Goal: Task Accomplishment & Management: Complete application form

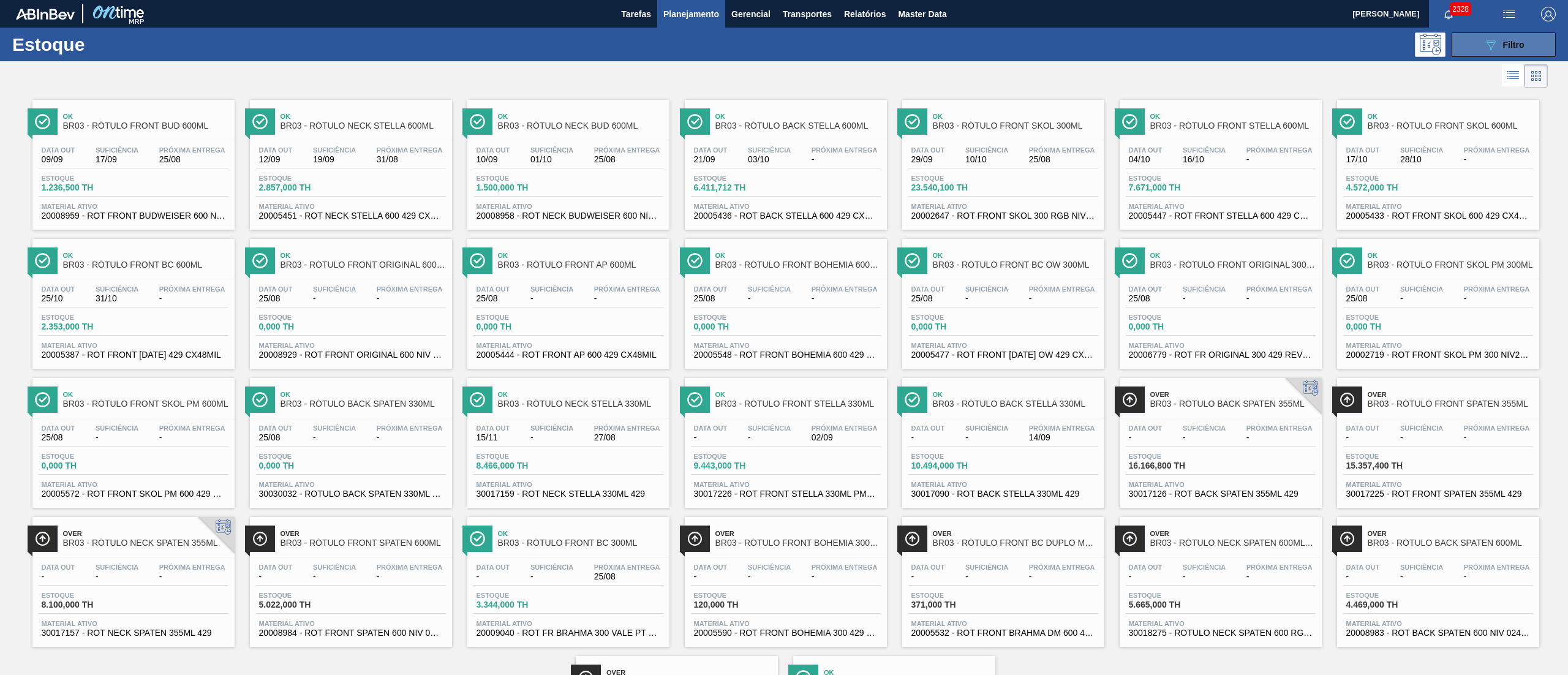
click at [783, 51] on button "089F7B8B-B2A5-4AFE-B5C0-19BA573D28AC Filtro" at bounding box center [1504, 44] width 104 height 24
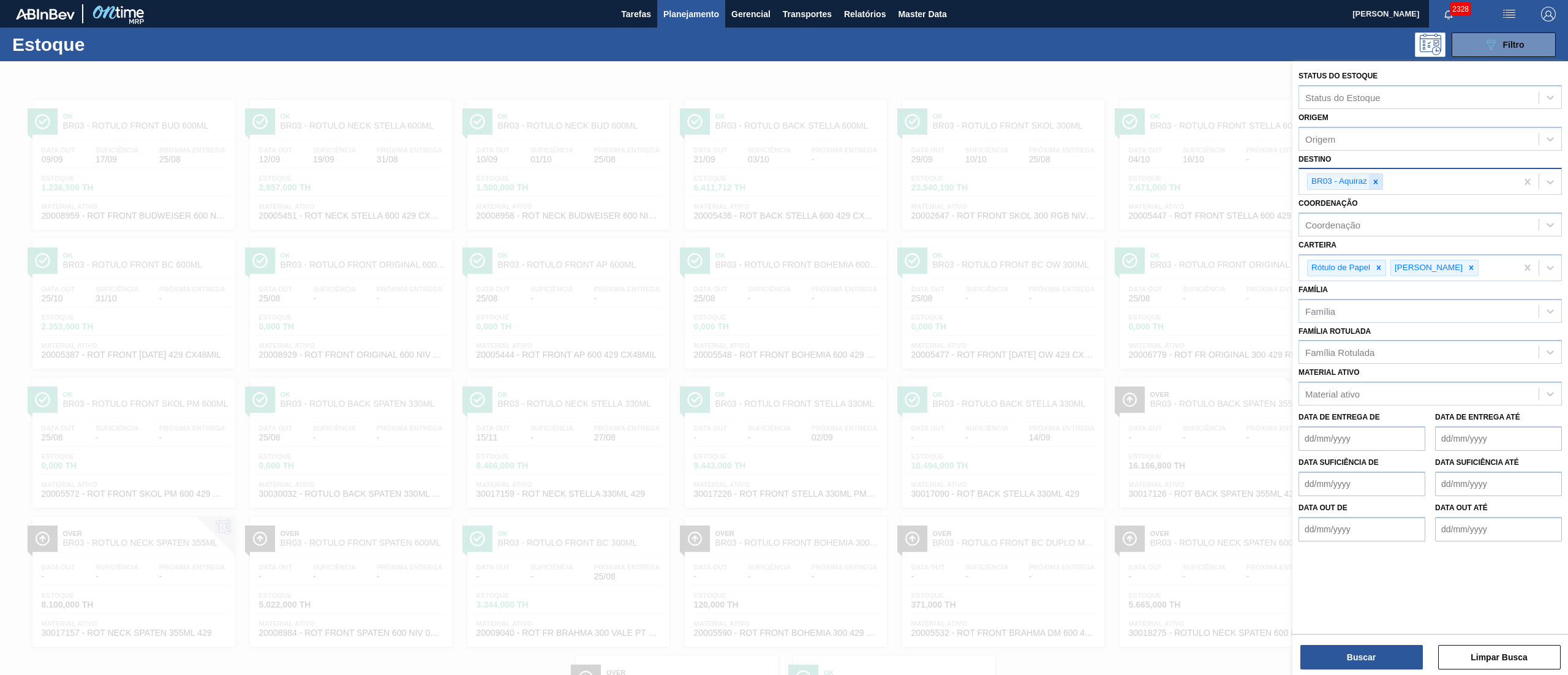
click at [783, 181] on div at bounding box center [1376, 182] width 13 height 15
click at [783, 264] on div "Rótulo de Papel" at bounding box center [1340, 265] width 64 height 15
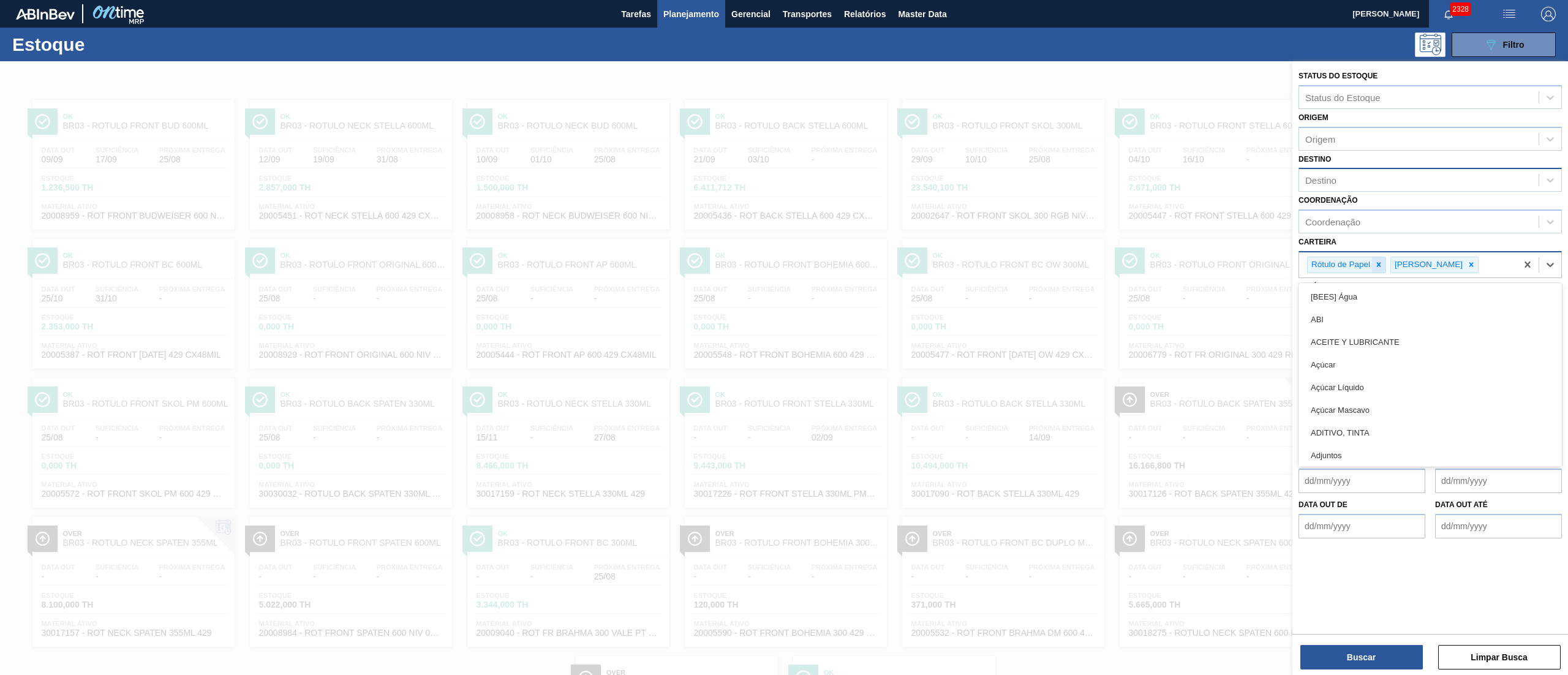
click at [783, 264] on icon at bounding box center [1379, 265] width 8 height 8
click at [783, 264] on input "Carteira" at bounding box center [1398, 265] width 1 height 10
click at [783, 266] on icon at bounding box center [1388, 265] width 8 height 8
click at [783, 181] on div "Destino" at bounding box center [1321, 180] width 31 height 10
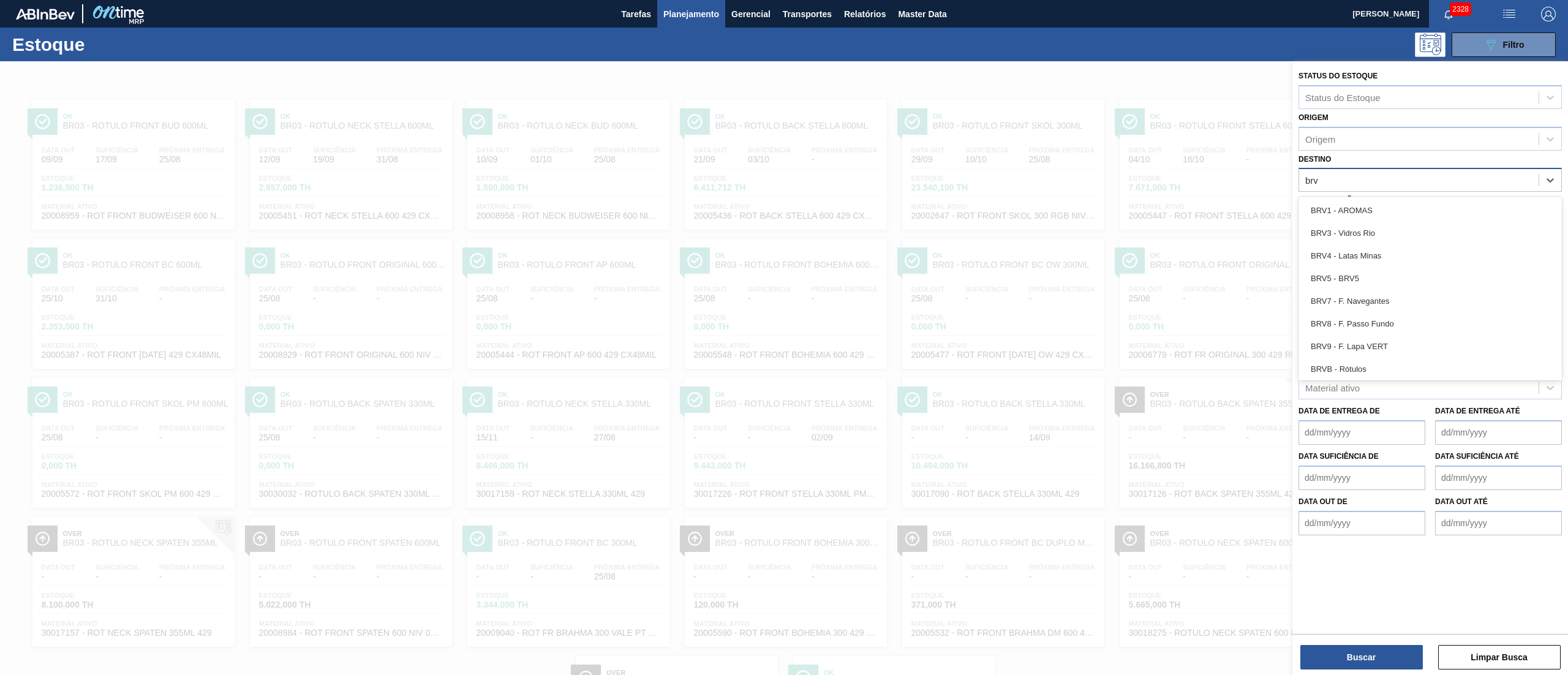
type input "brv3"
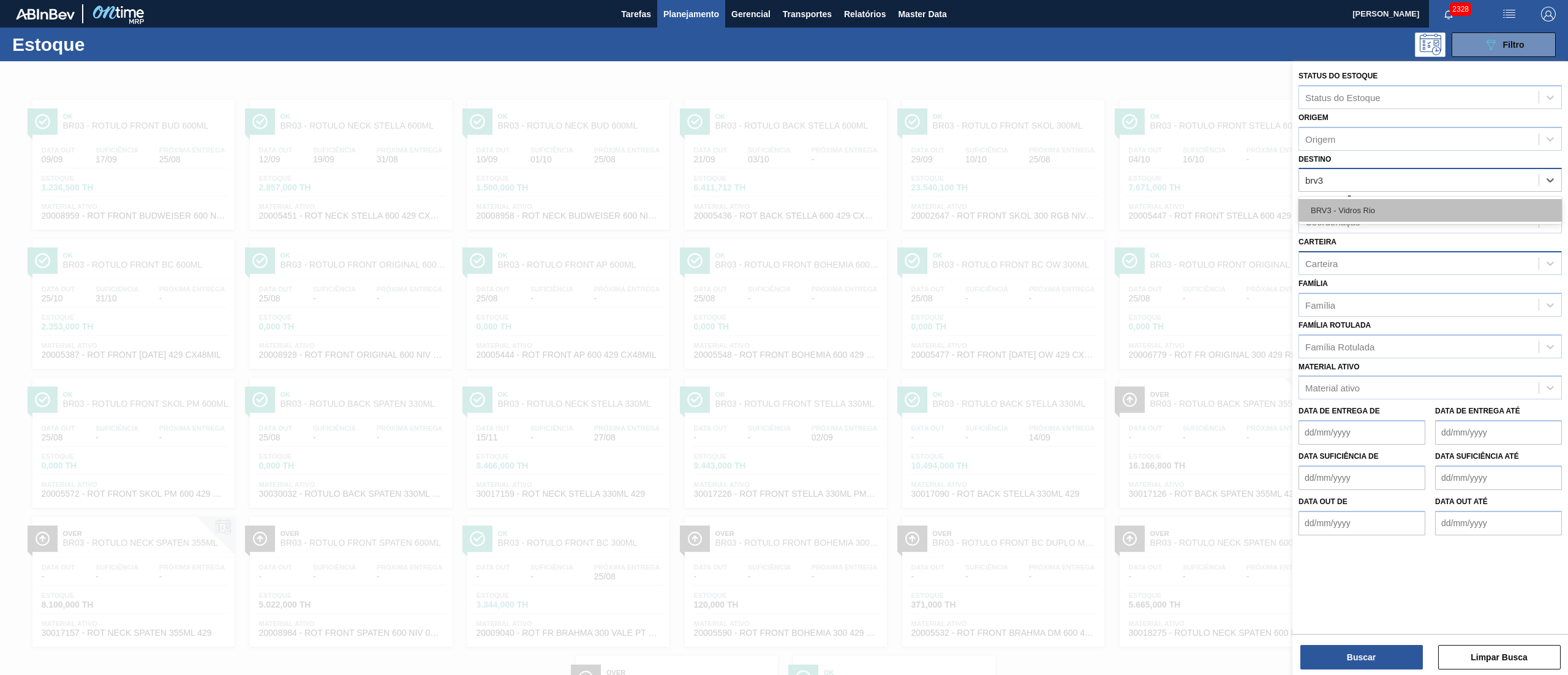
click at [783, 204] on div "BRV3 - Vidros Rio" at bounding box center [1431, 210] width 264 height 23
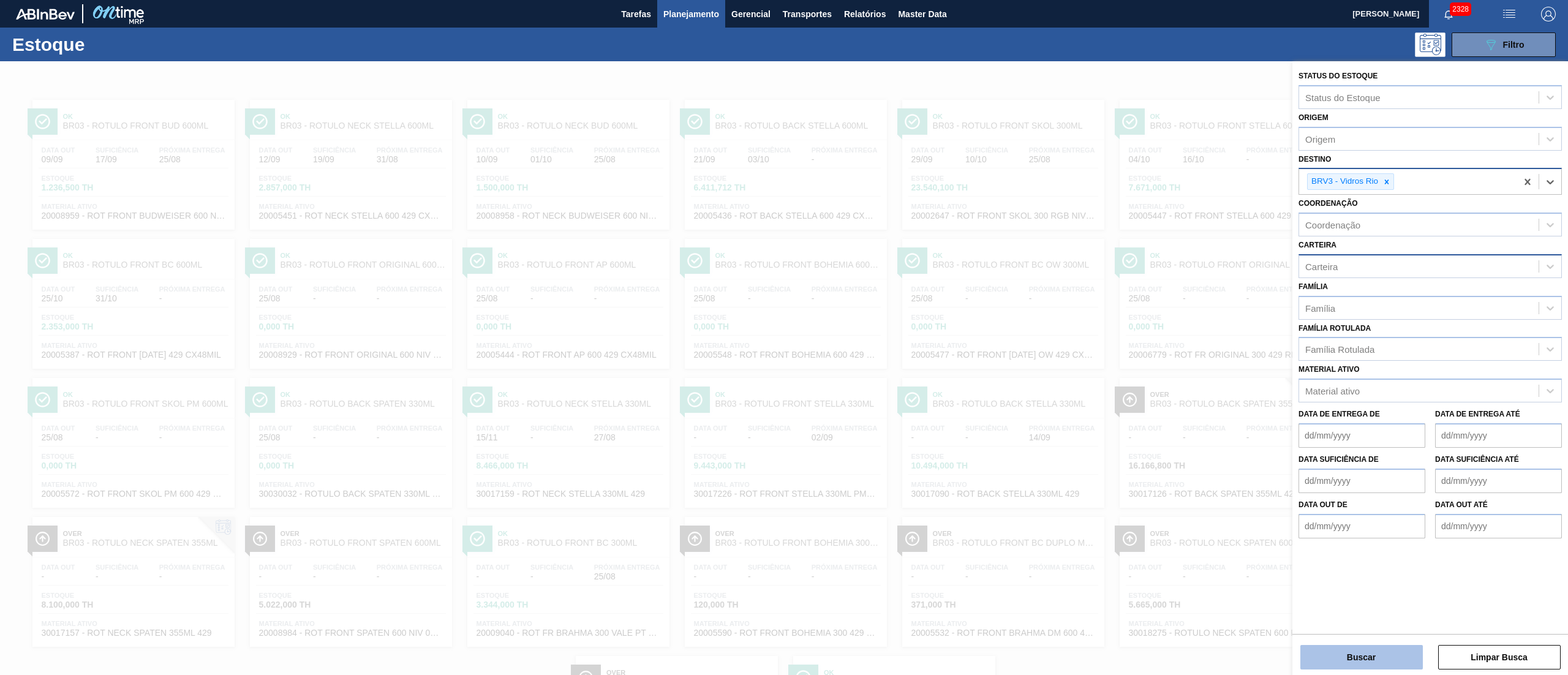
click at [783, 337] on button "Buscar" at bounding box center [1362, 657] width 122 height 24
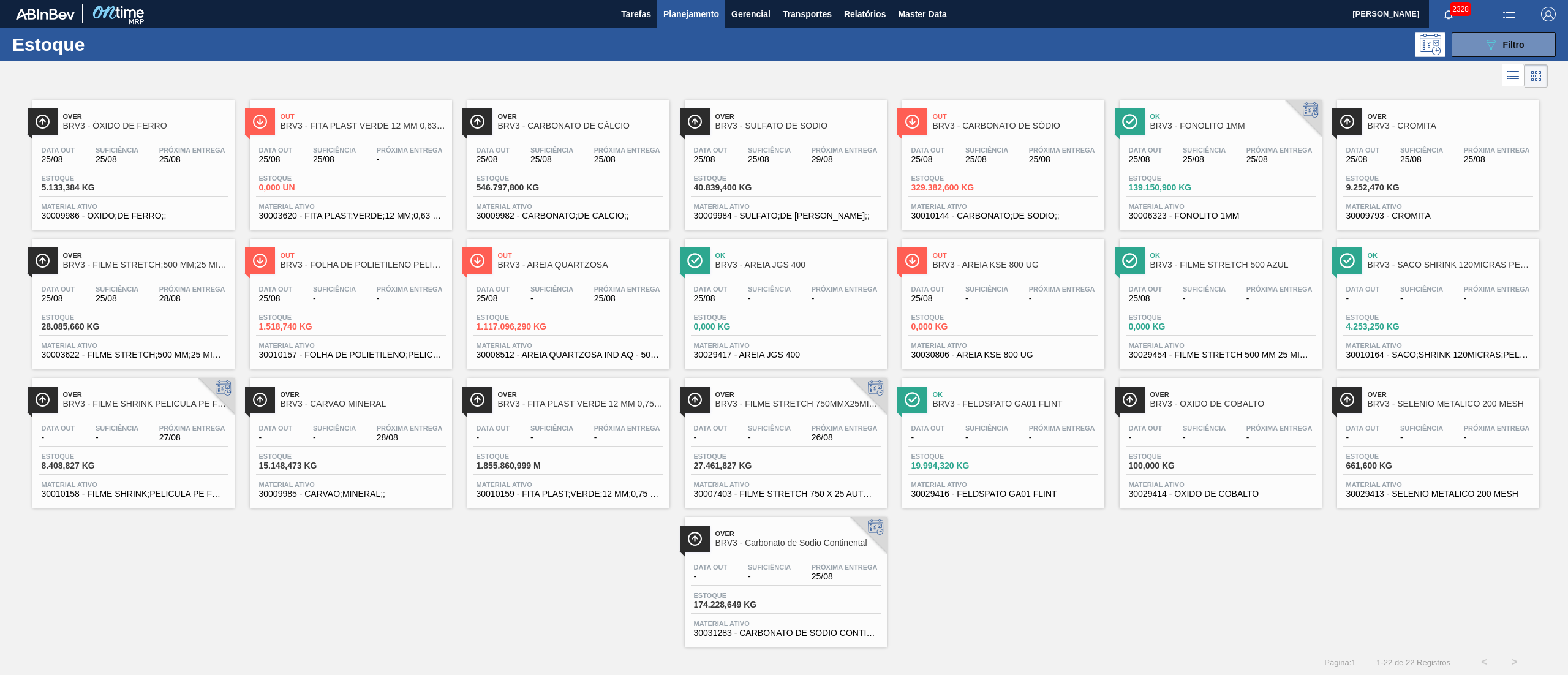
click at [551, 296] on span "-" at bounding box center [551, 298] width 43 height 9
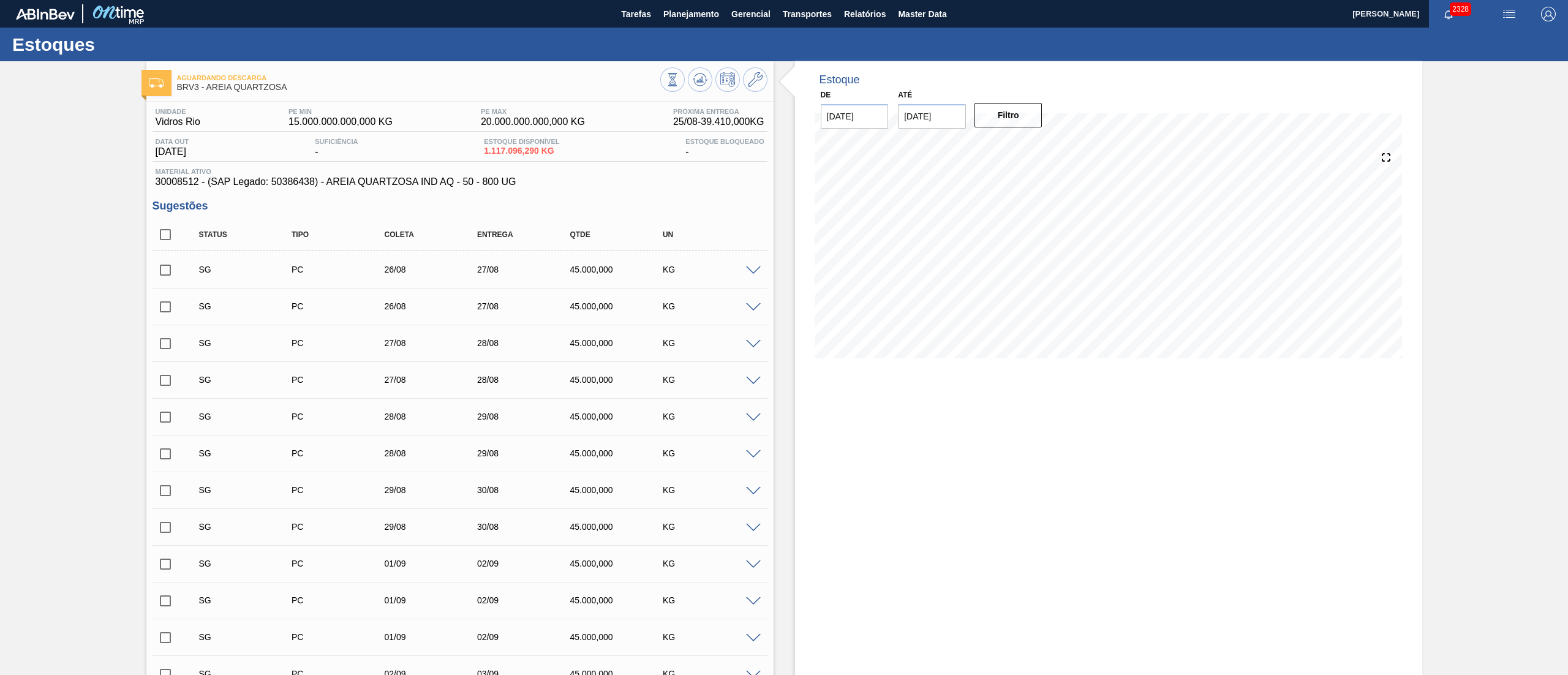
click at [157, 235] on input "checkbox" at bounding box center [165, 234] width 26 height 26
click at [169, 236] on input "checkbox" at bounding box center [165, 234] width 26 height 26
checkbox input "false"
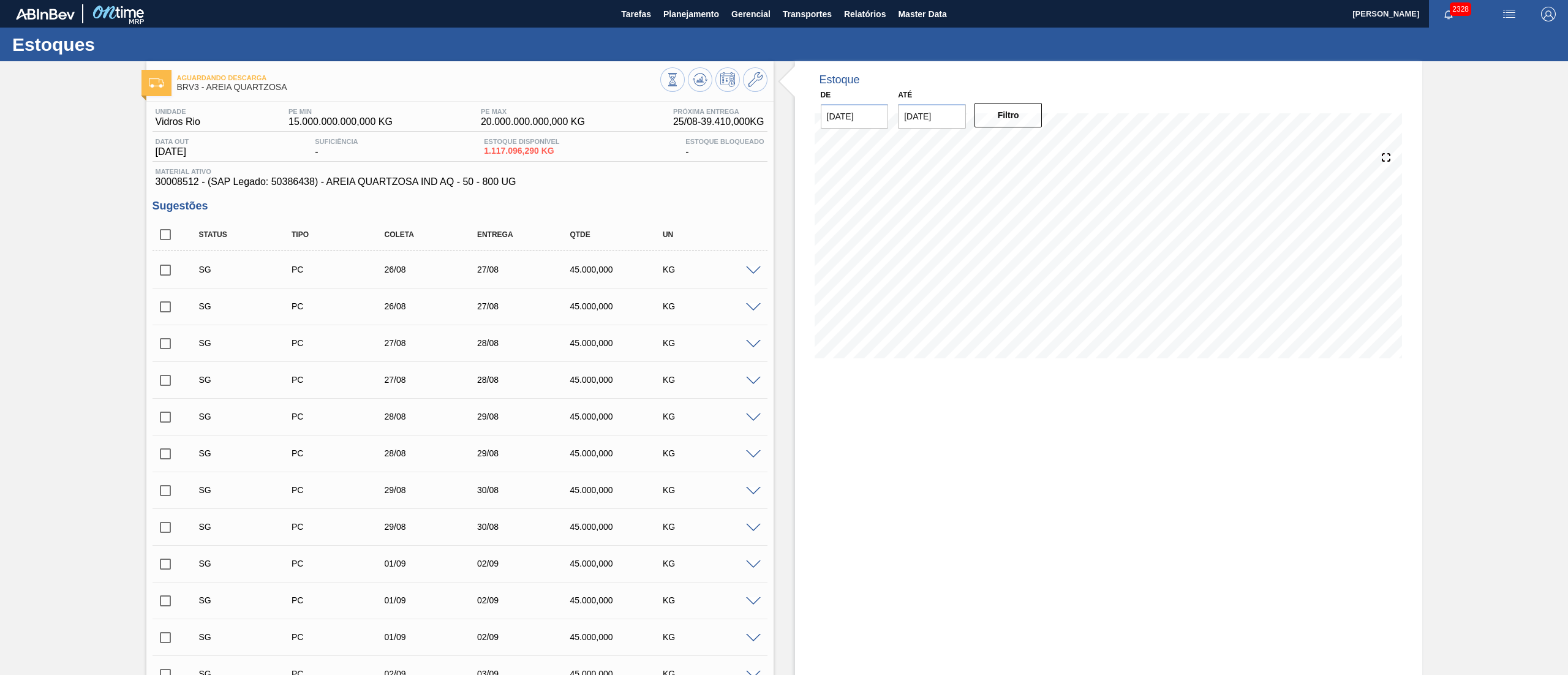
checkbox input "false"
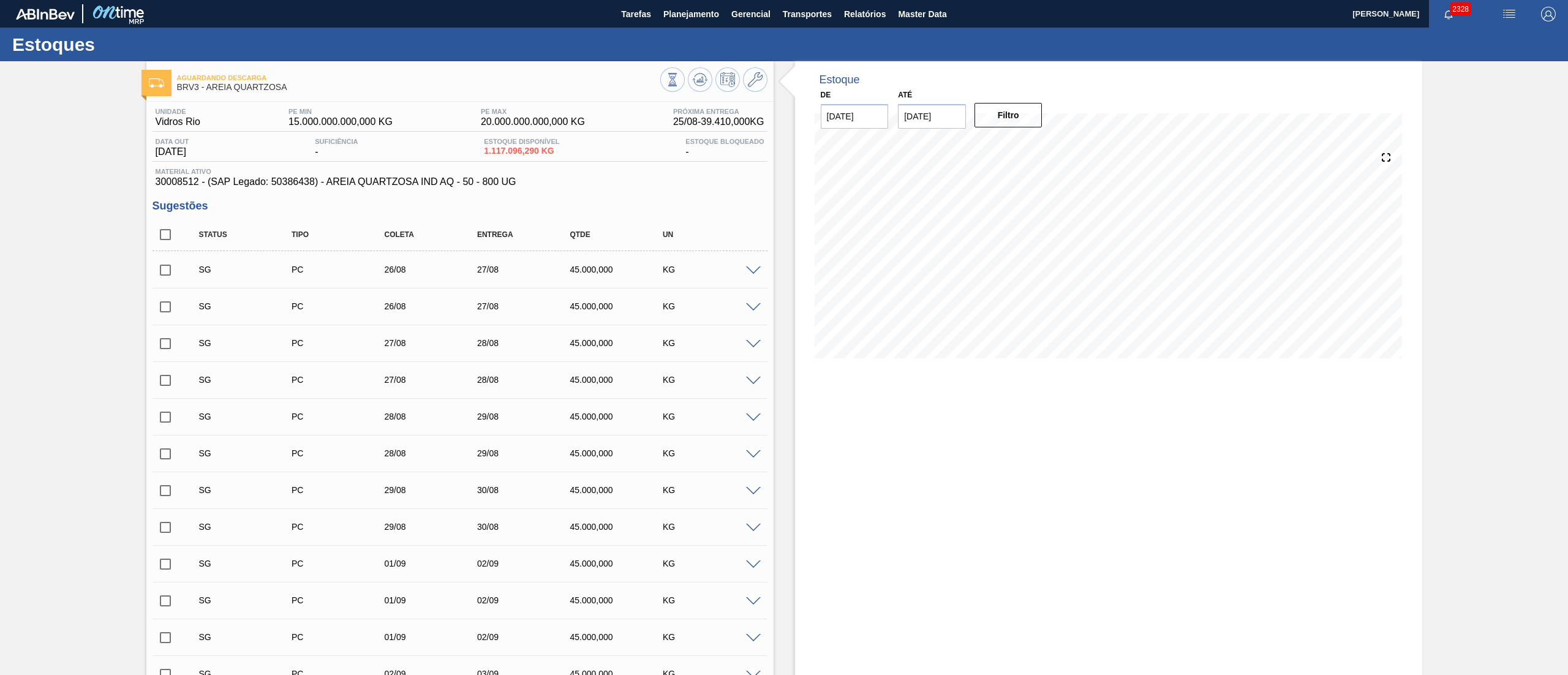
checkbox input "false"
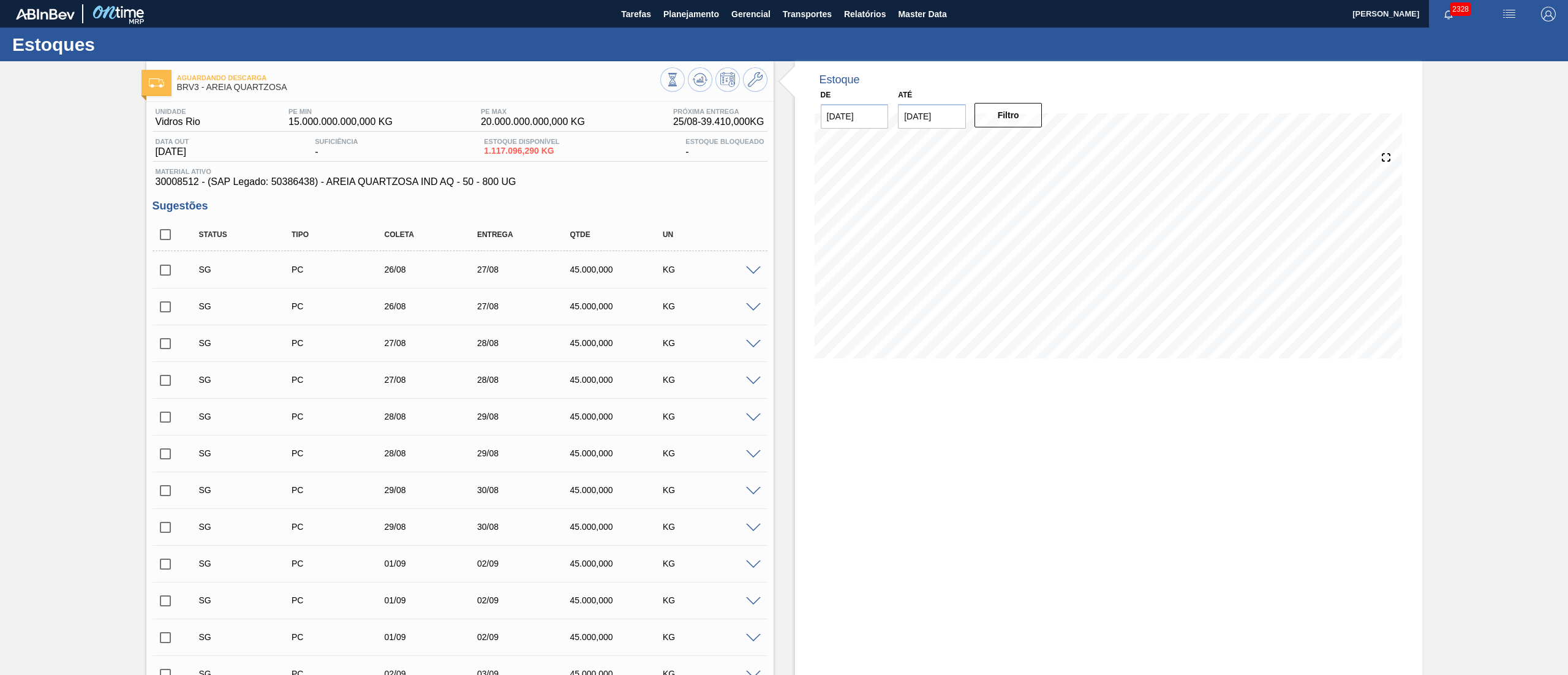
checkbox input "false"
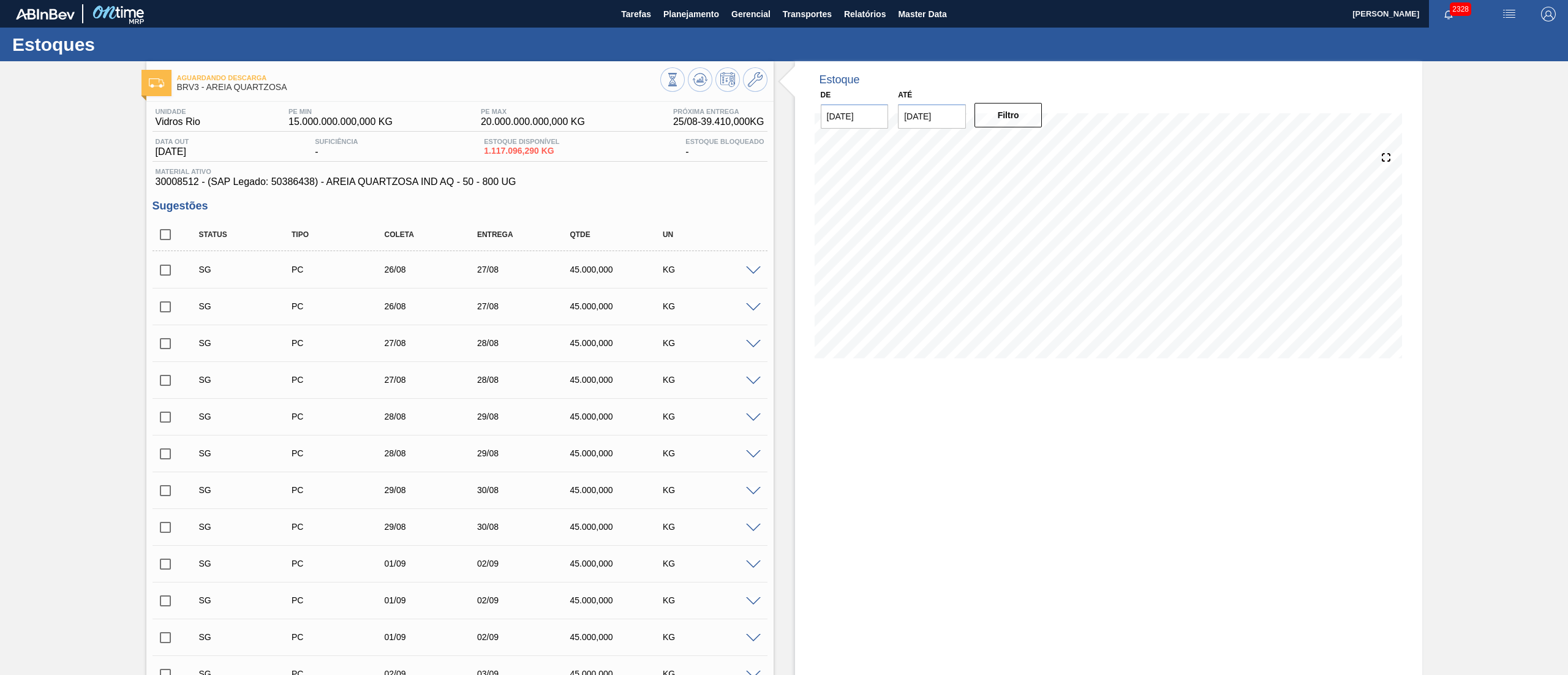
checkbox input "false"
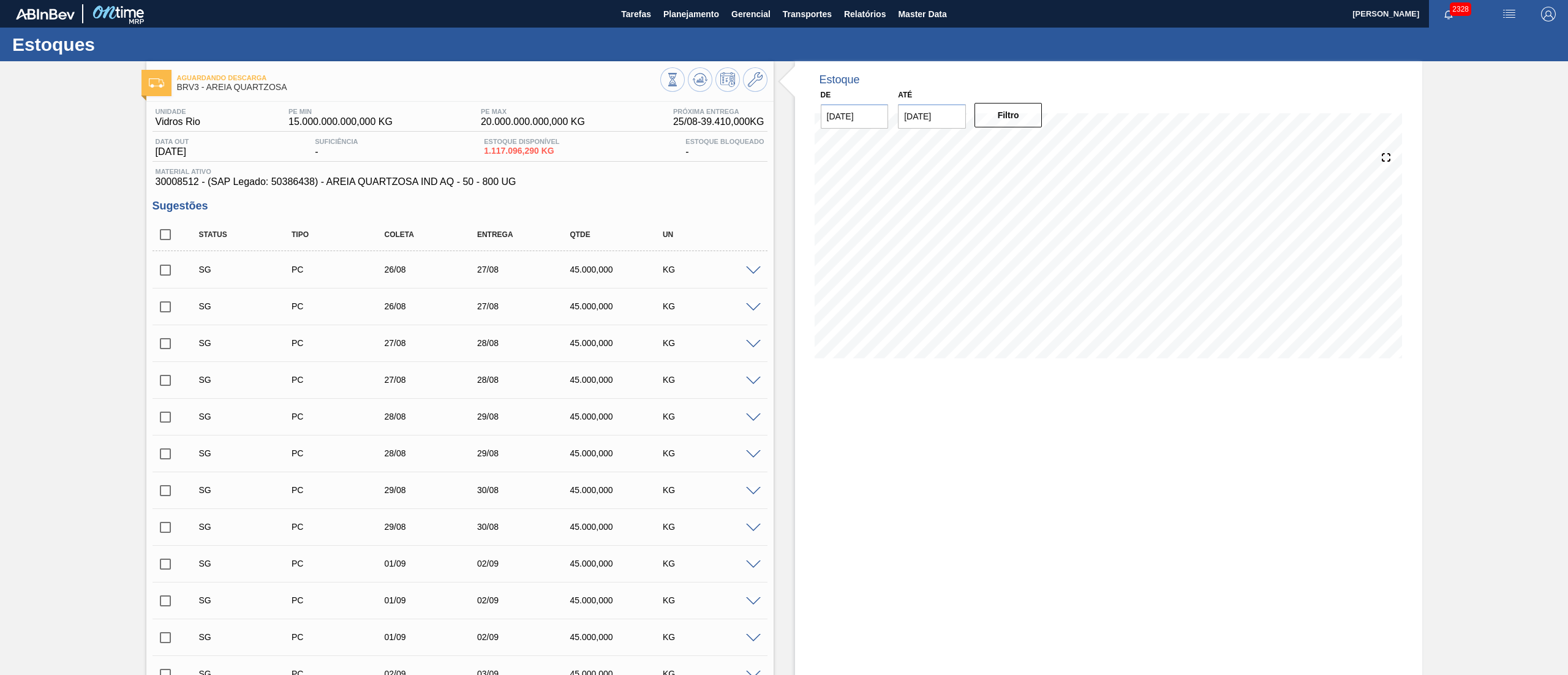
checkbox input "false"
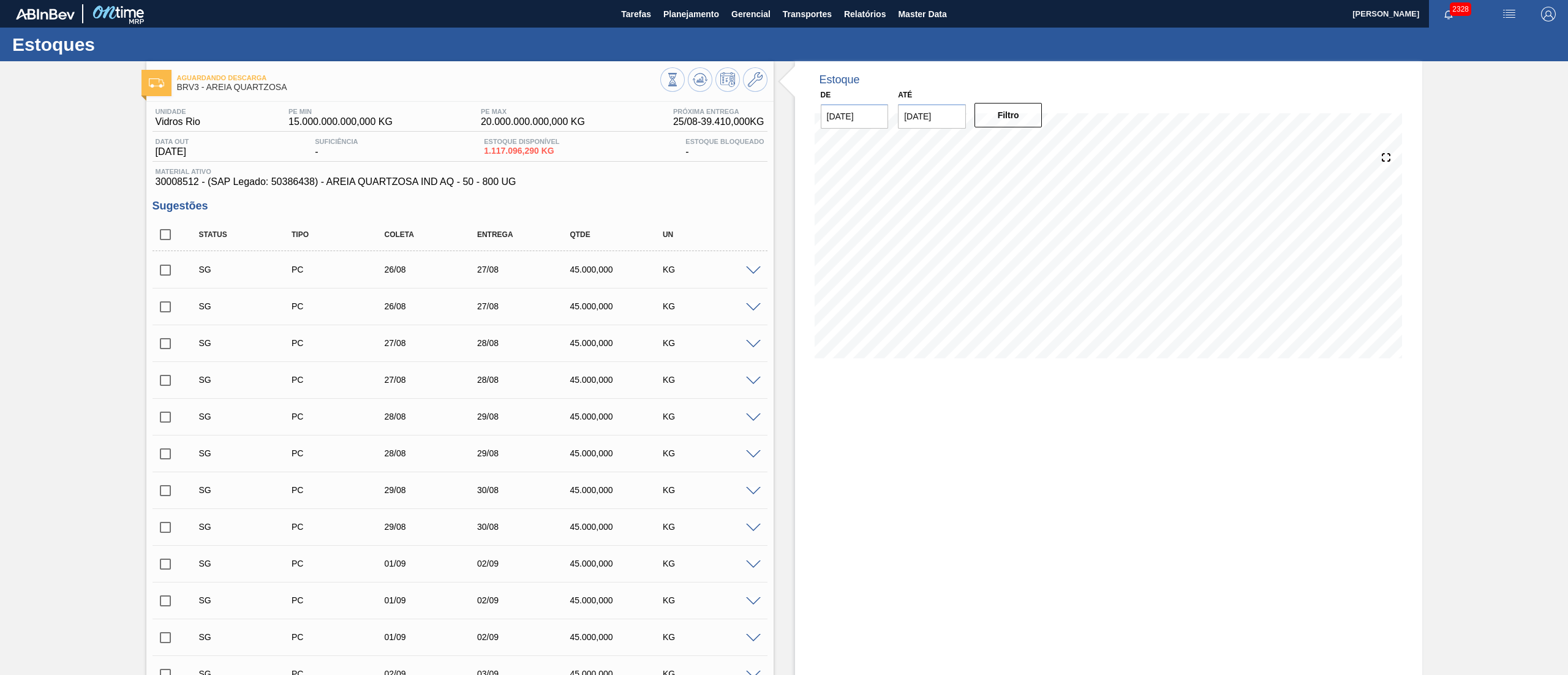
checkbox input "false"
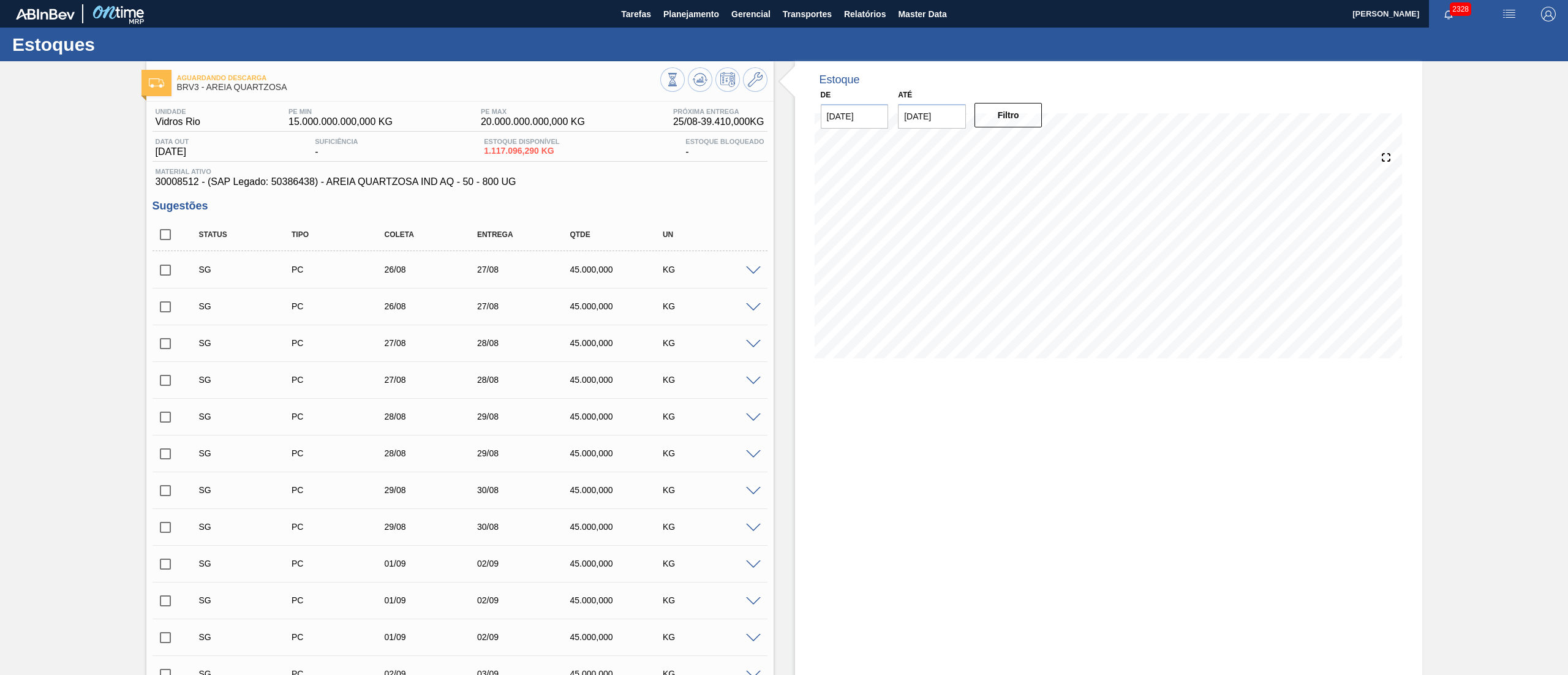
checkbox input "false"
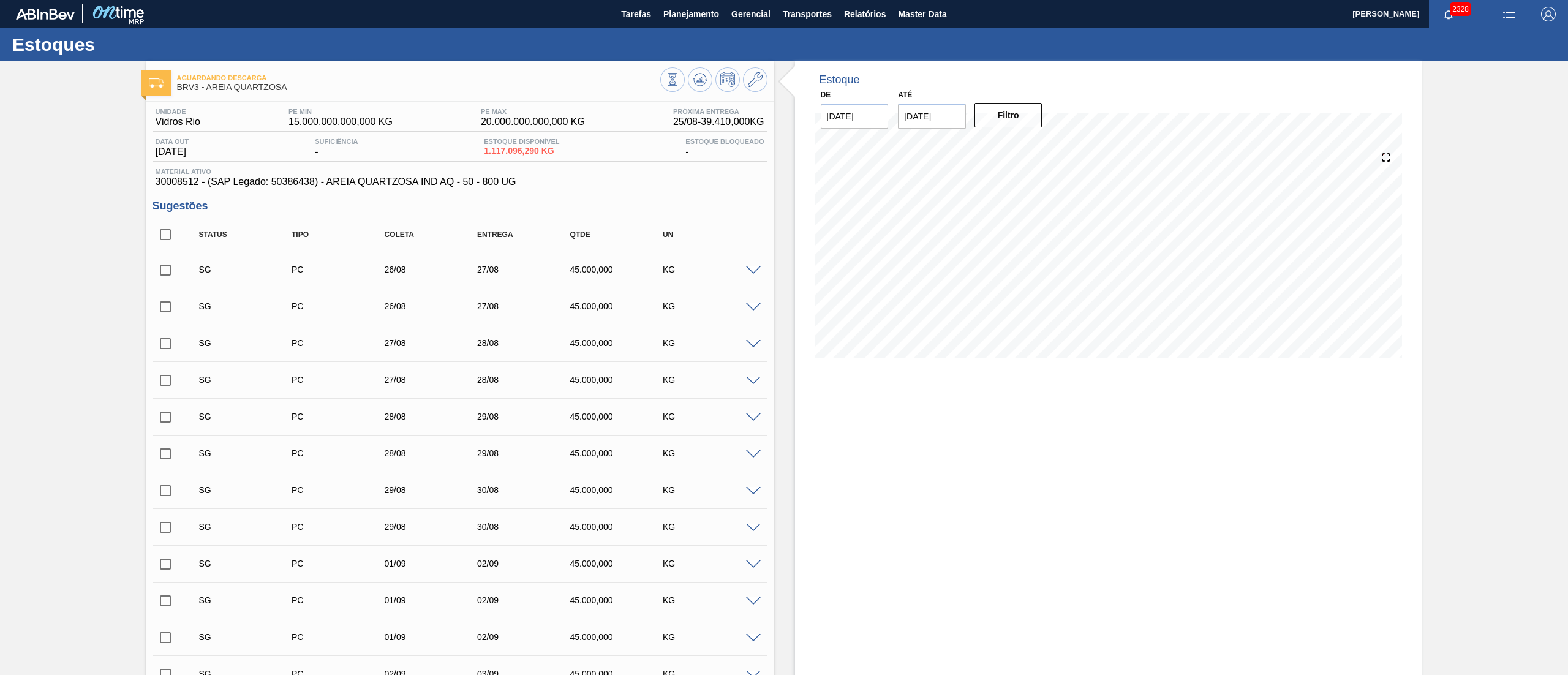
checkbox input "false"
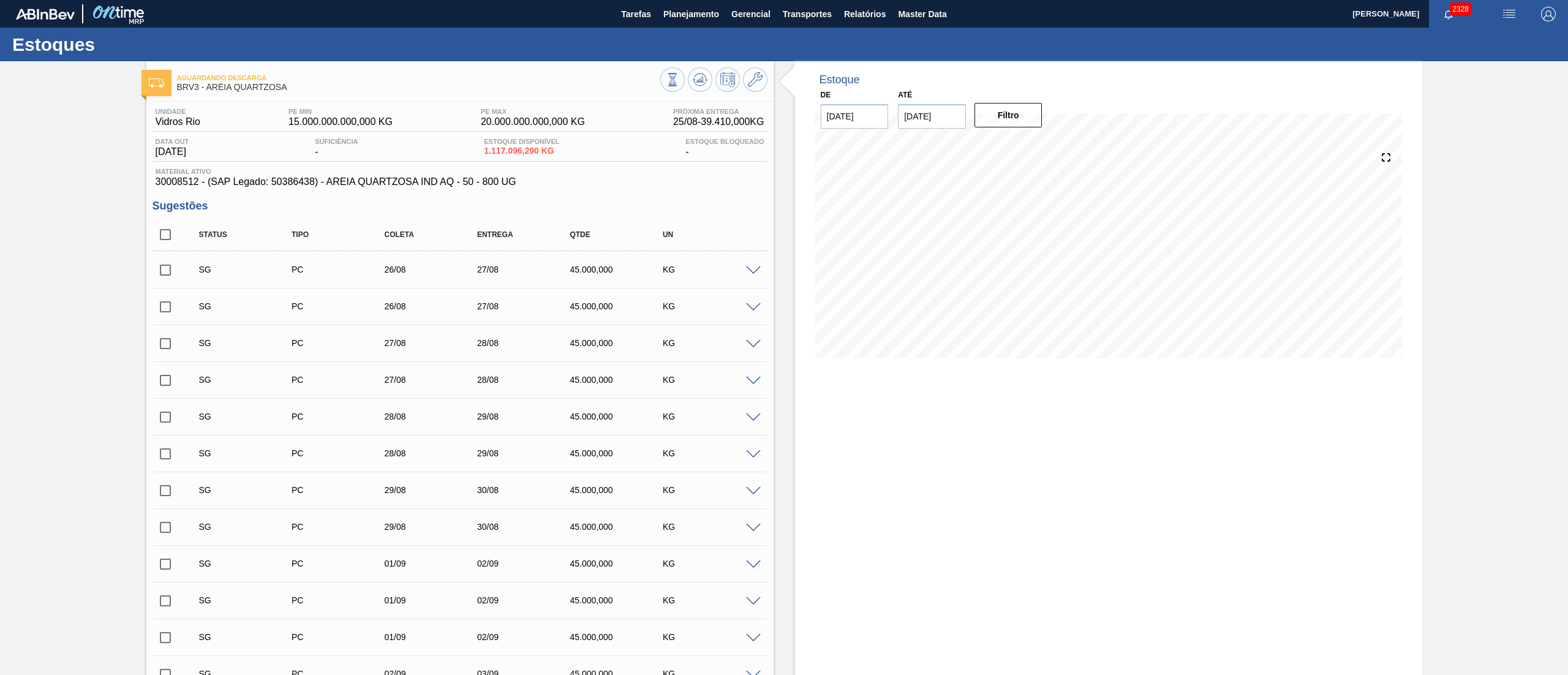
checkbox input "false"
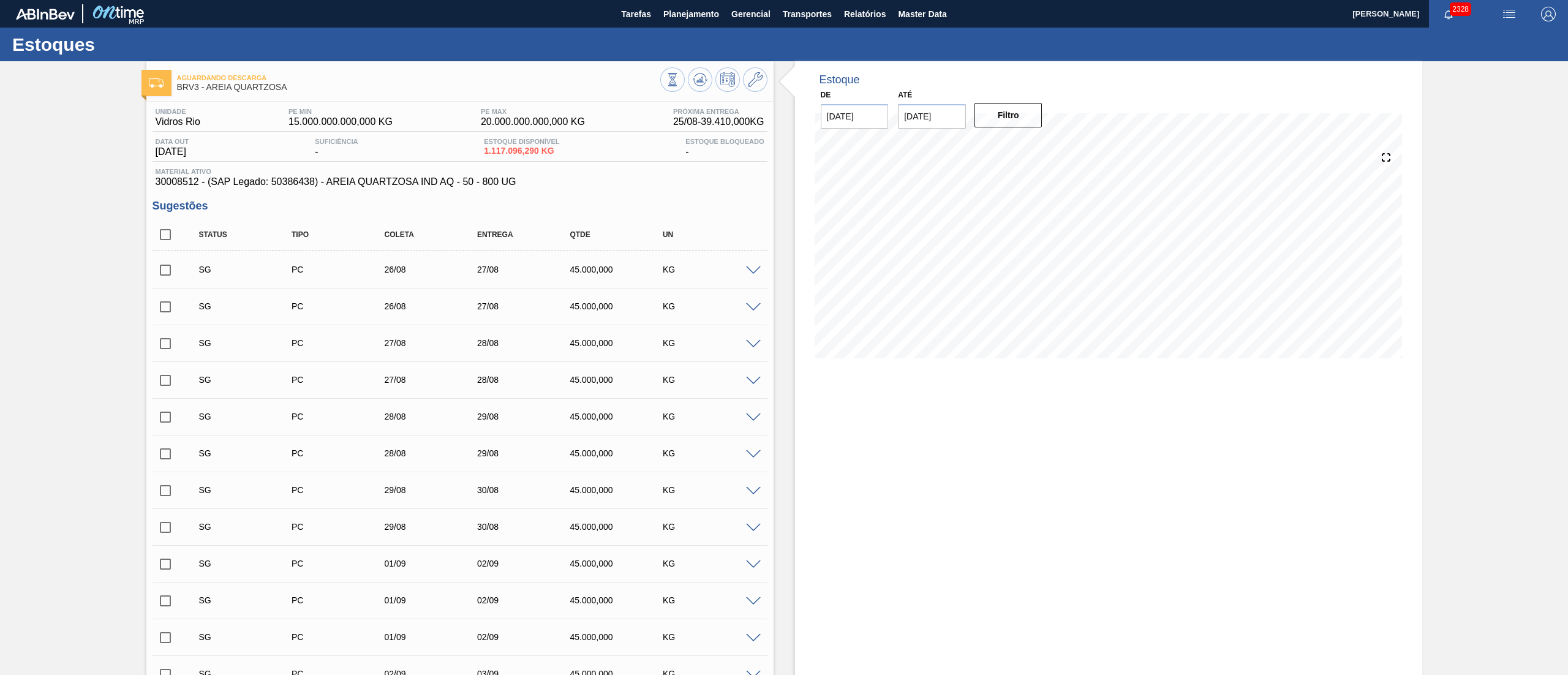
checkbox input "false"
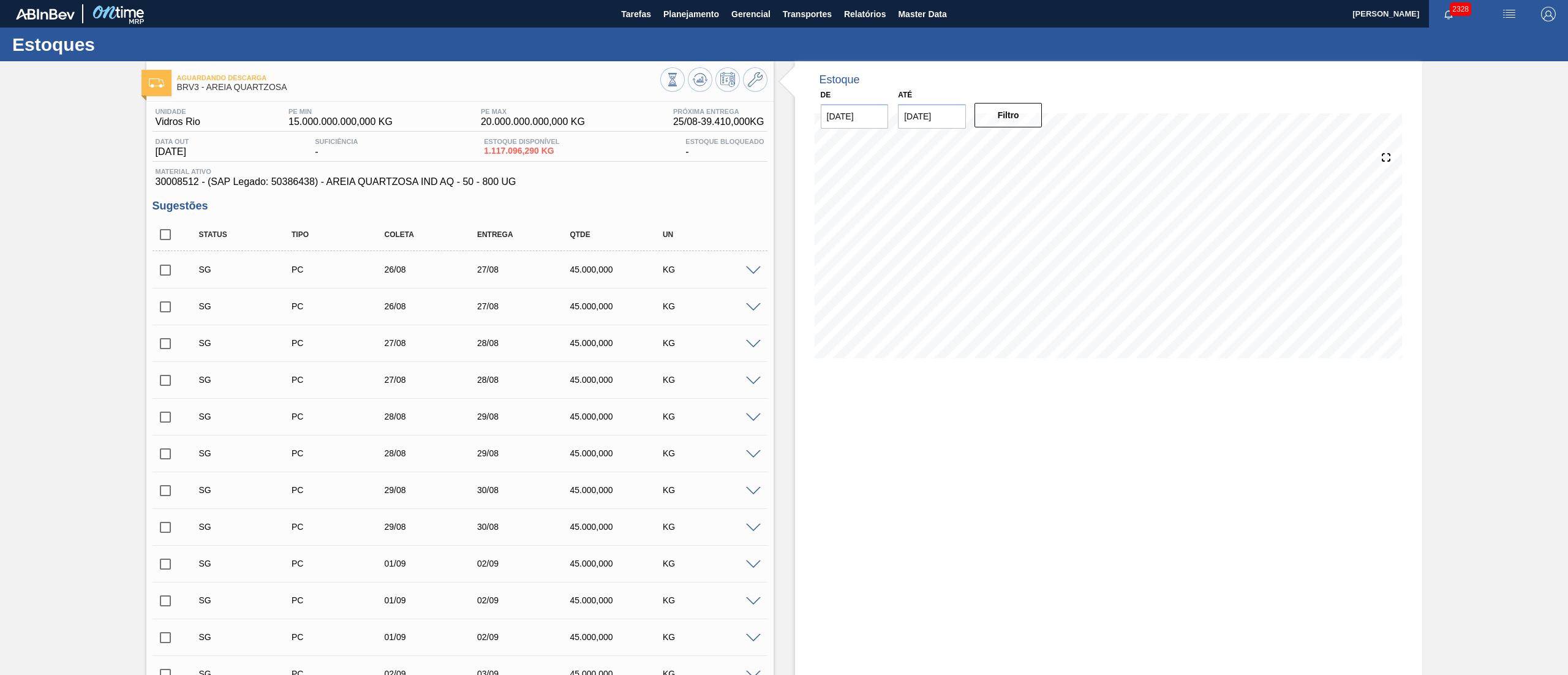
checkbox input "false"
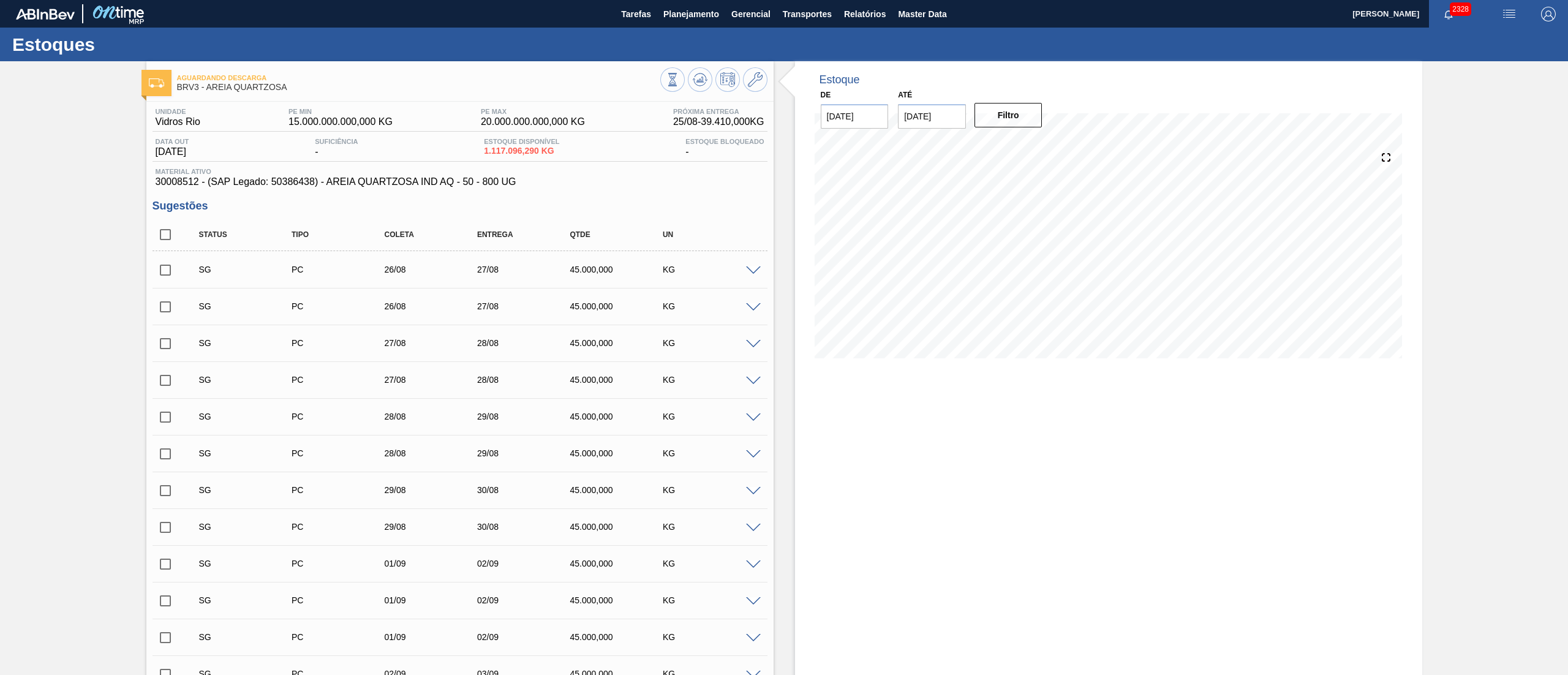
checkbox input "false"
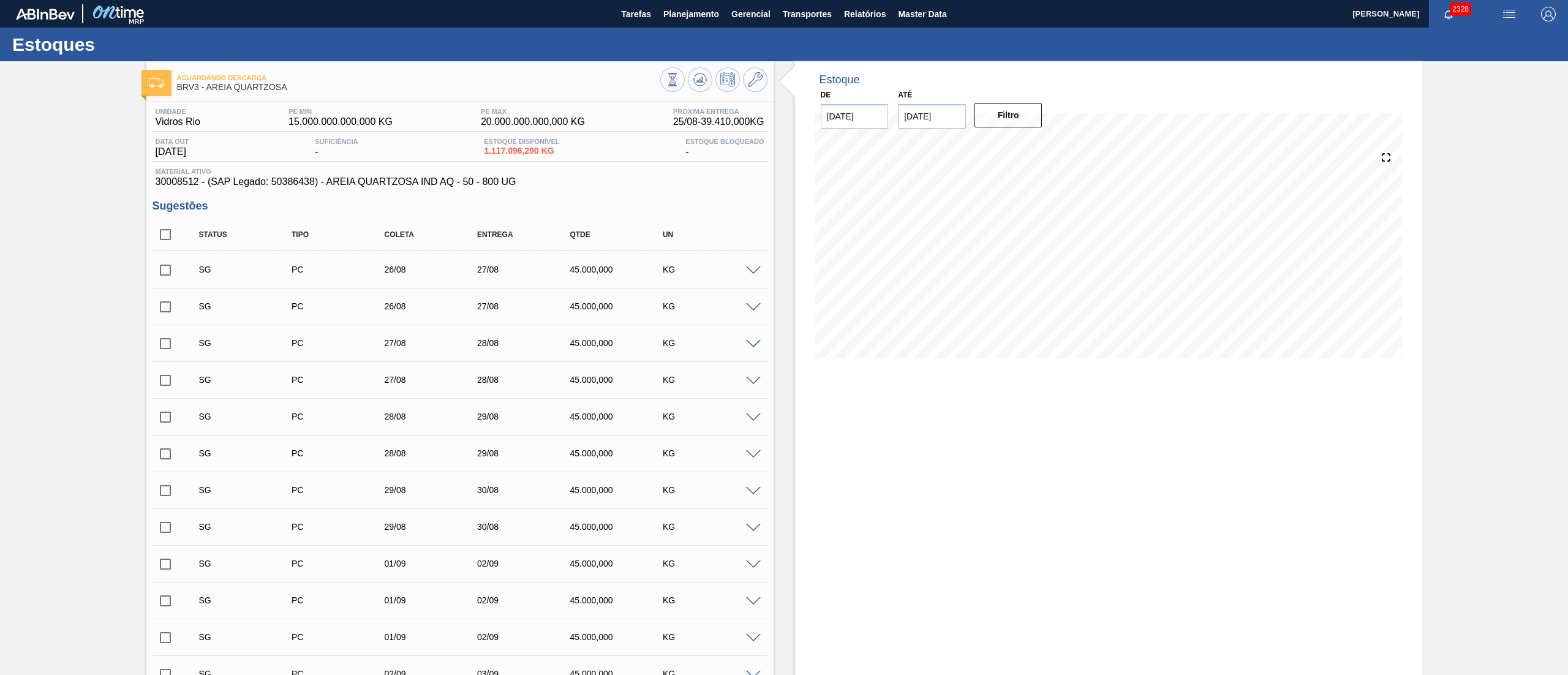
checkbox input "false"
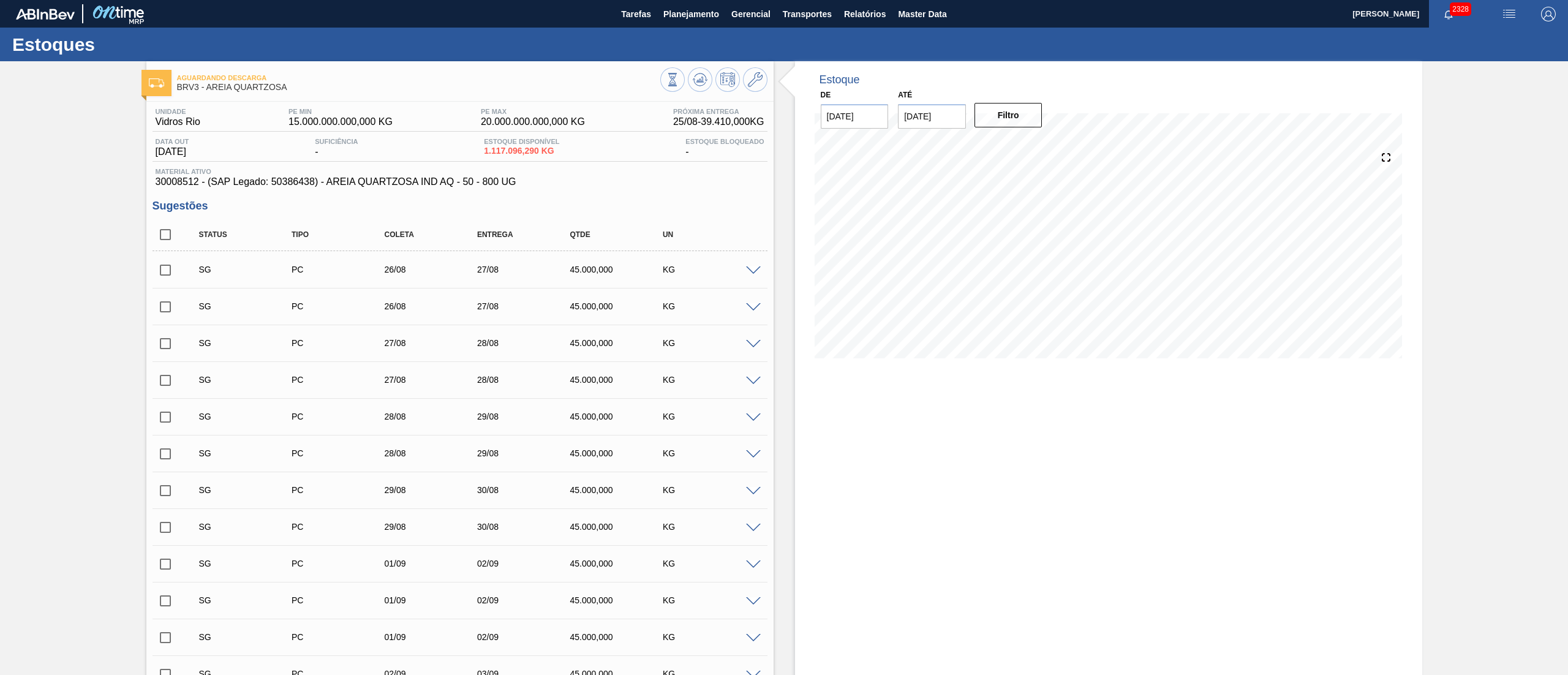
checkbox input "false"
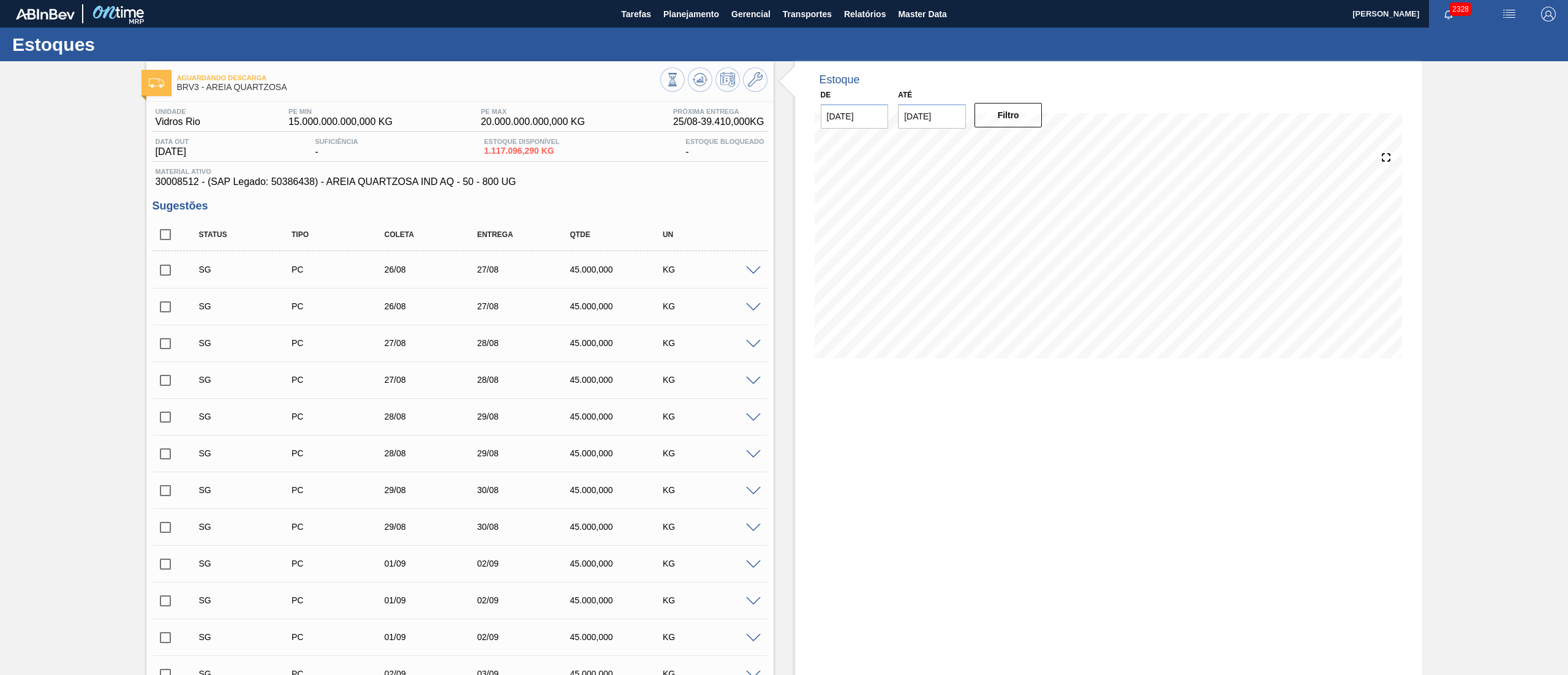
checkbox input "false"
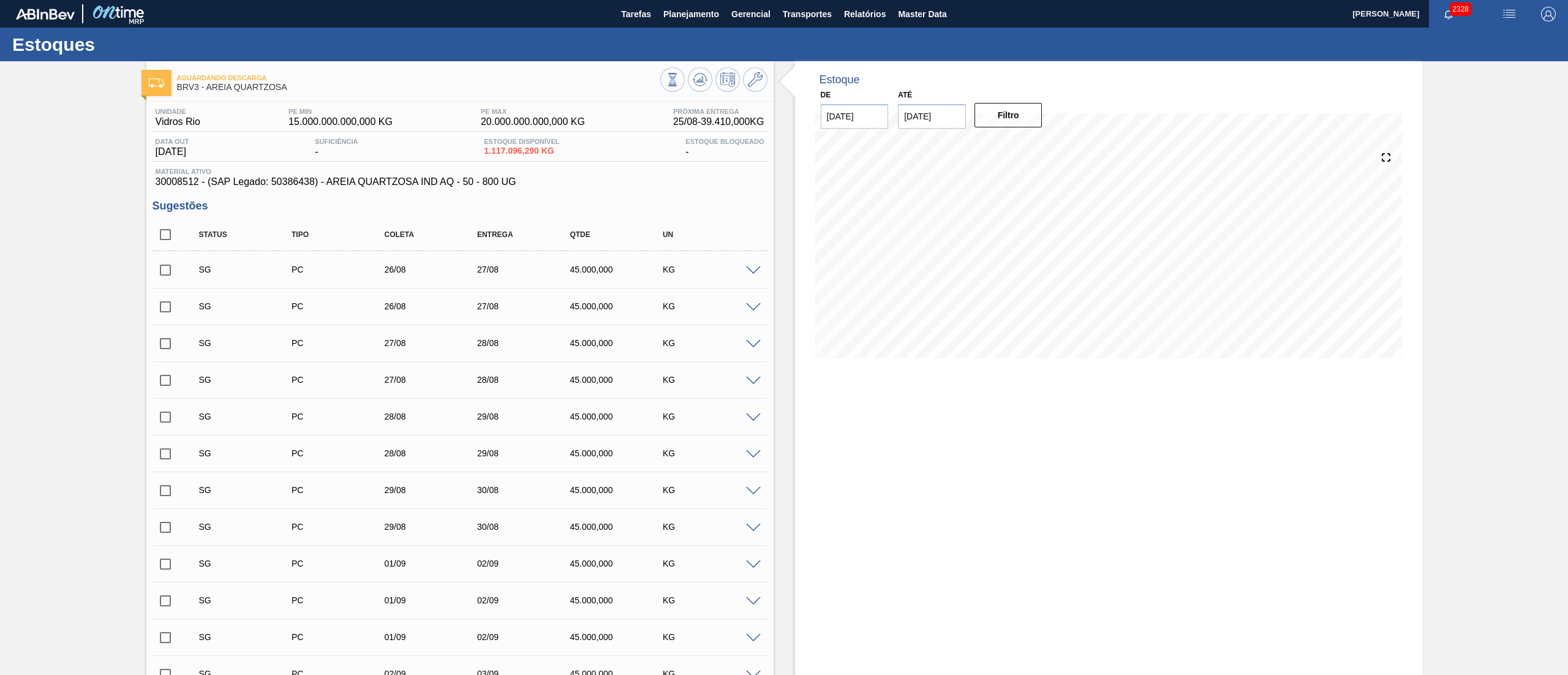
checkbox input "false"
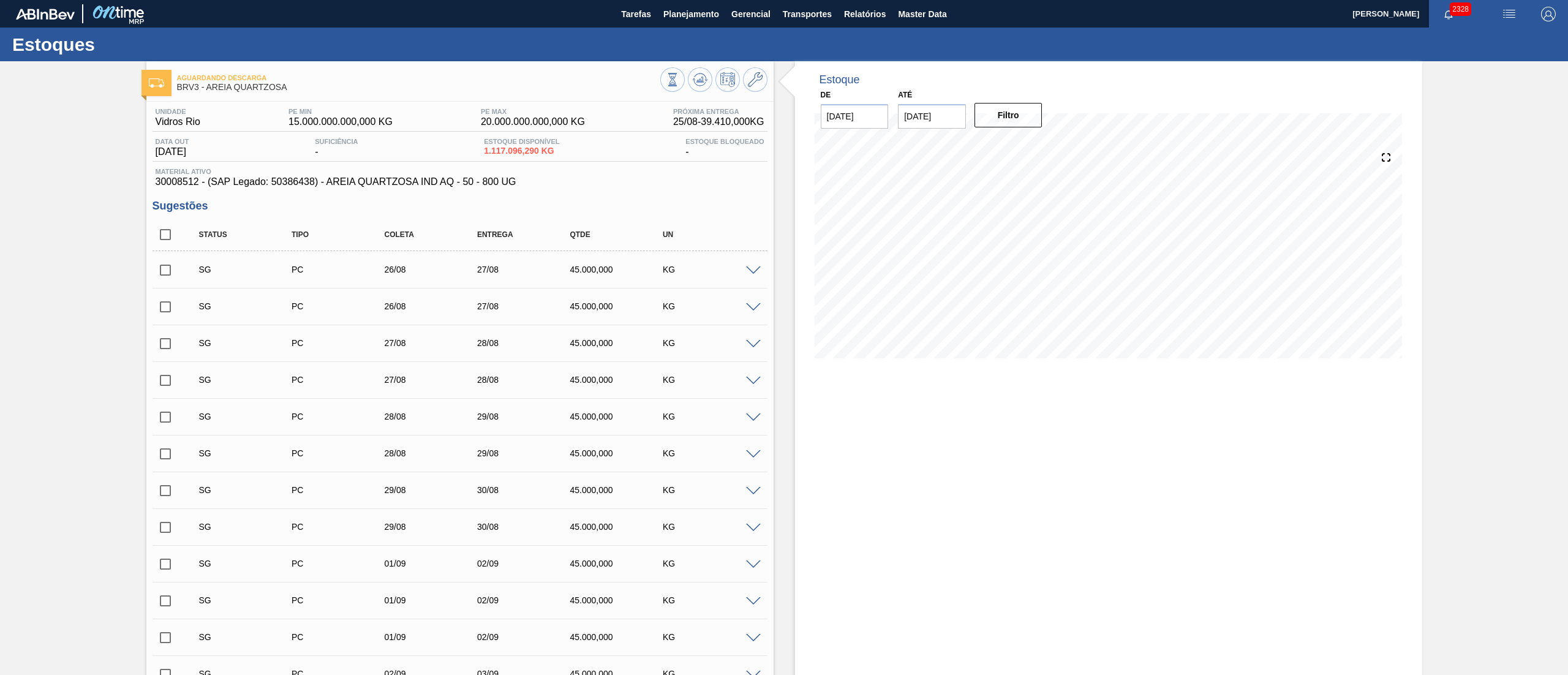
checkbox input "false"
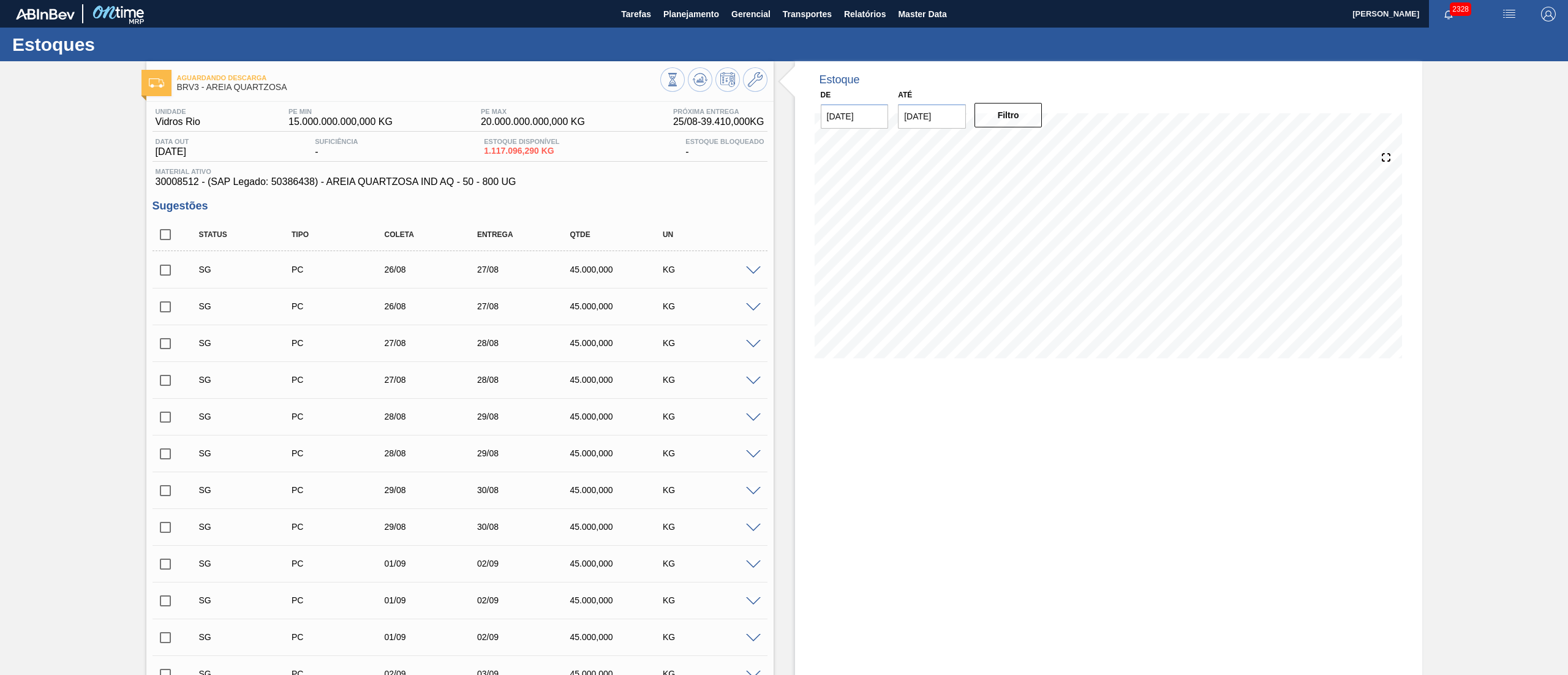
checkbox input "false"
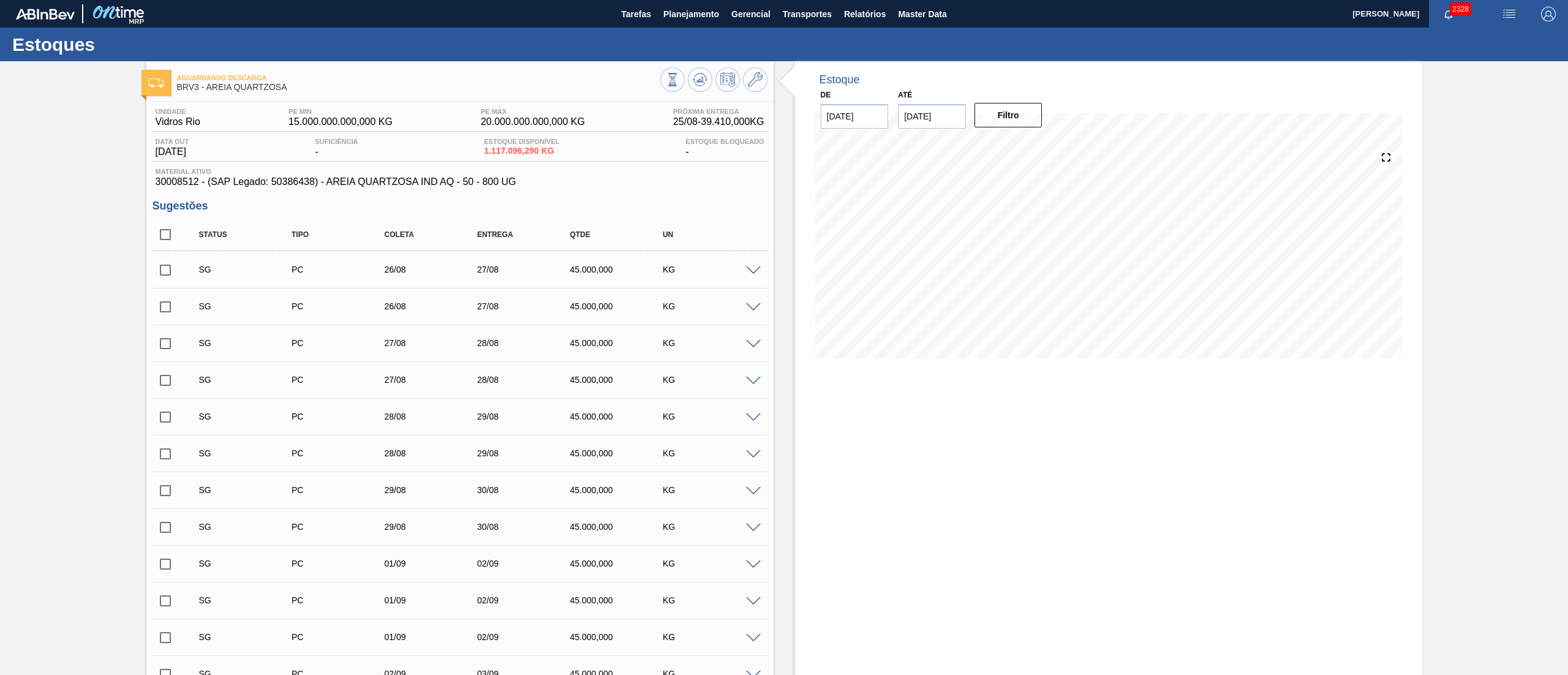
checkbox input "false"
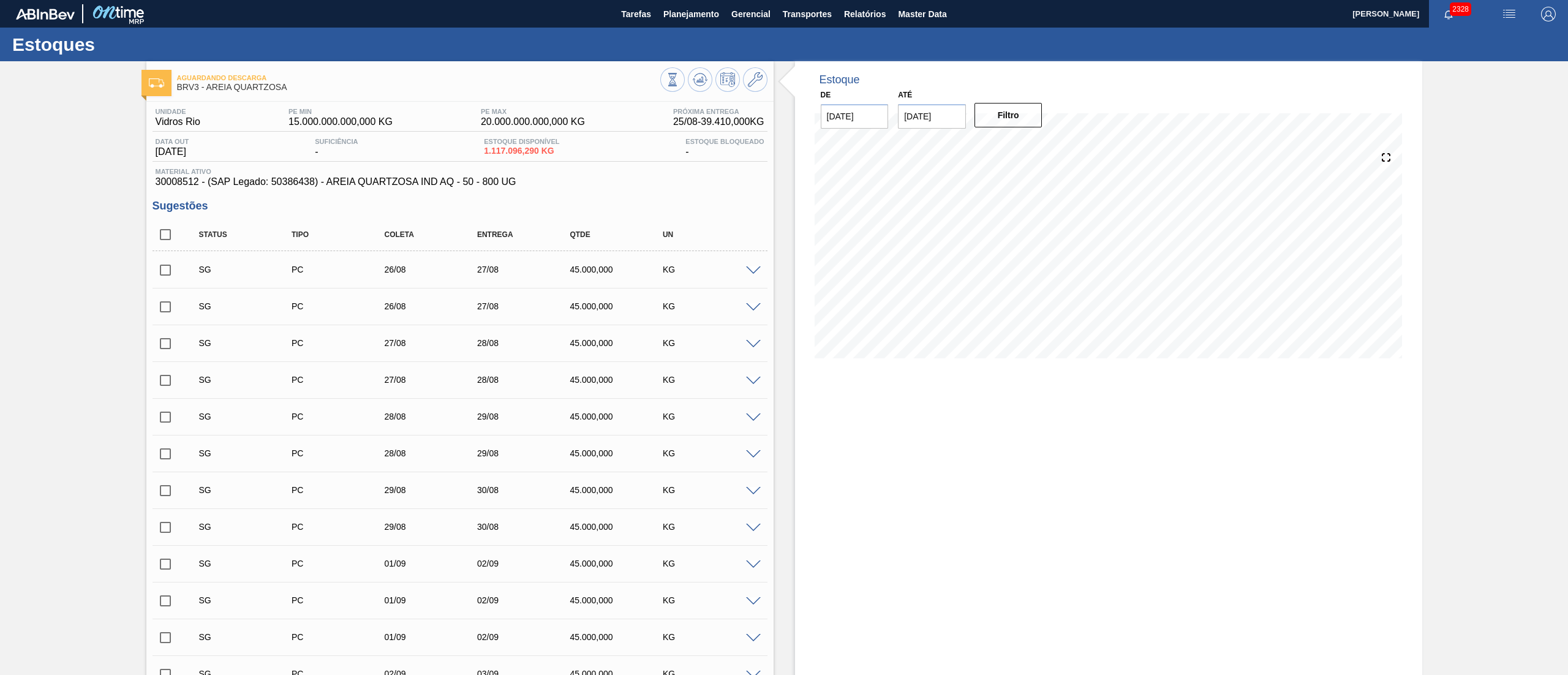
checkbox input "false"
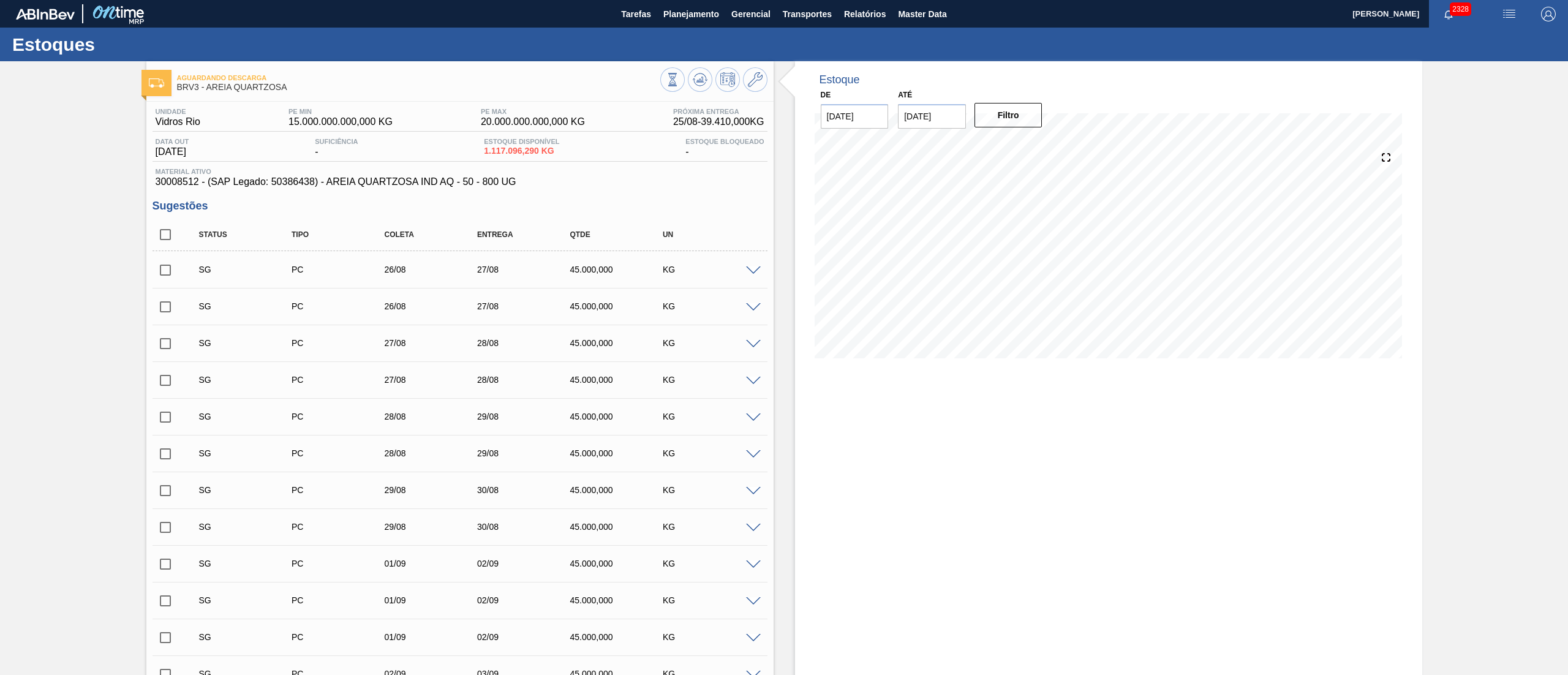
checkbox input "false"
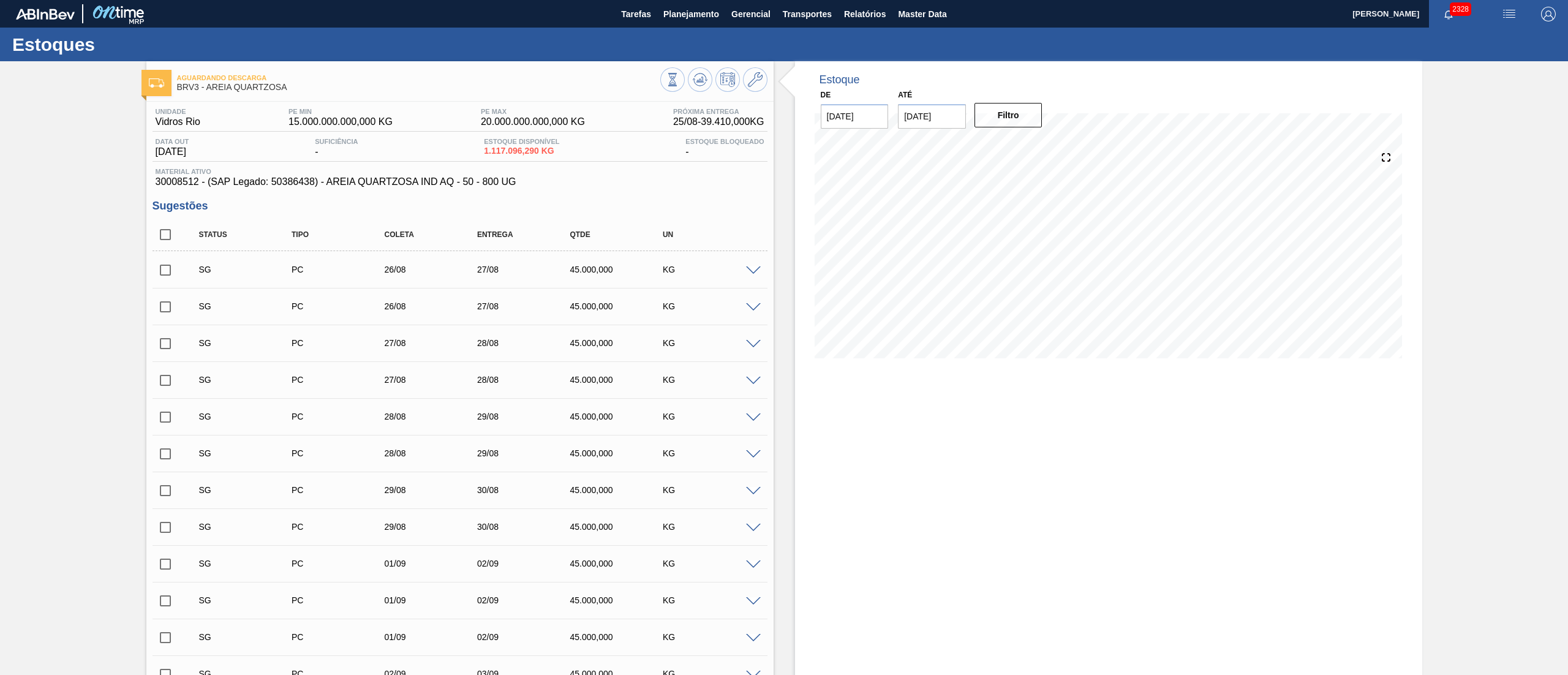
checkbox input "false"
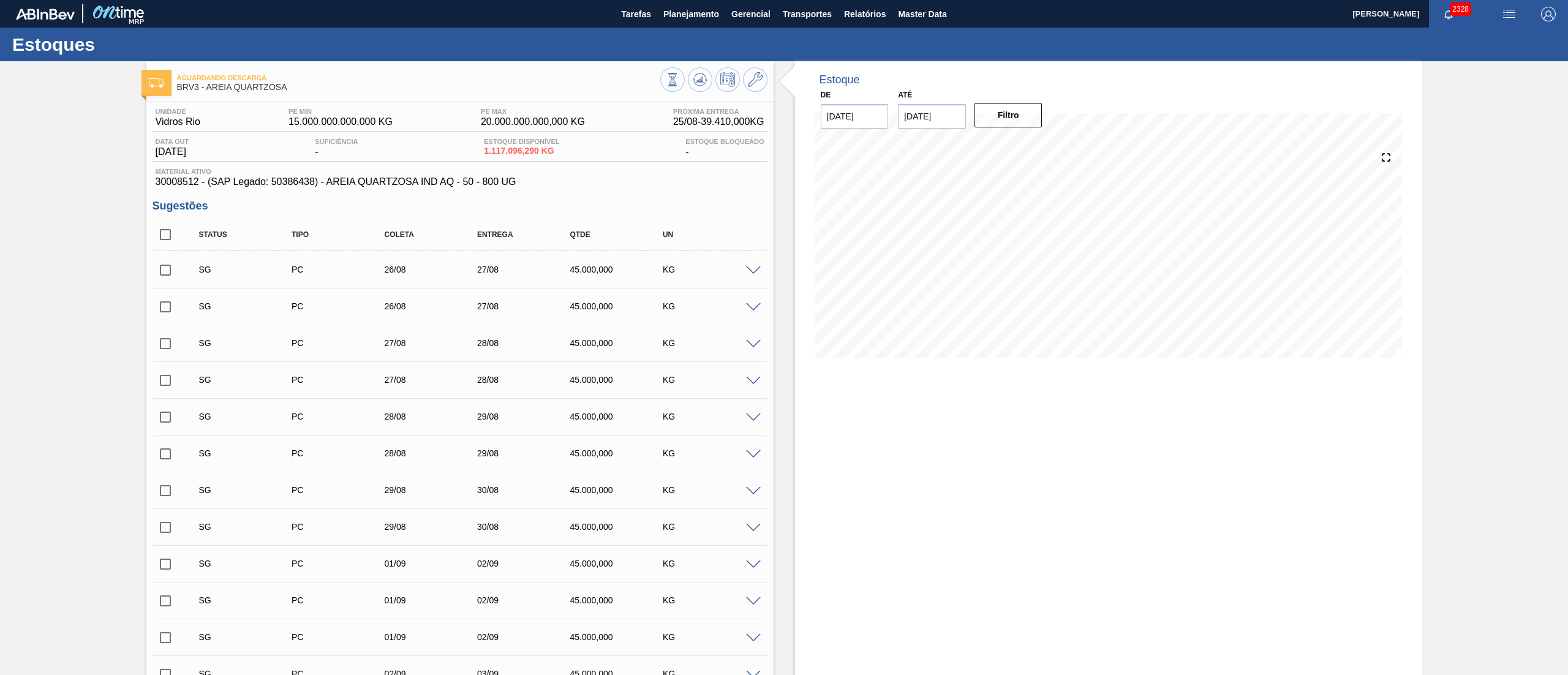
checkbox input "false"
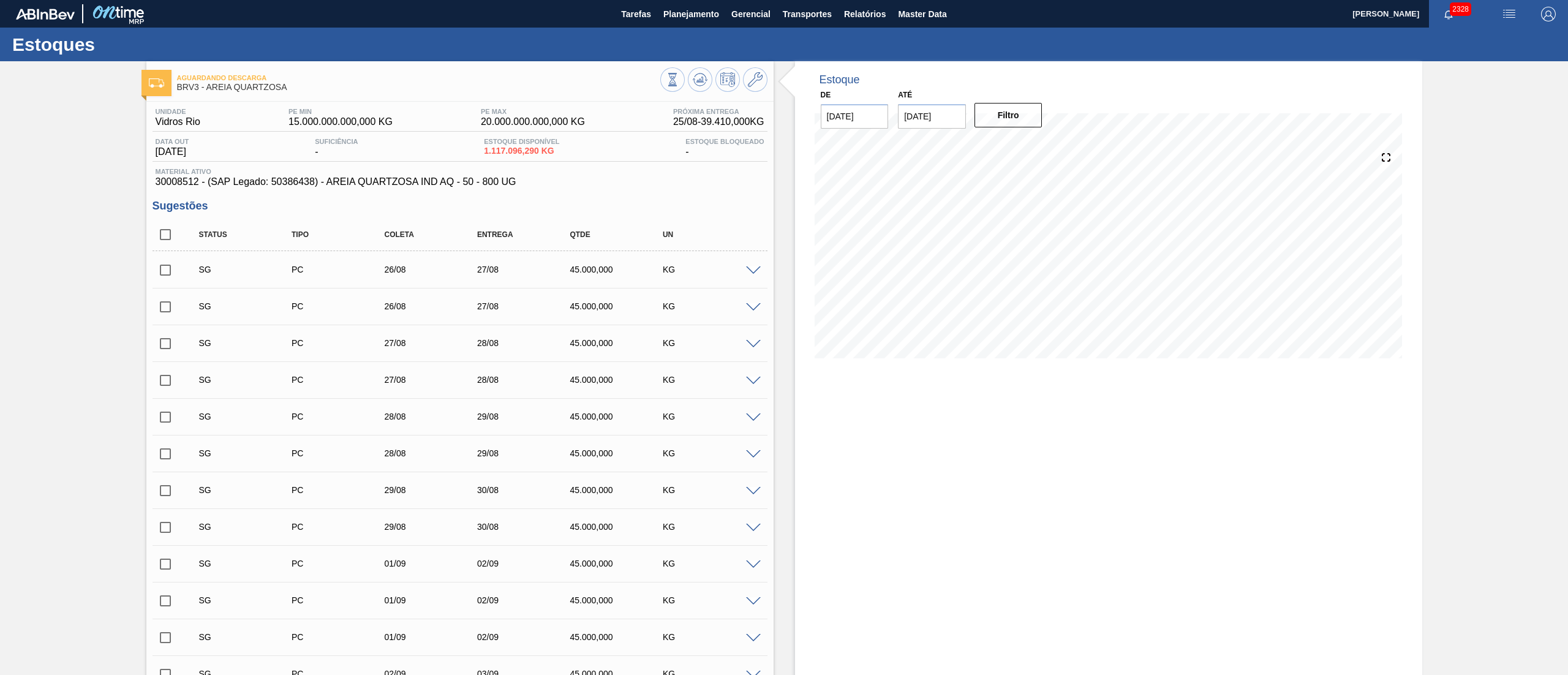
checkbox input "false"
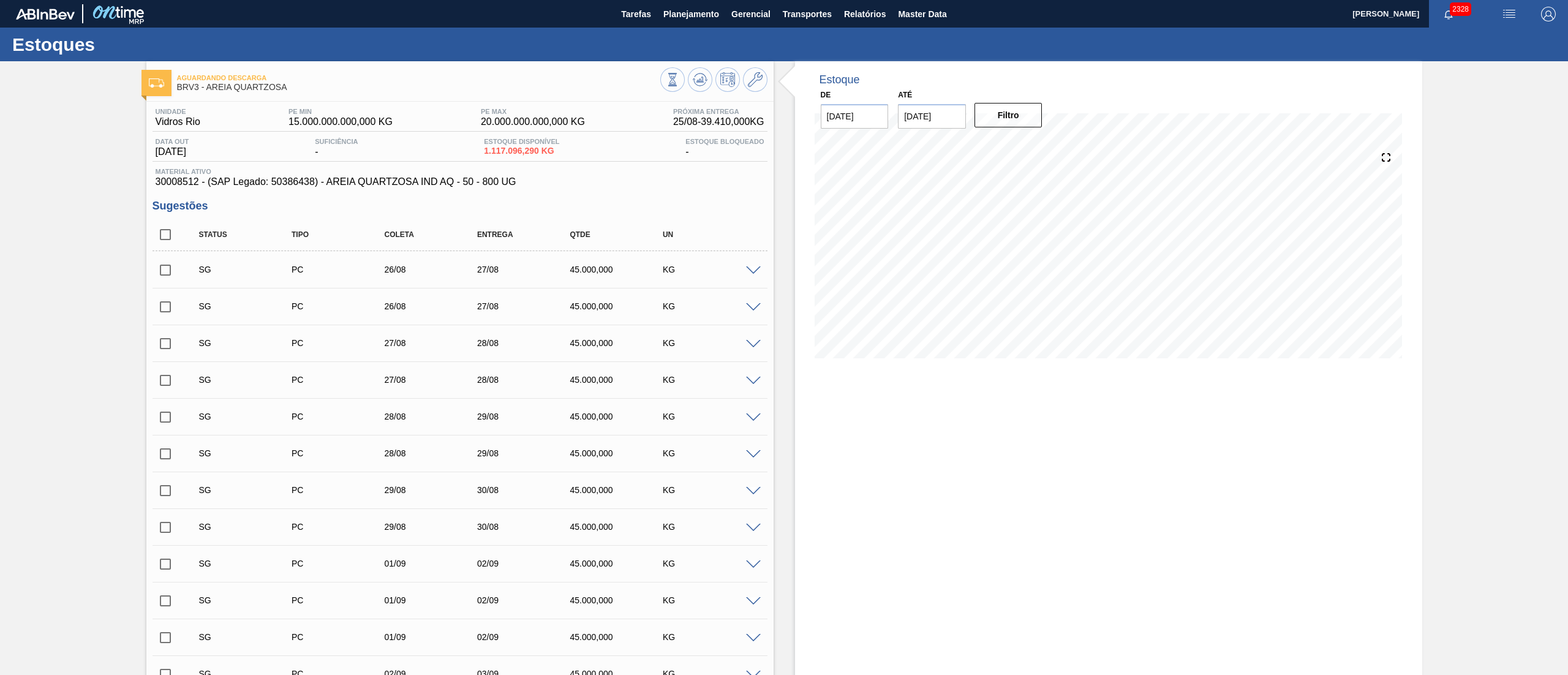
checkbox input "false"
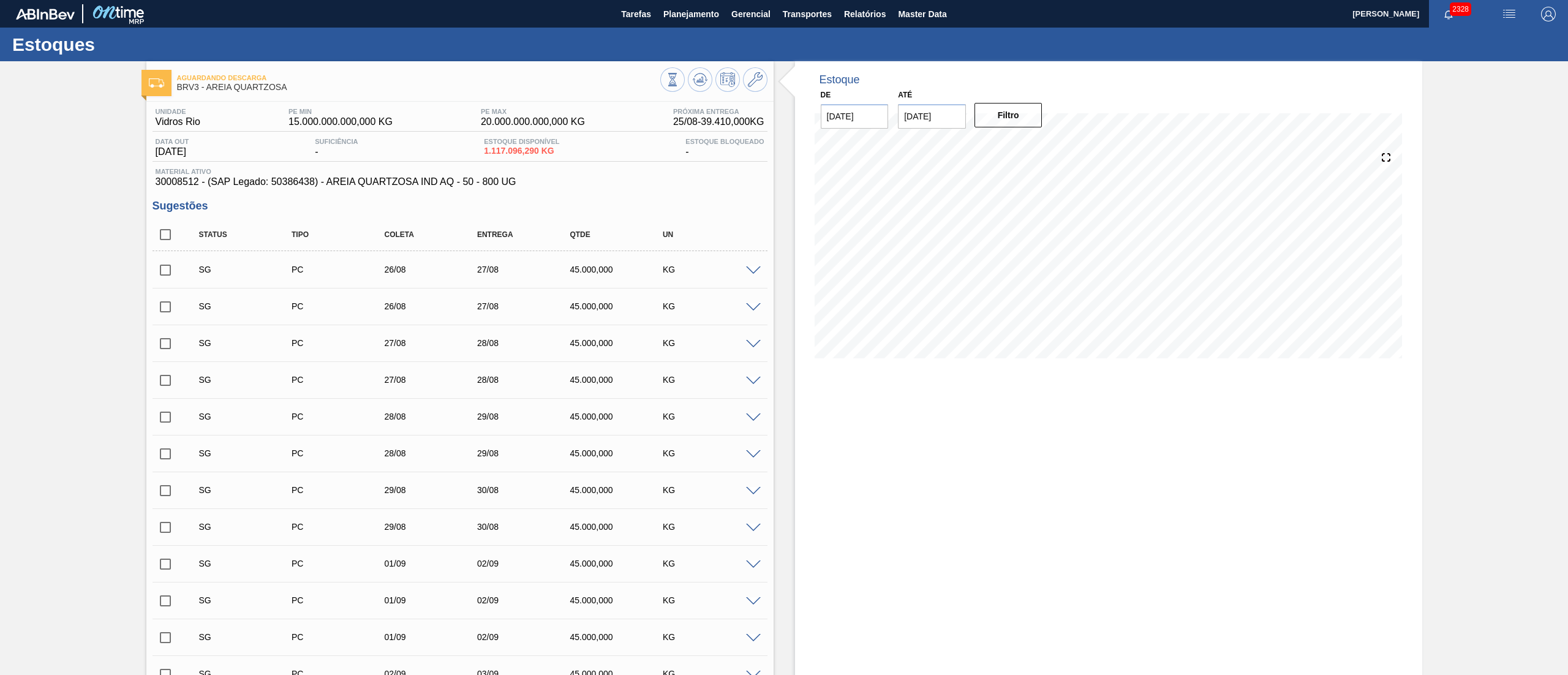
checkbox input "false"
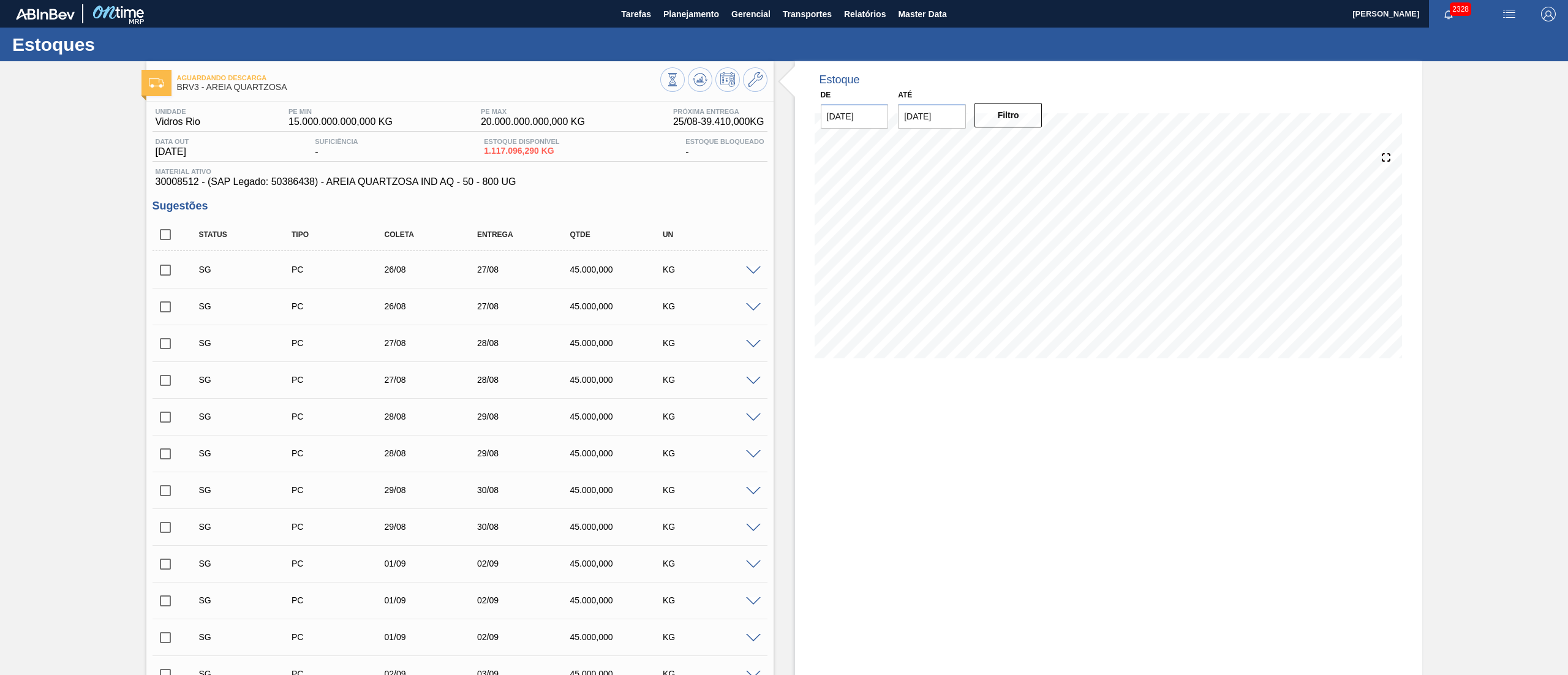
checkbox input "false"
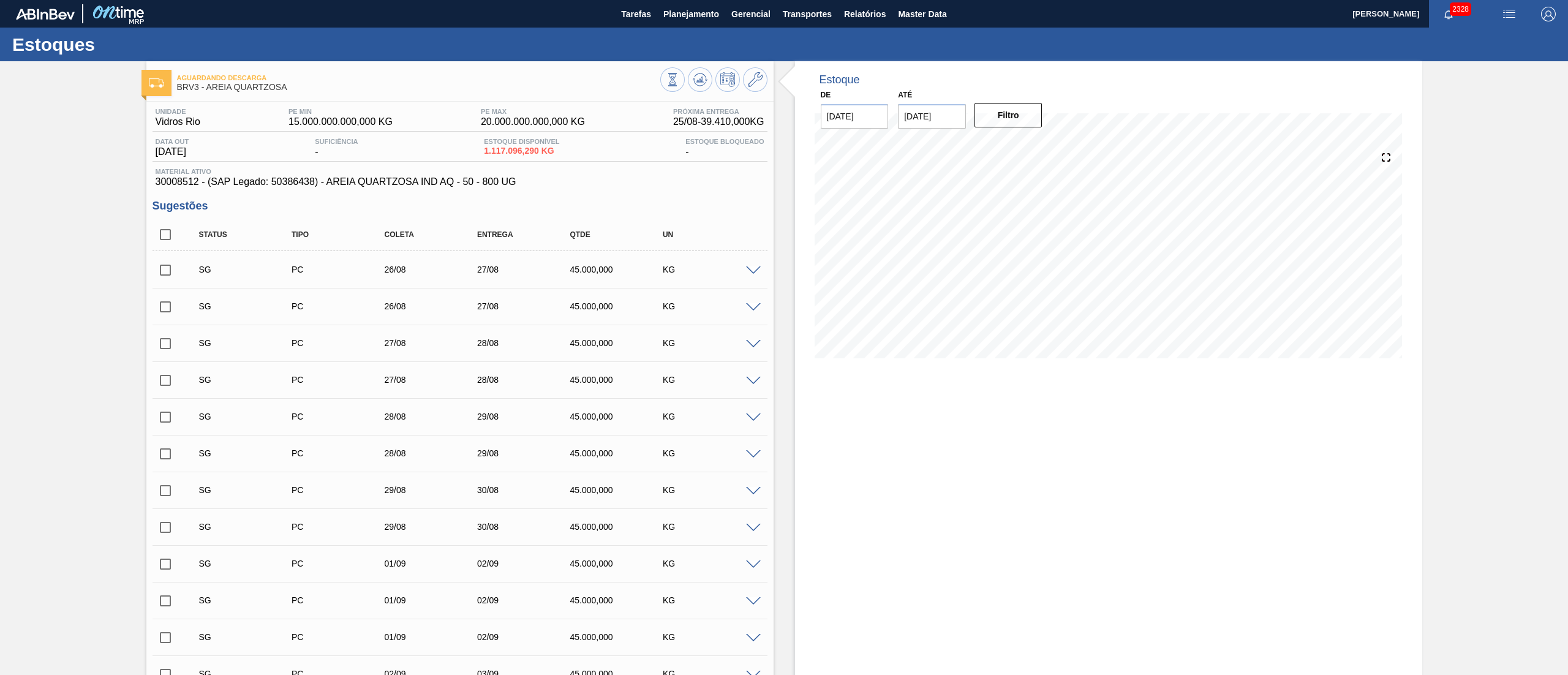
checkbox input "false"
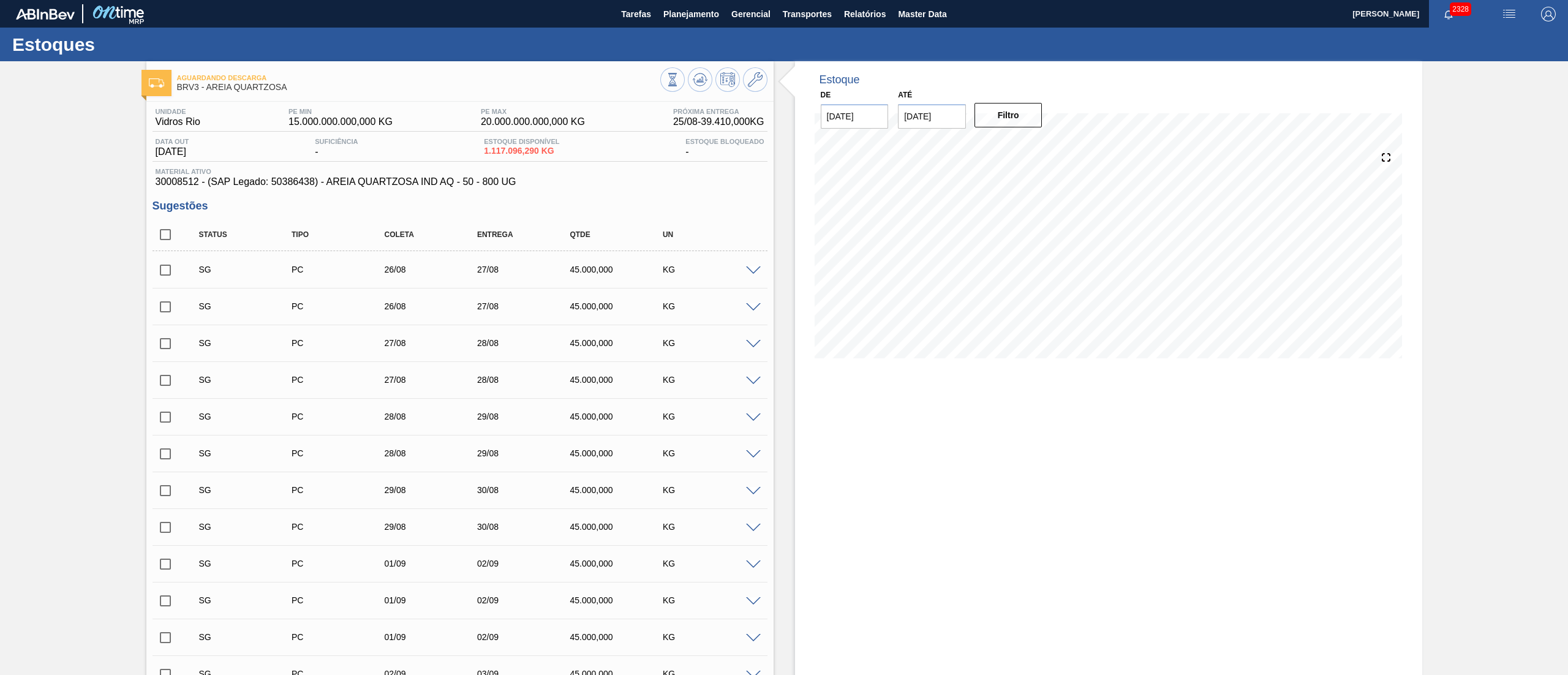
checkbox input "false"
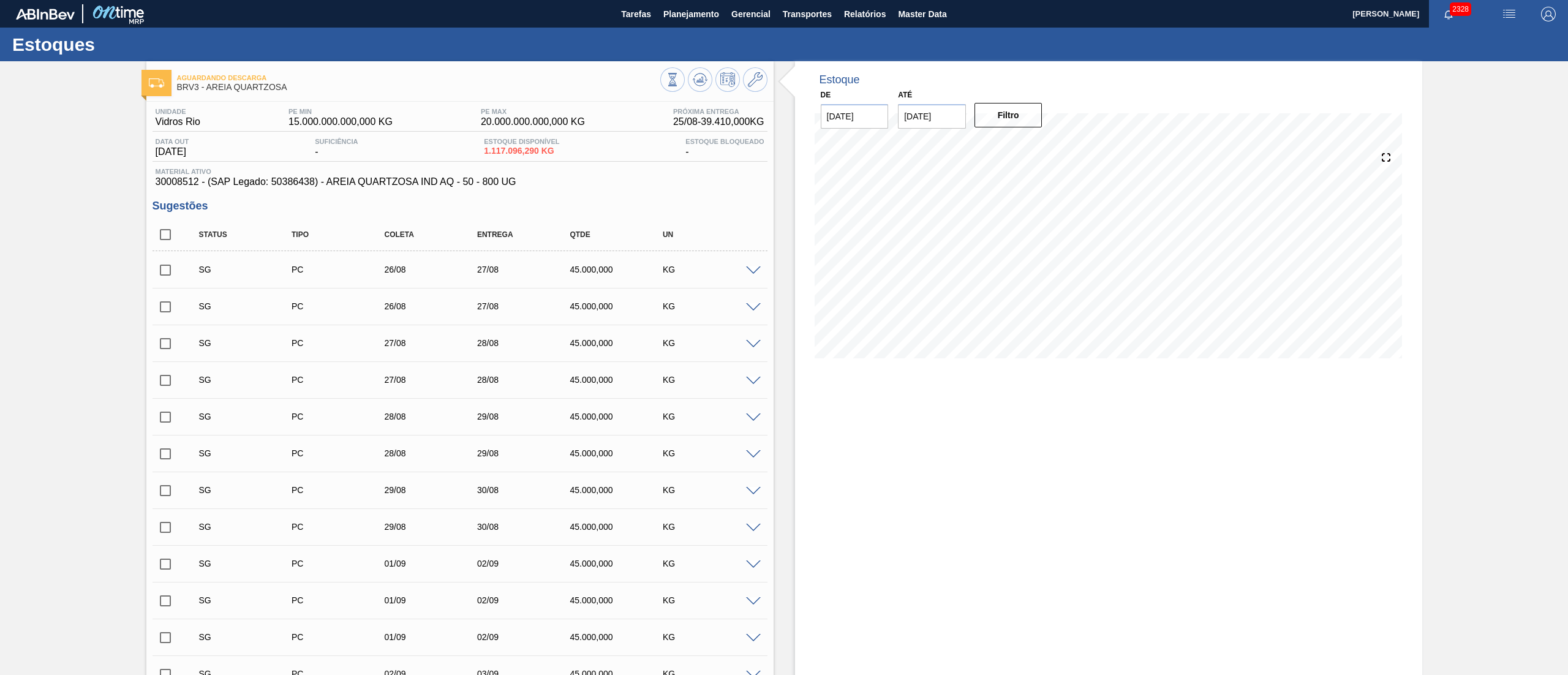
checkbox input "false"
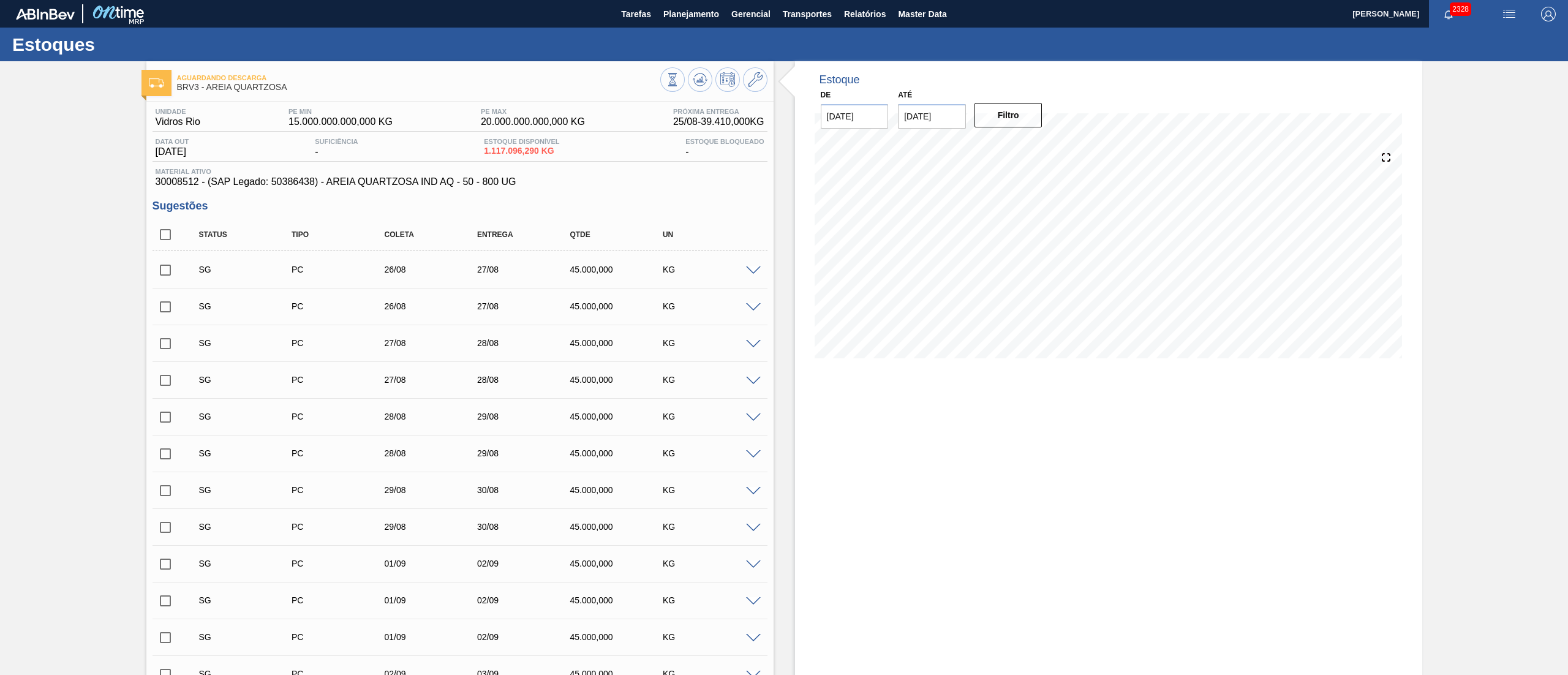
checkbox input "false"
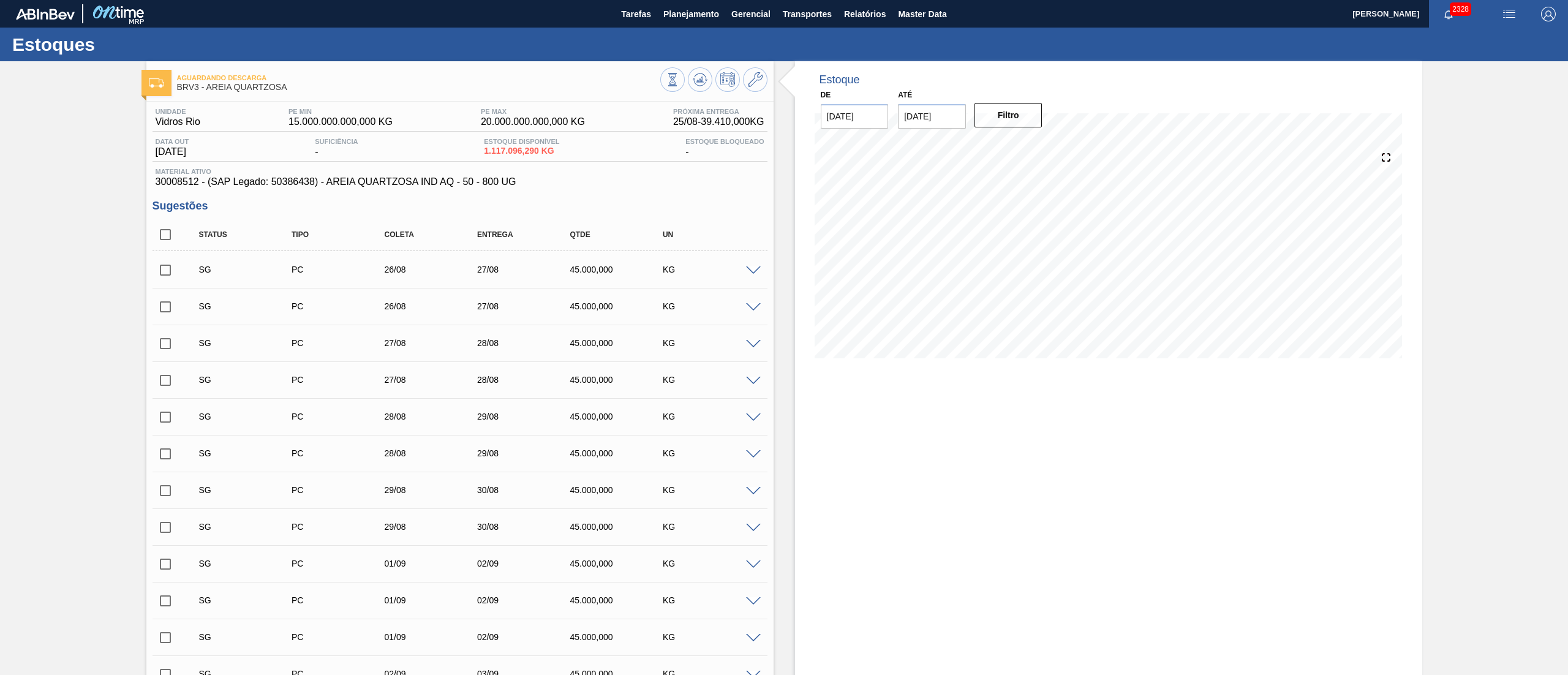
checkbox input "false"
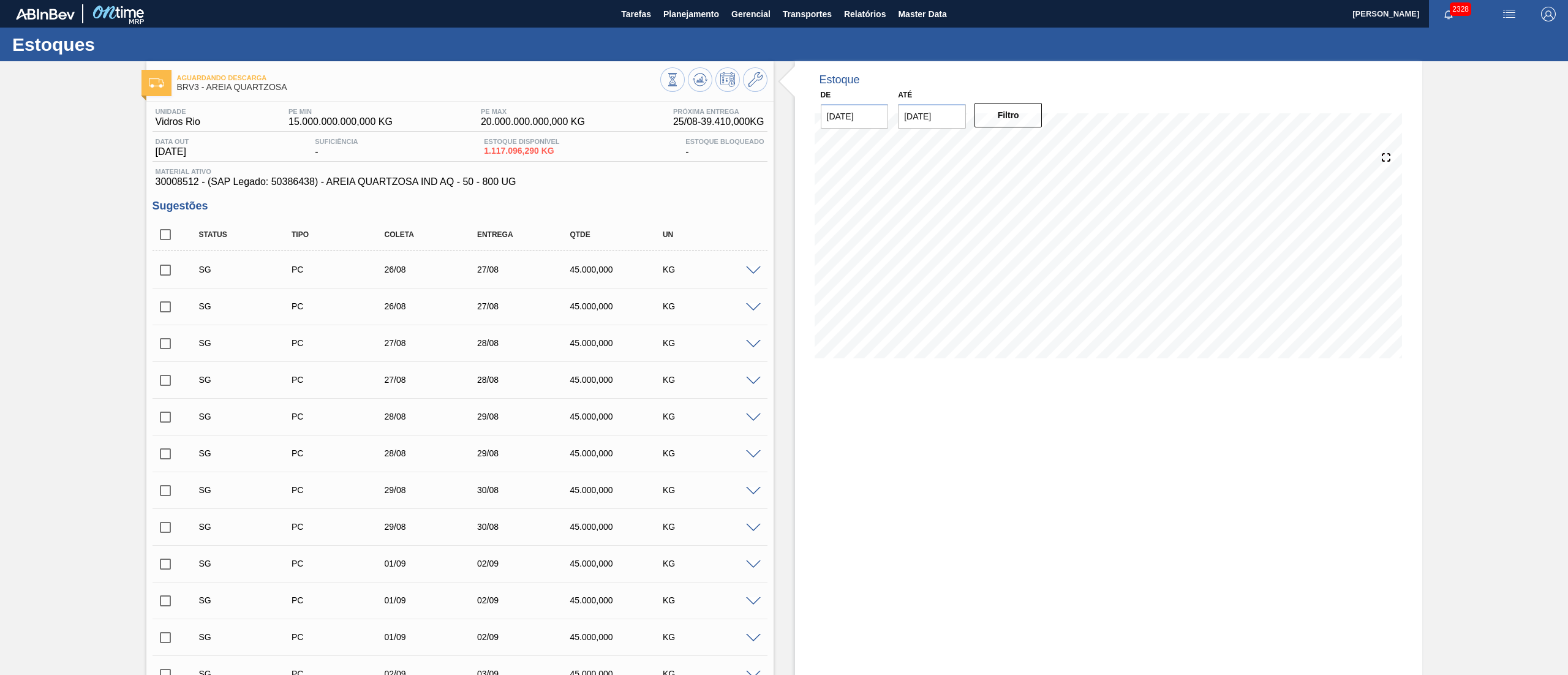
checkbox input "false"
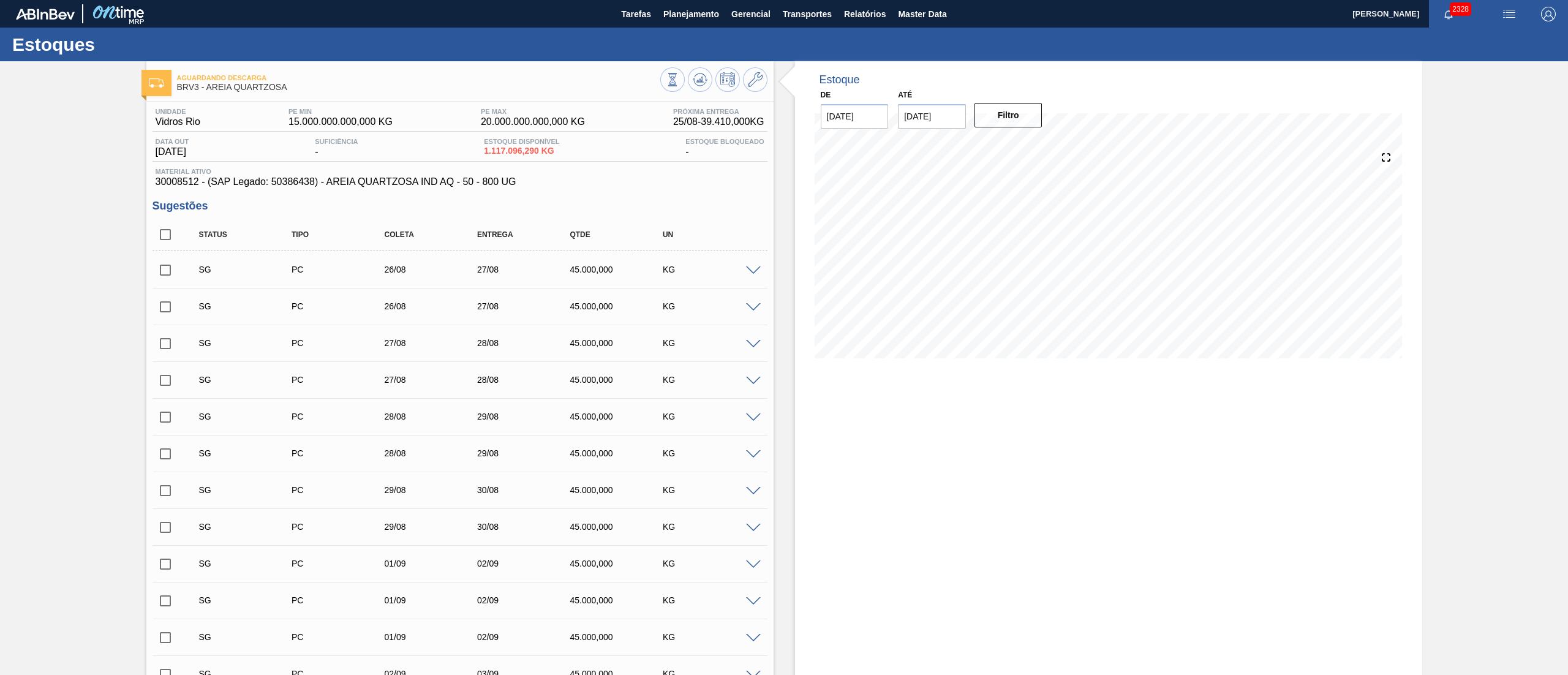
checkbox input "false"
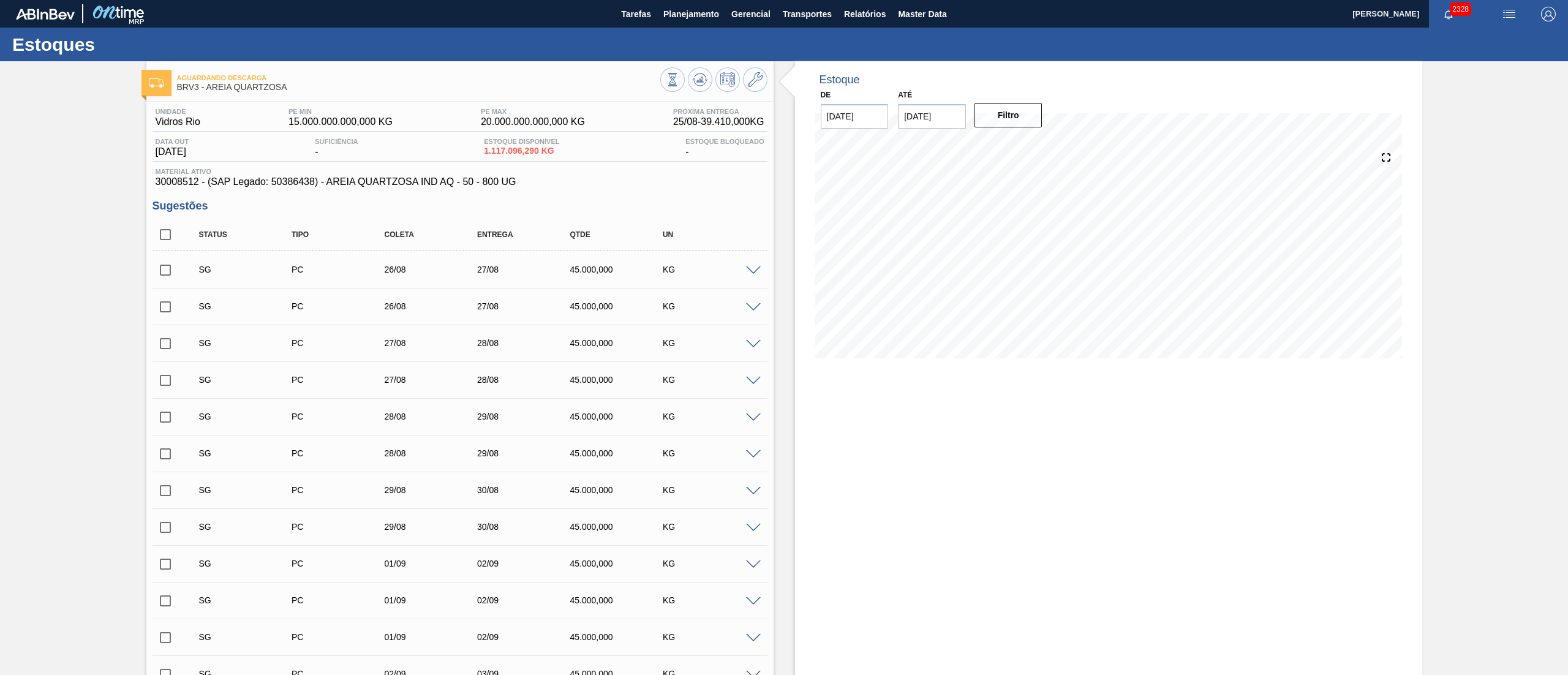
checkbox input "false"
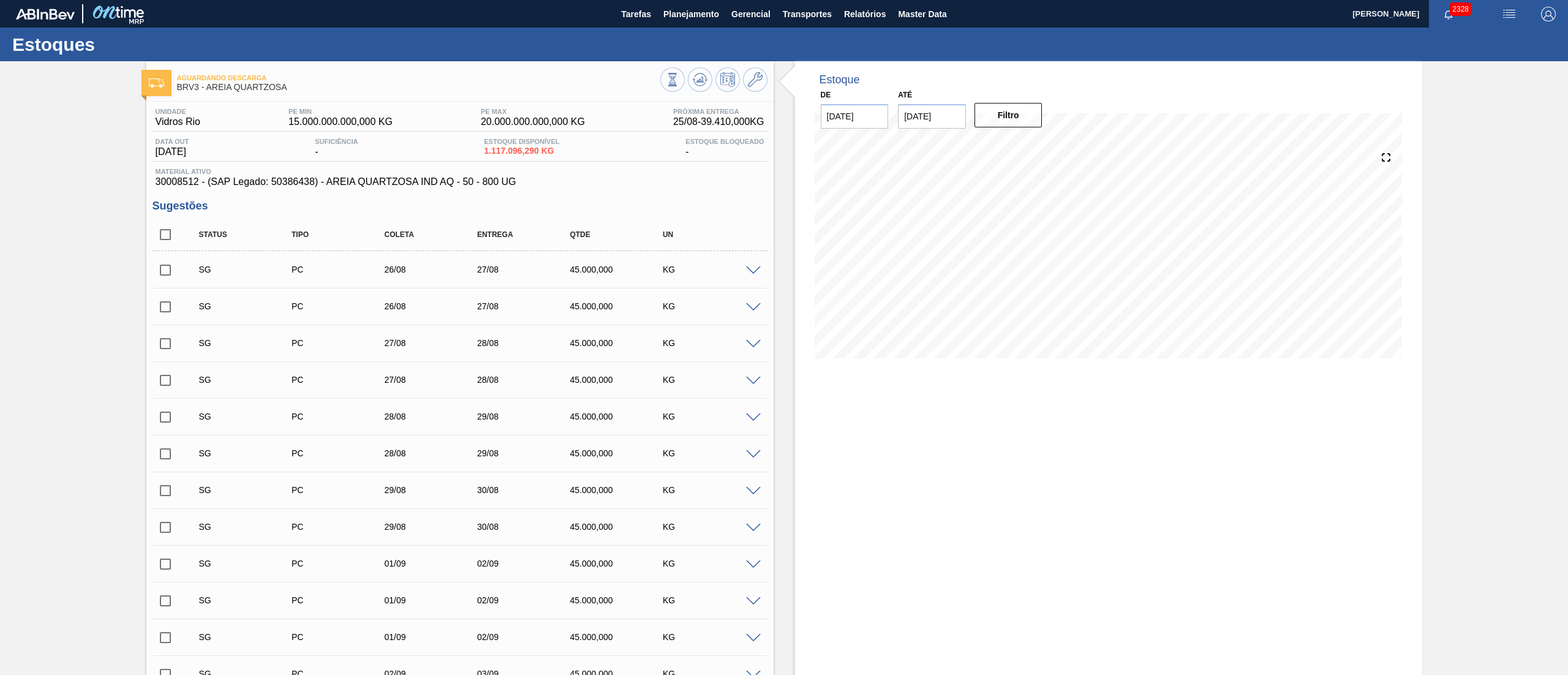
checkbox input "false"
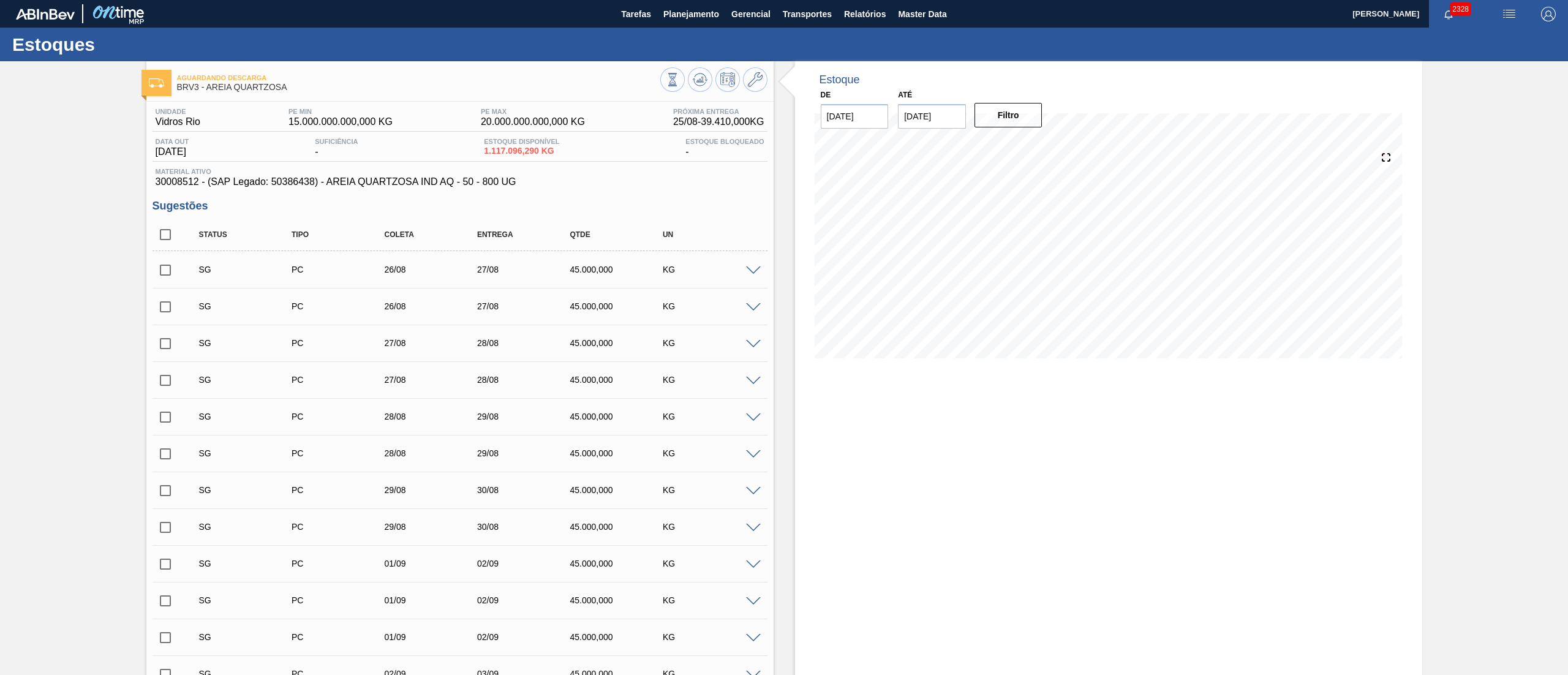
checkbox input "false"
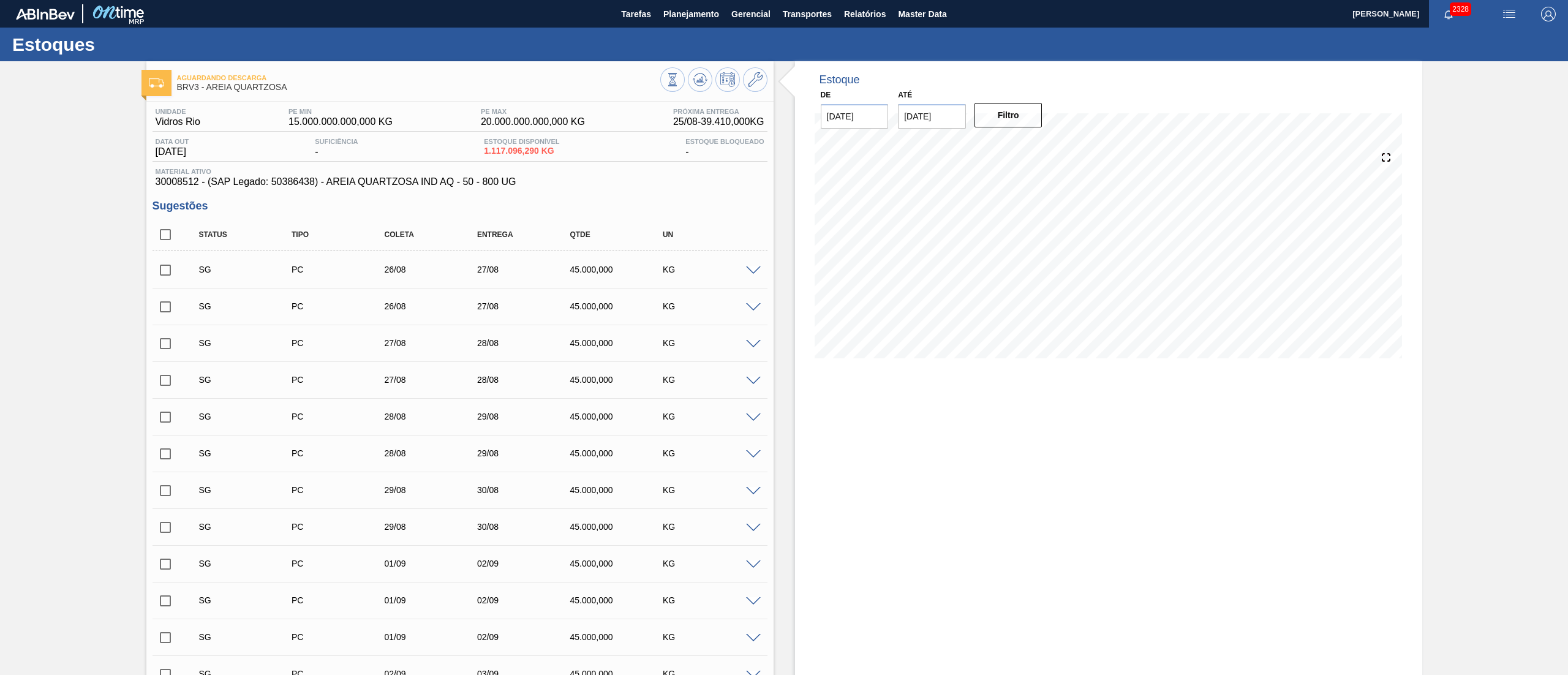
checkbox input "false"
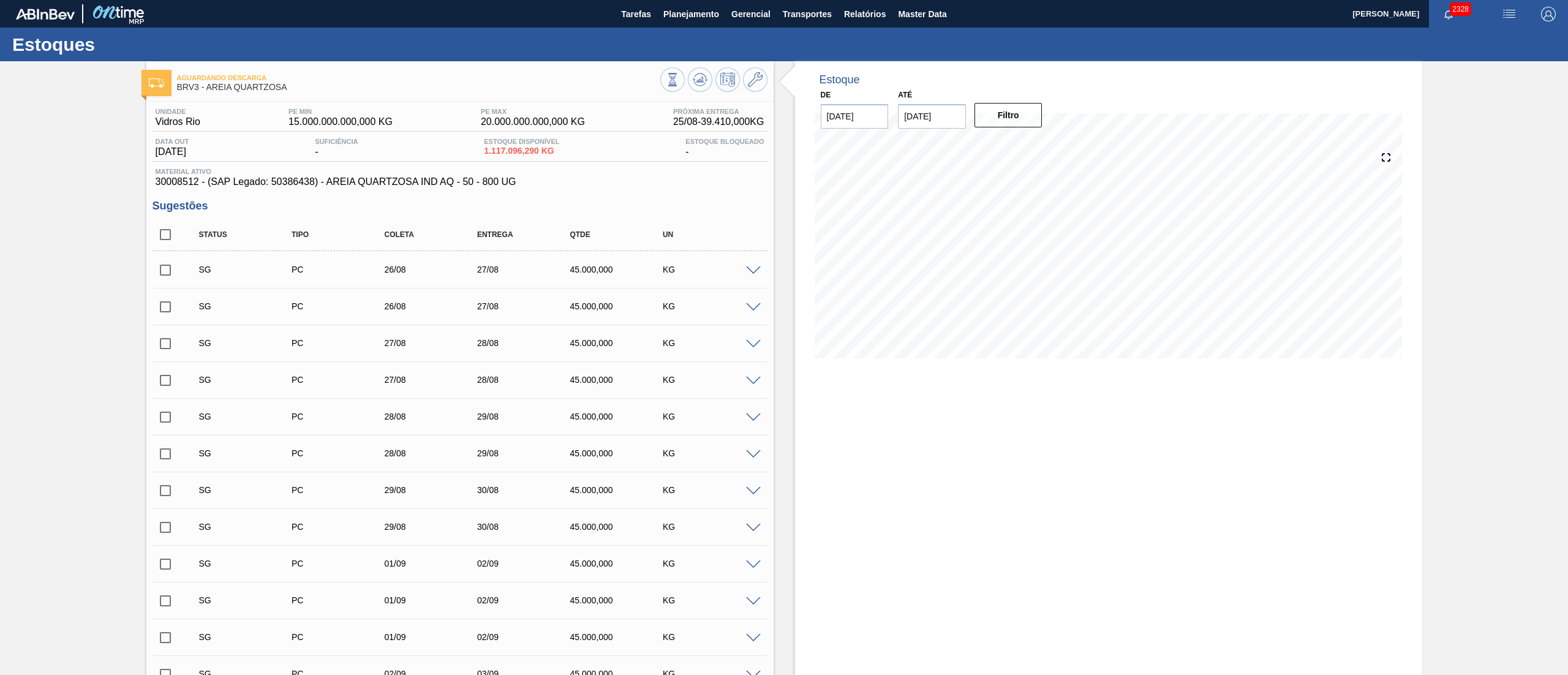
checkbox input "false"
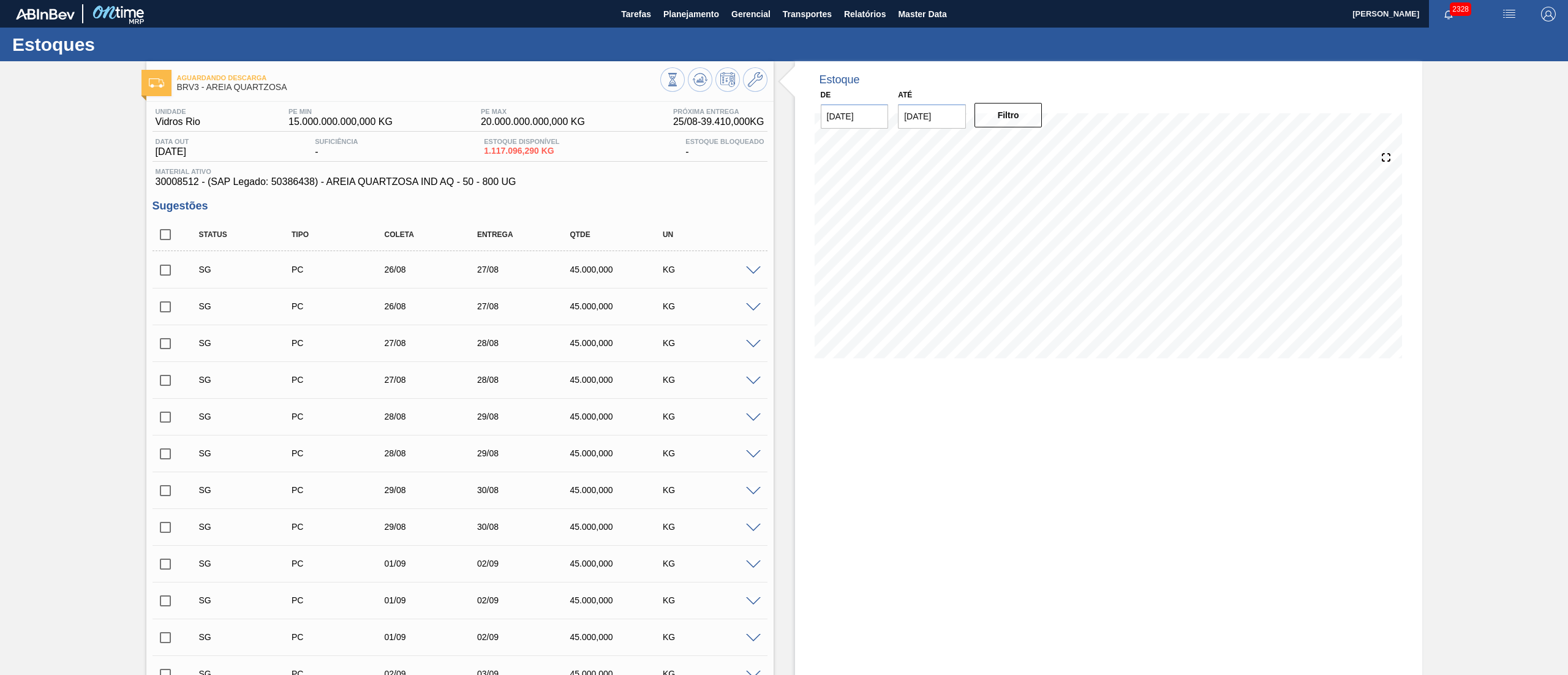
click at [158, 241] on input "checkbox" at bounding box center [165, 234] width 26 height 26
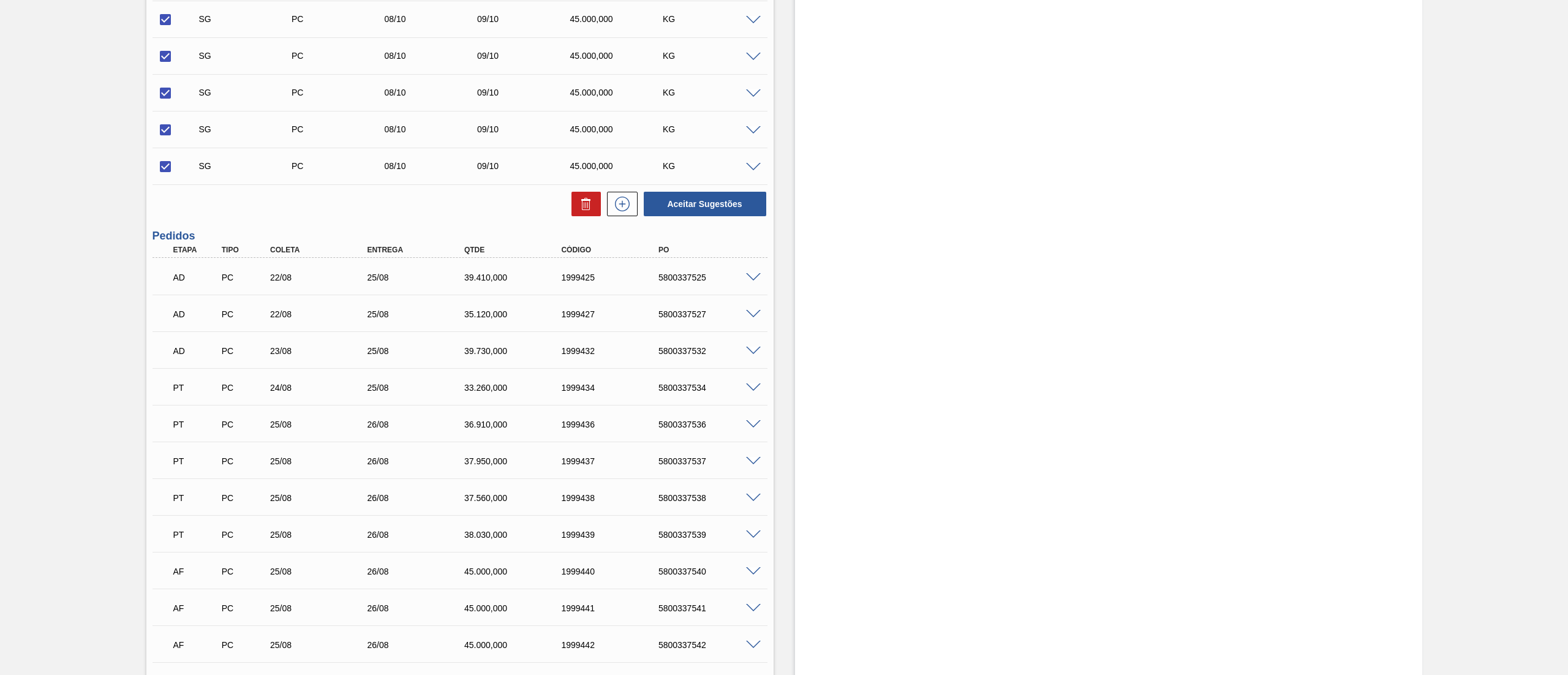
scroll to position [10535, 0]
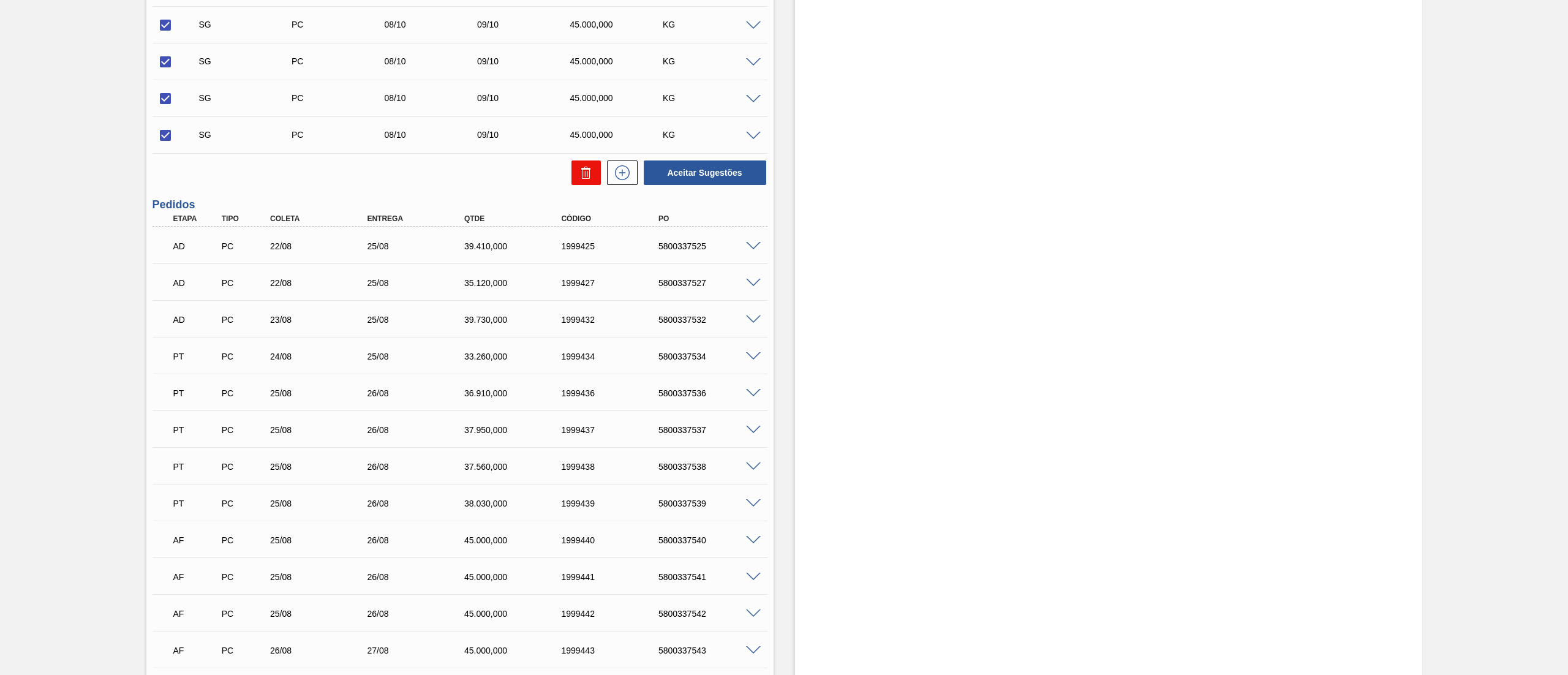
click at [590, 173] on icon at bounding box center [586, 173] width 15 height 15
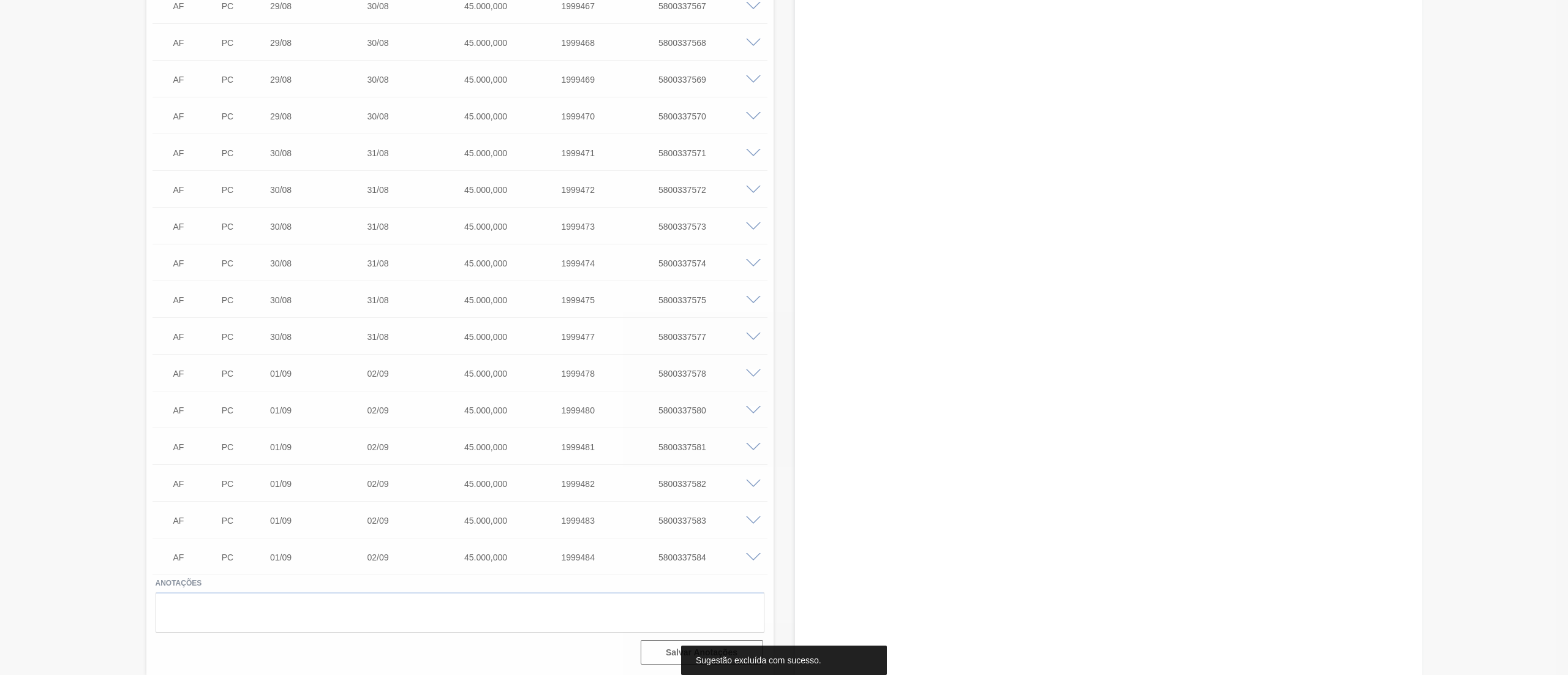
scroll to position [1610, 0]
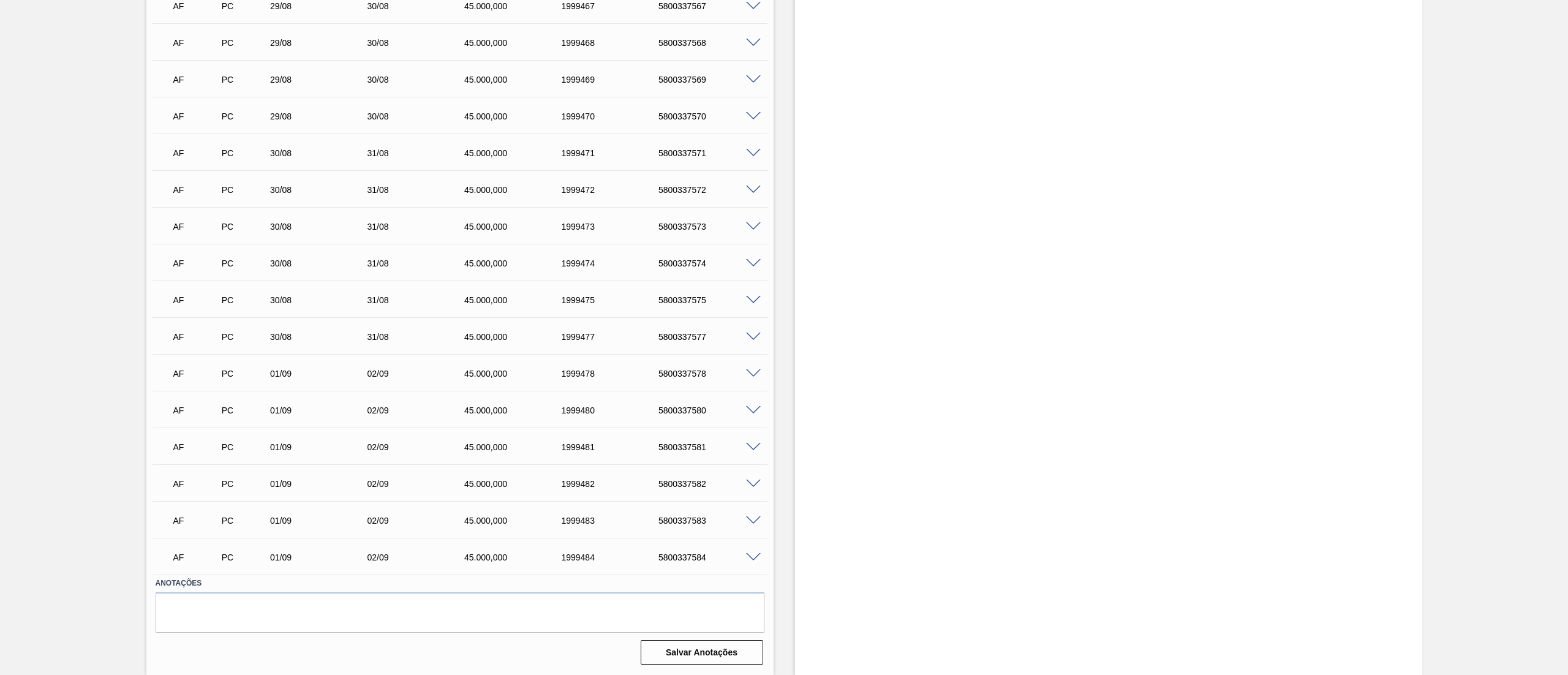
click at [674, 337] on div "5800337580" at bounding box center [711, 410] width 111 height 10
copy div "5800337580"
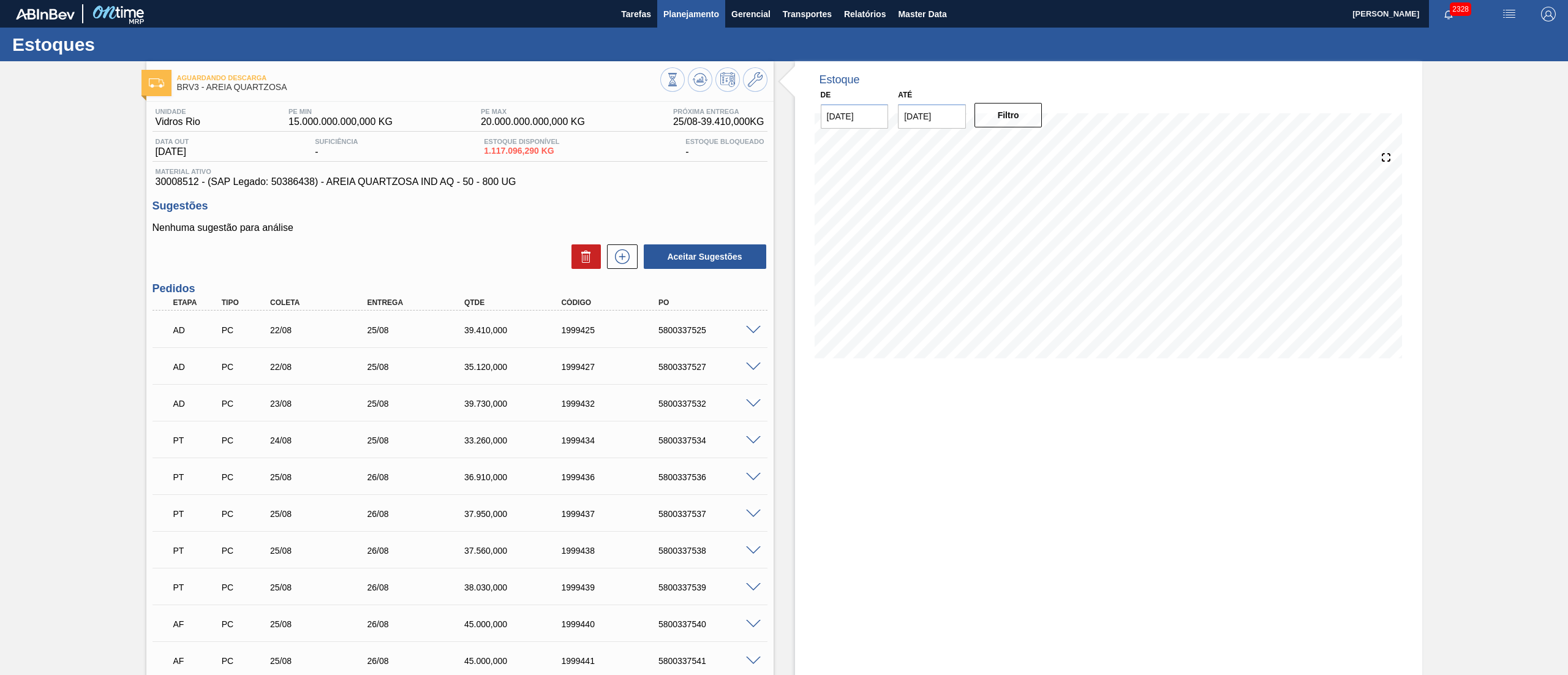
click at [692, 13] on span "Planejamento" at bounding box center [691, 14] width 56 height 15
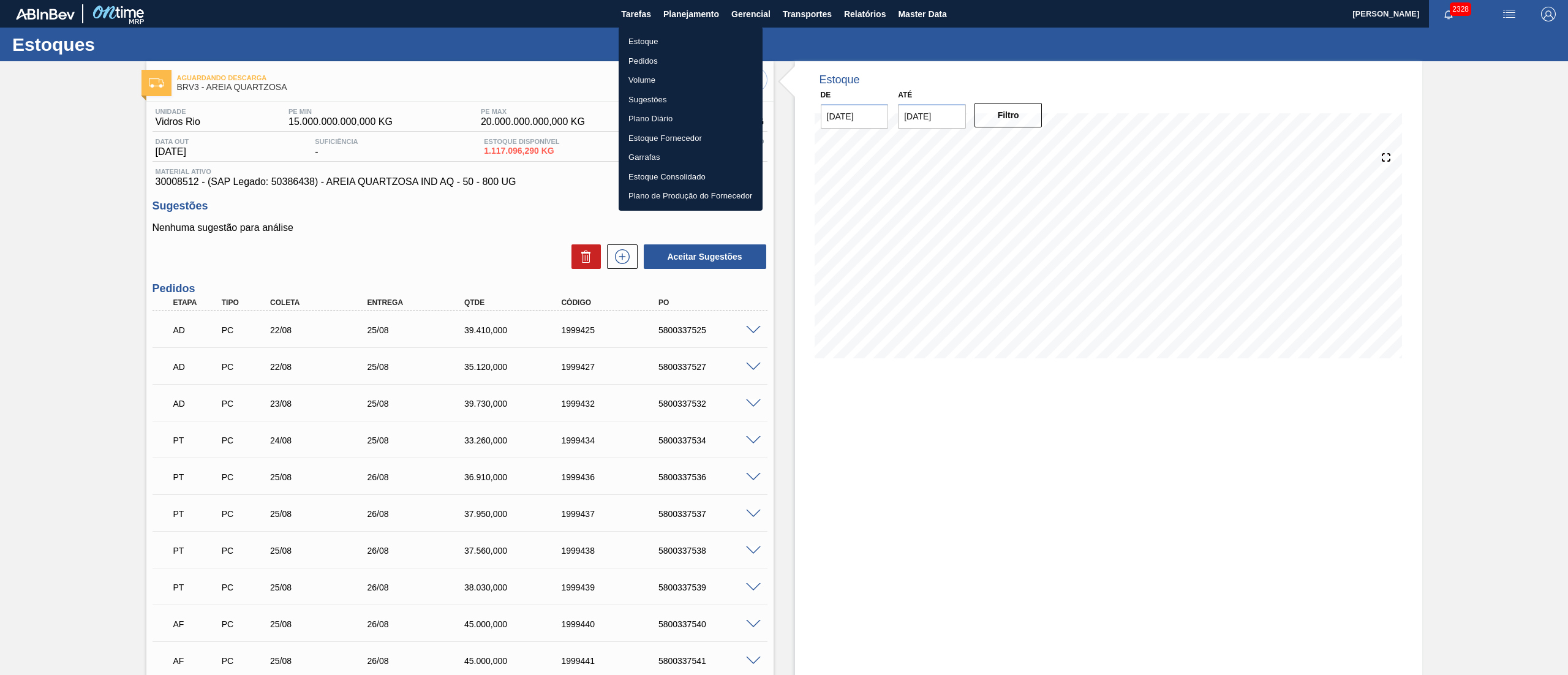
click at [687, 34] on li "Estoque" at bounding box center [691, 41] width 144 height 19
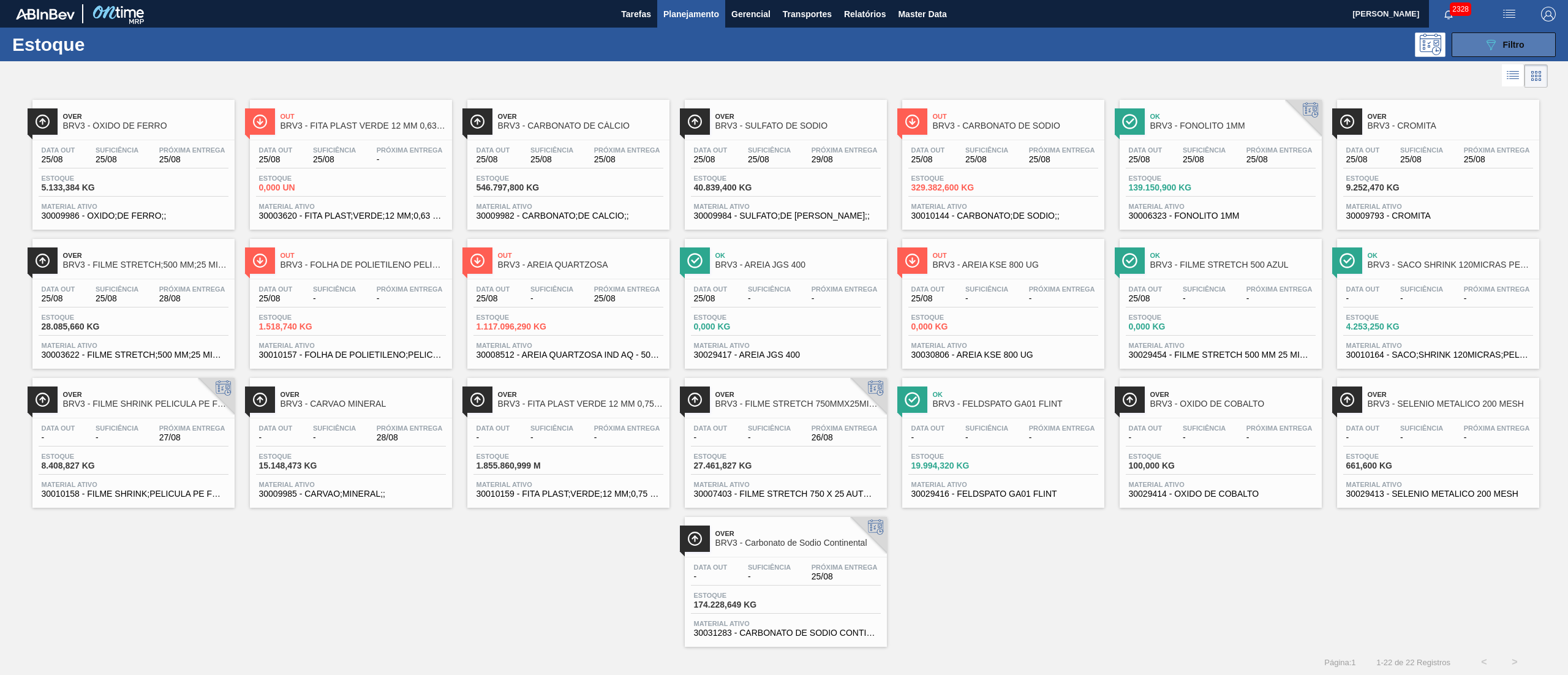
click at [1500, 54] on button "089F7B8B-B2A5-4AFE-B5C0-19BA573D28AC Filtro" at bounding box center [1504, 44] width 104 height 24
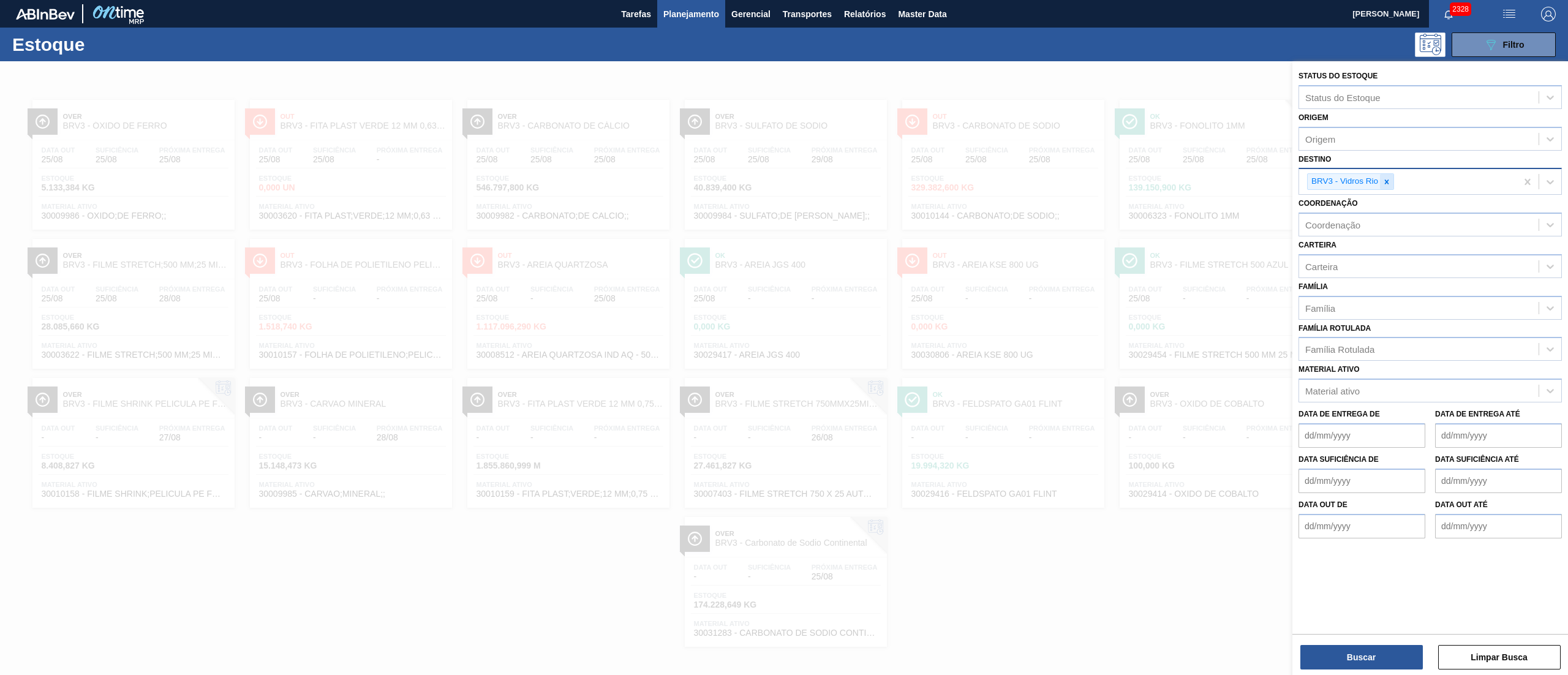
click at [1385, 188] on div at bounding box center [1387, 182] width 13 height 15
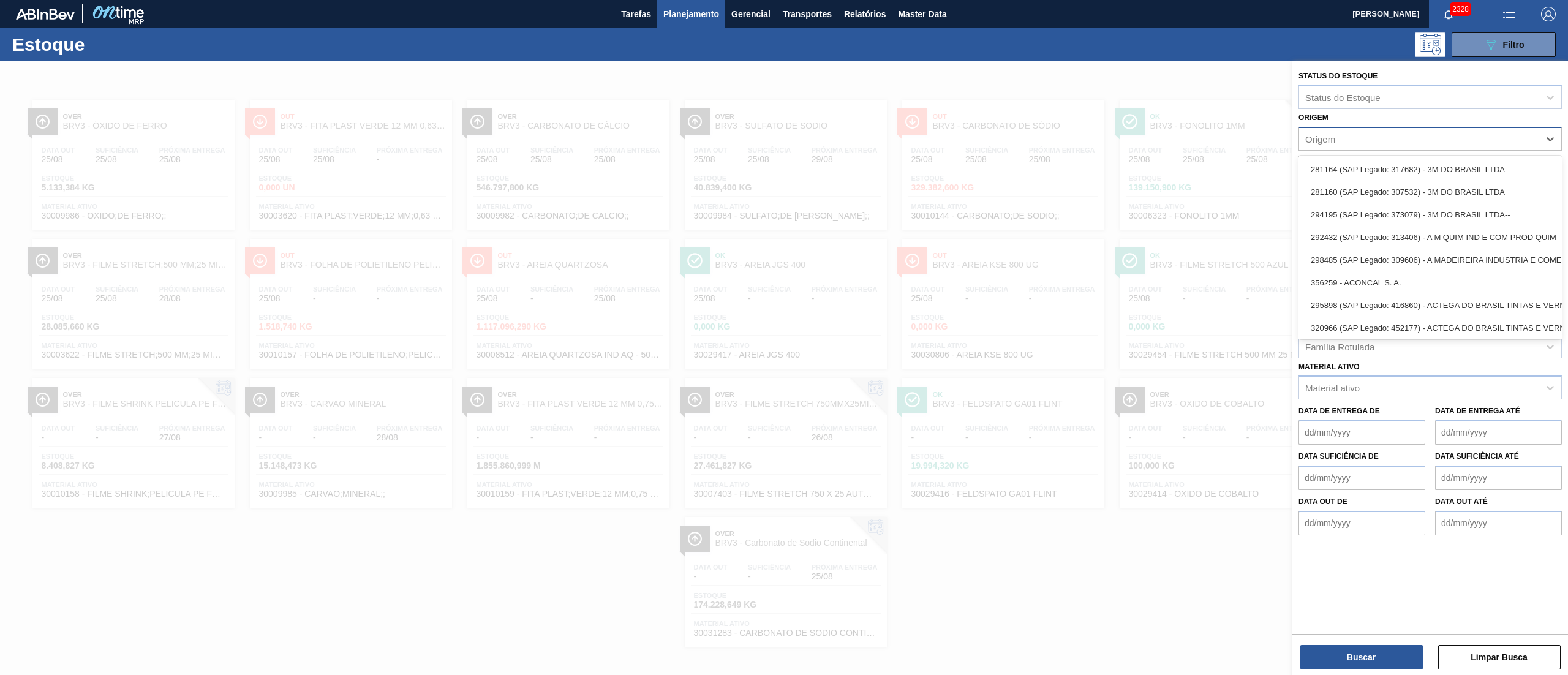
click at [1344, 142] on div "Origem" at bounding box center [1419, 138] width 240 height 18
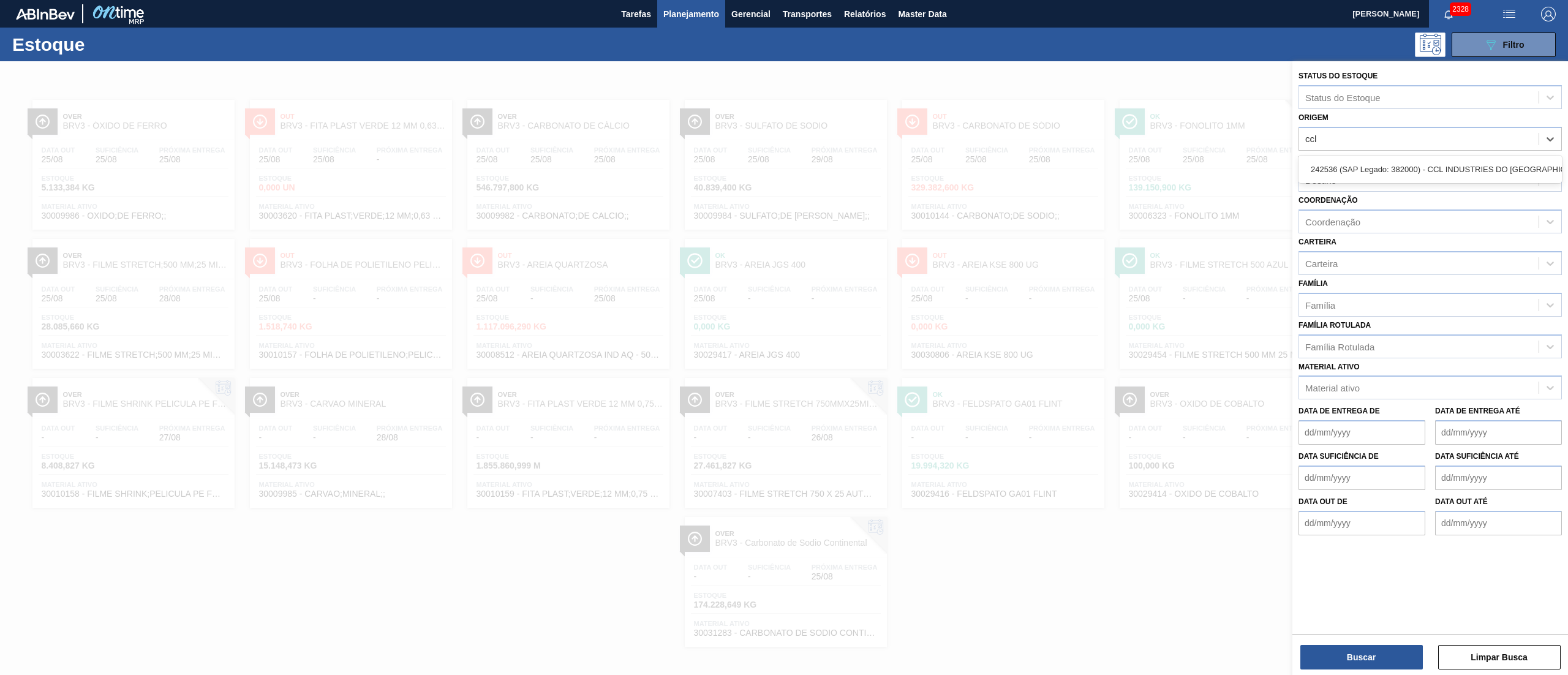
type input "ccl"
drag, startPoint x: 1344, startPoint y: 153, endPoint x: 1344, endPoint y: 161, distance: 8.0
click at [1344, 161] on div "Destino Destino" at bounding box center [1431, 172] width 264 height 42
click at [1316, 138] on div "Origem" at bounding box center [1321, 138] width 30 height 10
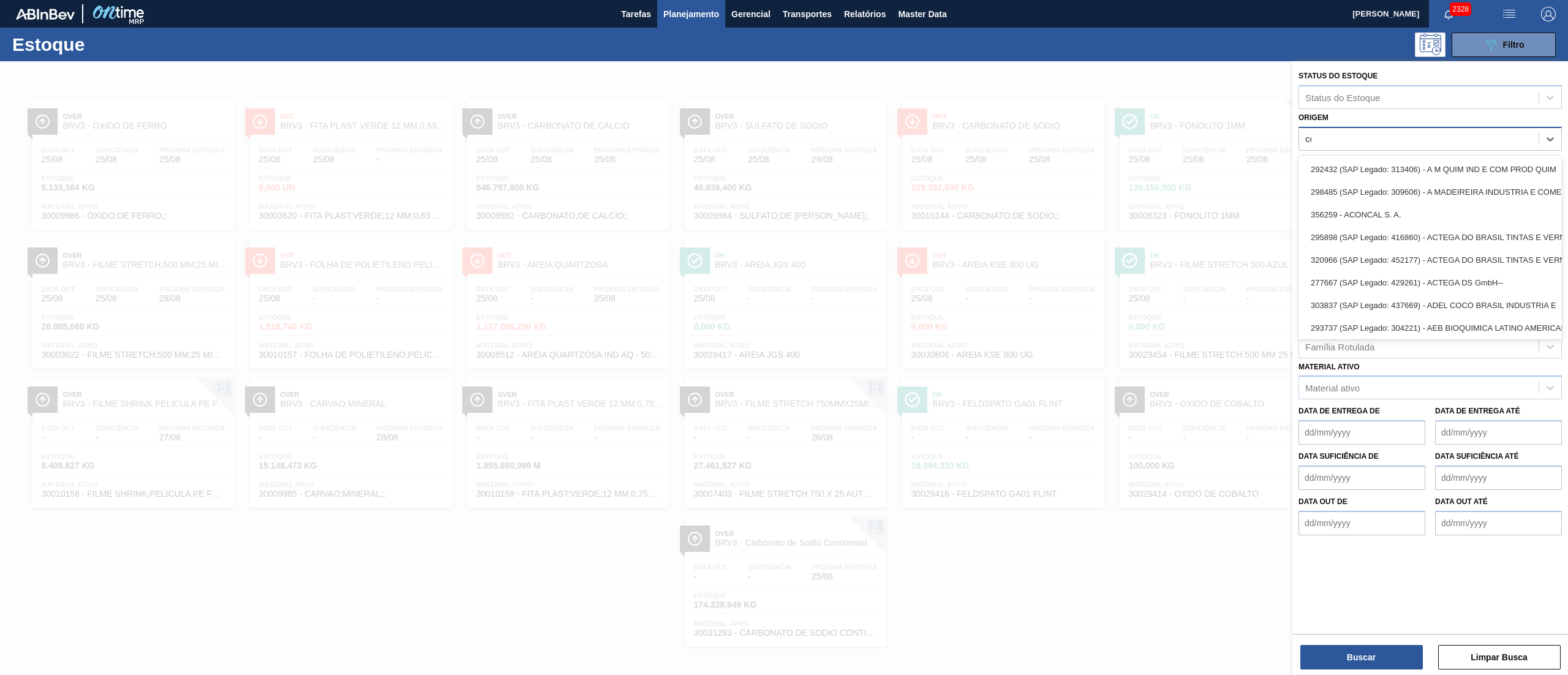
type input "ccl"
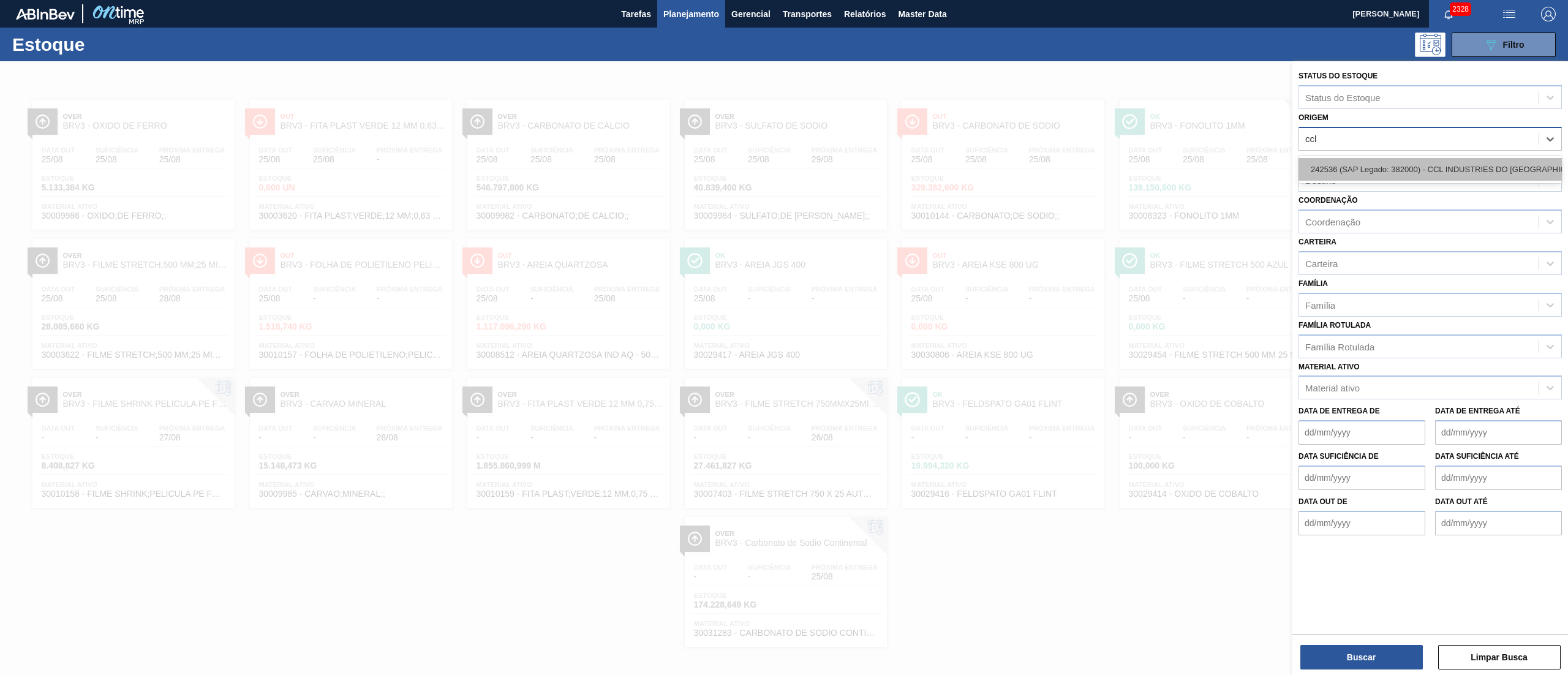
click at [1369, 163] on div "242536 (SAP Legado: 382000) - CCL INDUSTRIES DO BRASIL SA" at bounding box center [1431, 169] width 264 height 23
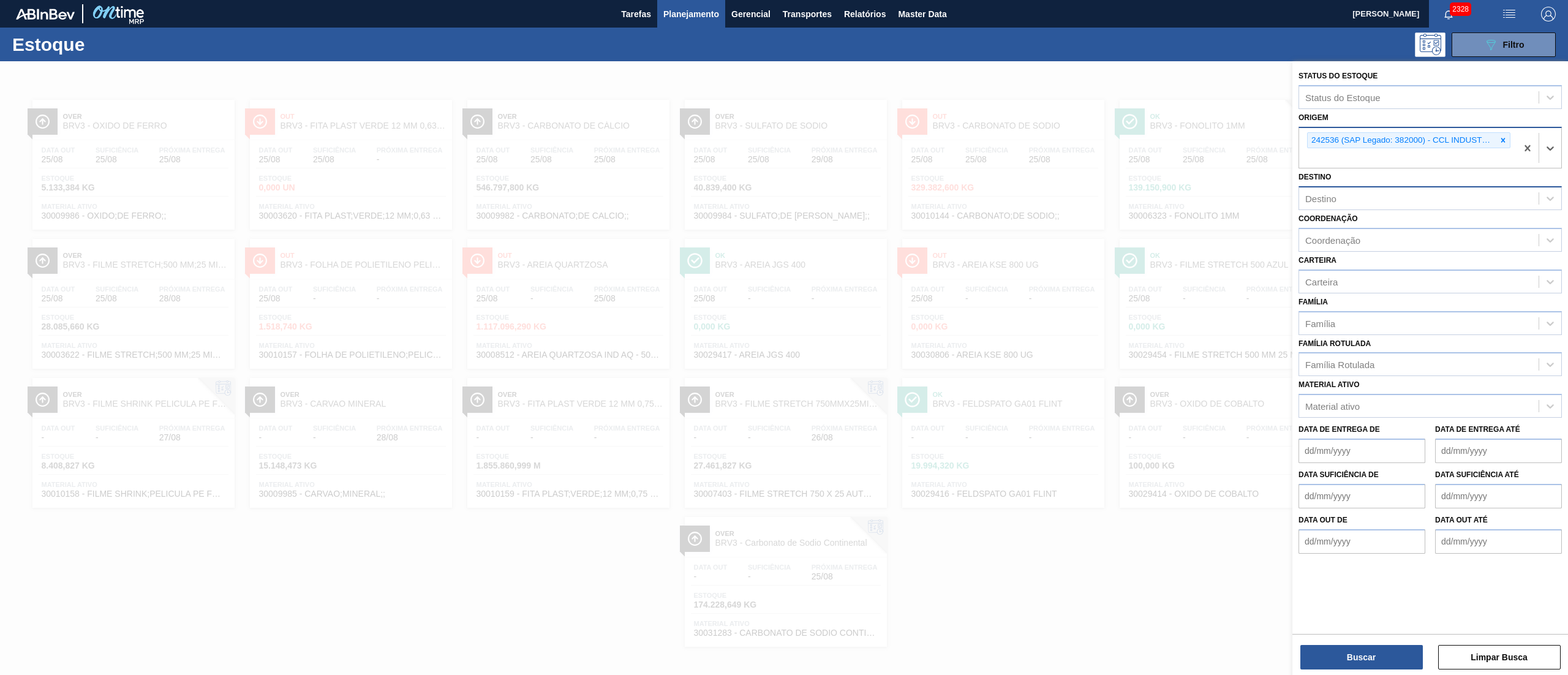
click at [1314, 193] on div "Destino" at bounding box center [1321, 198] width 31 height 10
type input "perna"
drag, startPoint x: 1318, startPoint y: 217, endPoint x: 1323, endPoint y: 218, distance: 5.1
click at [1318, 218] on div "BR18 - [GEOGRAPHIC_DATA]" at bounding box center [1431, 229] width 264 height 23
click at [1332, 649] on button "Buscar" at bounding box center [1362, 657] width 122 height 24
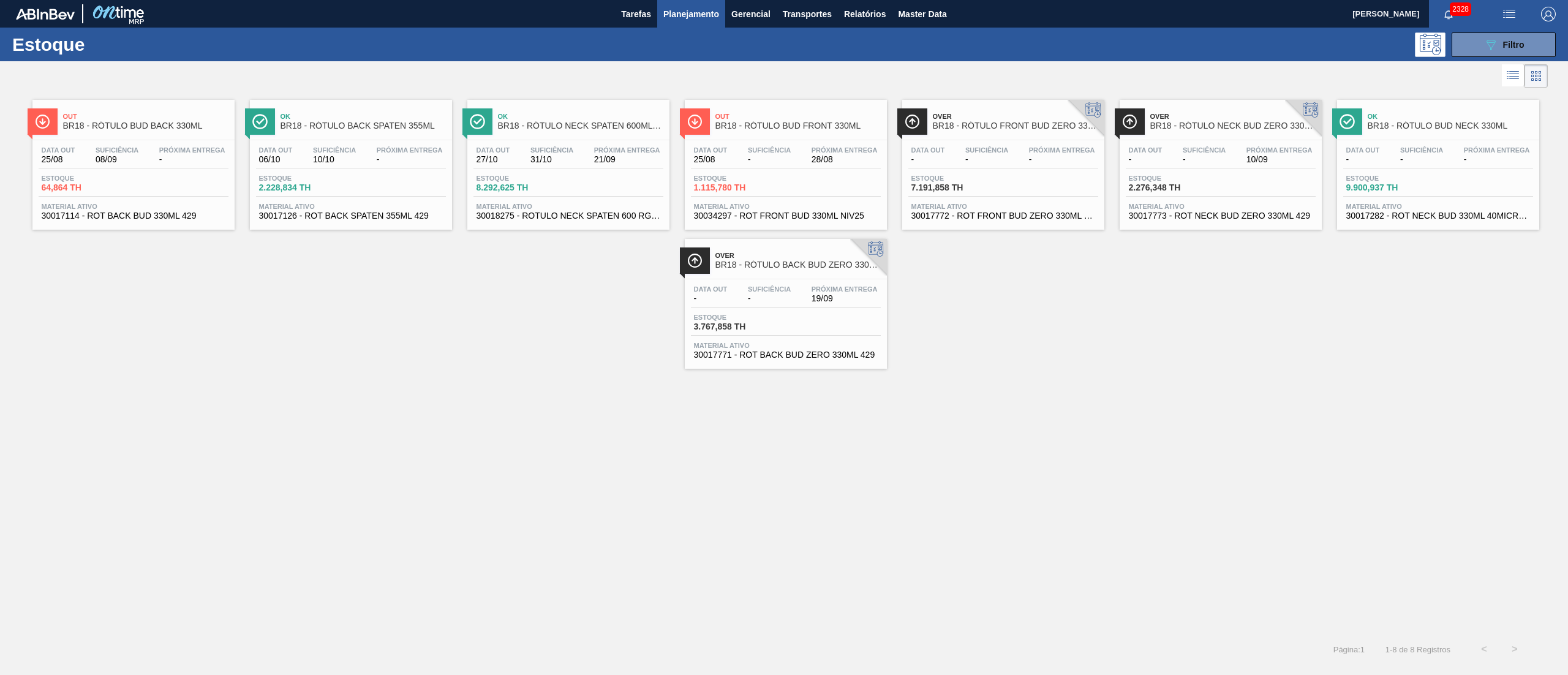
click at [141, 188] on div "Estoque 64,864 TH" at bounding box center [133, 185] width 190 height 22
click at [150, 198] on div "Data out 25/08 Suficiência 08/09 Próxima Entrega - Estoque 64,864 TH Material a…" at bounding box center [133, 181] width 202 height 83
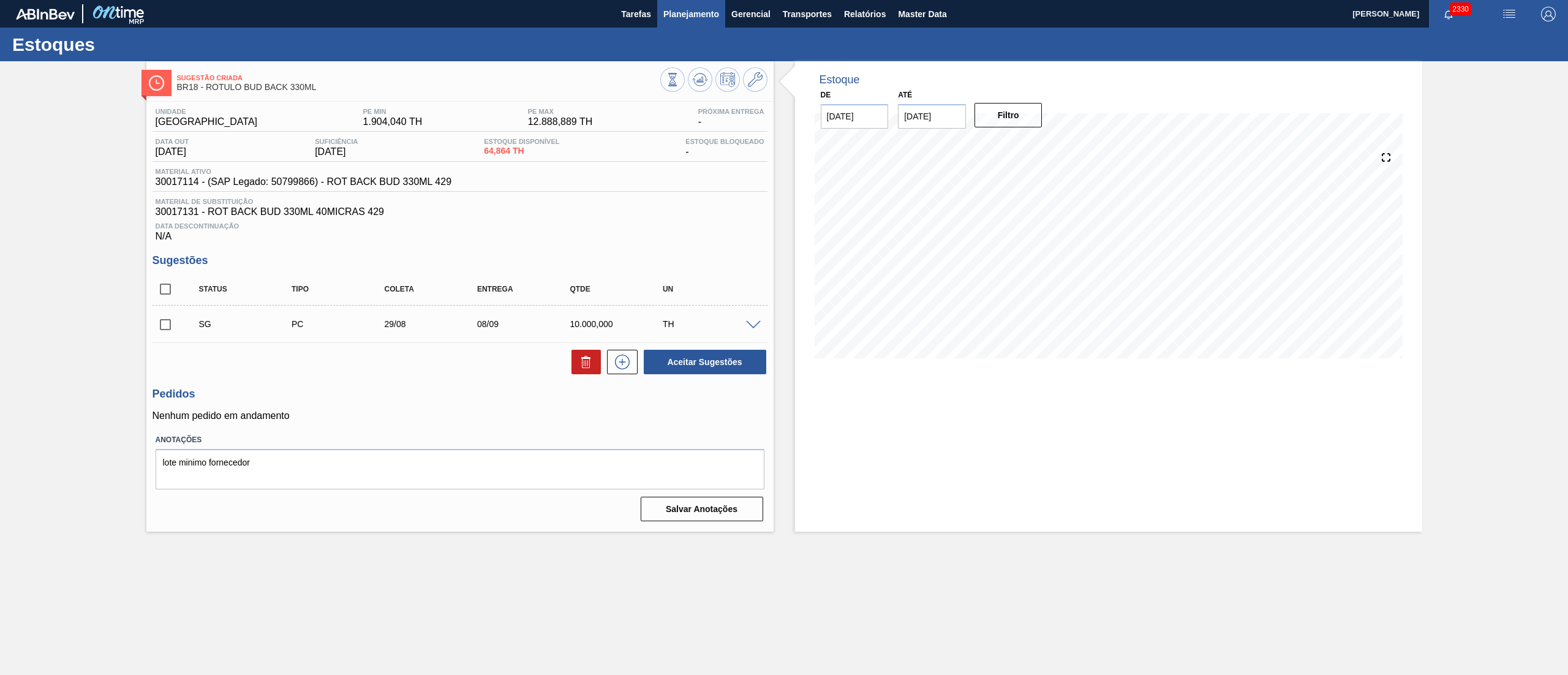
click at [683, 14] on span "Planejamento" at bounding box center [691, 14] width 56 height 15
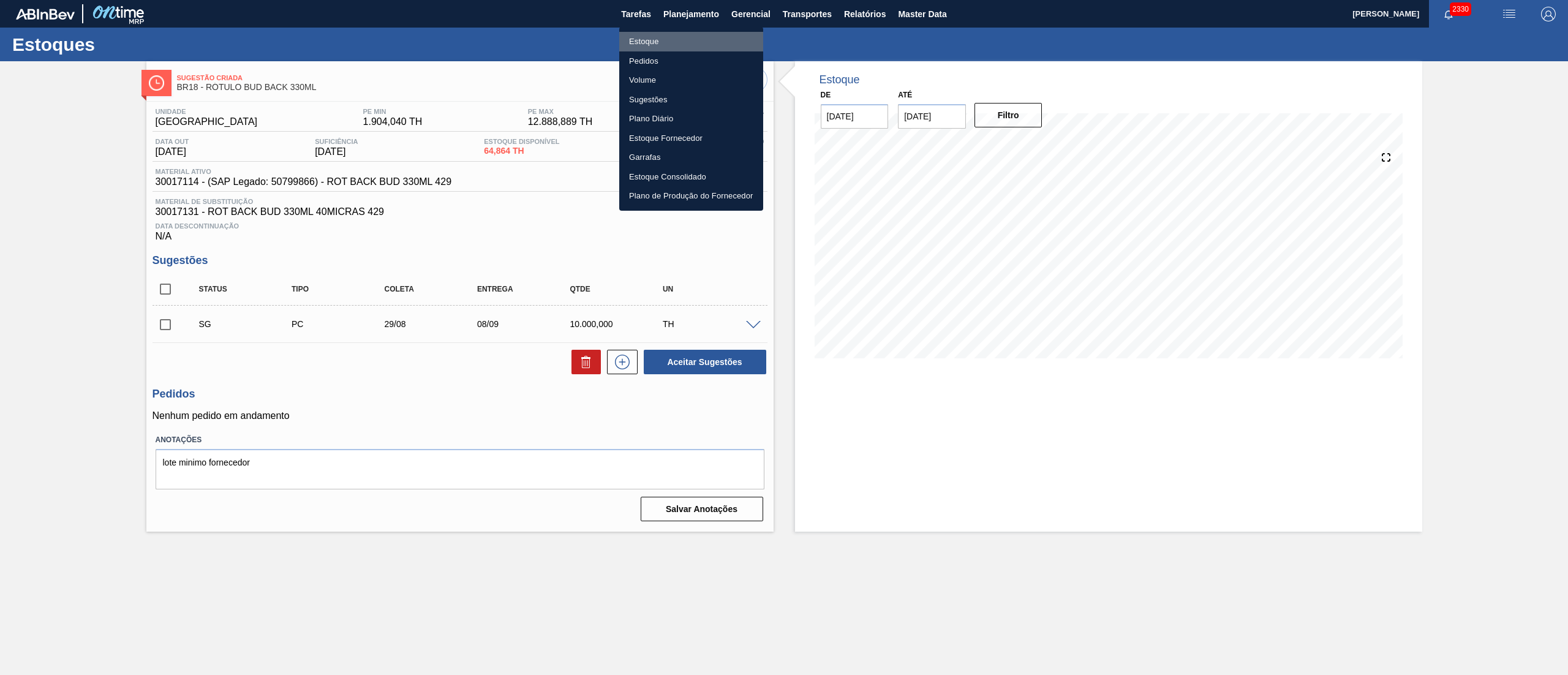
click at [683, 33] on li "Estoque" at bounding box center [691, 41] width 144 height 19
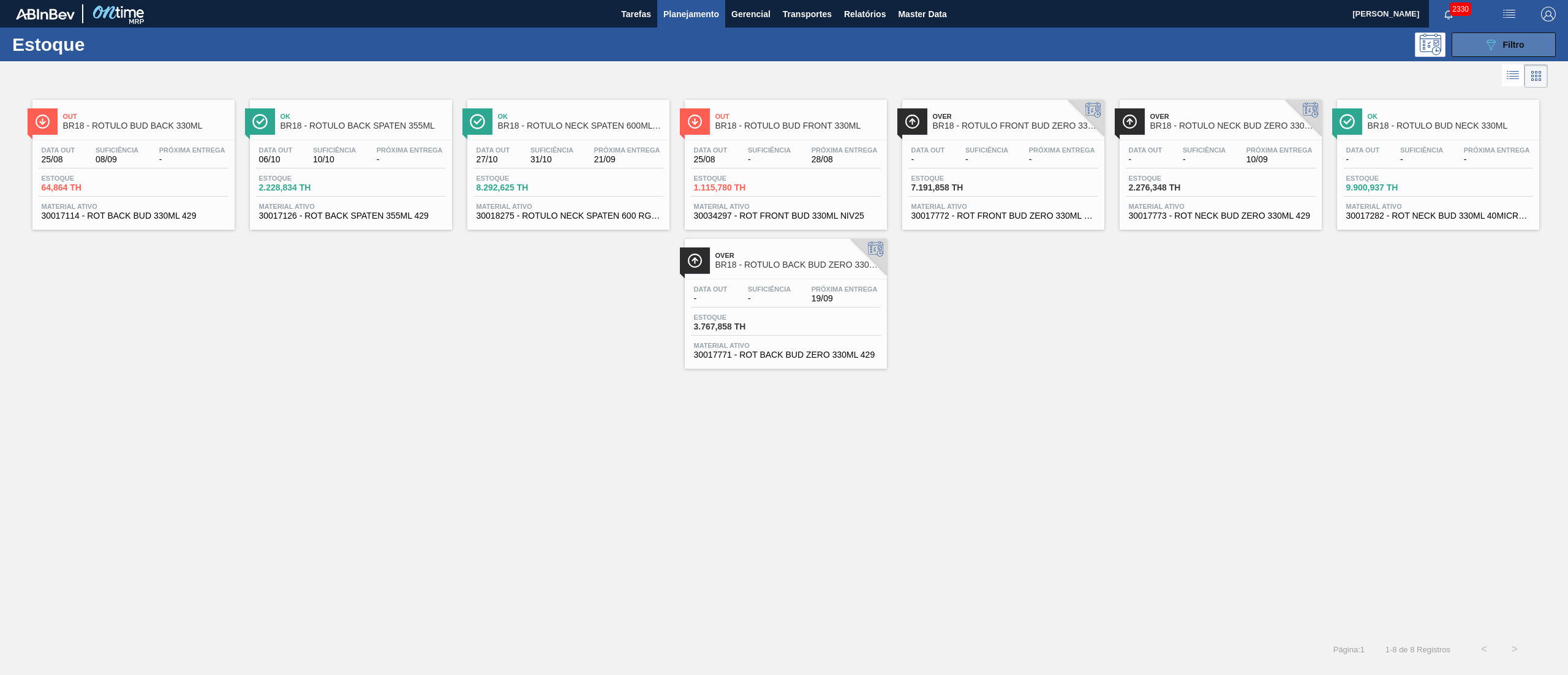
click at [1510, 35] on button "089F7B8B-B2A5-4AFE-B5C0-19BA573D28AC Filtro" at bounding box center [1504, 44] width 104 height 24
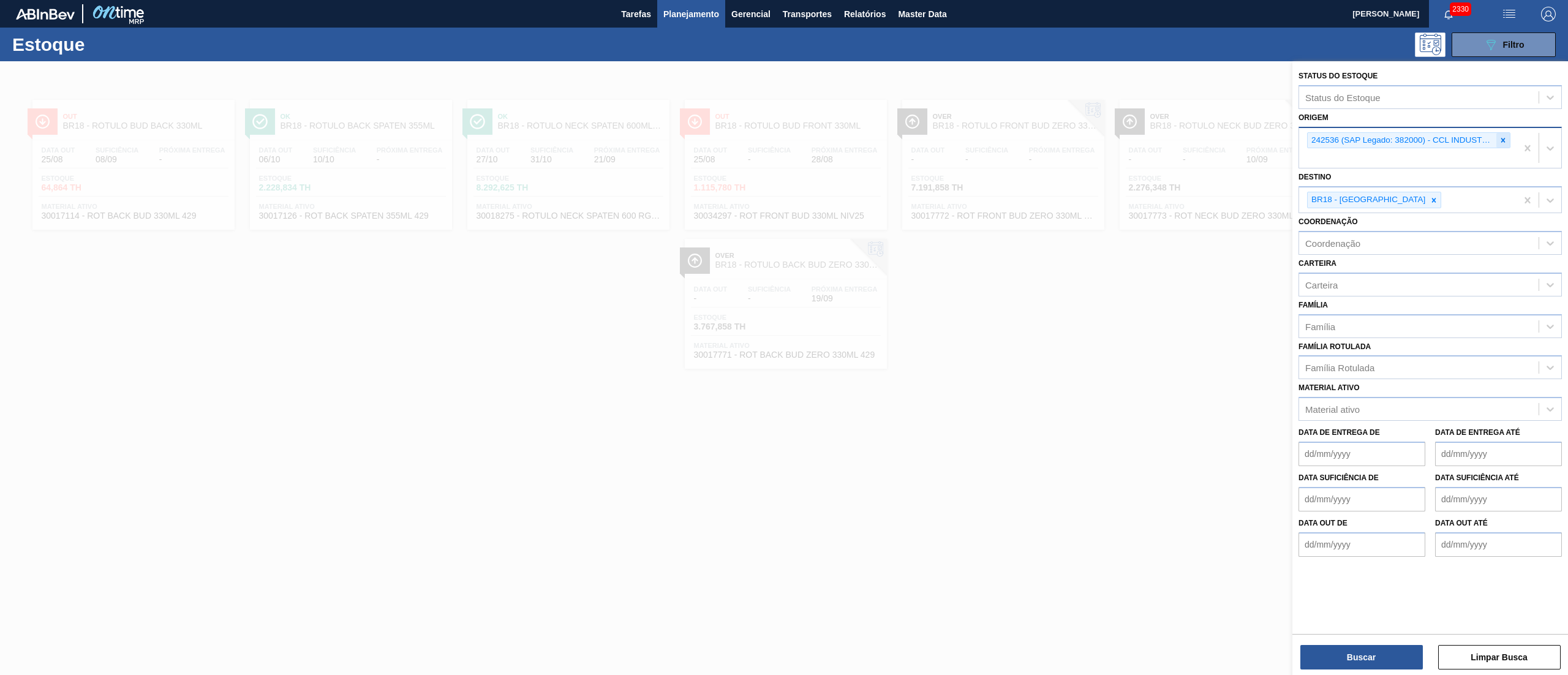
click at [1509, 145] on div at bounding box center [1504, 141] width 13 height 15
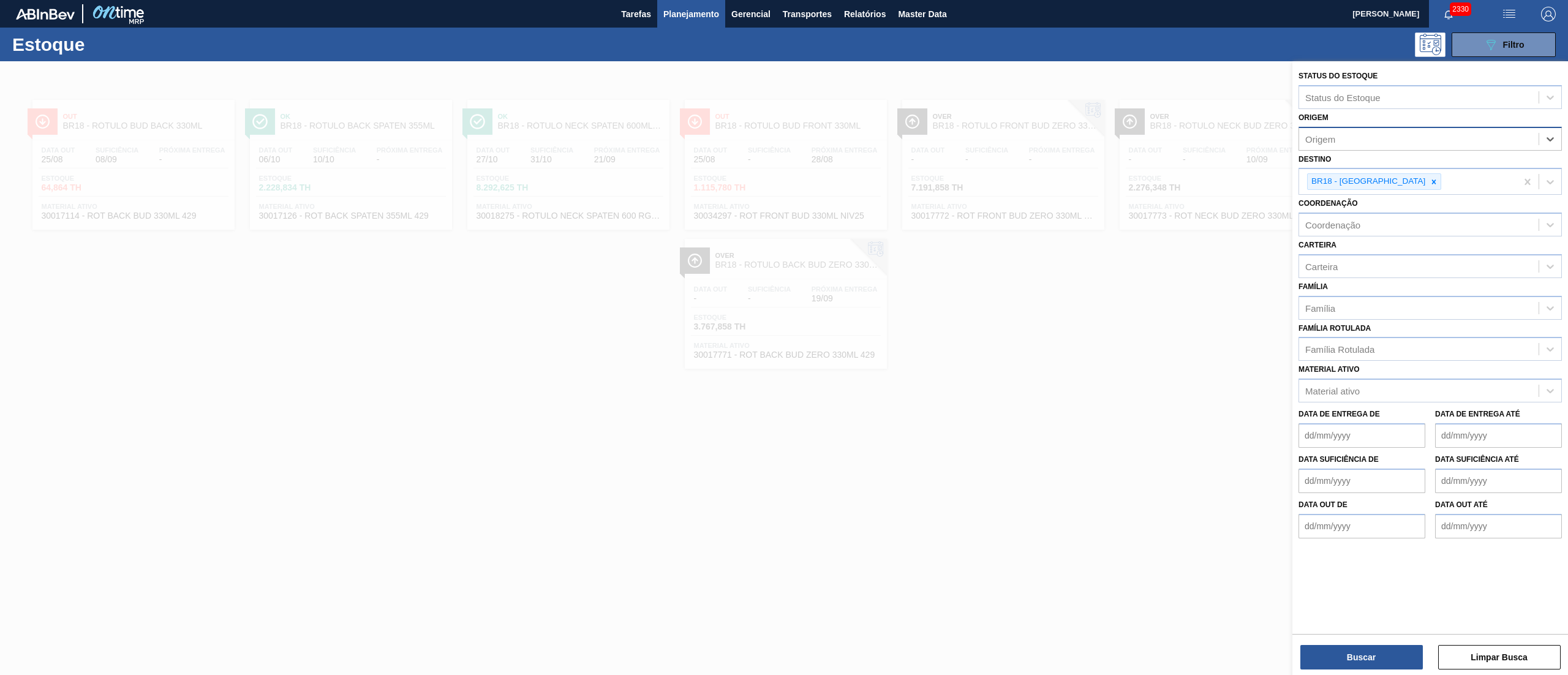
click at [1356, 138] on div "Origem" at bounding box center [1419, 138] width 240 height 18
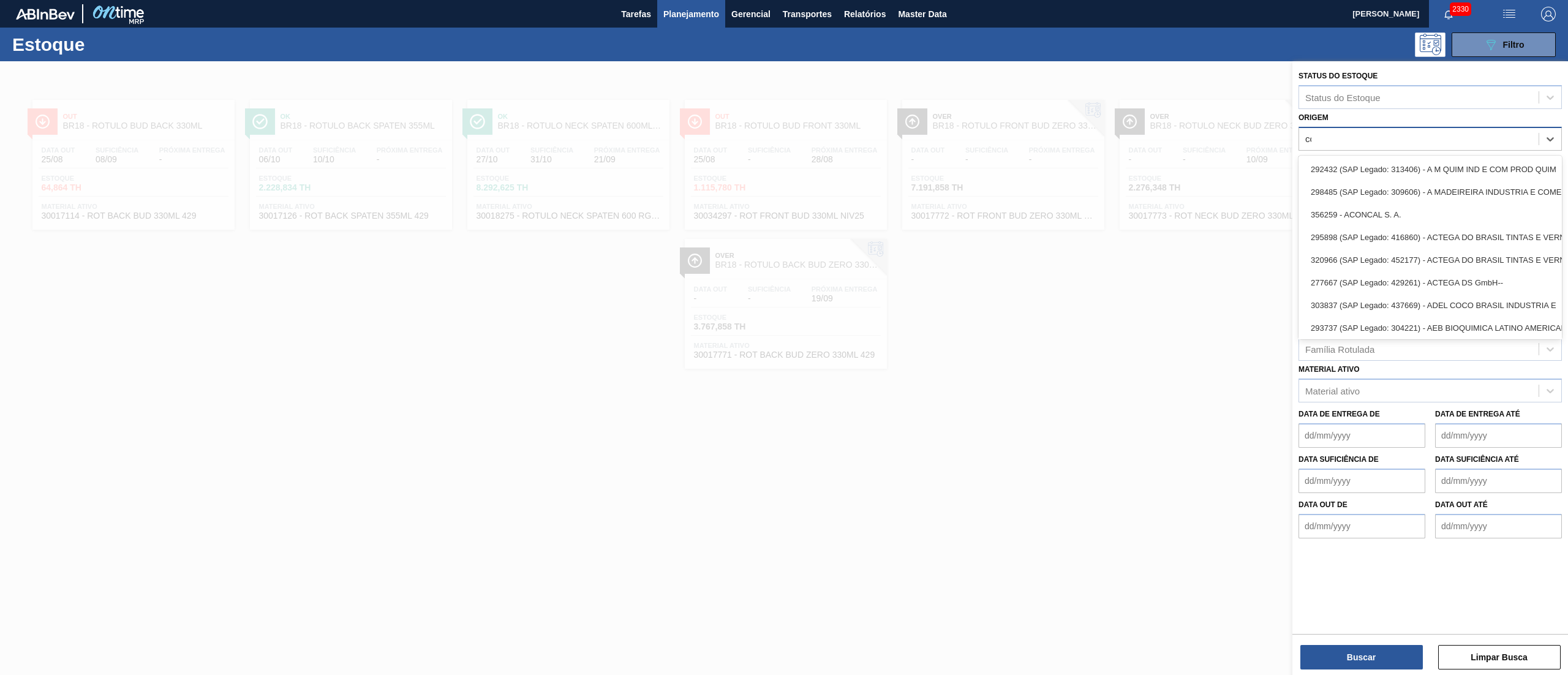
type input "ccl"
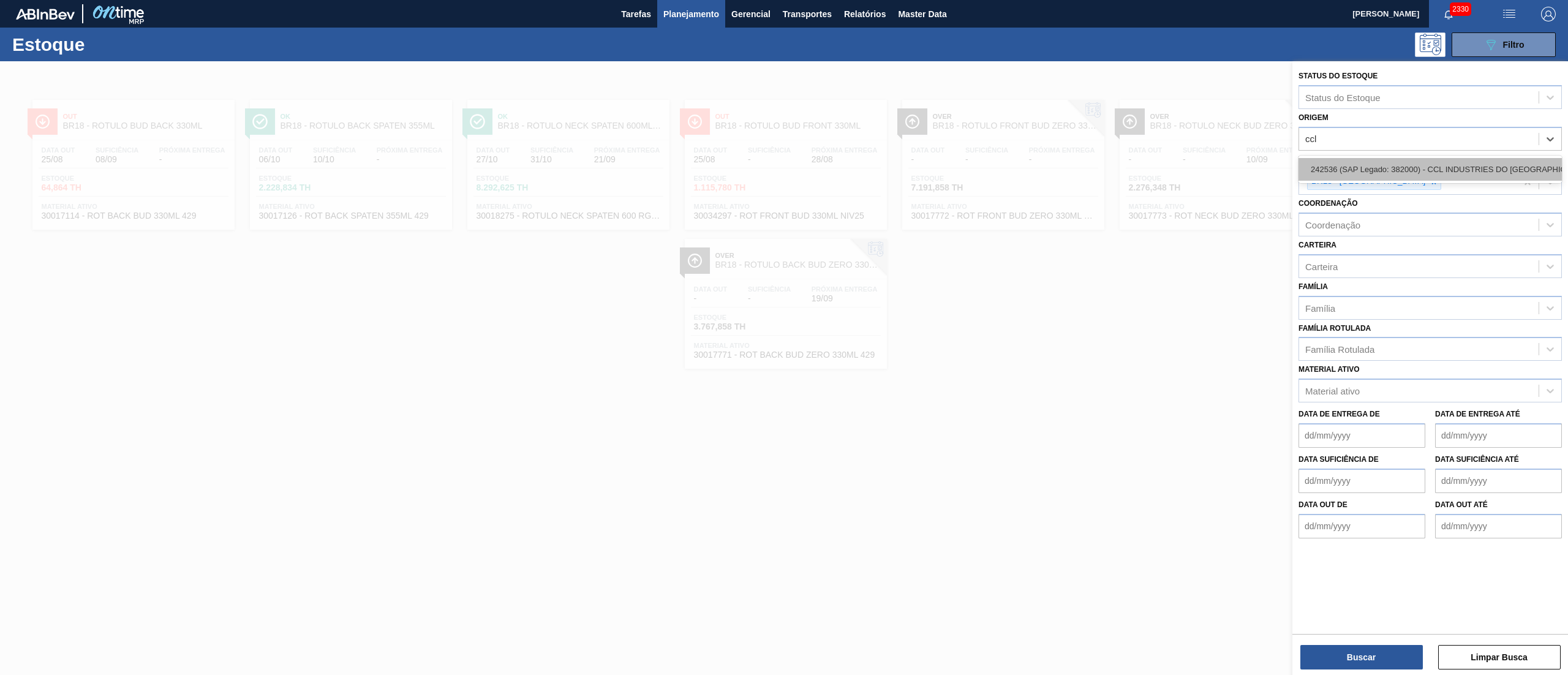
click at [1456, 164] on div "242536 (SAP Legado: 382000) - CCL INDUSTRIES DO BRASIL SA" at bounding box center [1431, 169] width 264 height 23
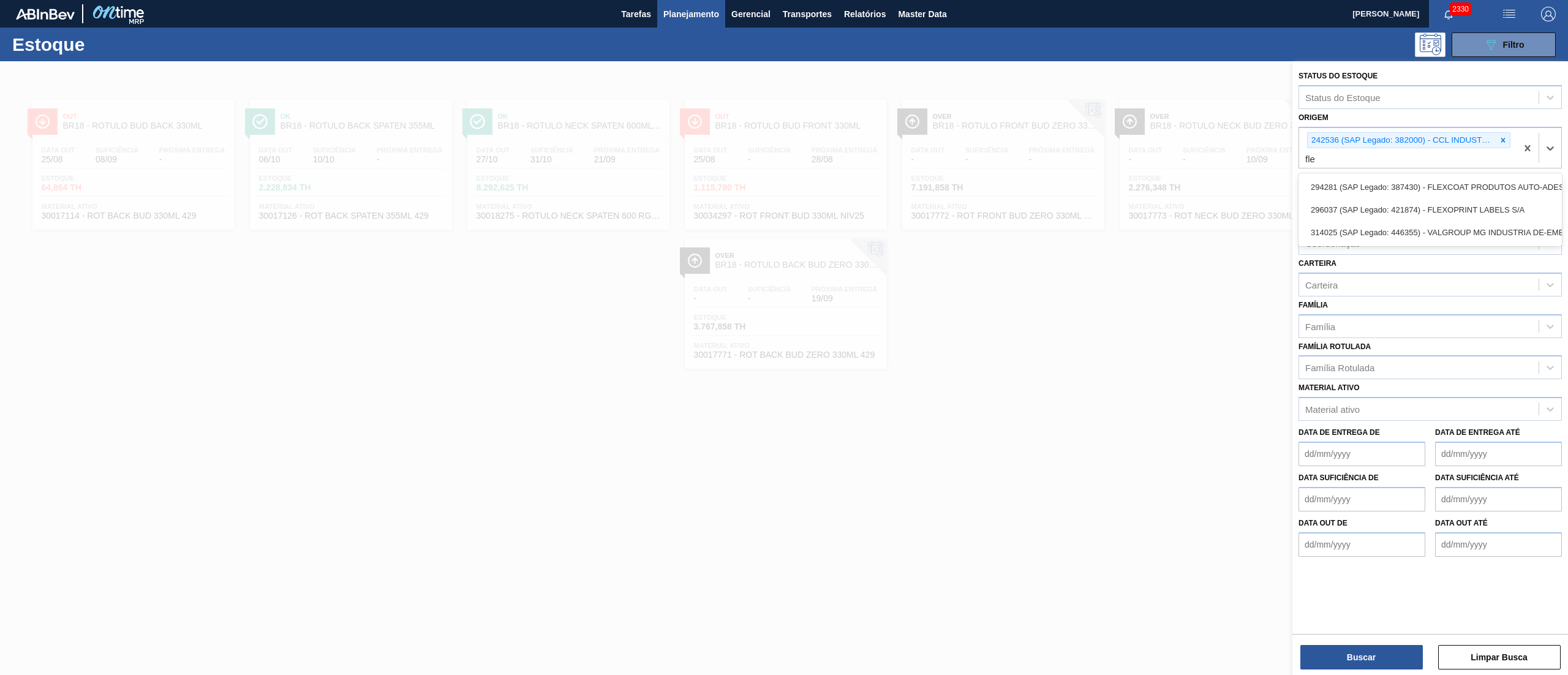
type input "flex"
click at [1409, 193] on div "294281 (SAP Legado: 387430) - FLEXCOAT PRODUTOS AUTO-ADESIVOS S/A-ADESIVOS SA-" at bounding box center [1431, 187] width 264 height 23
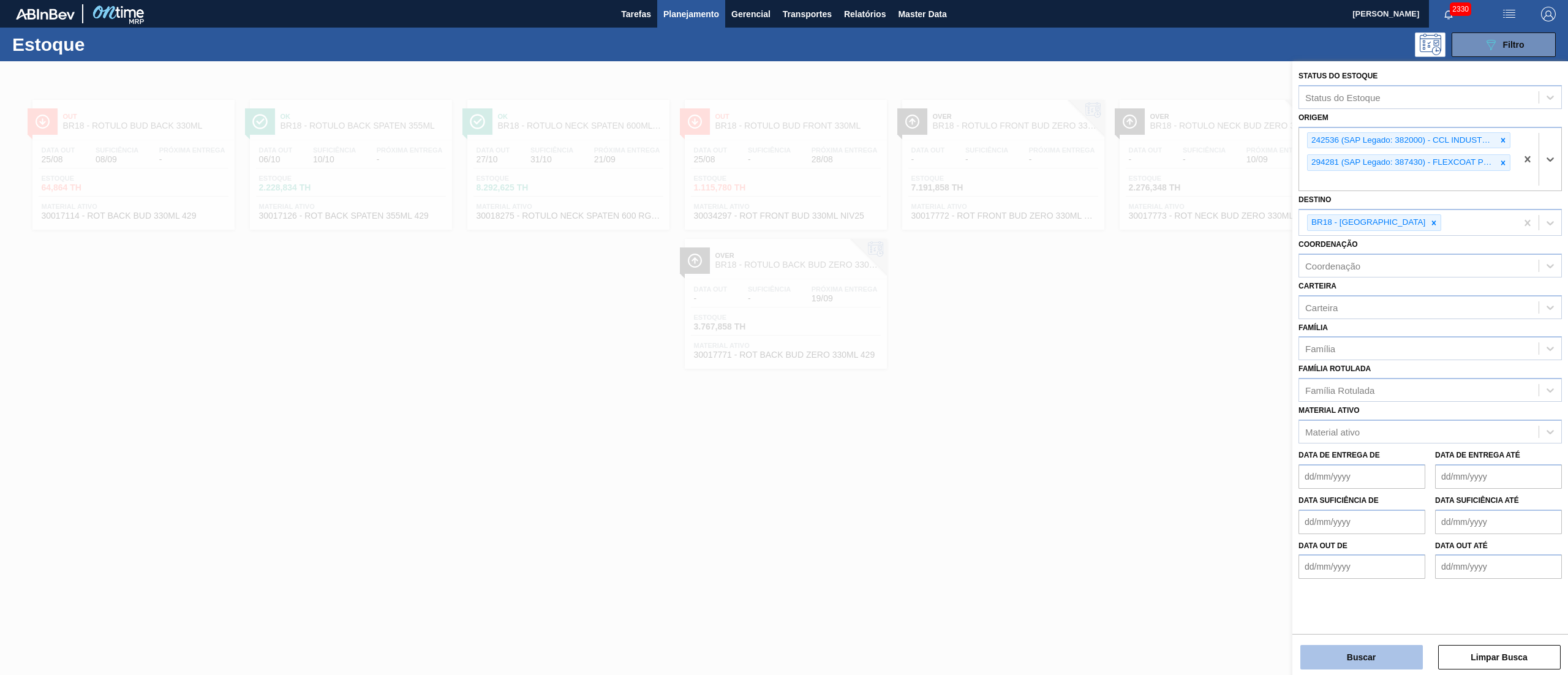
click at [1346, 662] on button "Buscar" at bounding box center [1362, 657] width 122 height 24
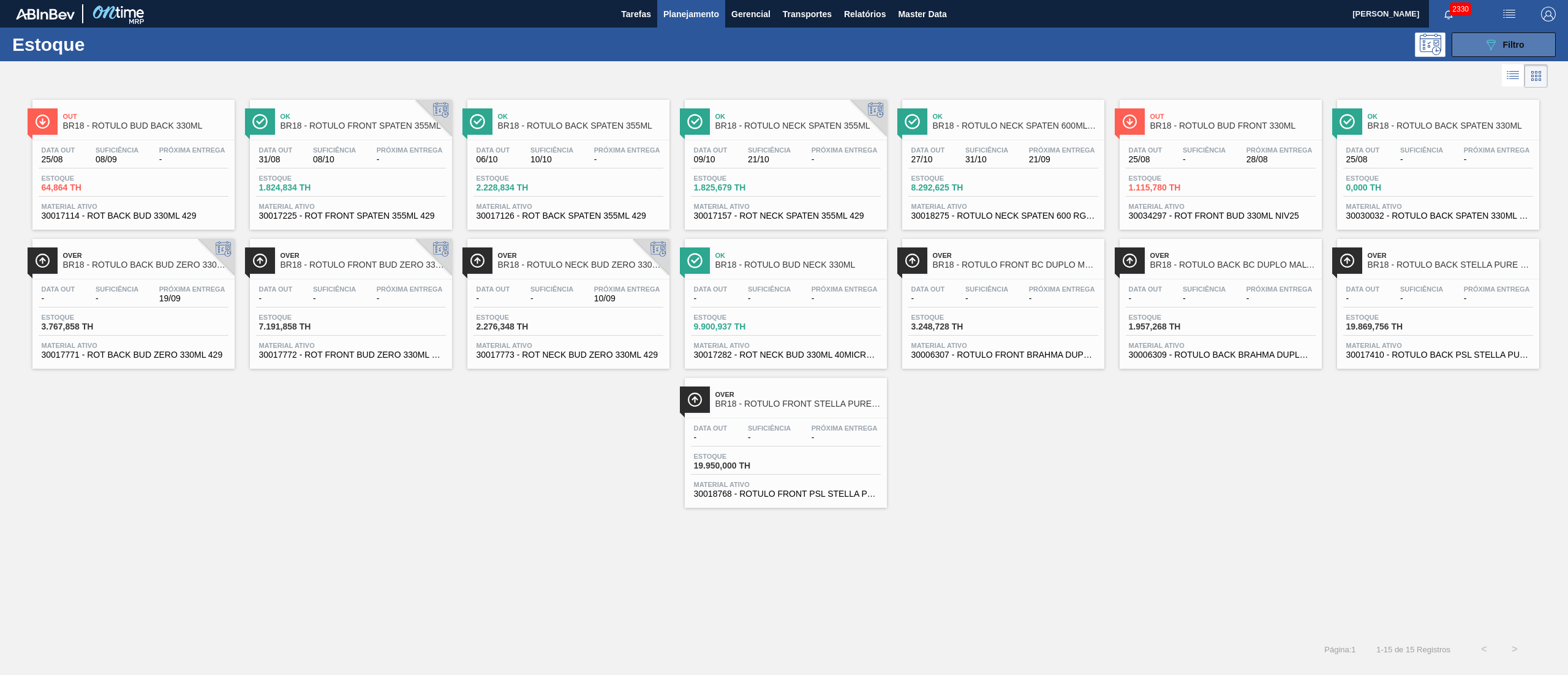
click at [1501, 40] on div "089F7B8B-B2A5-4AFE-B5C0-19BA573D28AC Filtro" at bounding box center [1504, 45] width 41 height 15
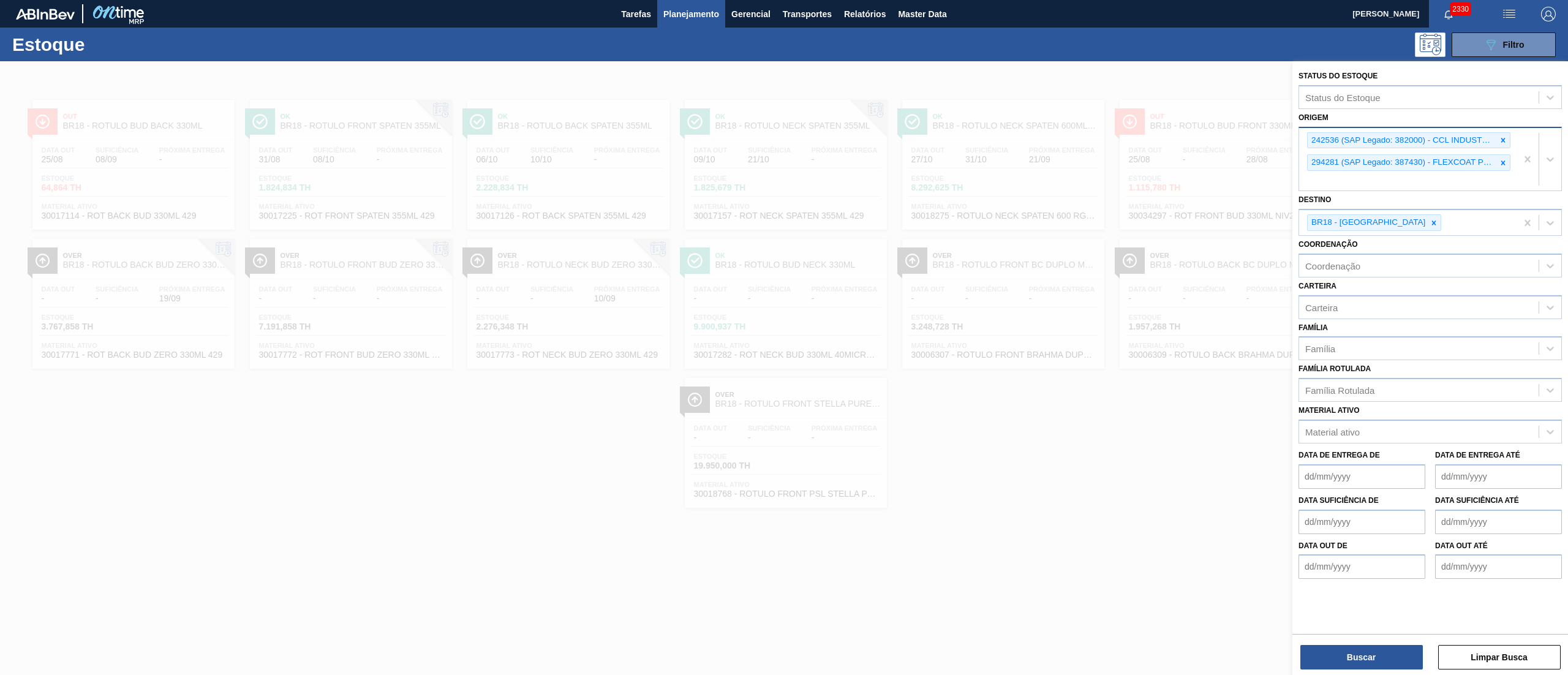
click at [1412, 186] on div "242536 (SAP Legado: 382000) - CCL INDUSTRIES DO BRASIL SA 294281 (SAP Legado: 3…" at bounding box center [1408, 159] width 218 height 63
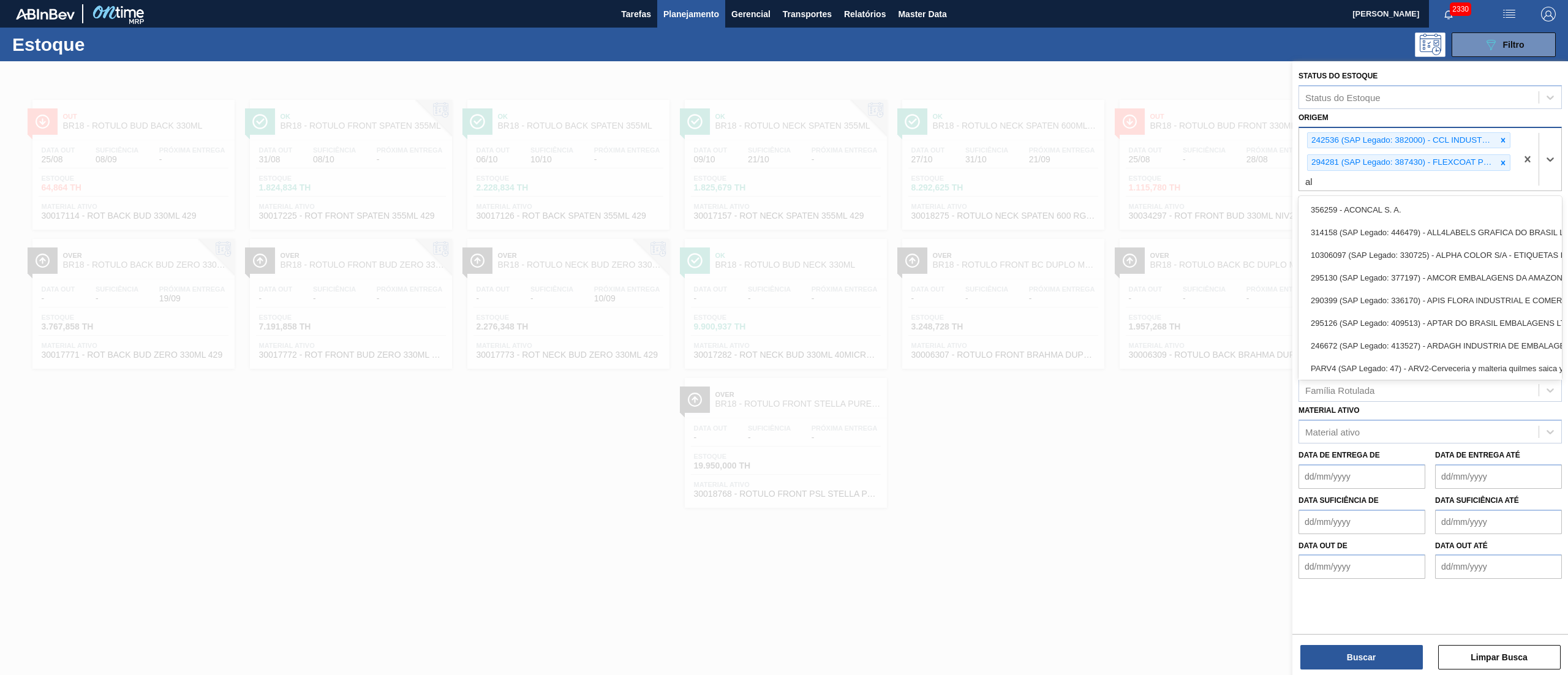
type input "all"
click at [1440, 200] on div "314158 (SAP Legado: 446479) - ALL4LABELS GRAFICA DO BRASIL LTDA--" at bounding box center [1431, 209] width 264 height 23
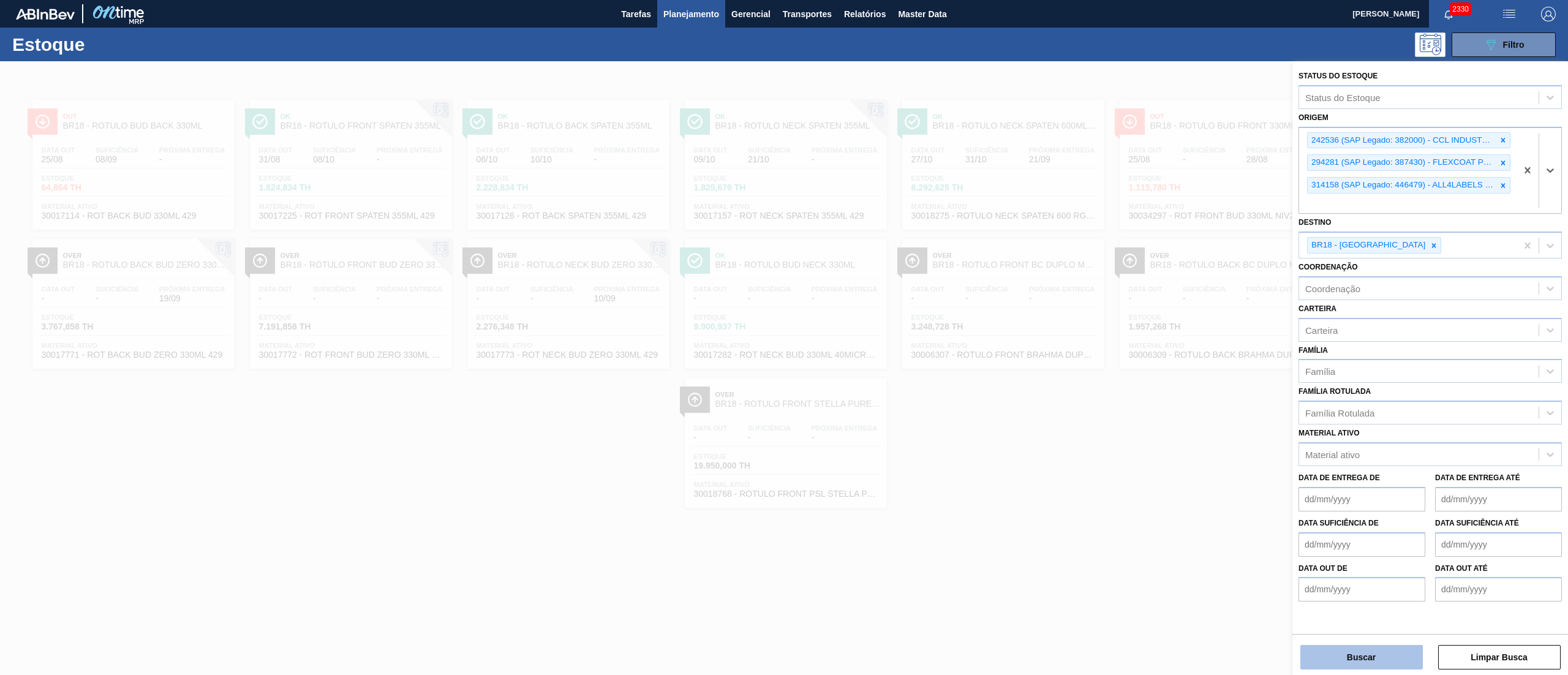
click at [1313, 659] on button "Buscar" at bounding box center [1362, 657] width 122 height 24
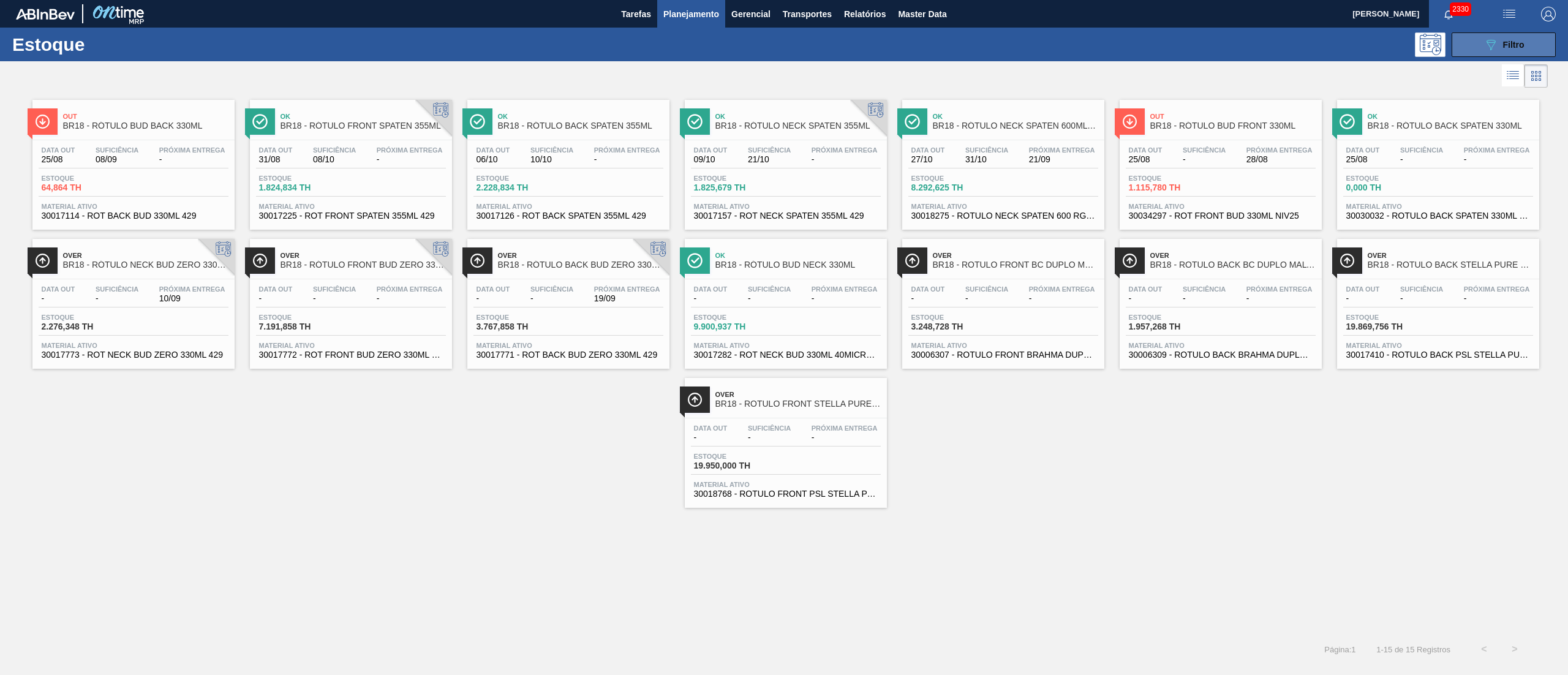
click at [1512, 49] on div "089F7B8B-B2A5-4AFE-B5C0-19BA573D28AC Filtro" at bounding box center [1504, 45] width 41 height 15
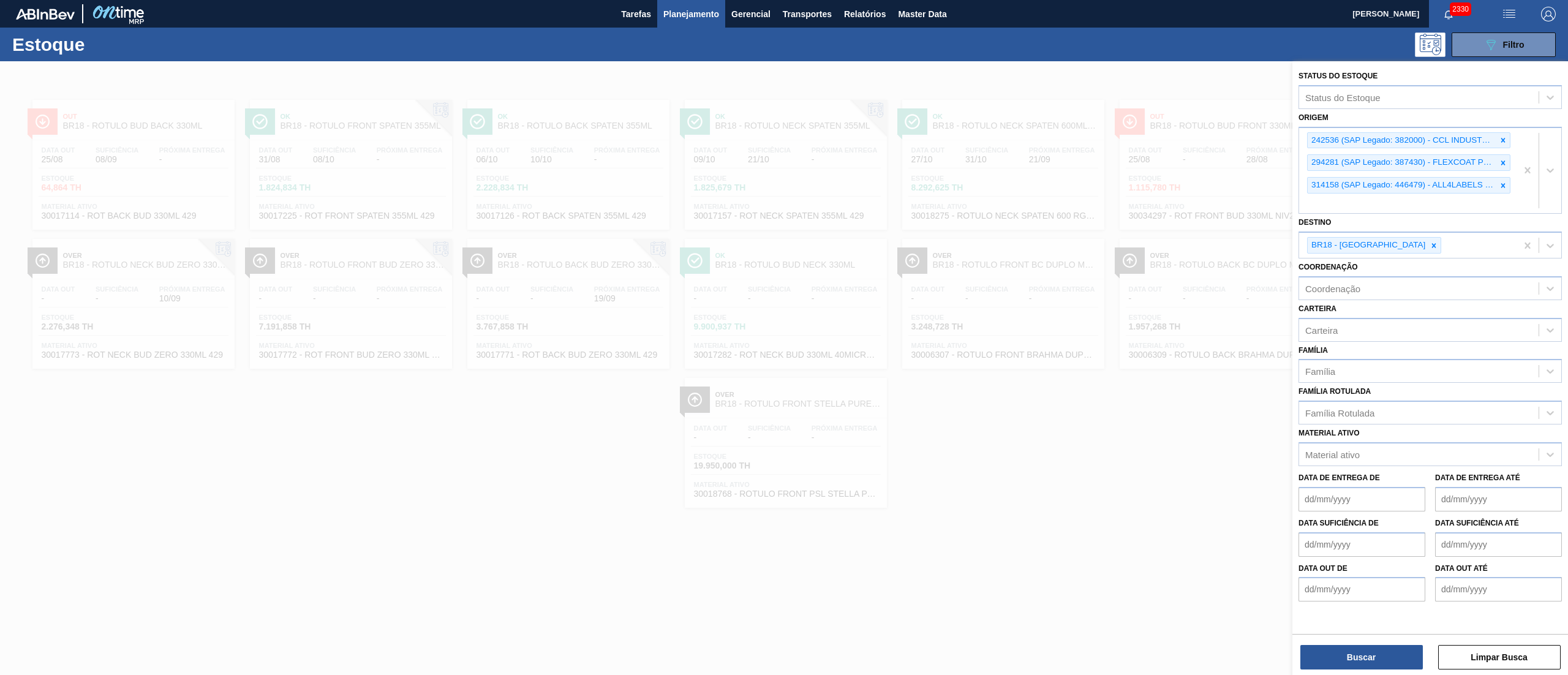
drag, startPoint x: 1532, startPoint y: 163, endPoint x: 1514, endPoint y: 204, distance: 44.8
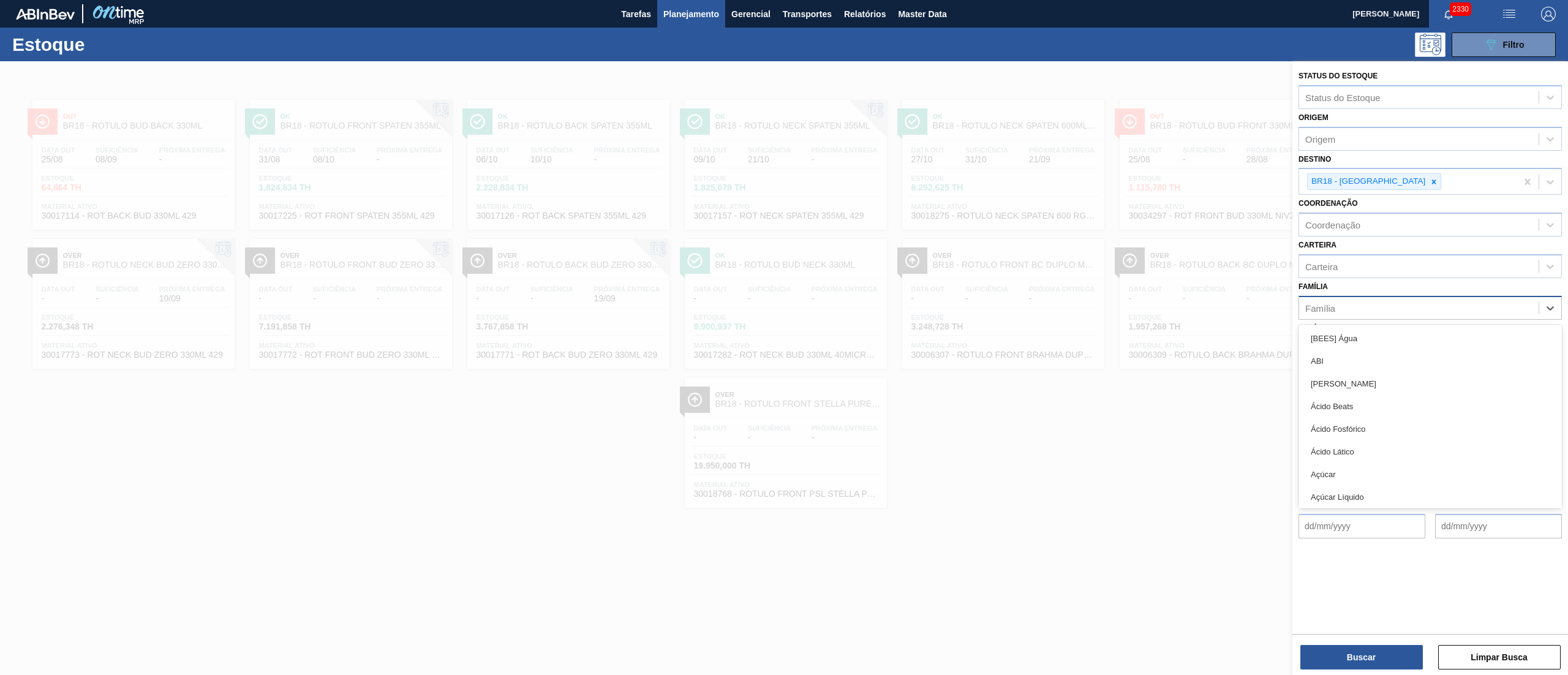
click at [1316, 307] on div "Família" at bounding box center [1321, 307] width 30 height 10
type input "p"
type input "ró"
click at [1382, 271] on div "Carteira" at bounding box center [1419, 265] width 240 height 18
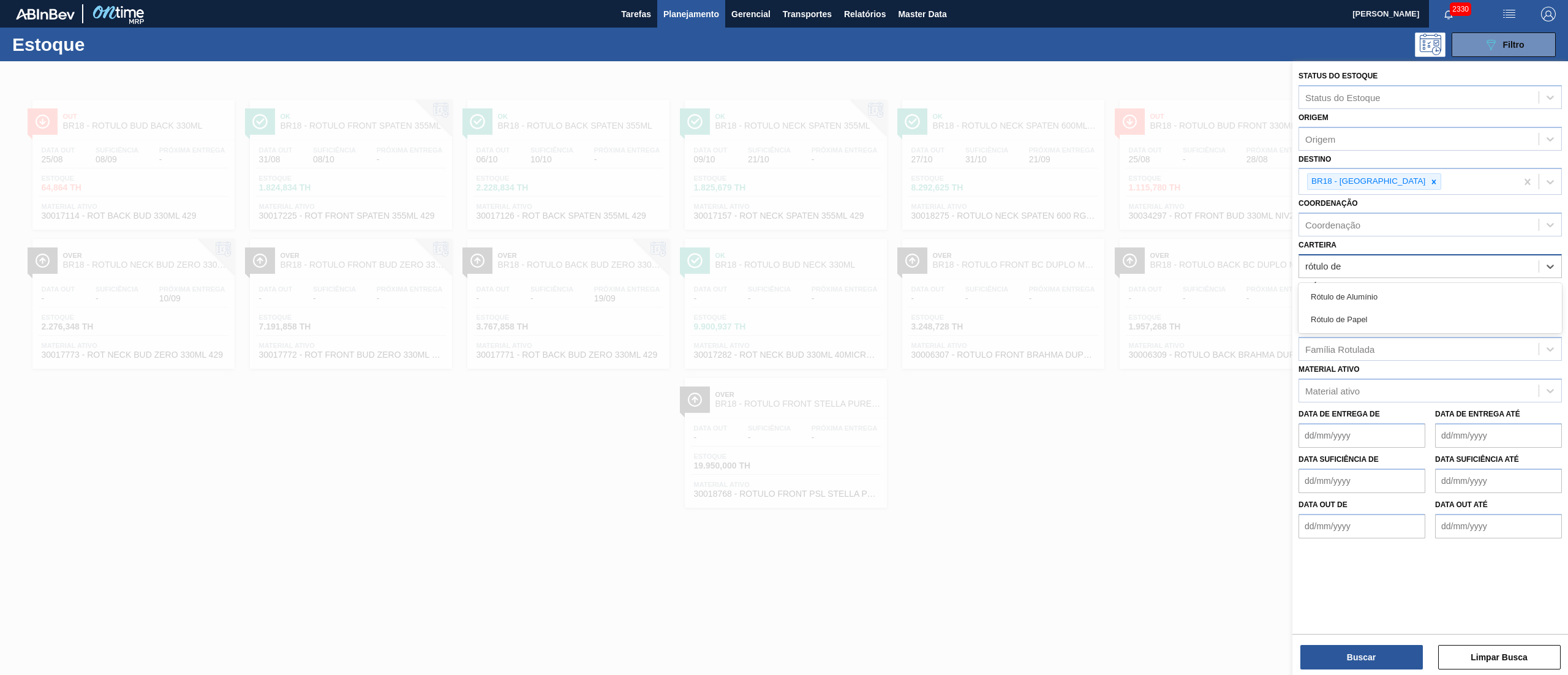
type input "rótulo de p"
click at [1322, 305] on div "Rótulo de Papel" at bounding box center [1431, 296] width 264 height 23
type input "rótulo pap"
click at [1322, 305] on div "Rótulo Papel" at bounding box center [1431, 299] width 264 height 23
click at [1370, 643] on div "Buscar Limpar Busca" at bounding box center [1430, 651] width 276 height 34
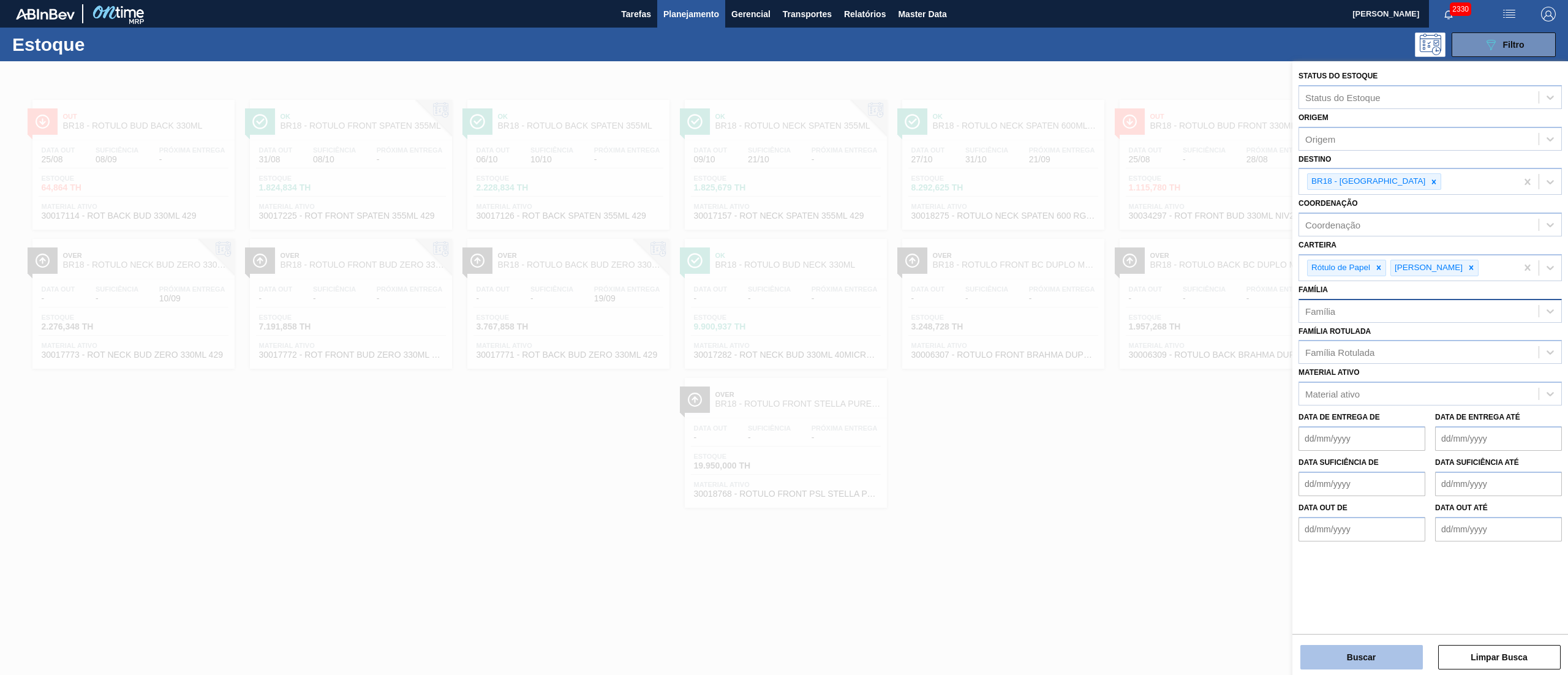
click at [1369, 659] on button "Buscar" at bounding box center [1362, 657] width 122 height 24
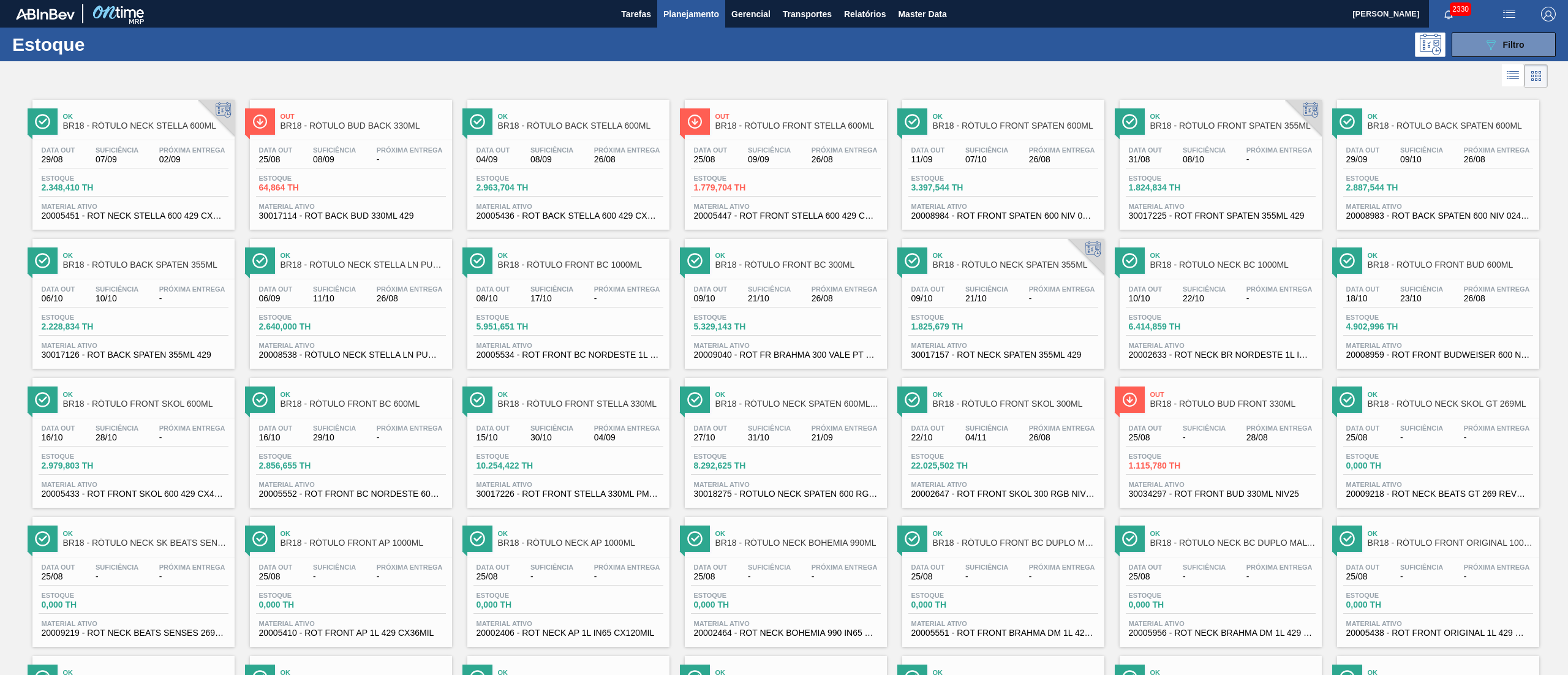
click at [819, 198] on div "Data out 25/08 Suficiência 09/09 Próxima Entrega 26/08 Estoque 1.779,704 TH Mat…" at bounding box center [786, 181] width 202 height 83
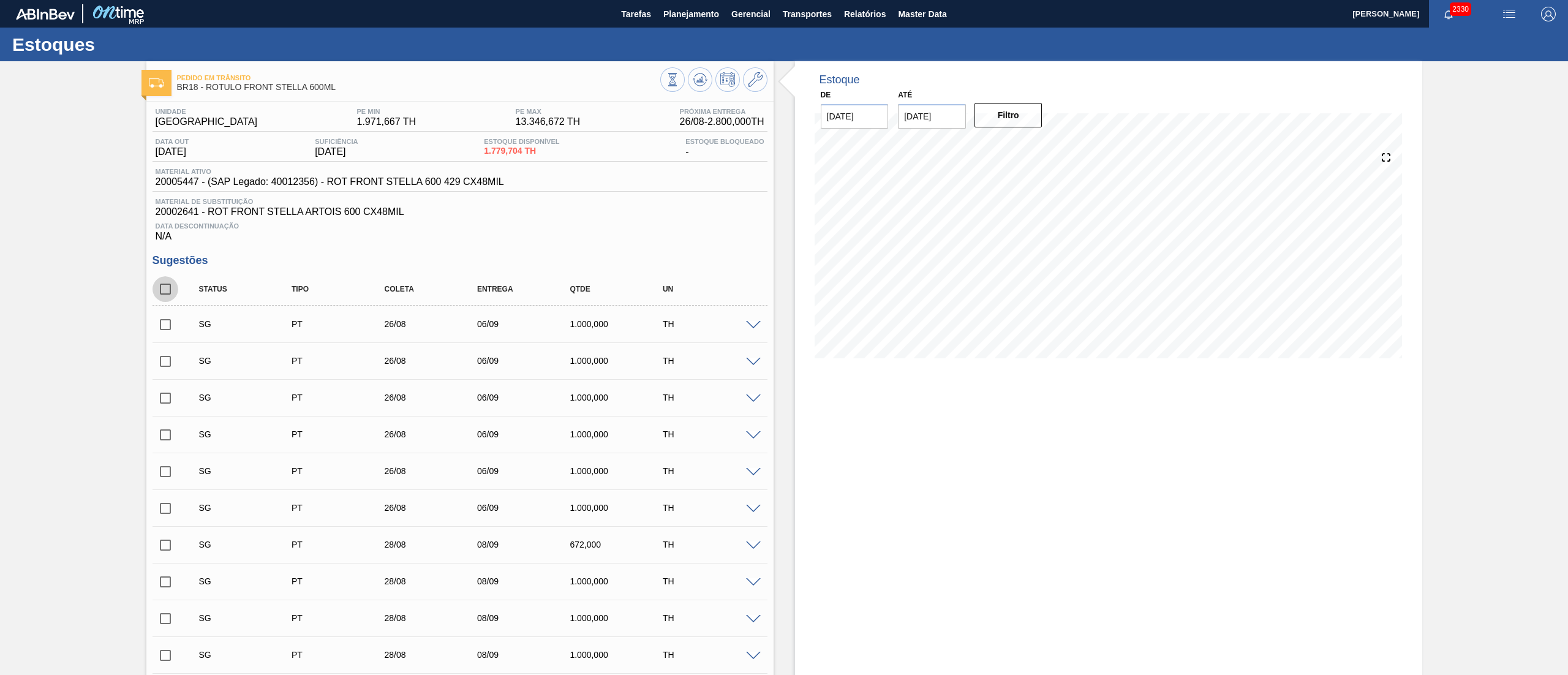
click at [170, 296] on input "checkbox" at bounding box center [165, 289] width 26 height 26
checkbox input "true"
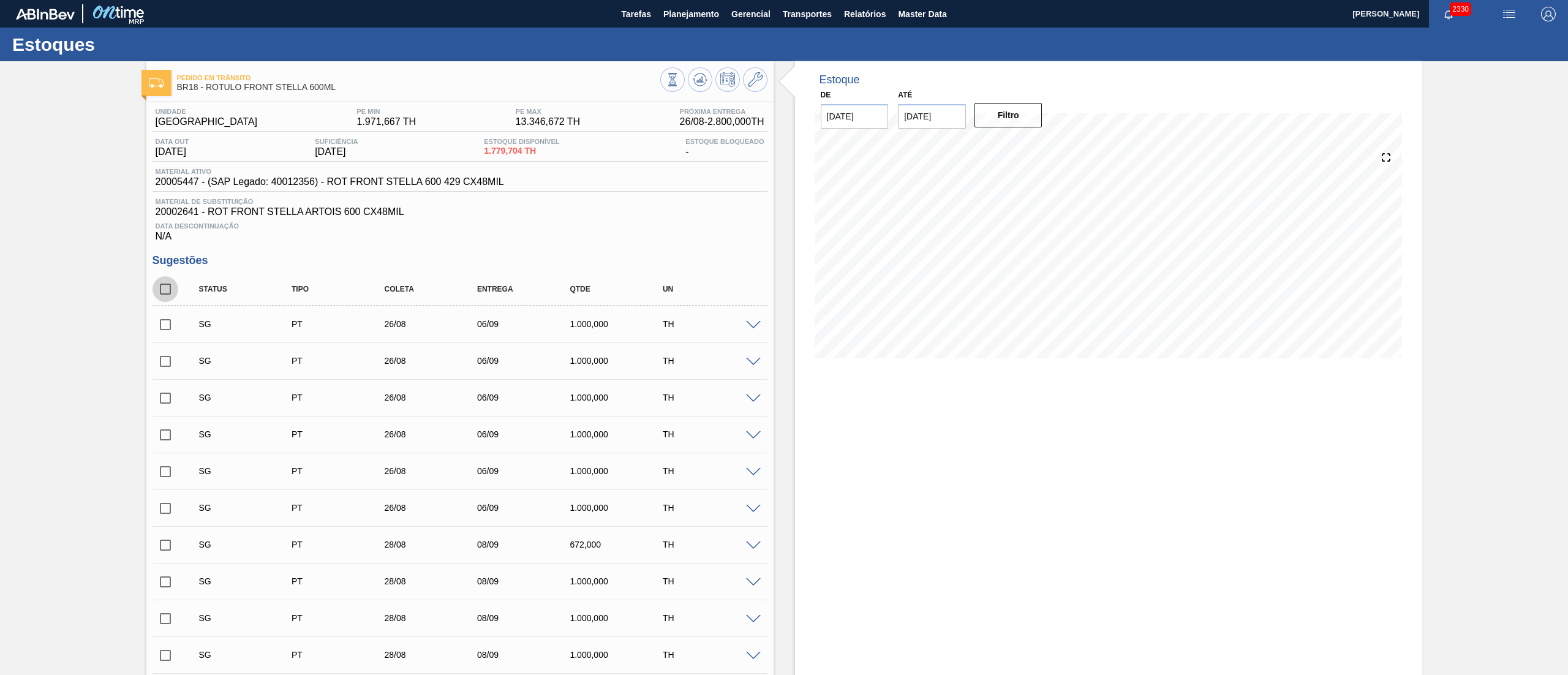
checkbox input "true"
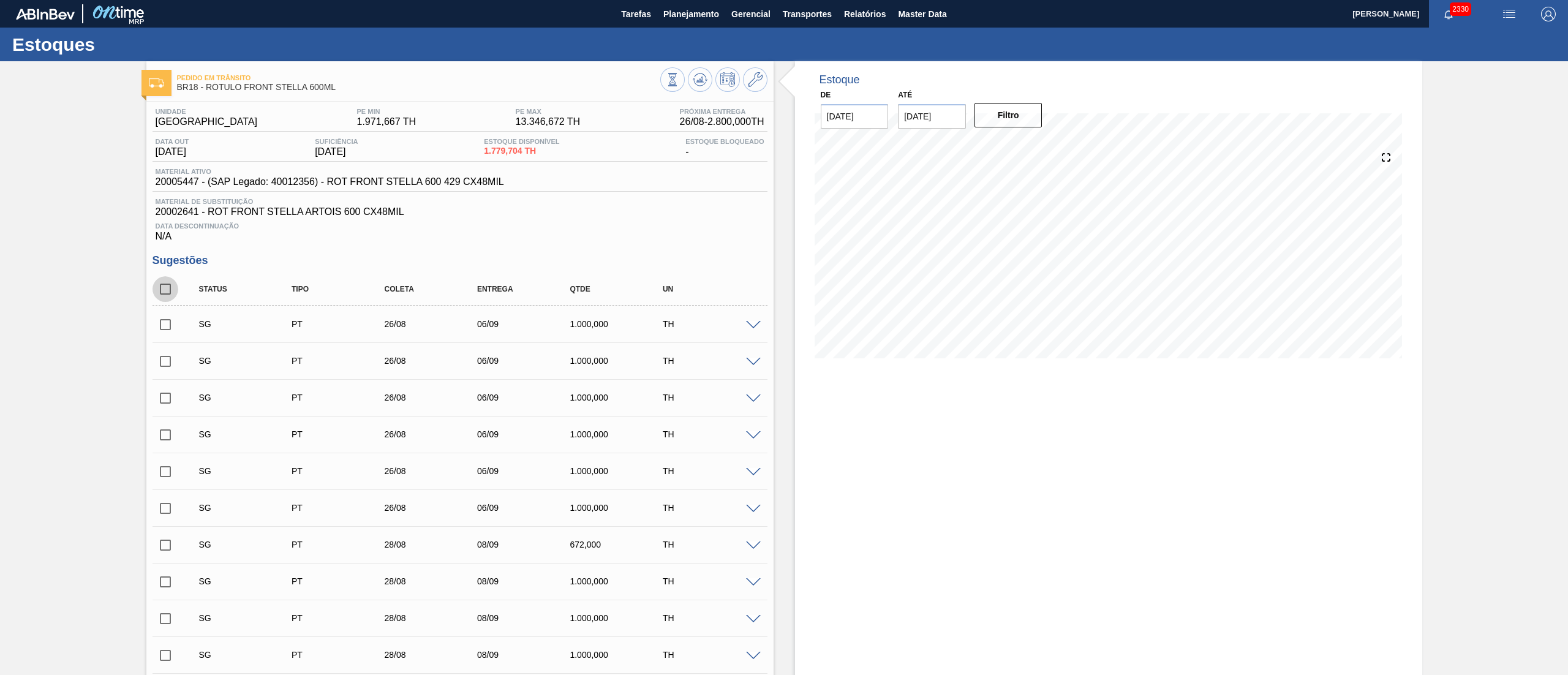
checkbox input "true"
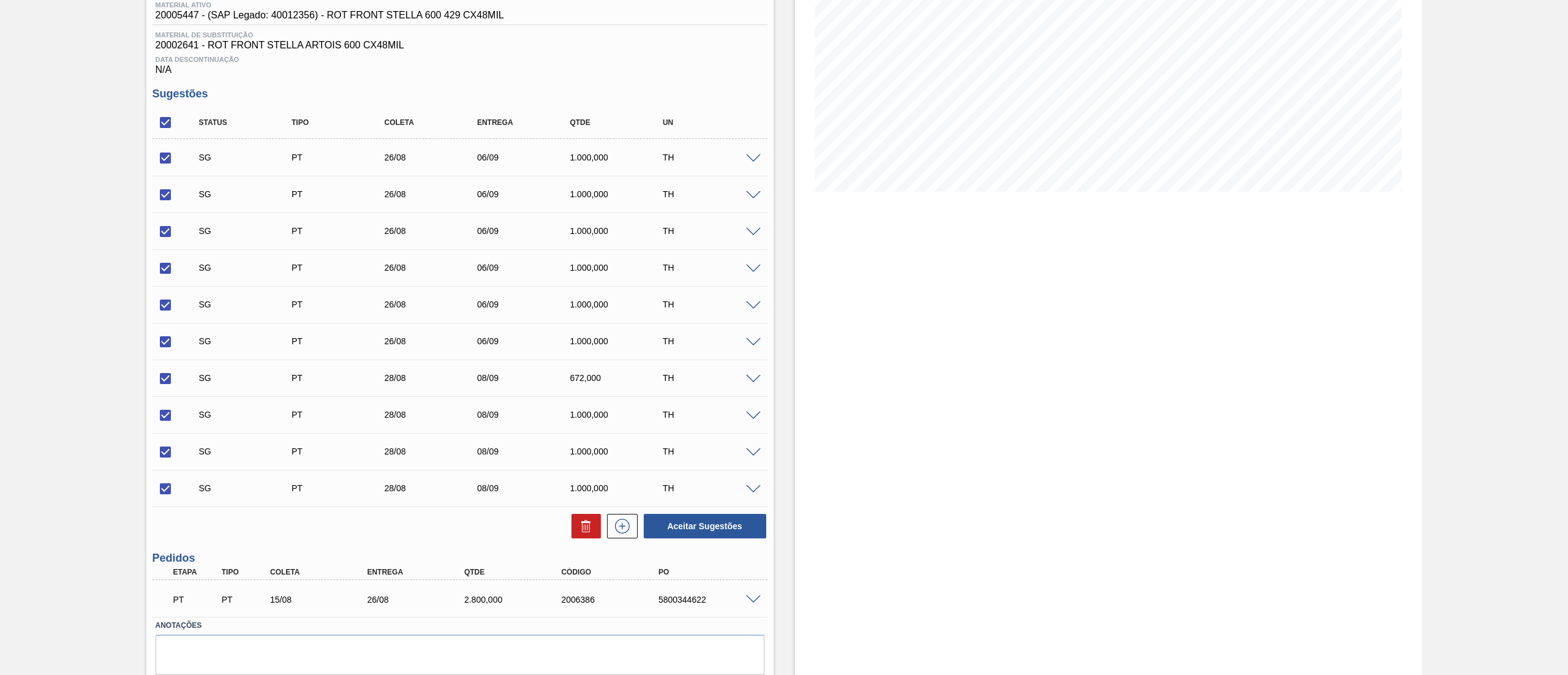
scroll to position [209, 0]
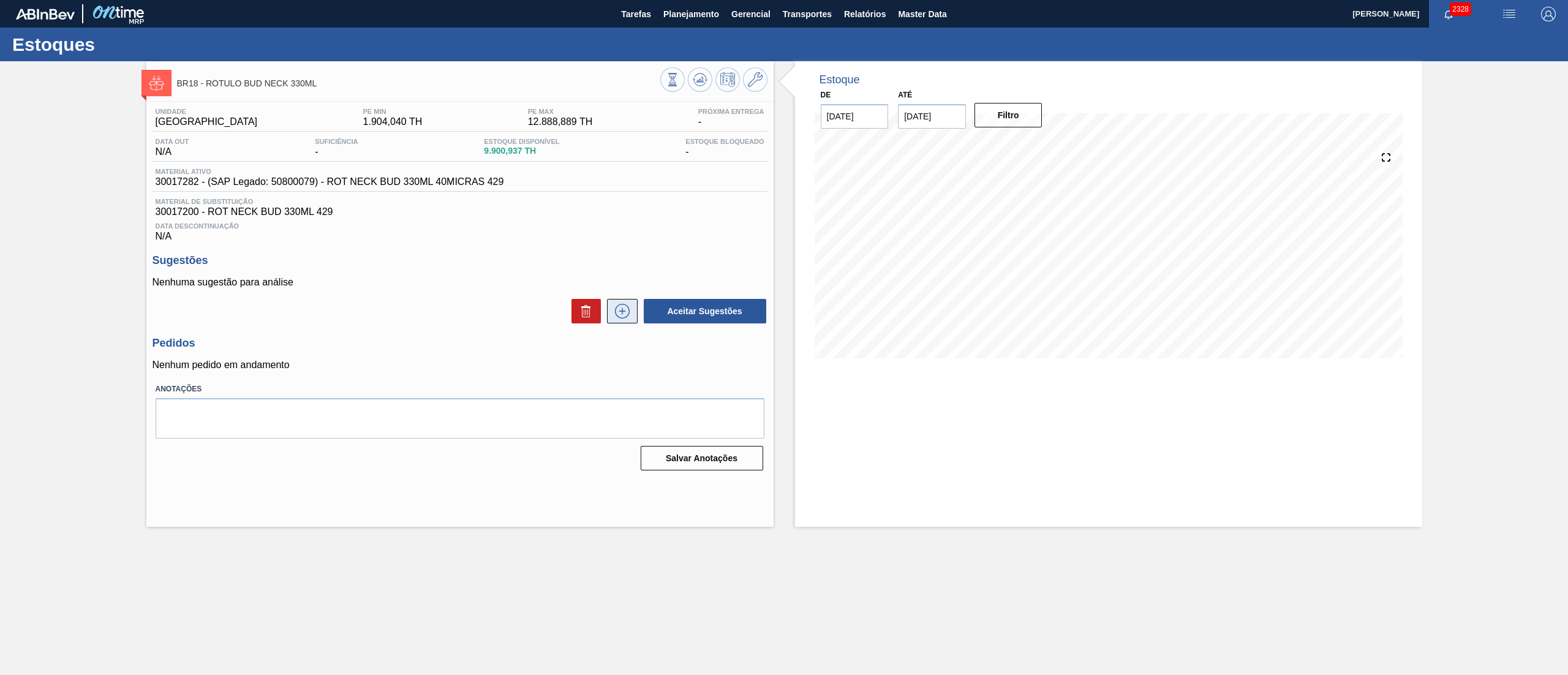
click at [615, 317] on icon at bounding box center [622, 312] width 19 height 15
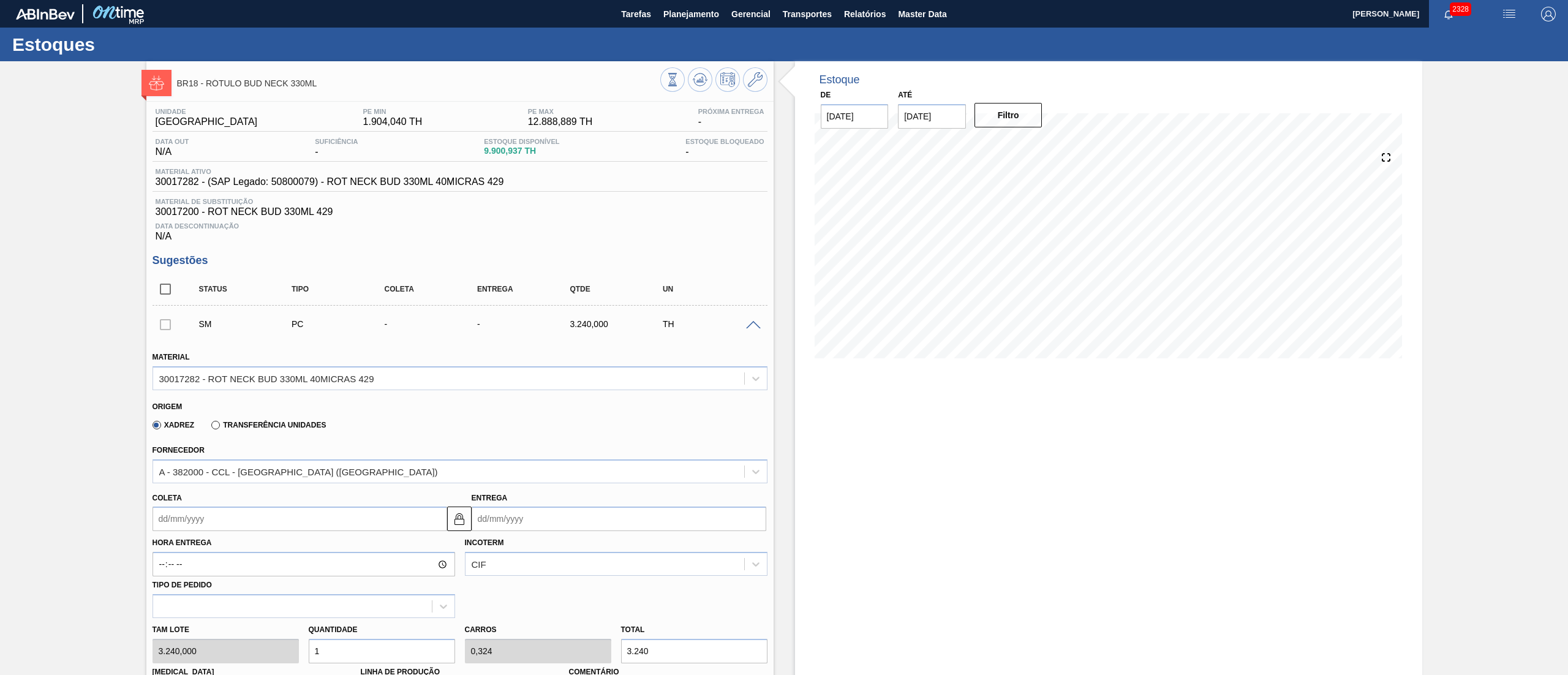
click at [755, 327] on span at bounding box center [754, 325] width 15 height 9
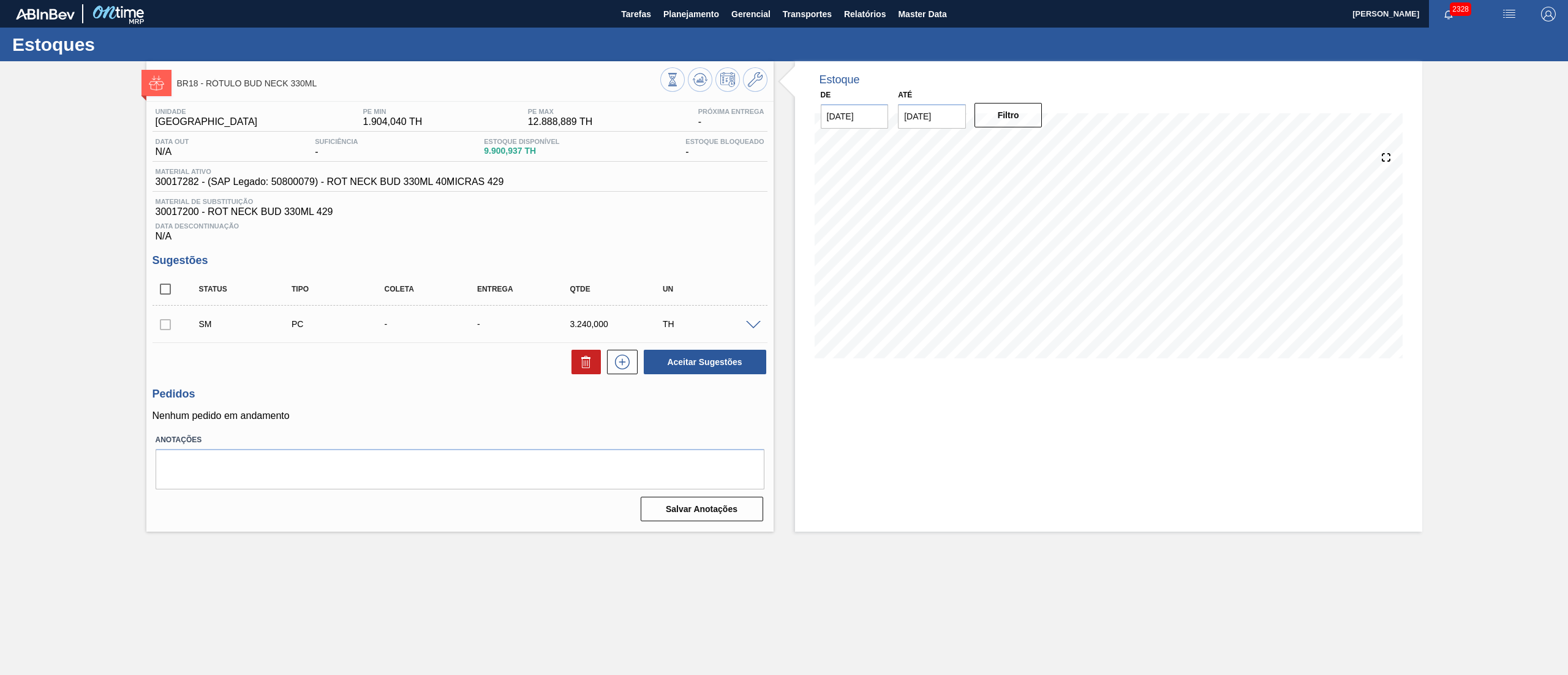
click at [0, 402] on div "BR18 - RÓTULO BUD NECK 330ML Unidade Pernambuco PE MIN 1.904,040 TH PE MAX 12.8…" at bounding box center [784, 296] width 1568 height 471
drag, startPoint x: 295, startPoint y: 181, endPoint x: 485, endPoint y: 188, distance: 190.1
click at [485, 188] on span "30017282 - (SAP Legado: 50800079) - ROT NECK BUD 330ML 40MICRAS 429" at bounding box center [330, 182] width 348 height 11
click at [752, 326] on span at bounding box center [754, 325] width 15 height 9
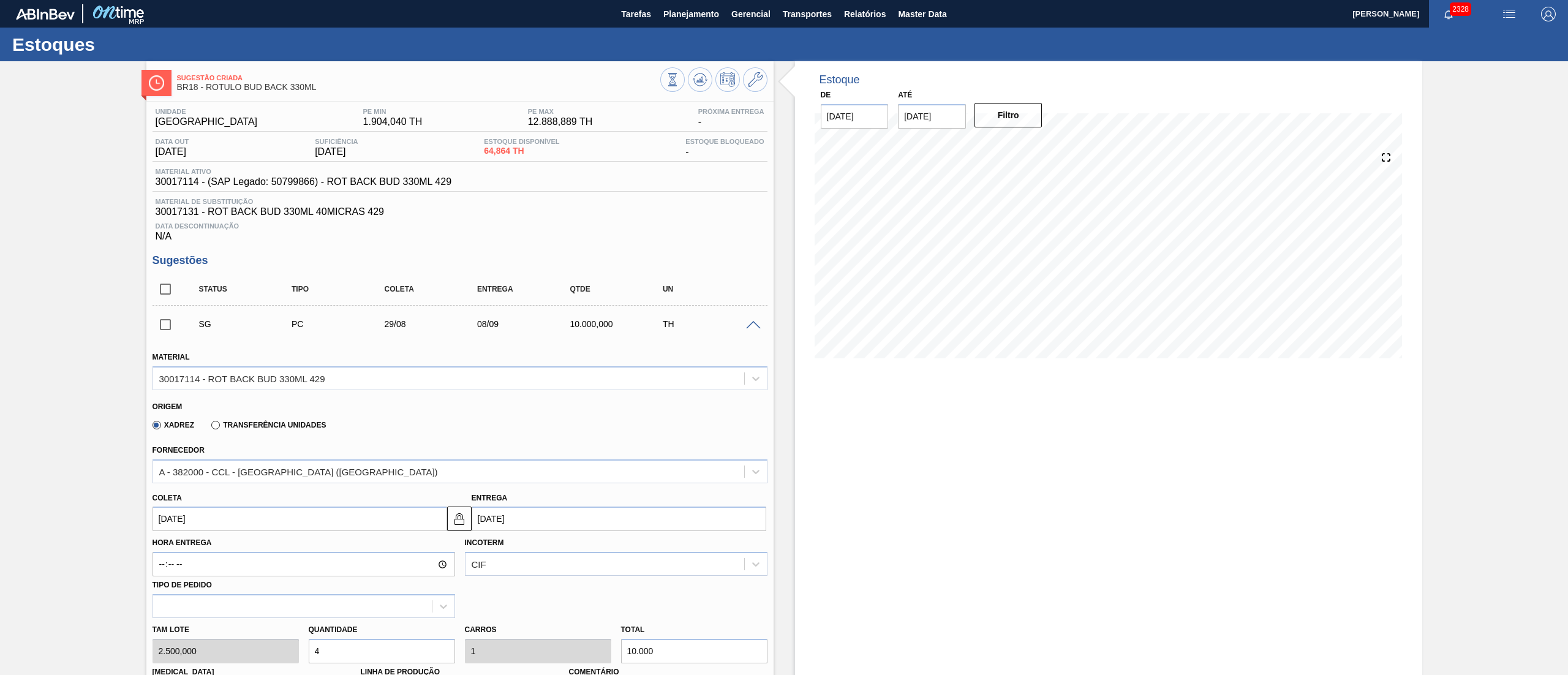
click at [752, 326] on span at bounding box center [754, 325] width 15 height 9
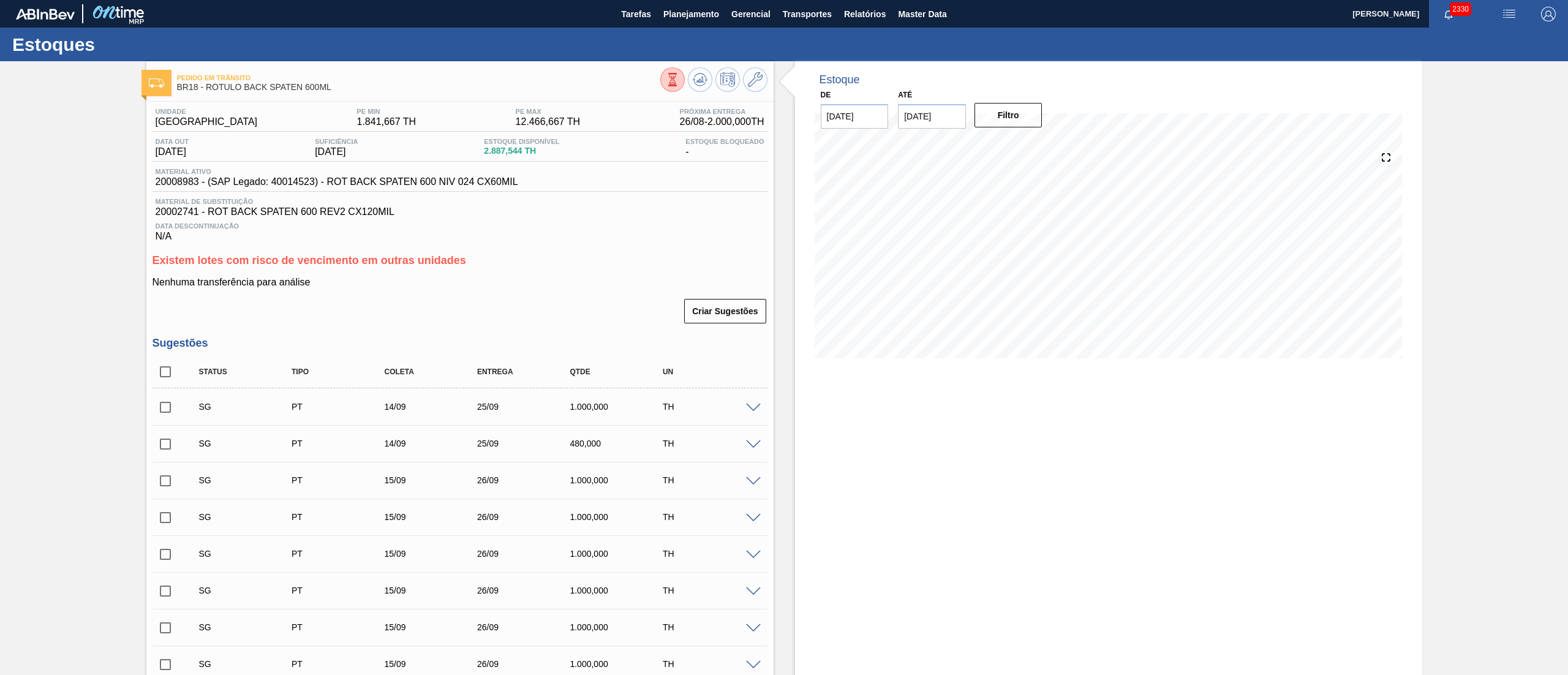
scroll to position [219, 0]
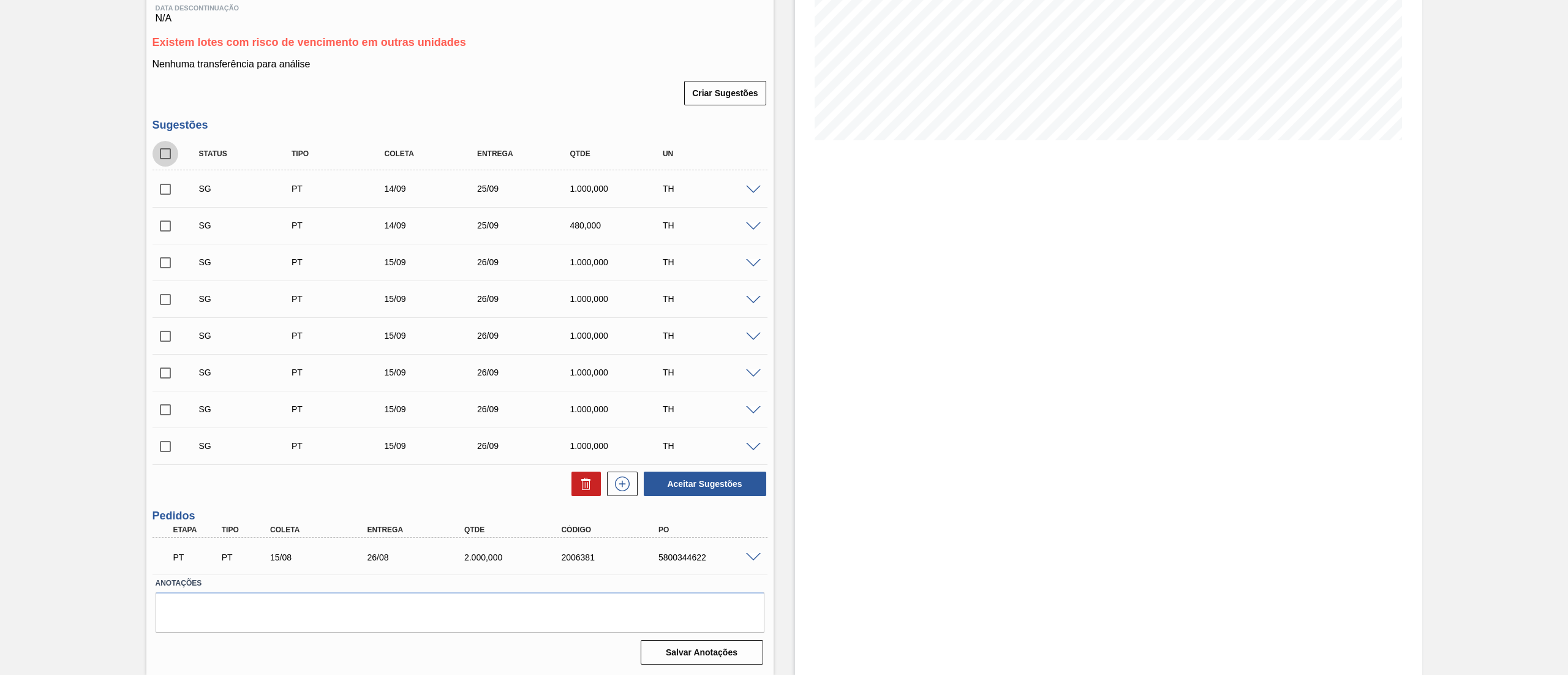
click at [170, 159] on input "checkbox" at bounding box center [165, 153] width 26 height 26
checkbox input "true"
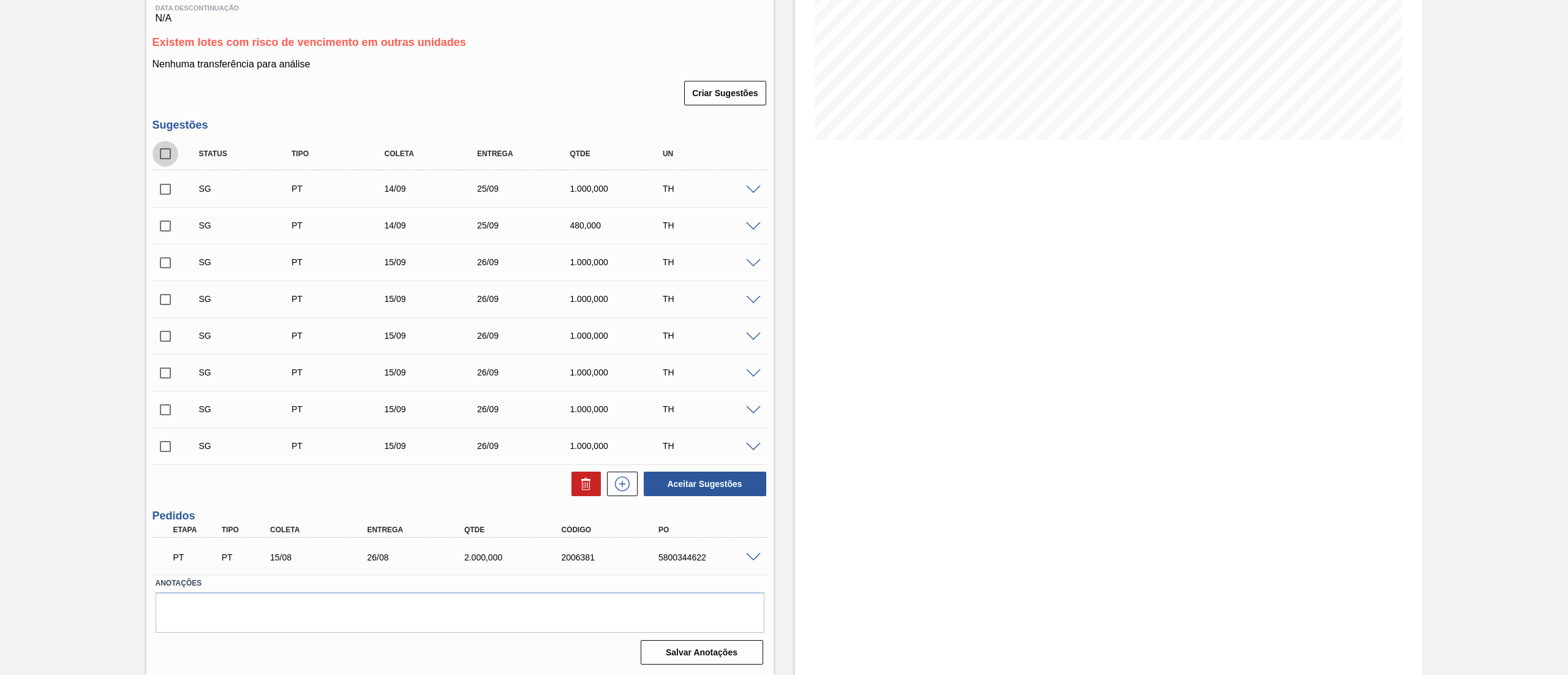
checkbox input "true"
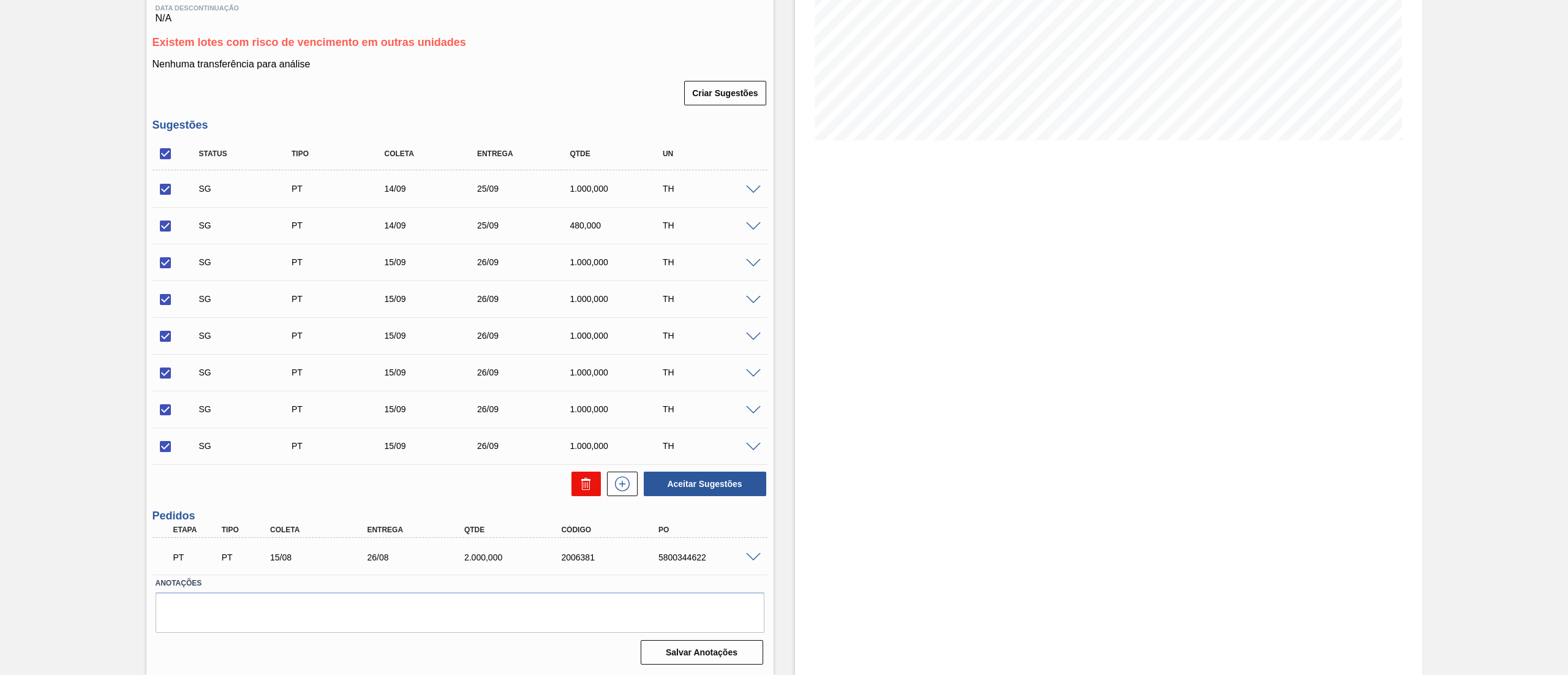
click at [587, 492] on icon at bounding box center [586, 484] width 15 height 15
checkbox input "false"
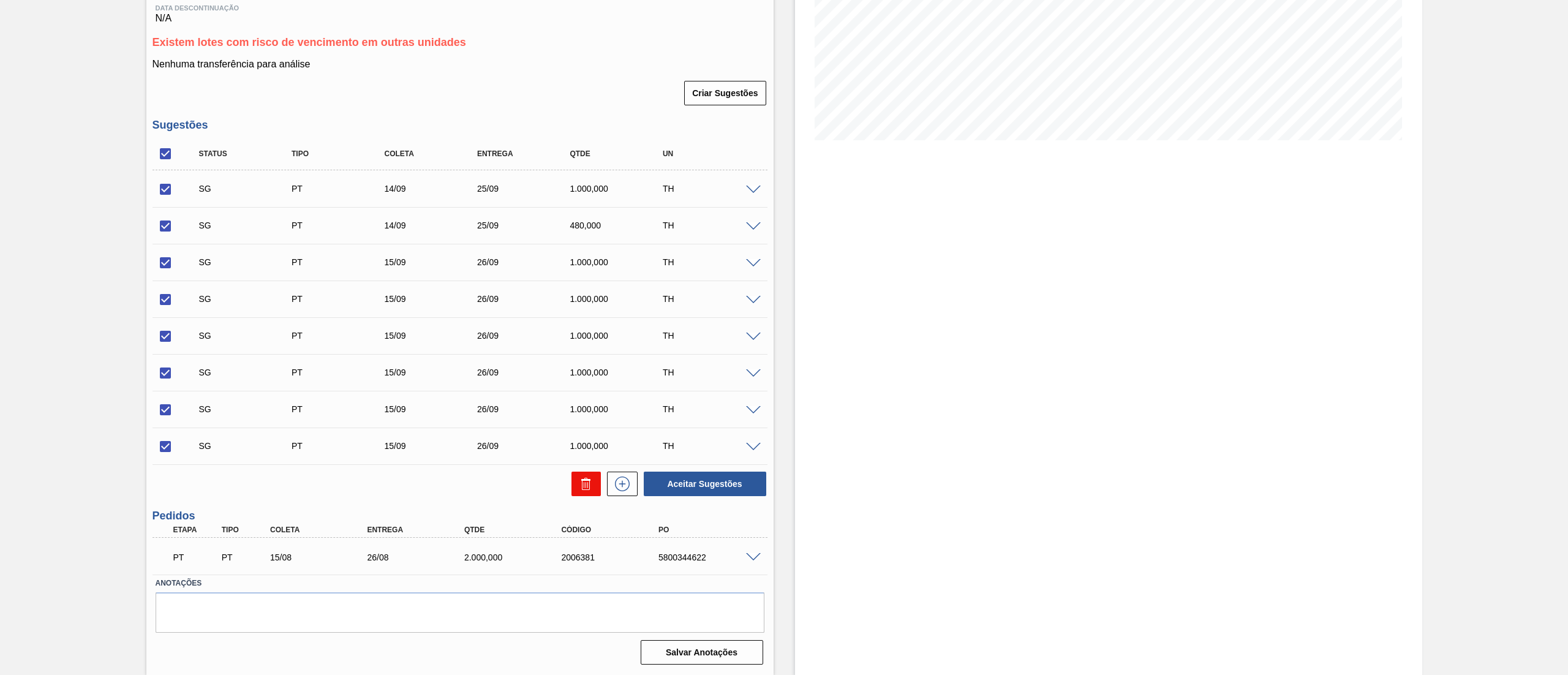
checkbox input "false"
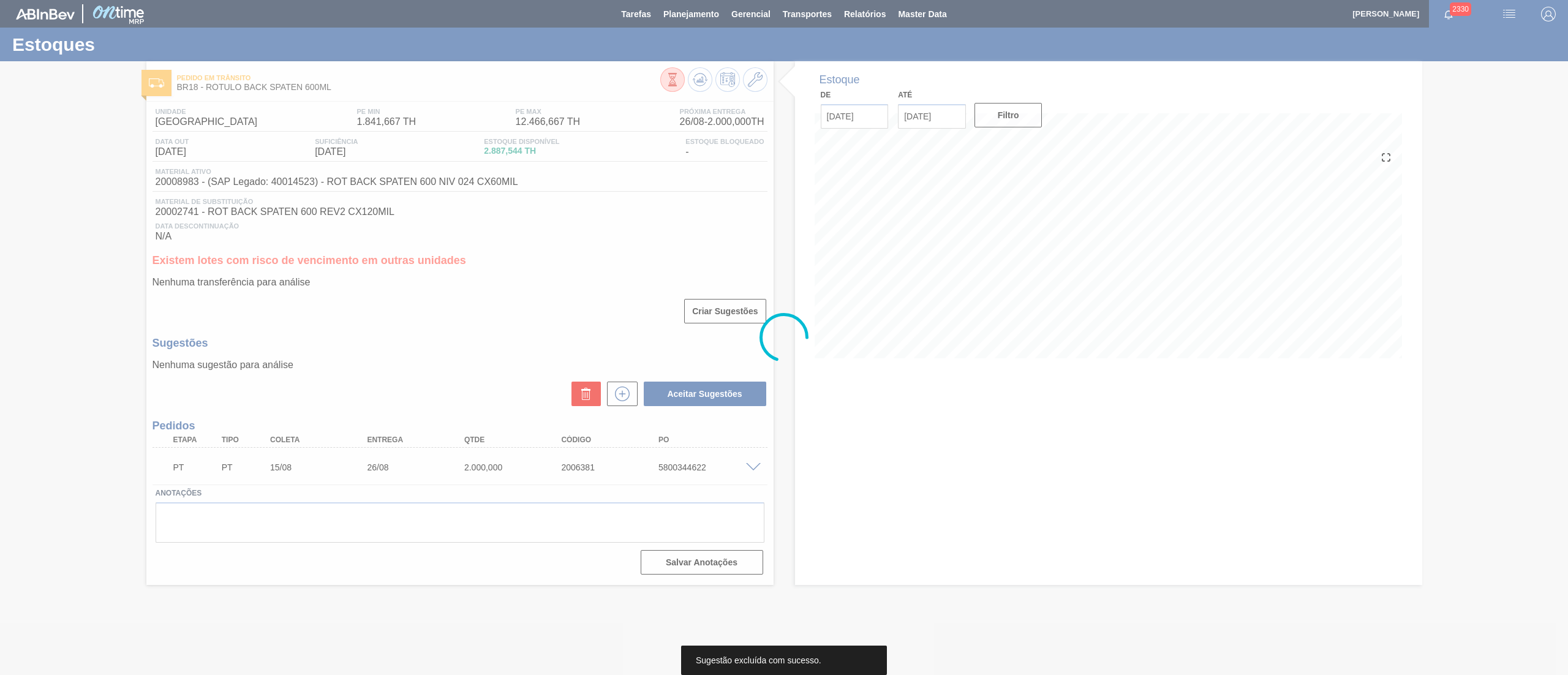
scroll to position [0, 0]
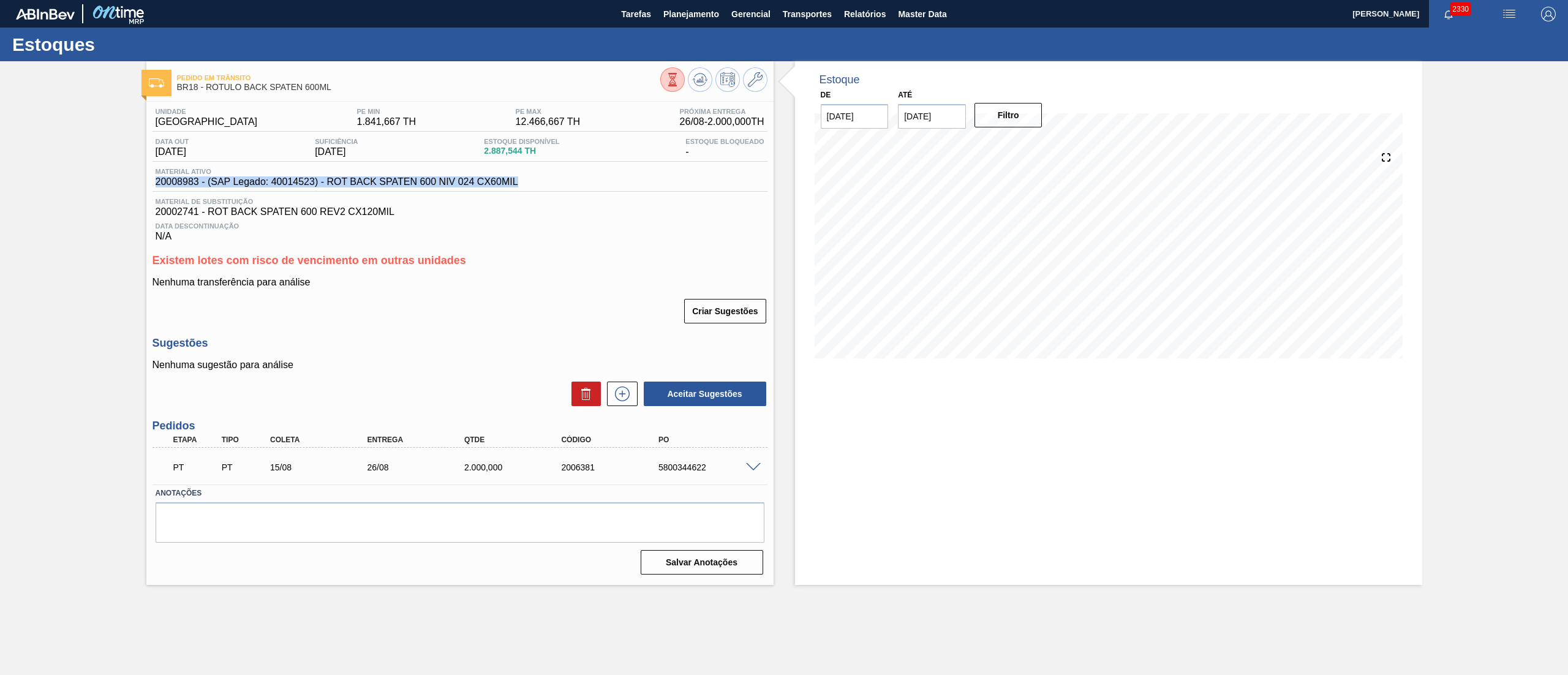
drag, startPoint x: 542, startPoint y: 183, endPoint x: 54, endPoint y: 188, distance: 488.0
click at [54, 188] on div "Pedido [PERSON_NAME] BR18 - RÓTULO BACK SPATEN 600ML Unidade Pernambuco PE MIN …" at bounding box center [784, 322] width 1568 height 523
copy span "20008983 - (SAP Legado: 40014523) - ROT BACK SPATEN 600 NIV 024 CX60MIL"
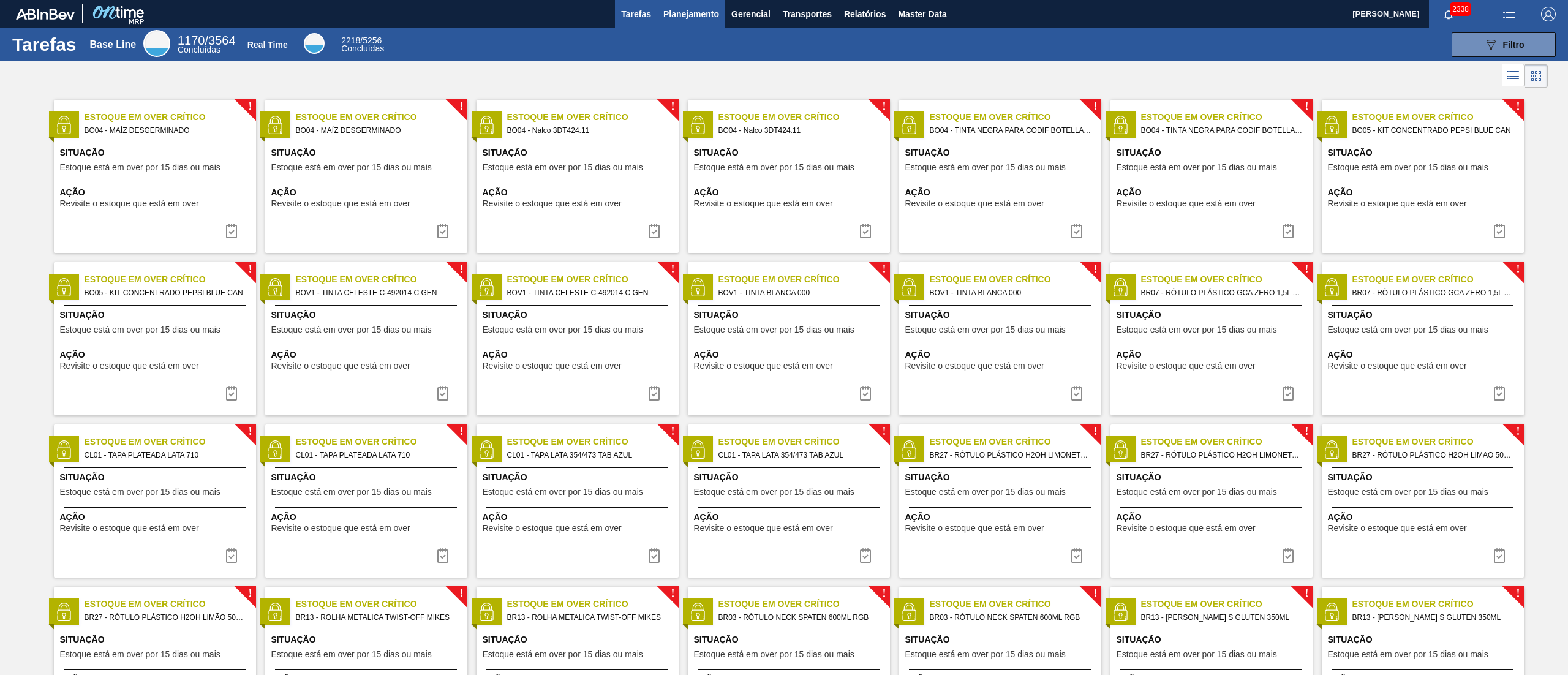
click at [672, 7] on span "Planejamento" at bounding box center [691, 14] width 56 height 15
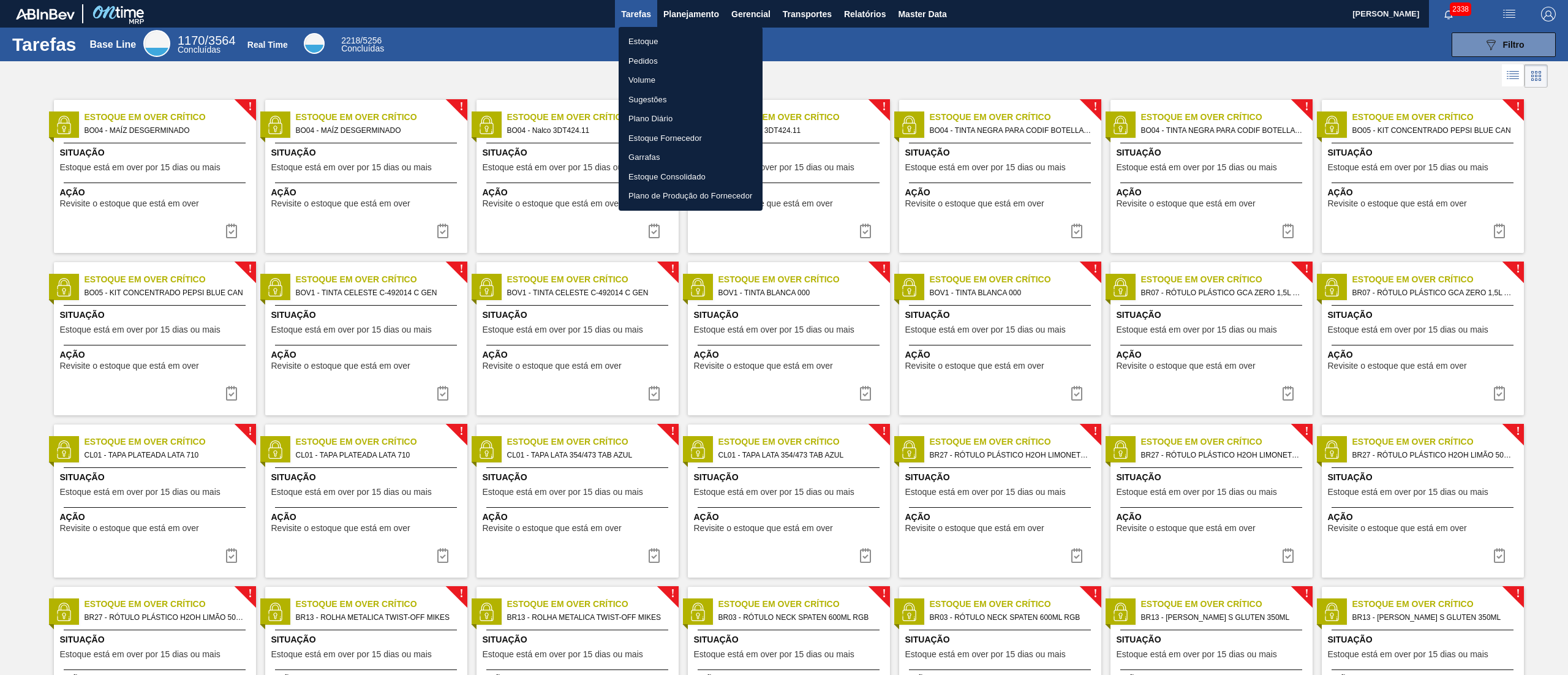
click at [660, 40] on li "Estoque" at bounding box center [691, 41] width 144 height 19
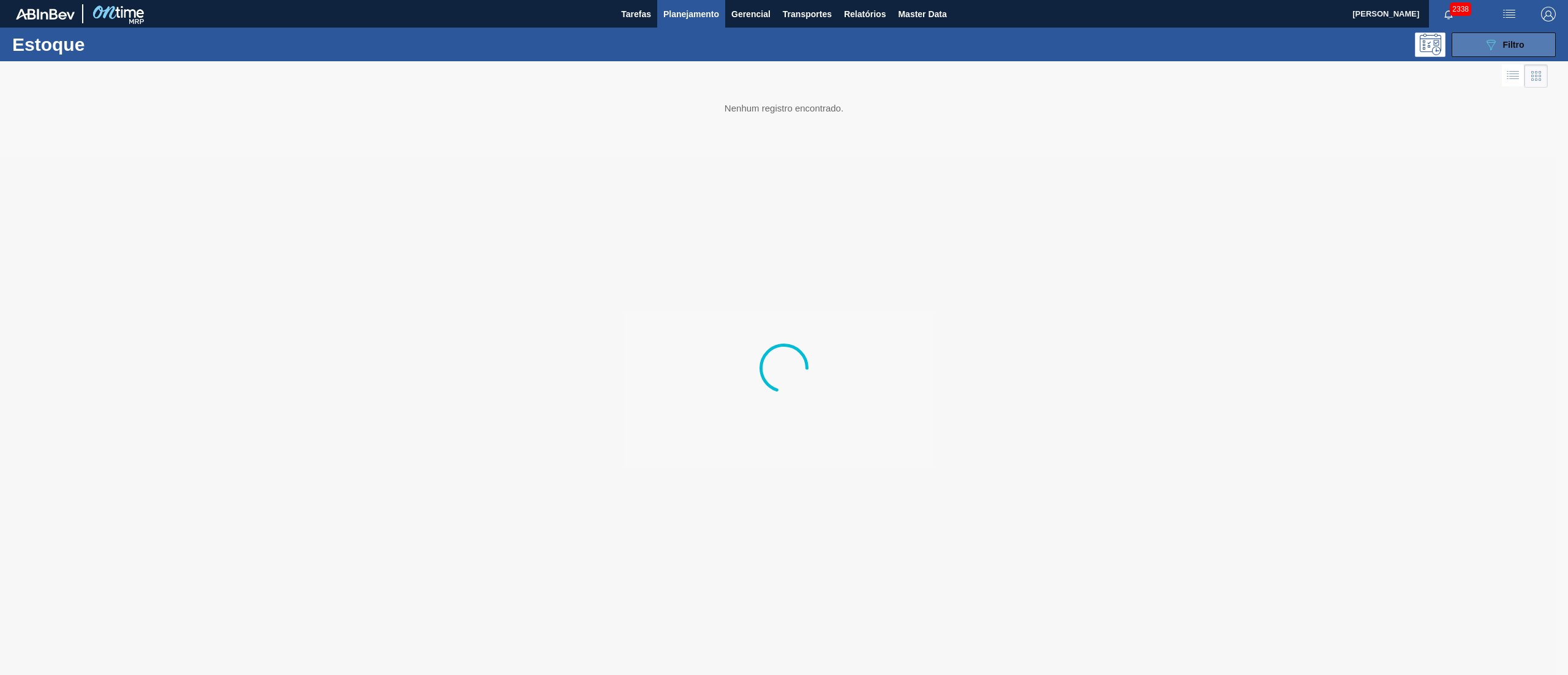
click at [1458, 49] on button "089F7B8B-B2A5-4AFE-B5C0-19BA573D28AC Filtro" at bounding box center [1504, 44] width 104 height 24
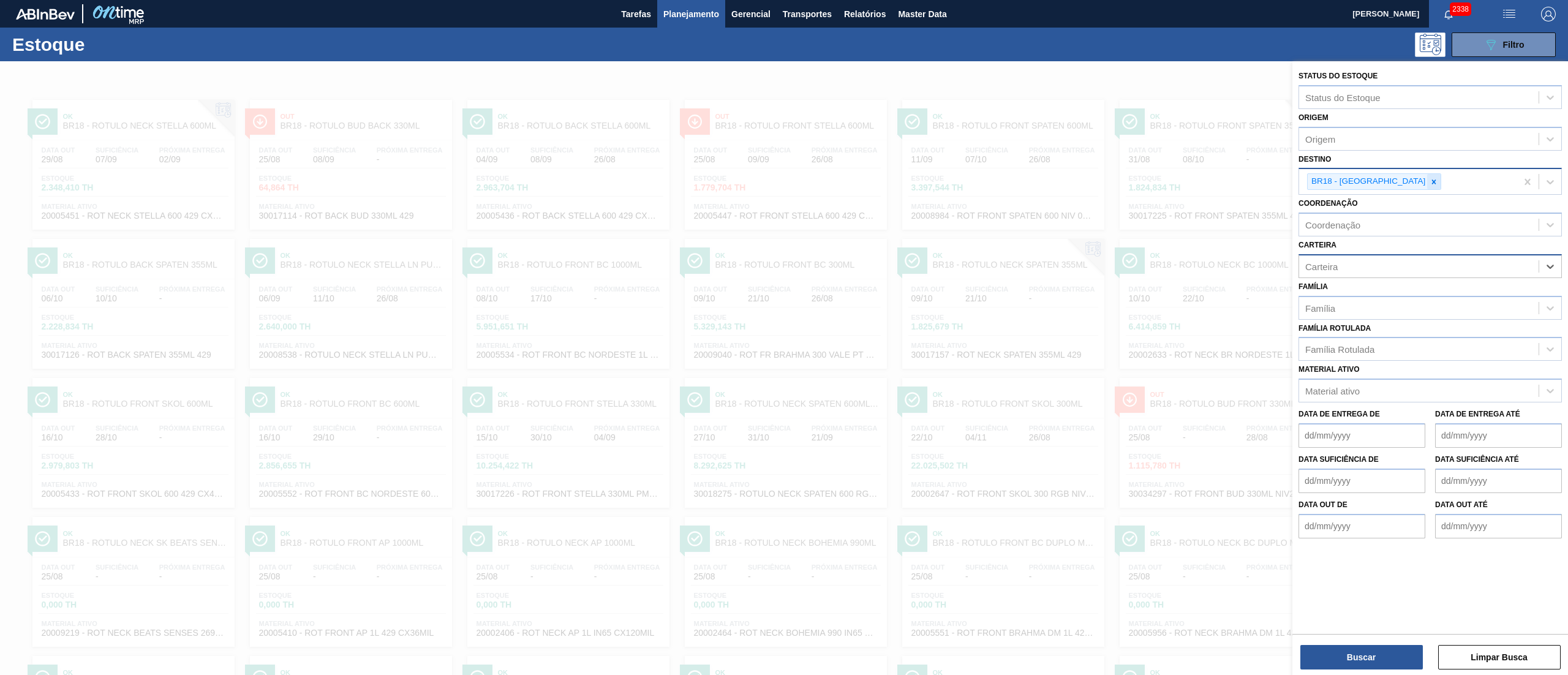
click at [1430, 181] on icon at bounding box center [1434, 182] width 8 height 8
click at [1319, 375] on div "Material ativo" at bounding box center [1431, 387] width 264 height 24
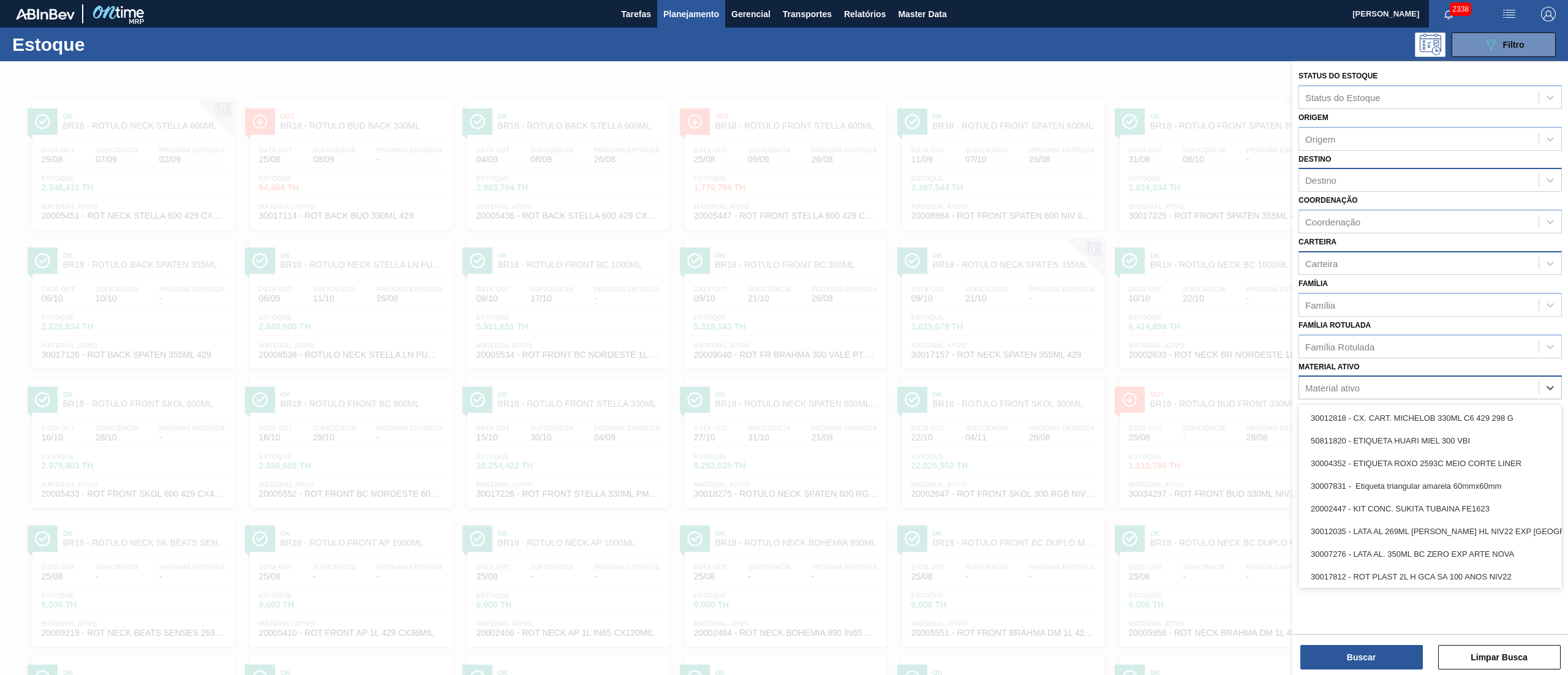
paste ativo "20008538"
type ativo "20008538"
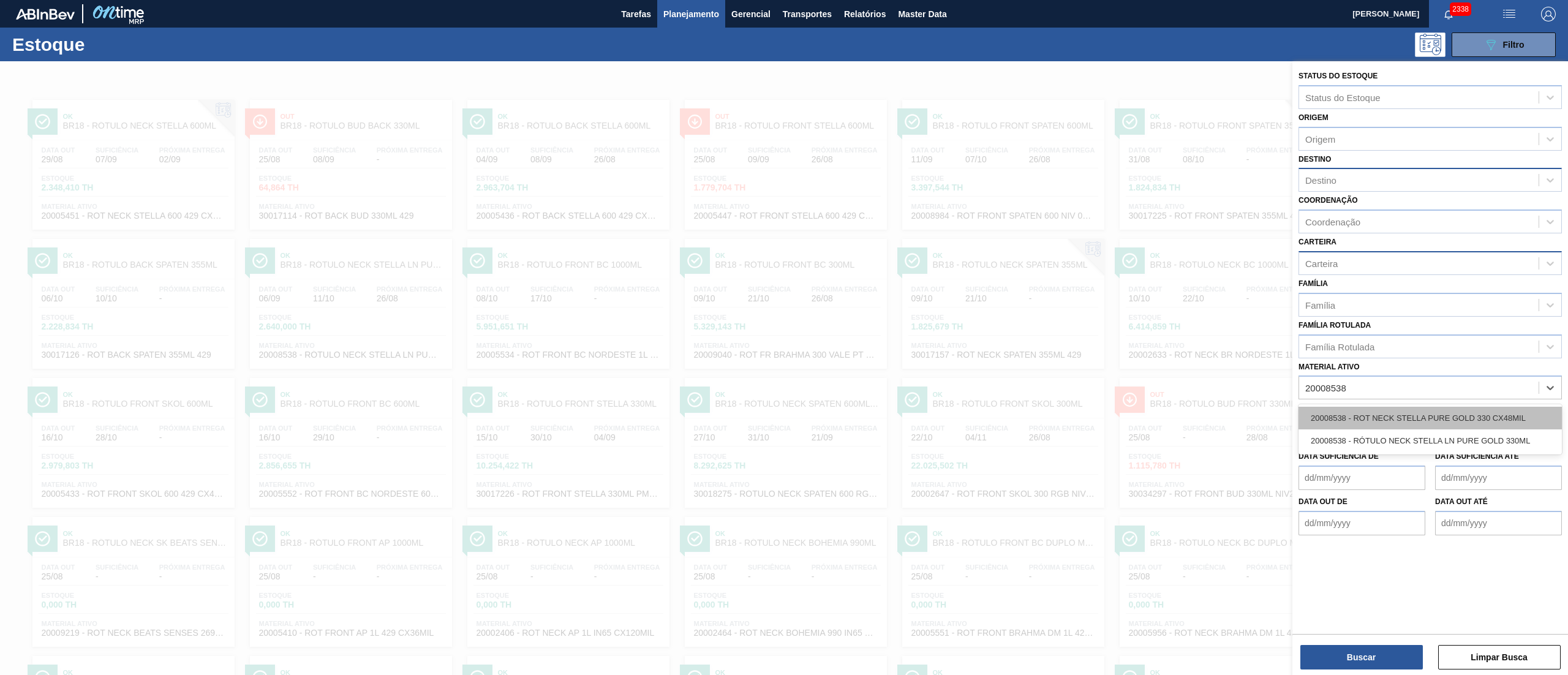
click at [1413, 419] on div "20008538 - ROT NECK STELLA PURE GOLD 330 CX48MIL" at bounding box center [1431, 418] width 264 height 23
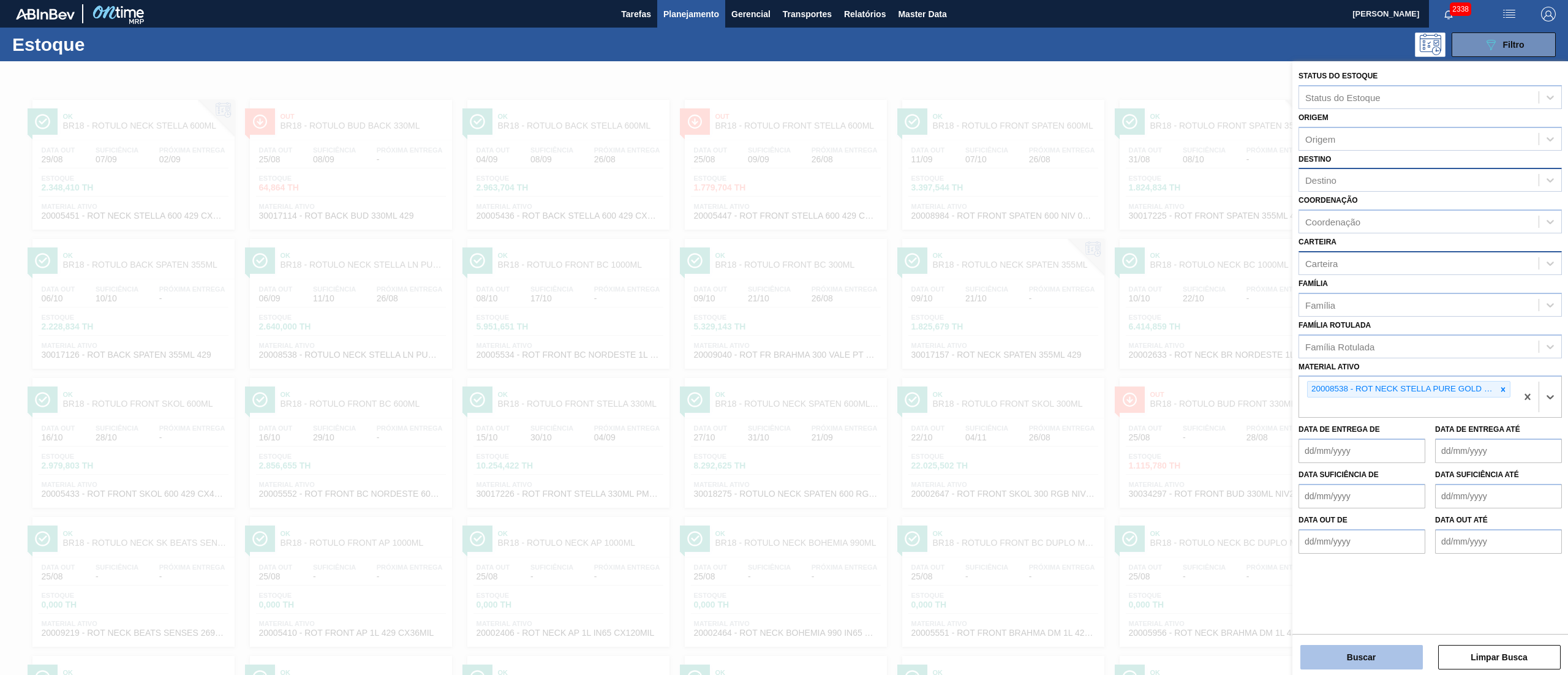
click at [1331, 654] on button "Buscar" at bounding box center [1362, 657] width 122 height 24
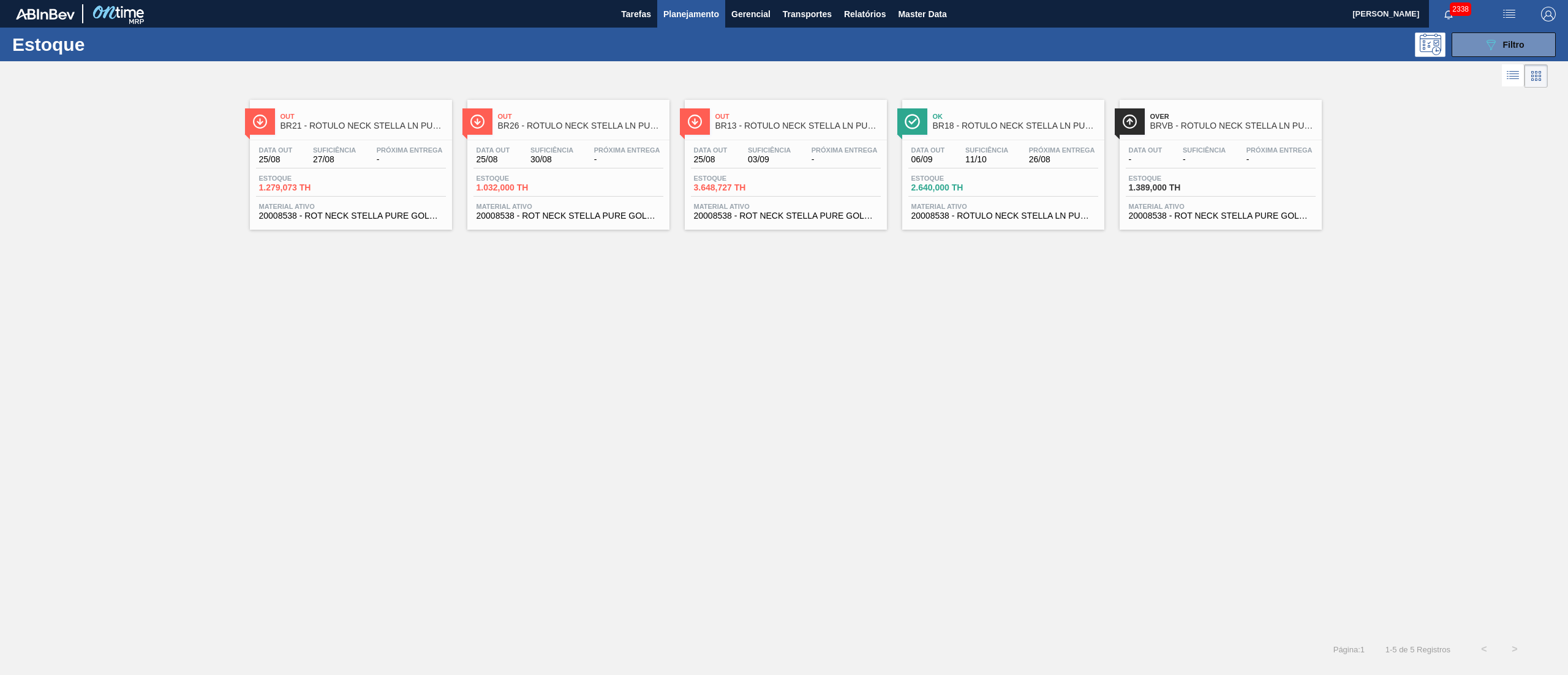
drag, startPoint x: 612, startPoint y: 198, endPoint x: 633, endPoint y: 198, distance: 21.0
drag, startPoint x: 961, startPoint y: 181, endPoint x: 972, endPoint y: 193, distance: 16.3
click at [1483, 48] on icon "089F7B8B-B2A5-4AFE-B5C0-19BA573D28AC" at bounding box center [1491, 45] width 15 height 15
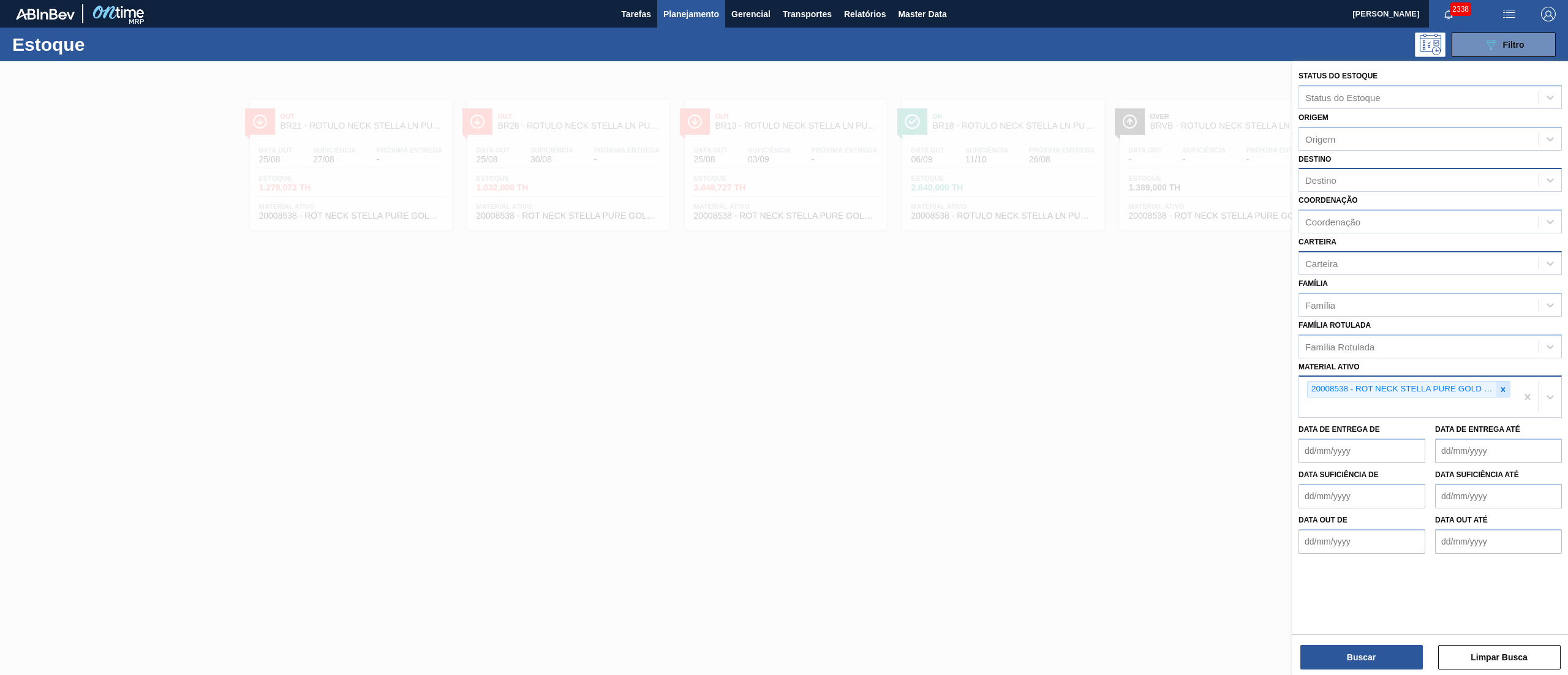
click at [1509, 391] on div at bounding box center [1504, 389] width 13 height 15
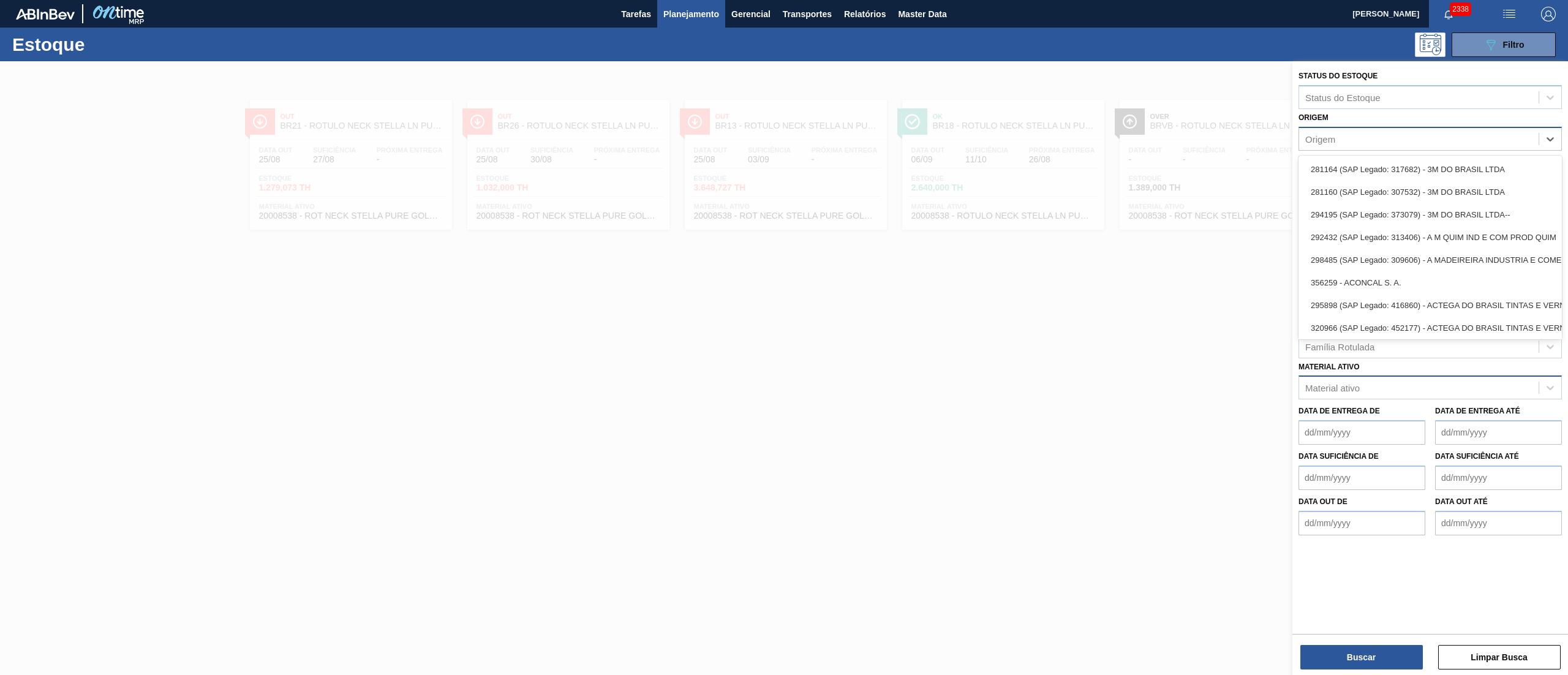
click at [1308, 131] on div "Origem" at bounding box center [1419, 138] width 240 height 18
type input "r s"
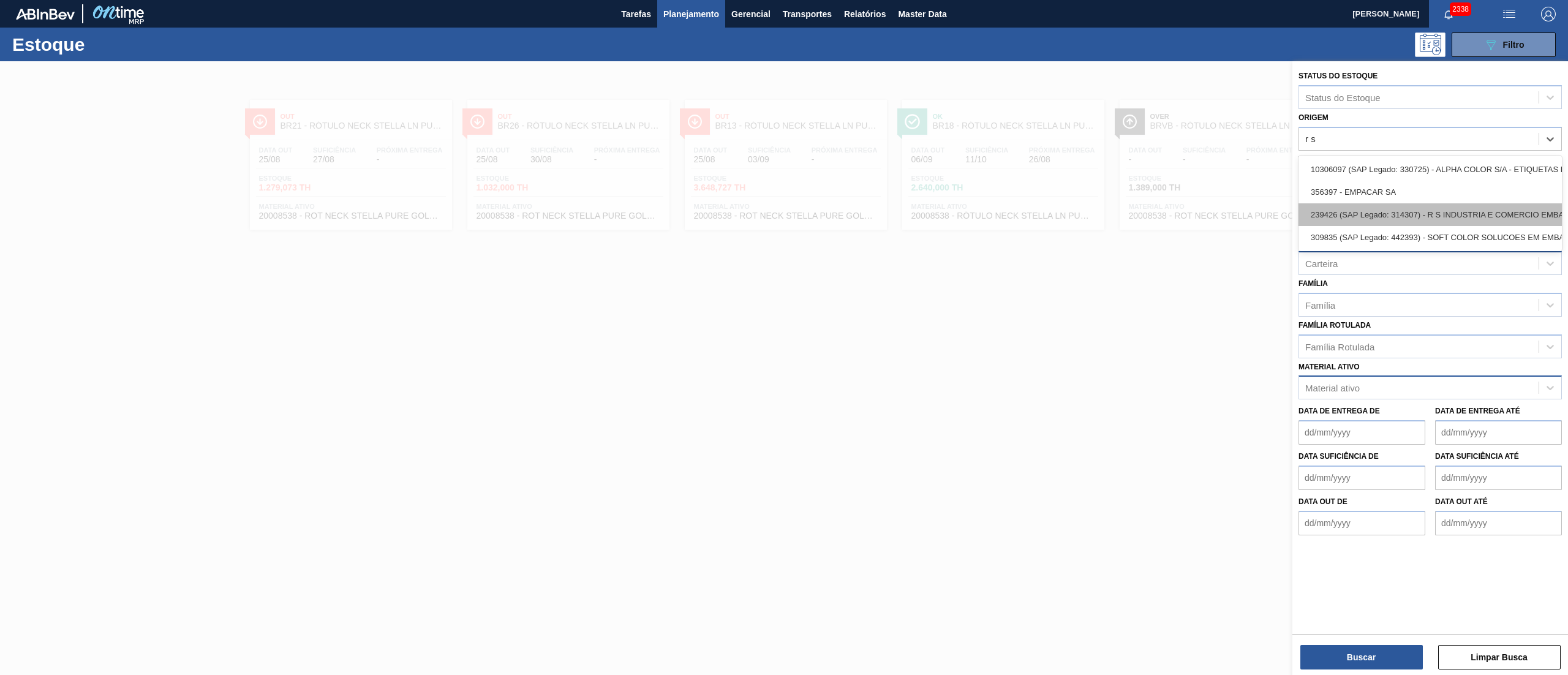
click at [1417, 207] on div "239426 (SAP Legado: 314307) - R S INDUSTRIA E COMERCIO EMBALAGENS" at bounding box center [1431, 214] width 264 height 23
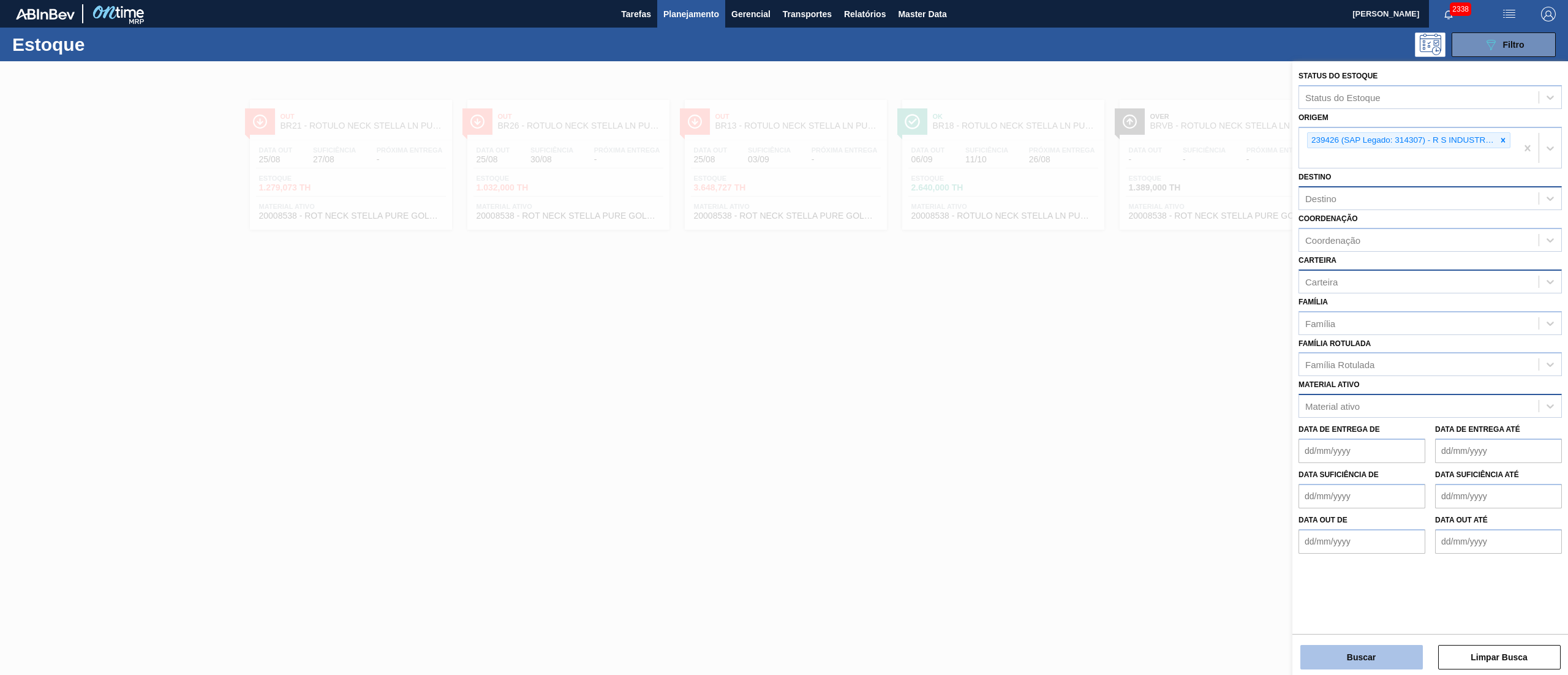
click at [1332, 651] on button "Buscar" at bounding box center [1362, 657] width 122 height 24
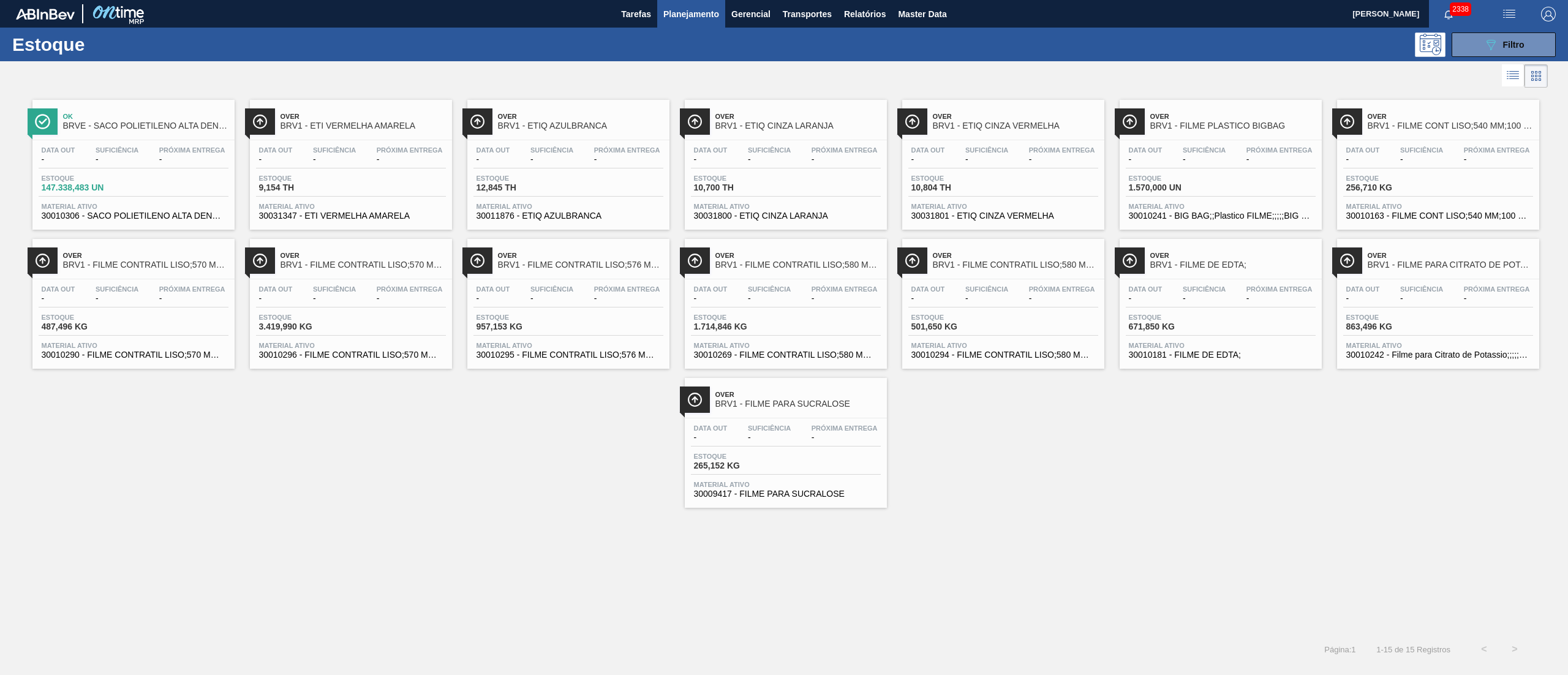
click at [129, 181] on div "Estoque 147.338,483 UN" at bounding box center [85, 183] width 92 height 18
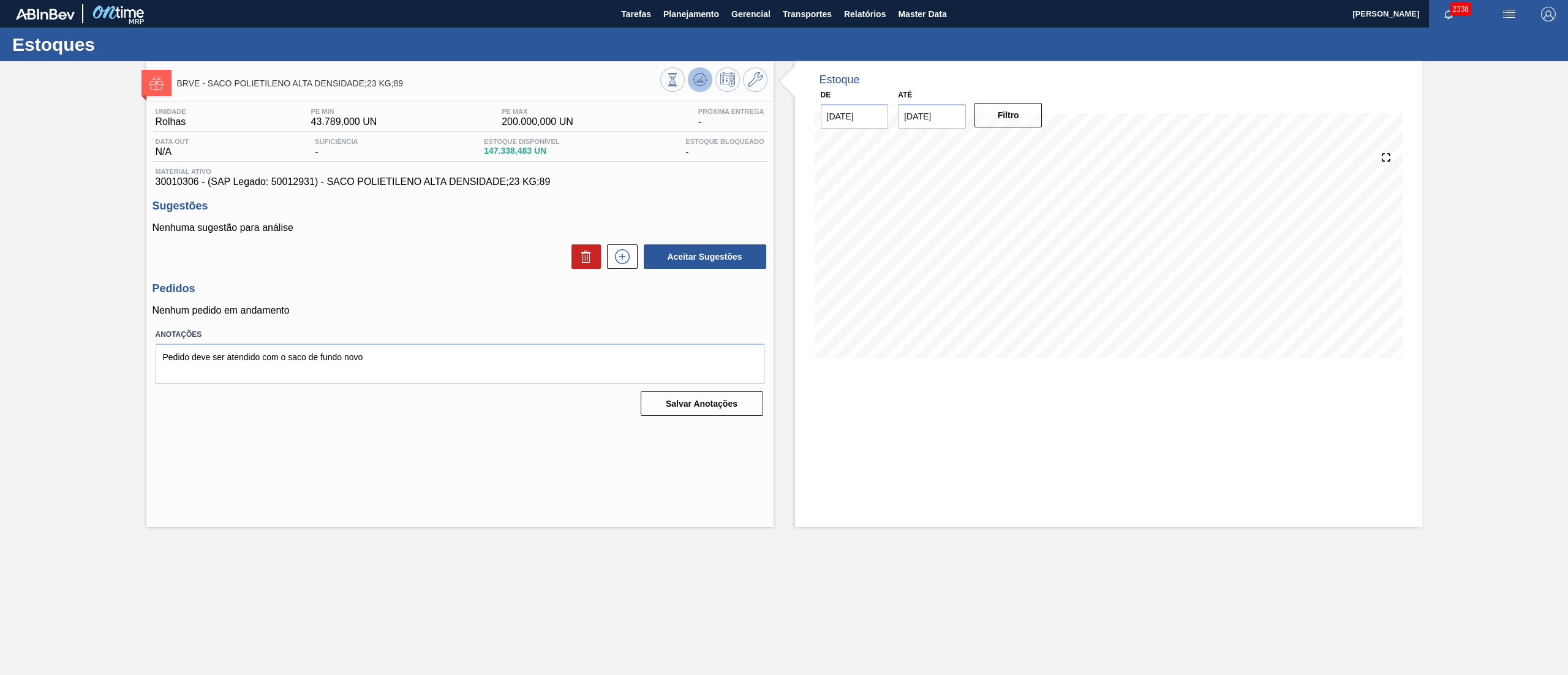
click at [701, 90] on button at bounding box center [699, 79] width 24 height 24
click at [628, 268] on button at bounding box center [622, 256] width 31 height 24
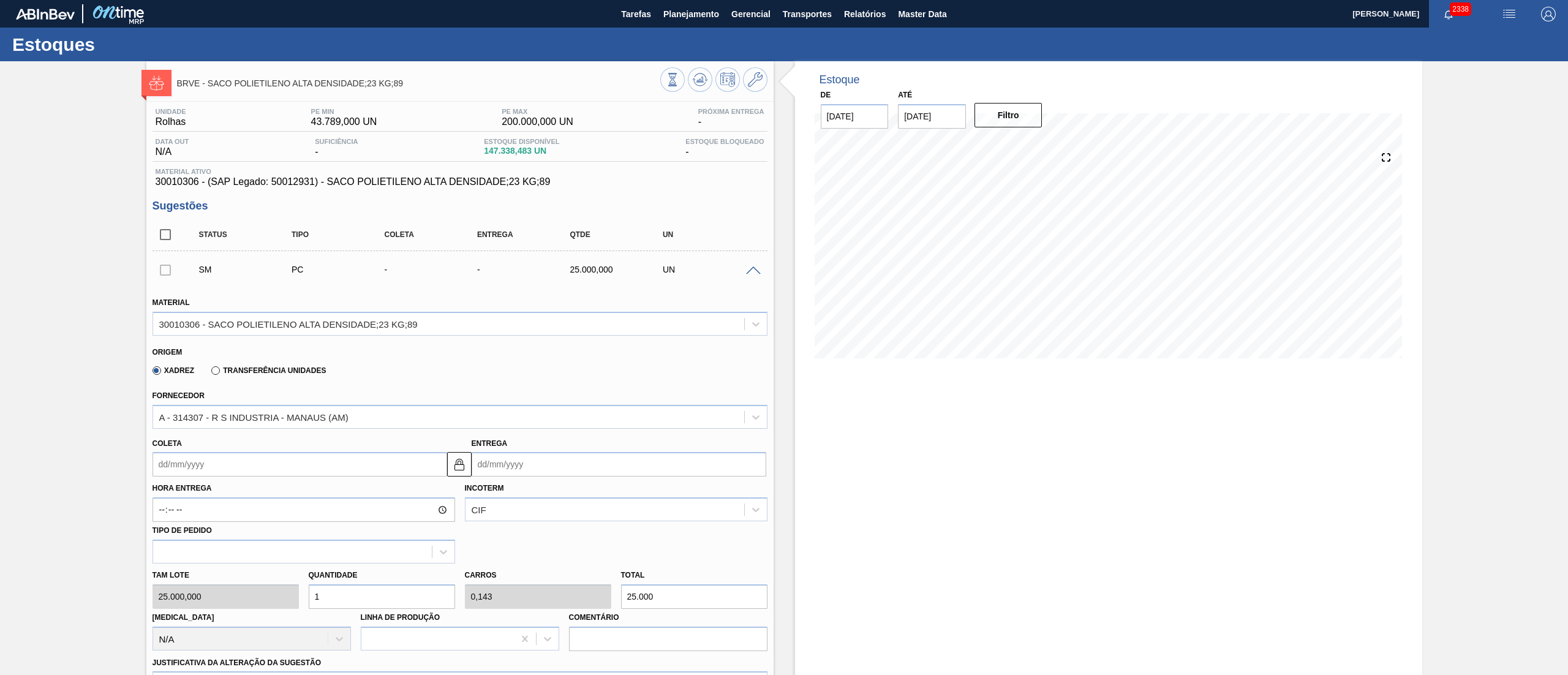
click at [179, 601] on div "Tam lote 25.000,000 Quantidade 1 Carros 0,143 Total 25.000 Doca N/A Linha de Pr…" at bounding box center [460, 607] width 625 height 88
type input "2"
type input "0,286"
type input "50.000"
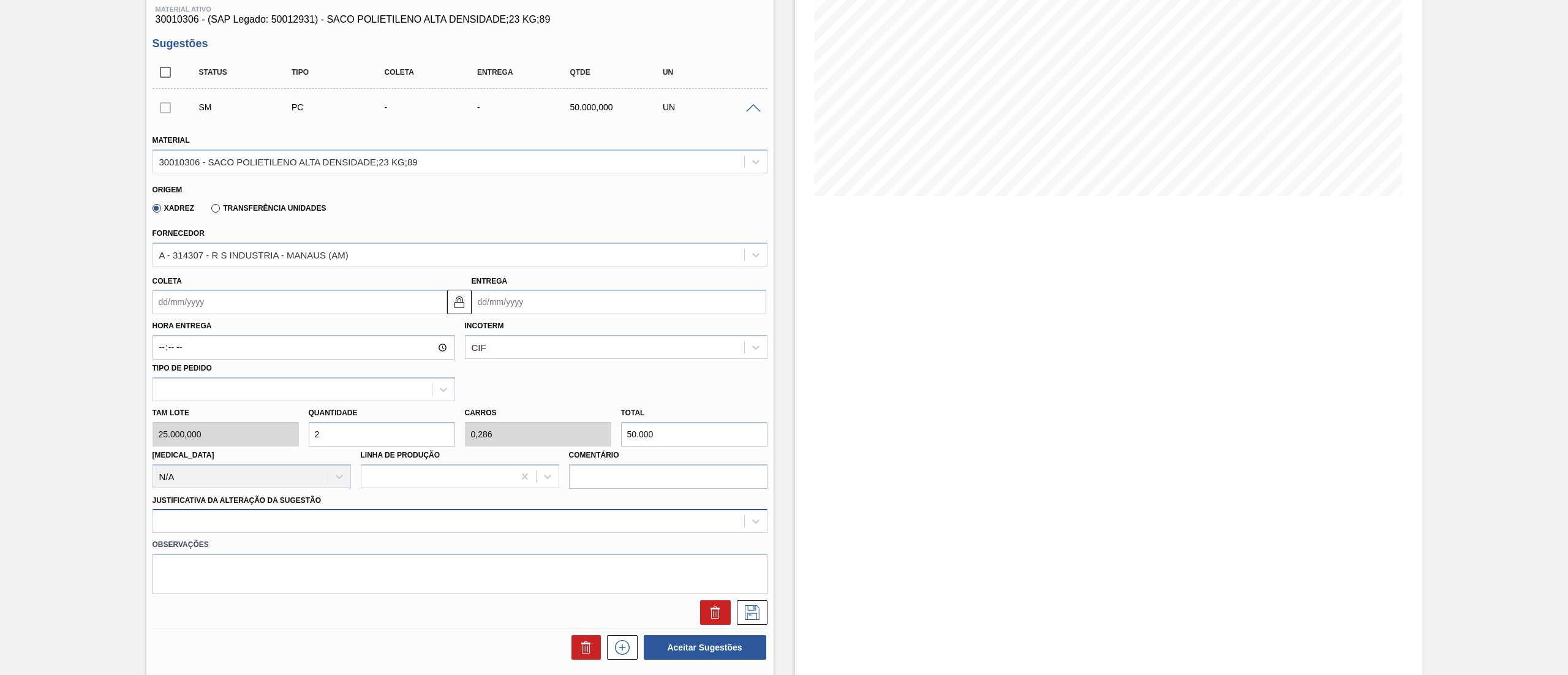
scroll to position [245, 0]
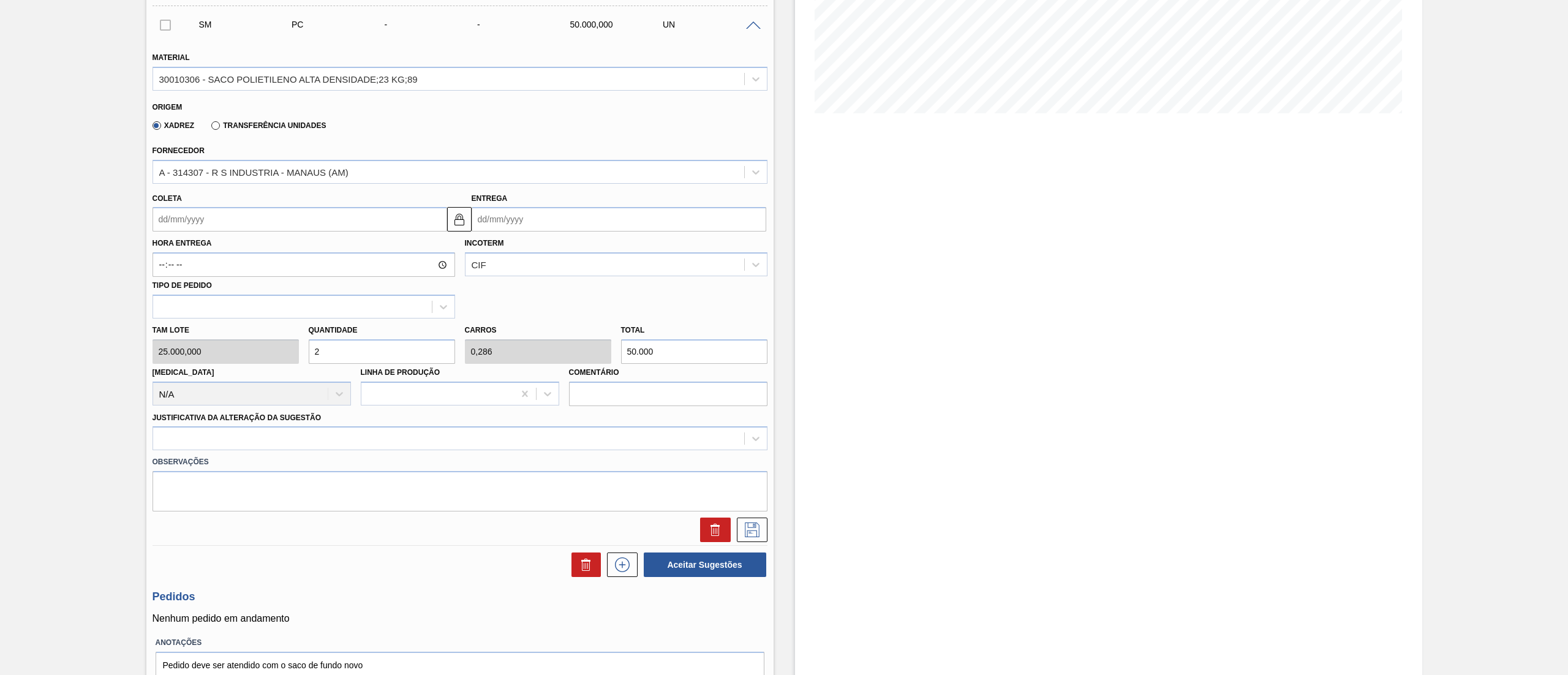
type input "2"
click at [173, 220] on input "Coleta" at bounding box center [300, 219] width 295 height 24
click at [506, 223] on input "Entrega" at bounding box center [619, 219] width 295 height 24
click at [606, 252] on button "Next Month" at bounding box center [609, 249] width 8 height 8
click at [543, 313] on div "10" at bounding box center [545, 308] width 17 height 17
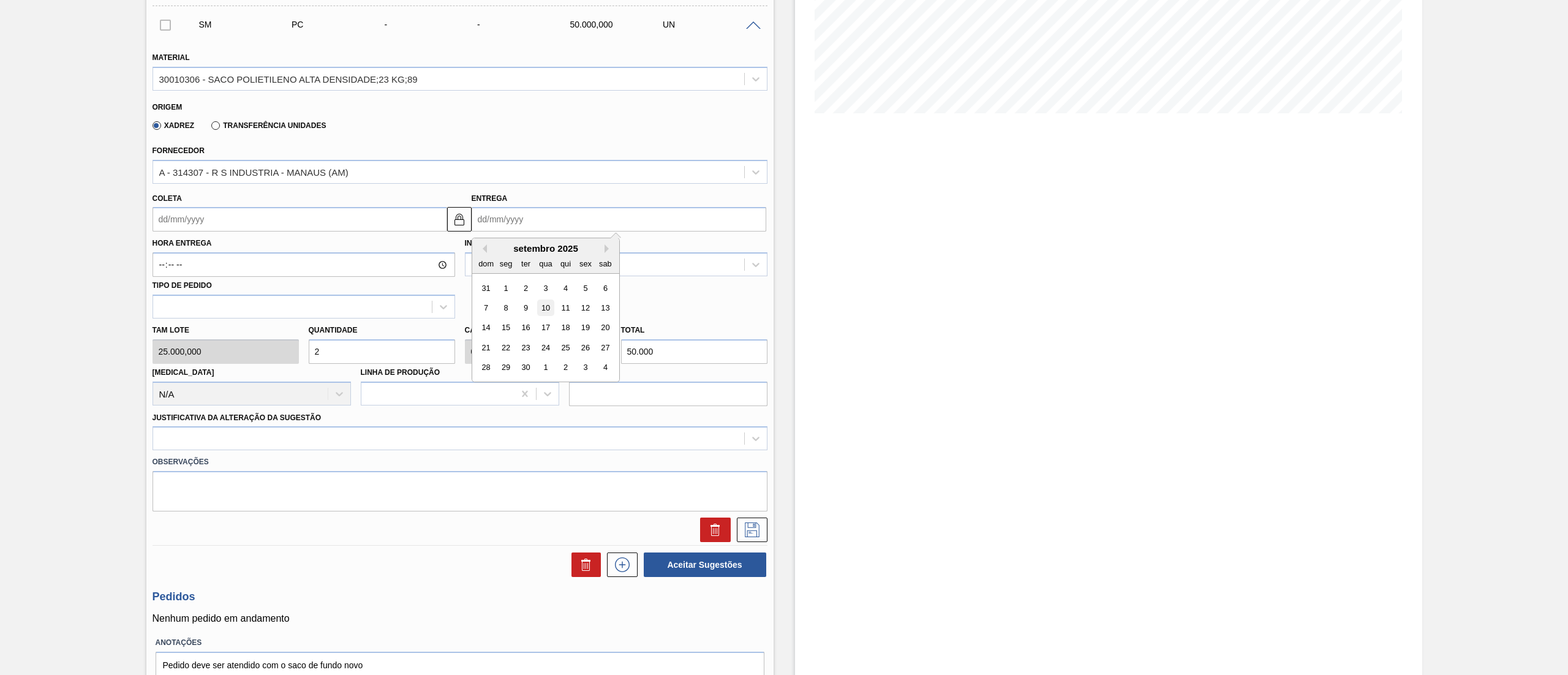
type input "09/09/2025"
type input "10/09/2025"
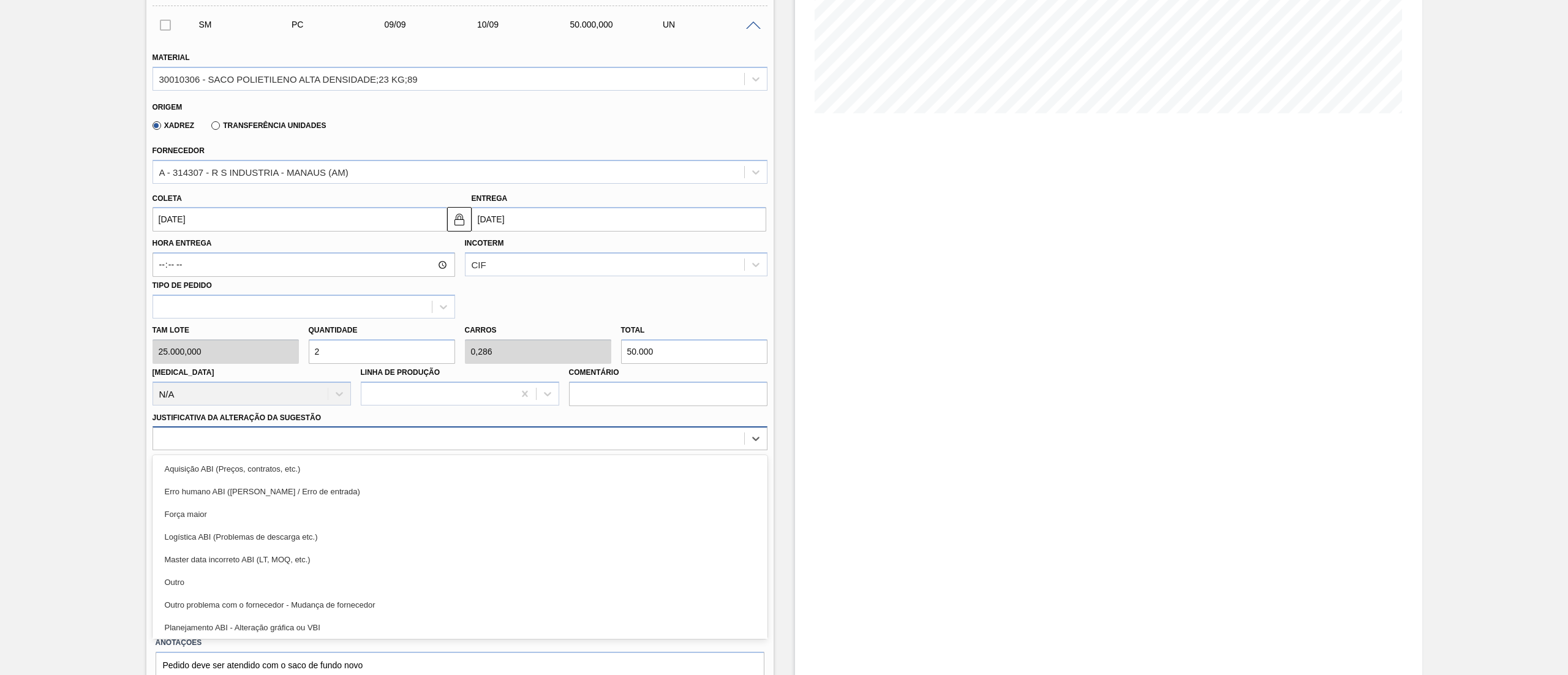
click at [211, 447] on div at bounding box center [449, 438] width 591 height 18
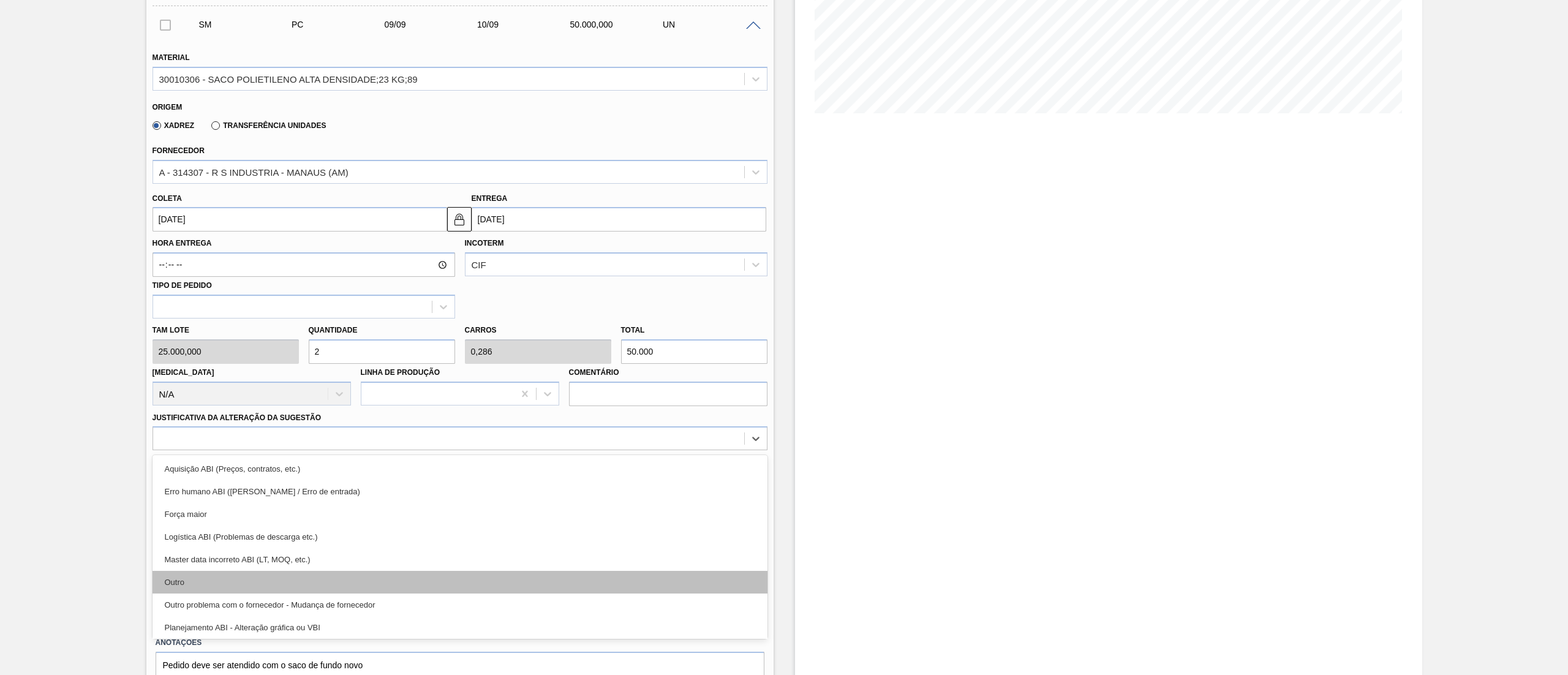
click at [173, 578] on div "Outro" at bounding box center [460, 582] width 615 height 23
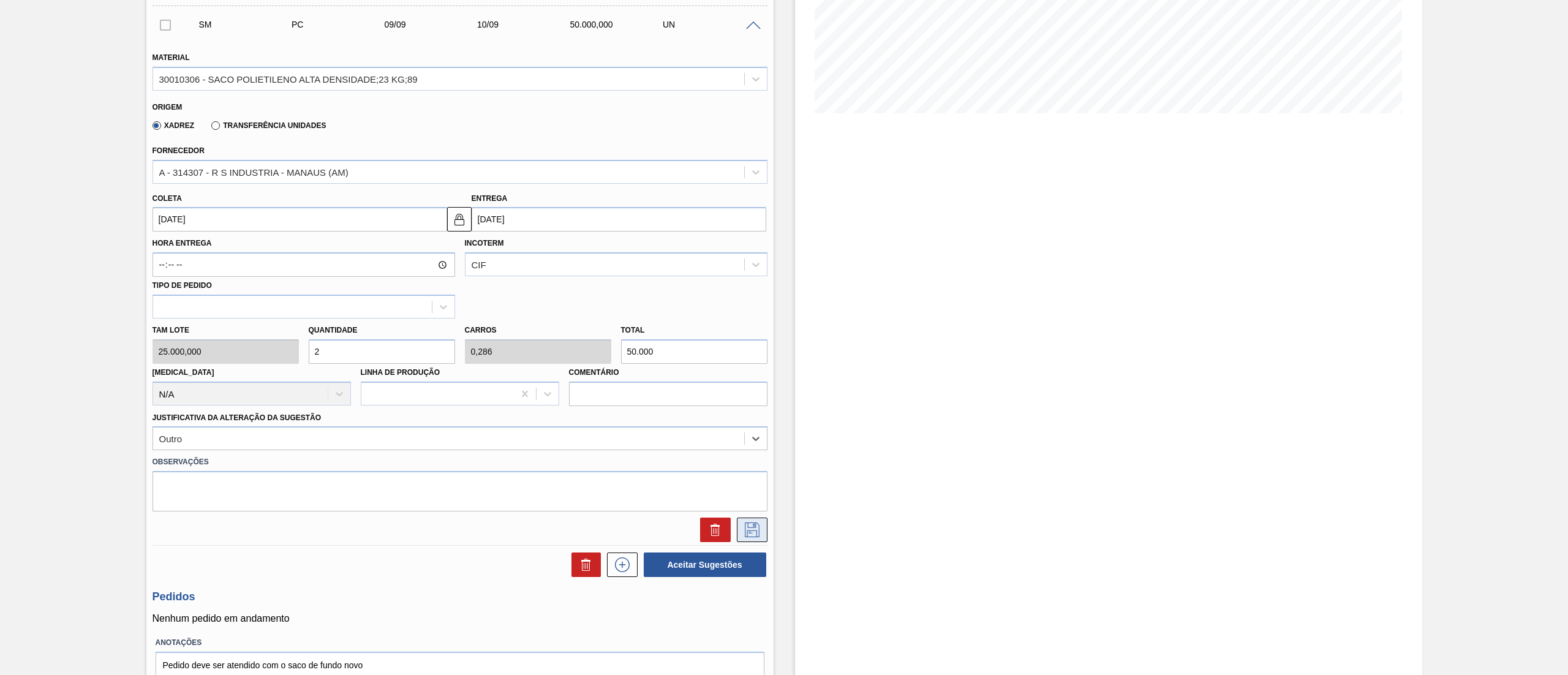
click at [748, 535] on icon at bounding box center [751, 530] width 19 height 15
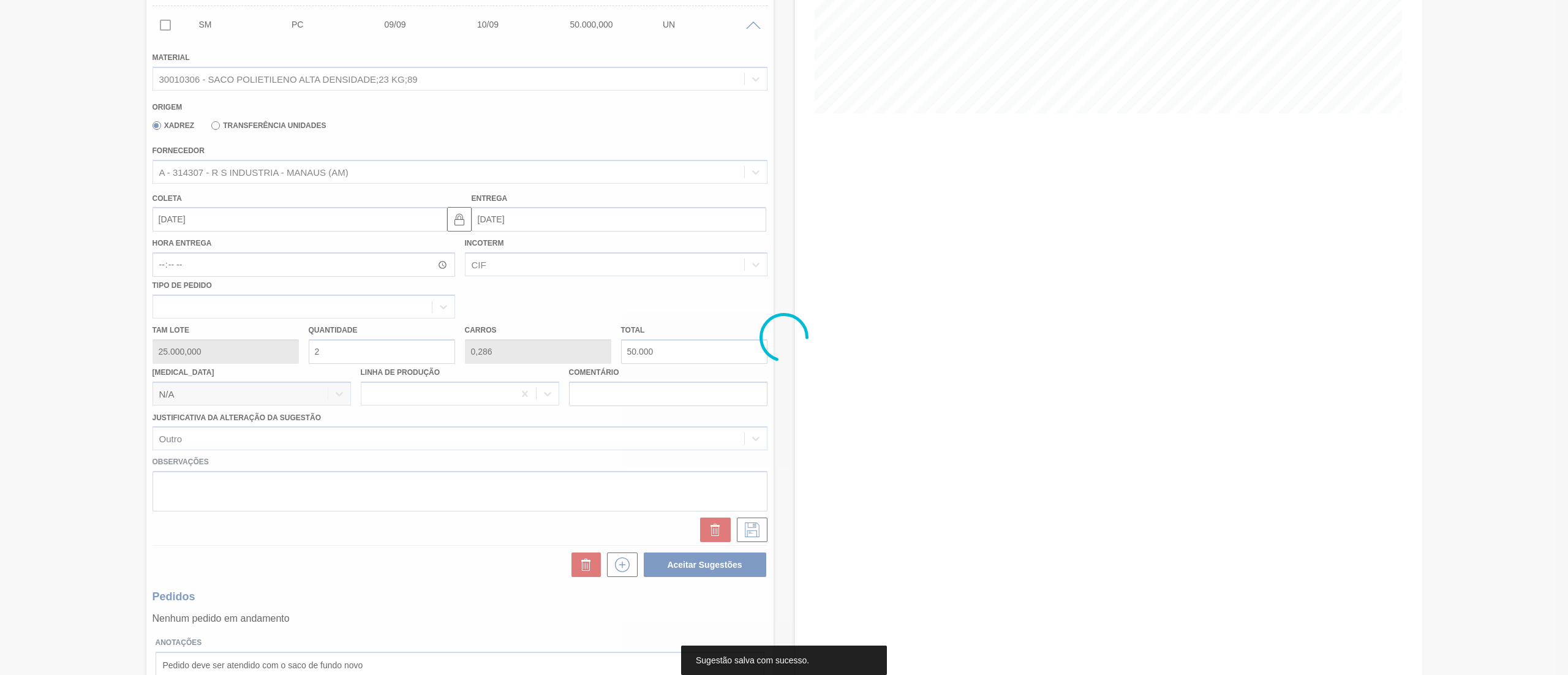
scroll to position [0, 0]
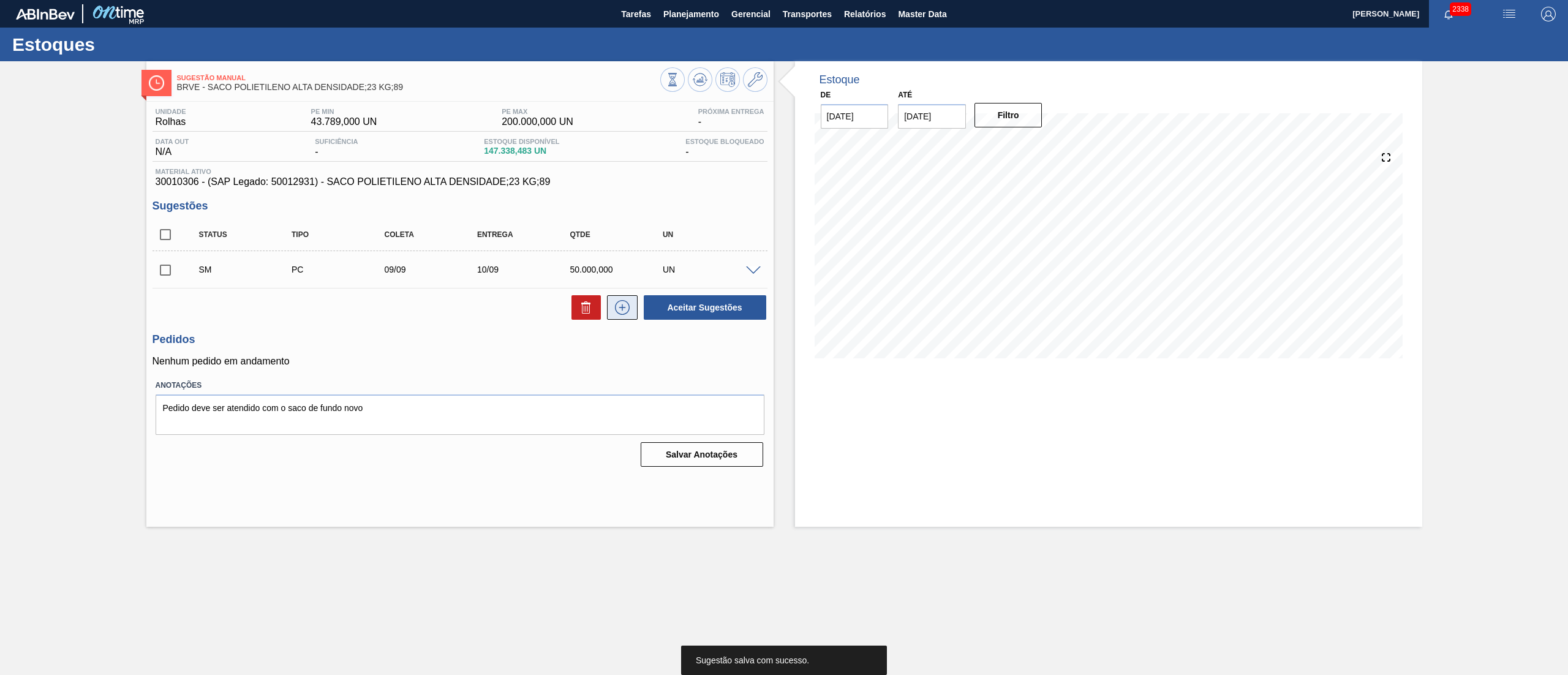
click at [630, 315] on icon at bounding box center [622, 307] width 19 height 15
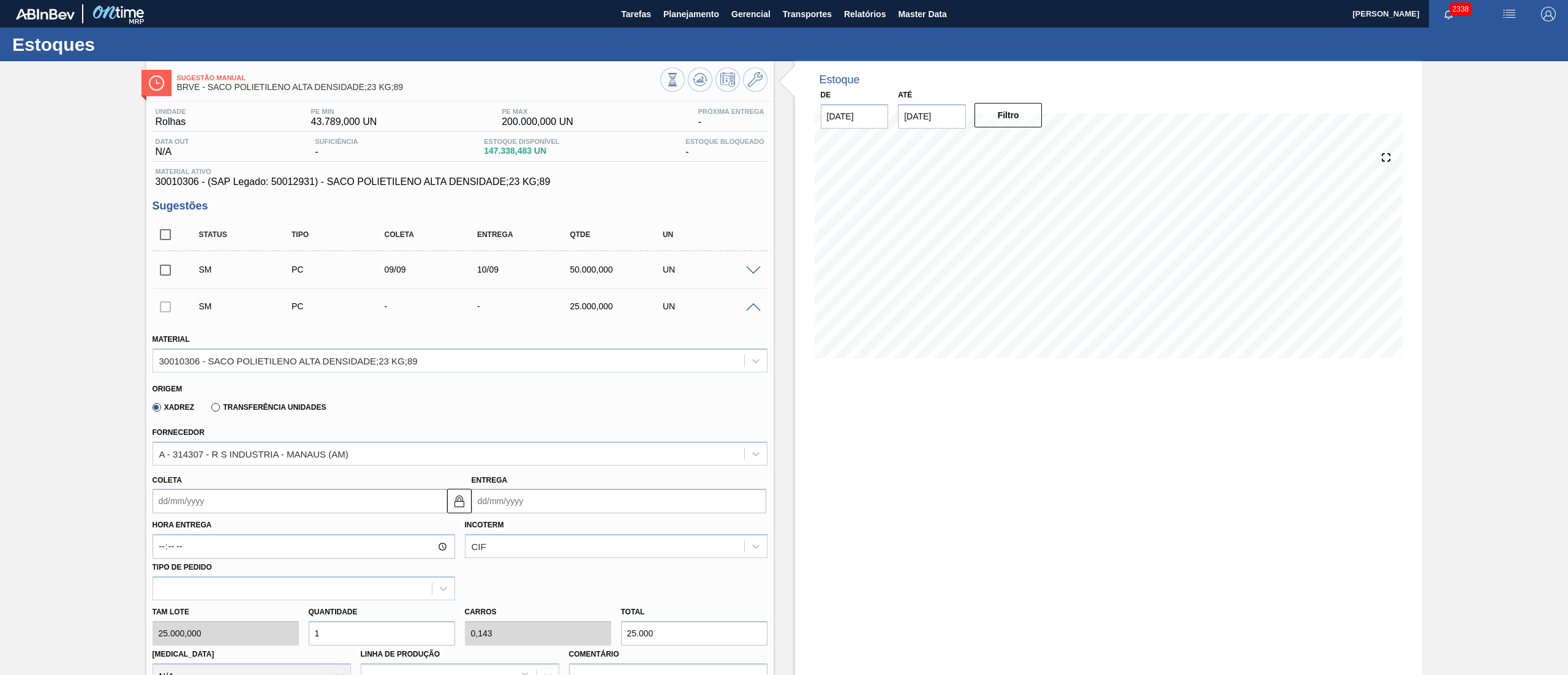
scroll to position [245, 0]
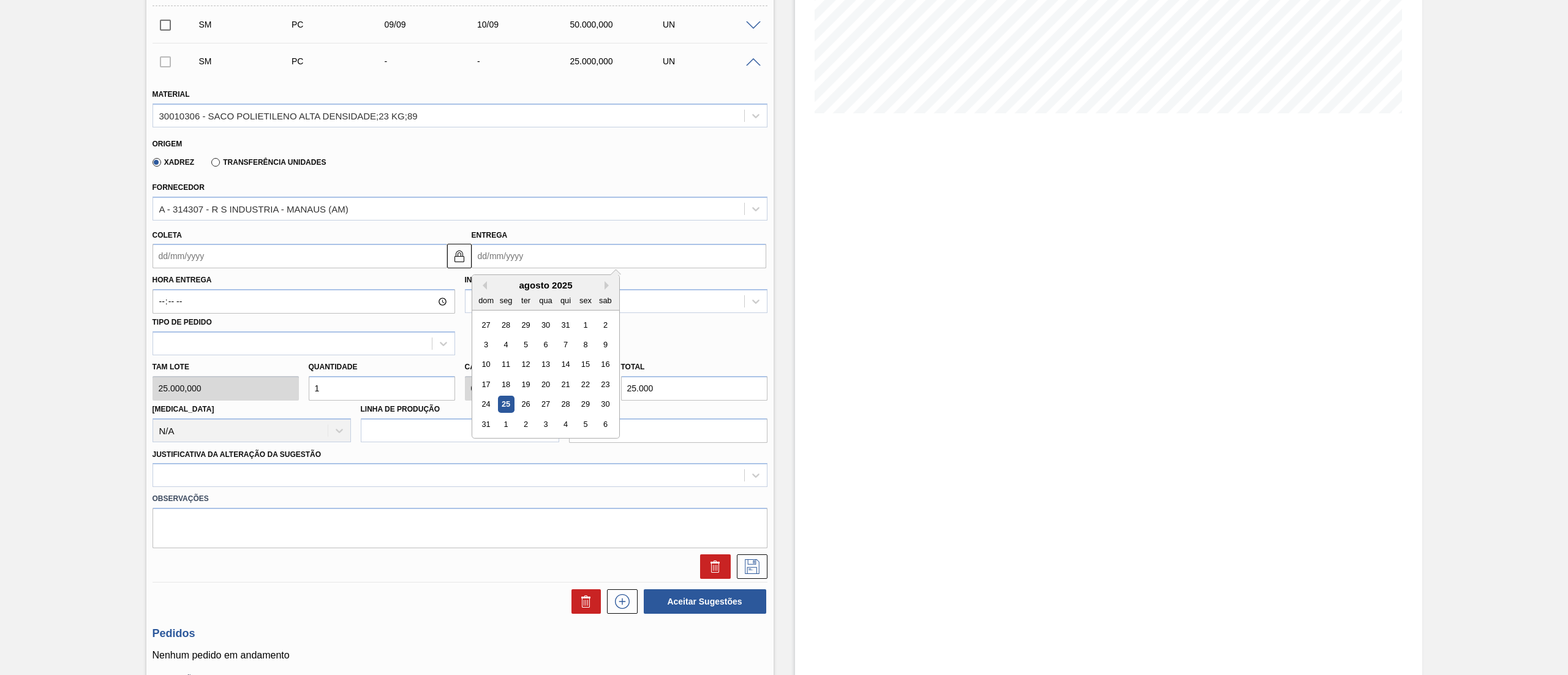
click at [515, 255] on input "Entrega" at bounding box center [619, 255] width 295 height 24
click at [606, 286] on button "Next Month" at bounding box center [609, 286] width 8 height 8
click at [534, 404] on div "28 29 30 1 2 3 4" at bounding box center [545, 404] width 139 height 19
click at [528, 404] on div "30" at bounding box center [525, 404] width 17 height 17
type input "29/09/2025"
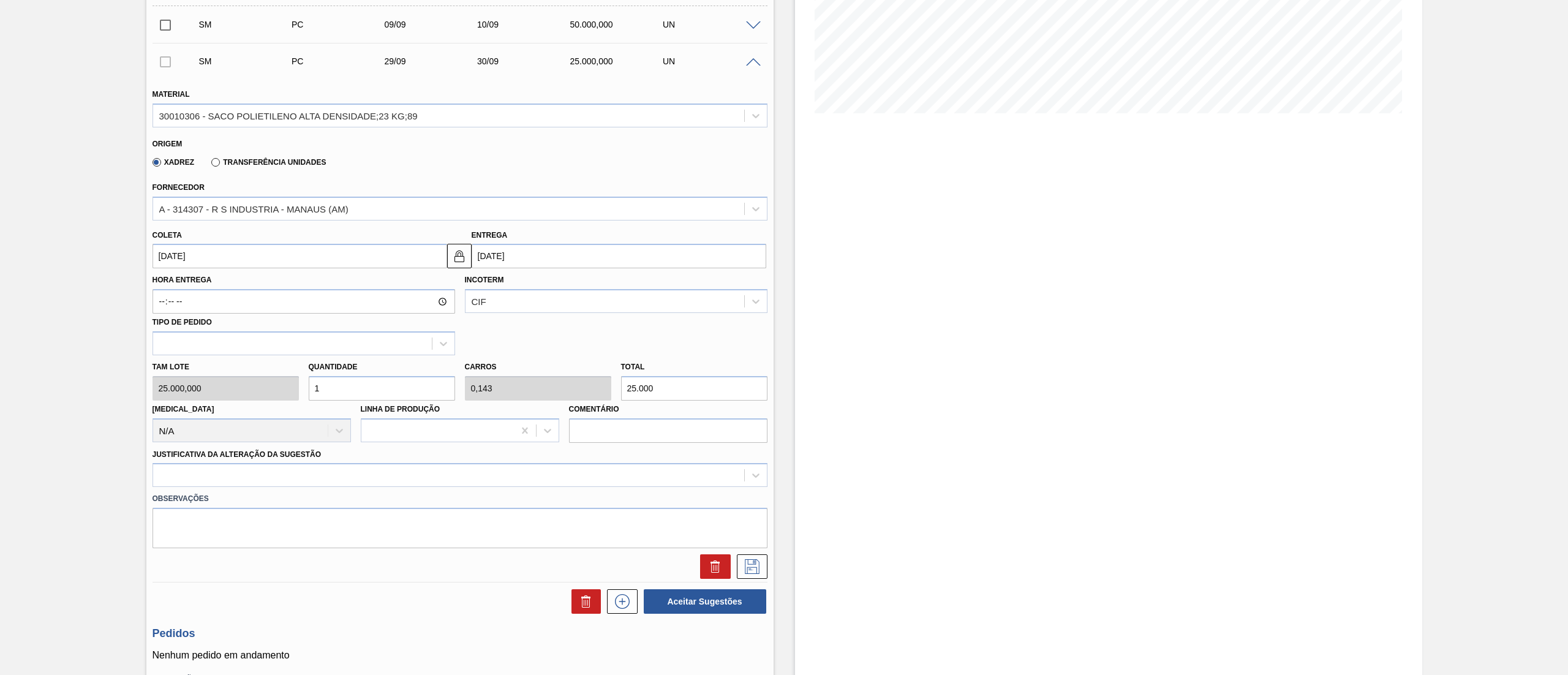
type input "30/09/2025"
click at [230, 392] on div "Tam lote 25.000,000 Quantidade 1 Carros 0,143 Total 25.000 Doca N/A Linha de Pr…" at bounding box center [460, 399] width 625 height 88
type input "2"
type input "0,286"
type input "50.000"
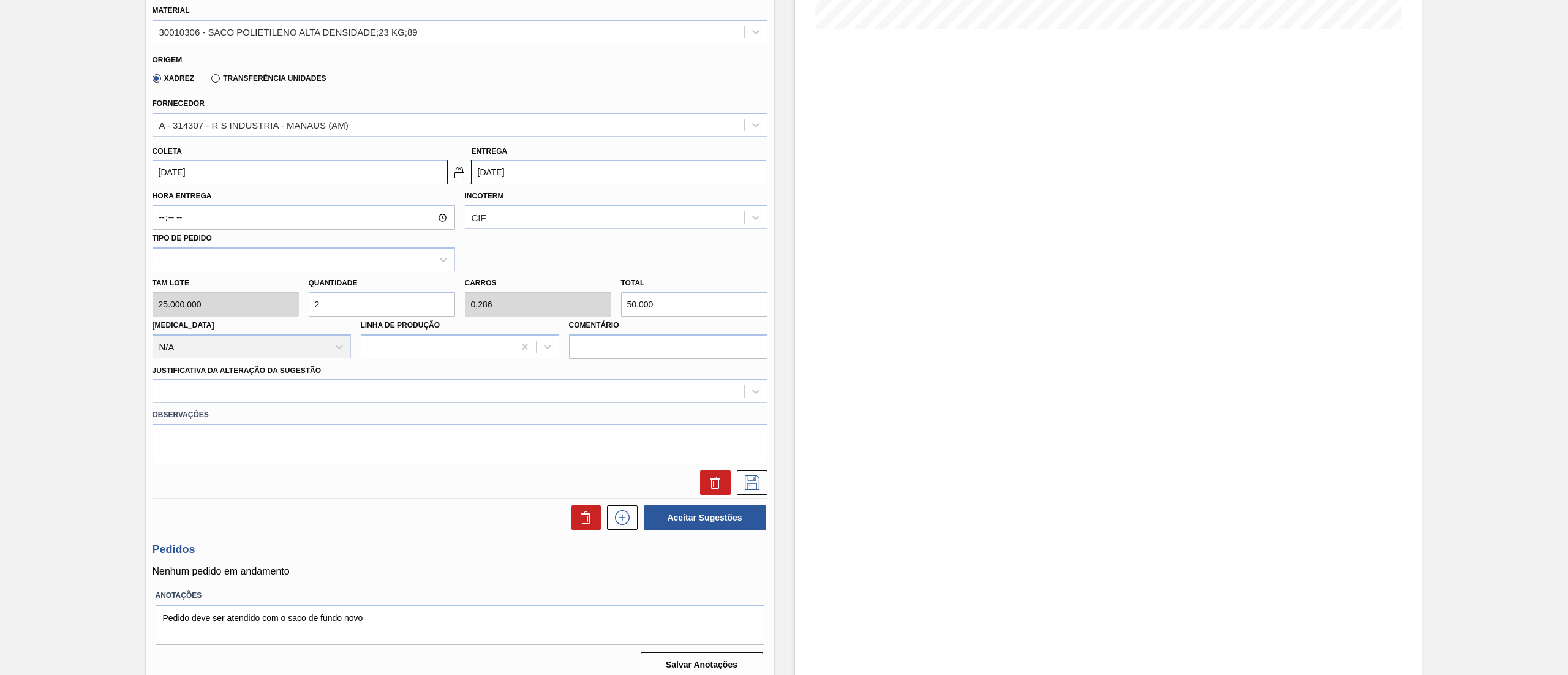
scroll to position [341, 0]
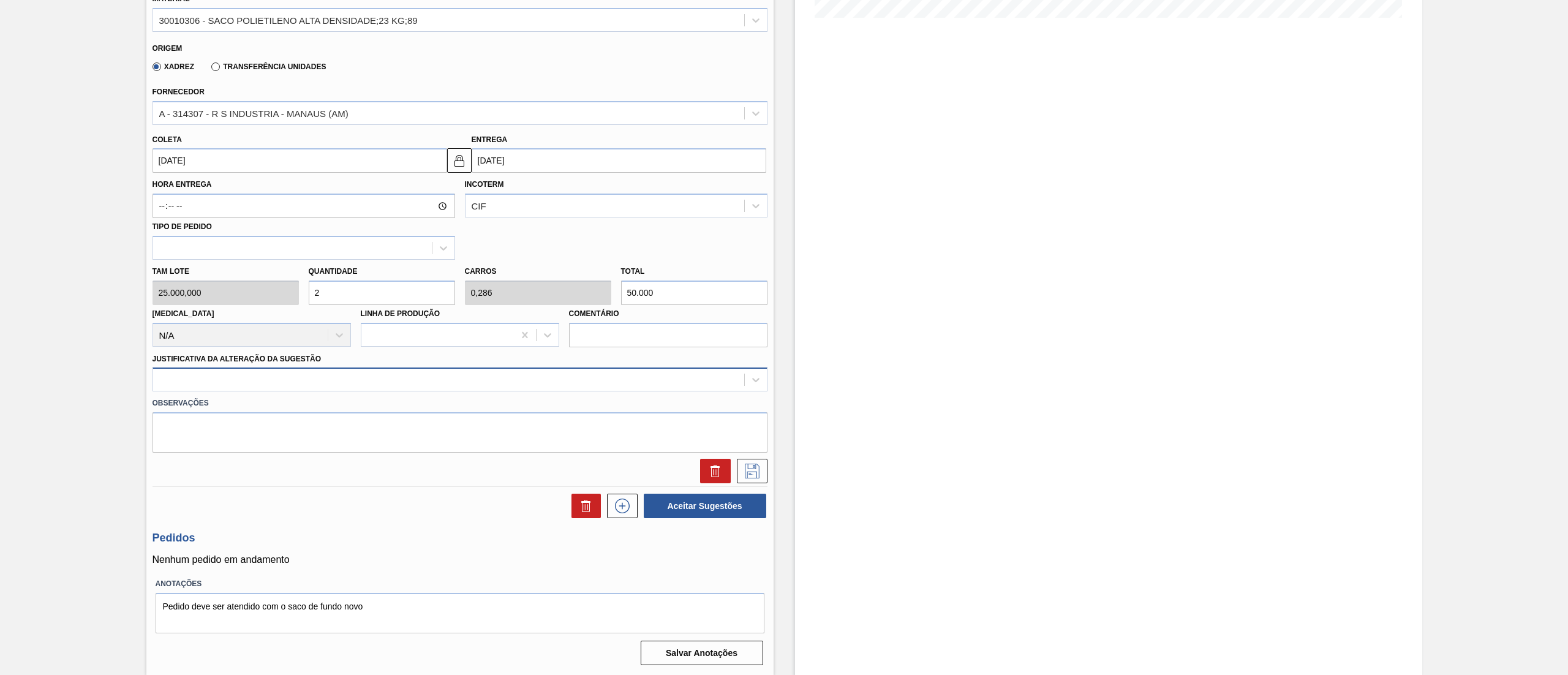
type input "2"
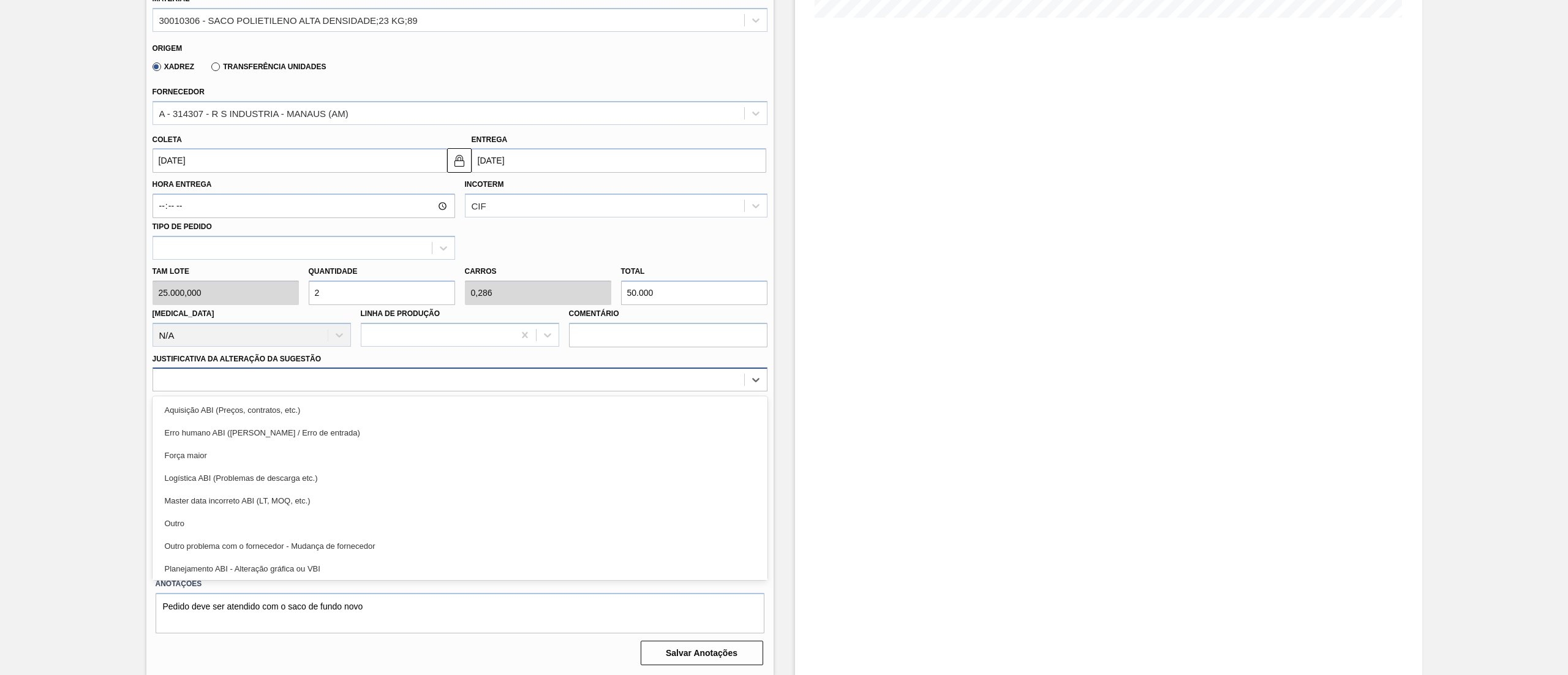
click at [157, 376] on div at bounding box center [449, 379] width 591 height 18
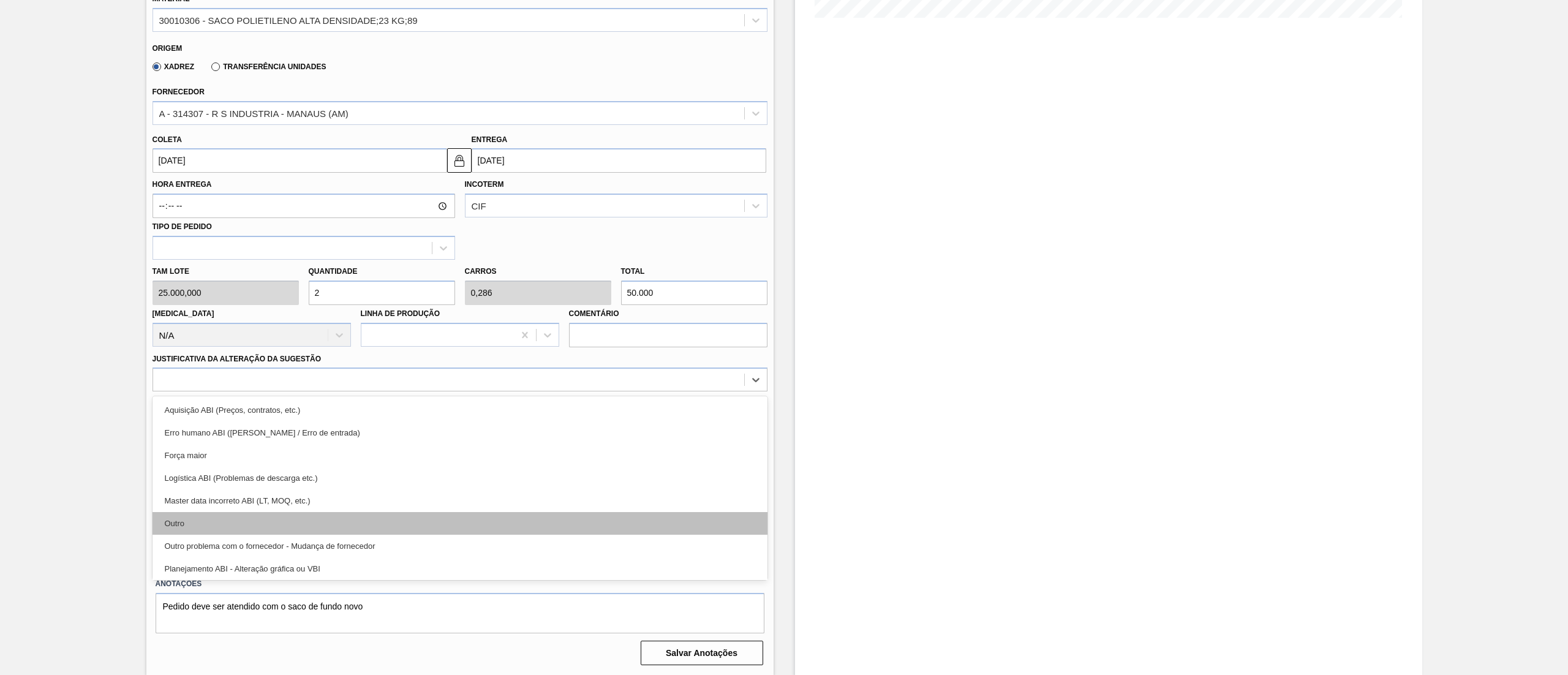
click at [183, 527] on div "Outro" at bounding box center [460, 523] width 615 height 23
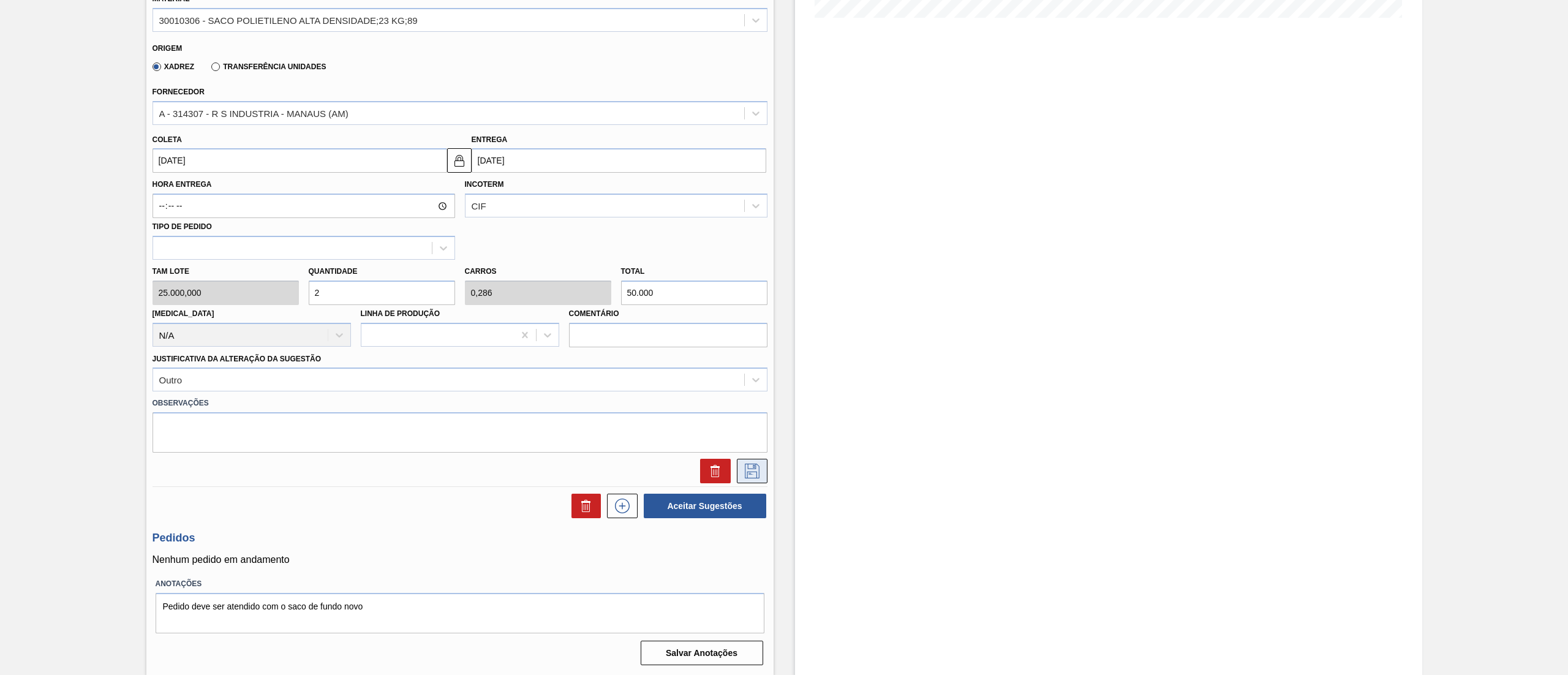
click at [747, 476] on icon at bounding box center [751, 471] width 19 height 15
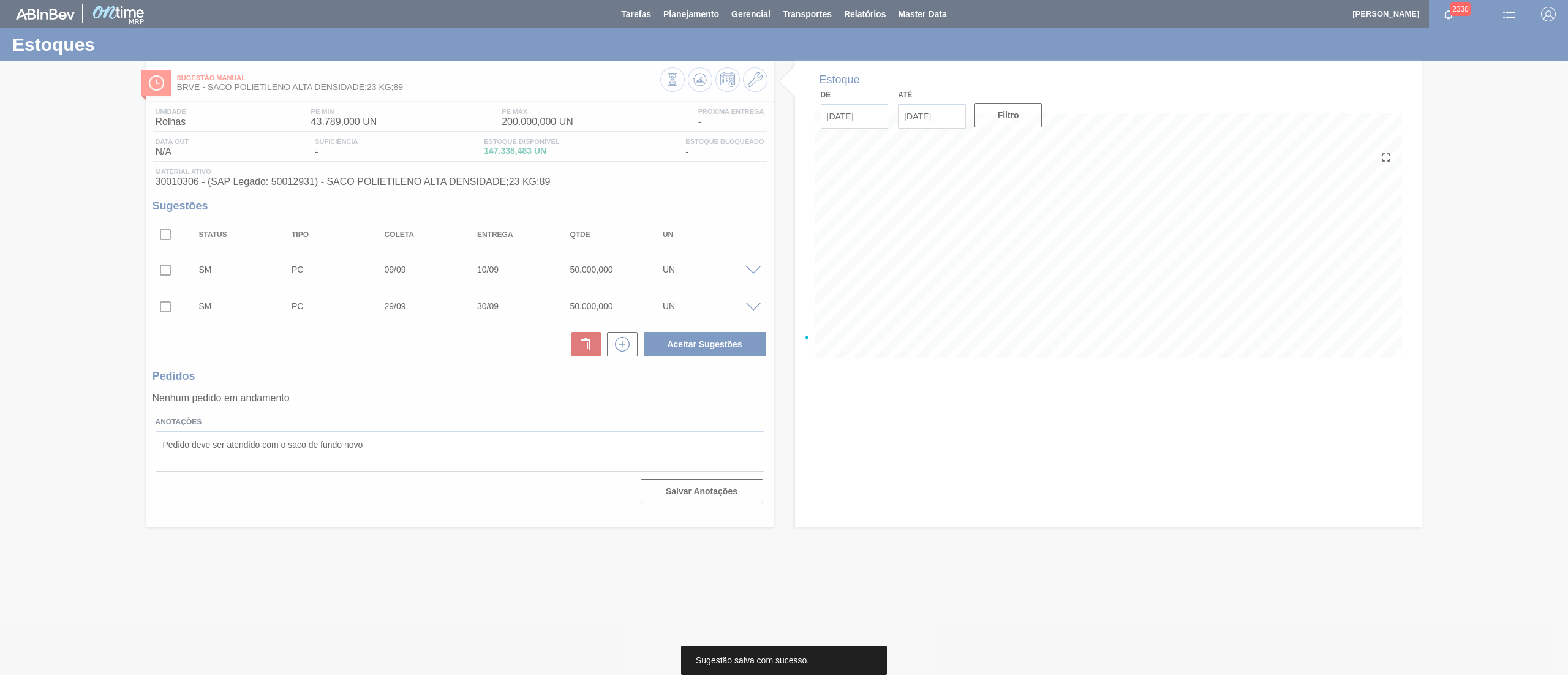
scroll to position [0, 0]
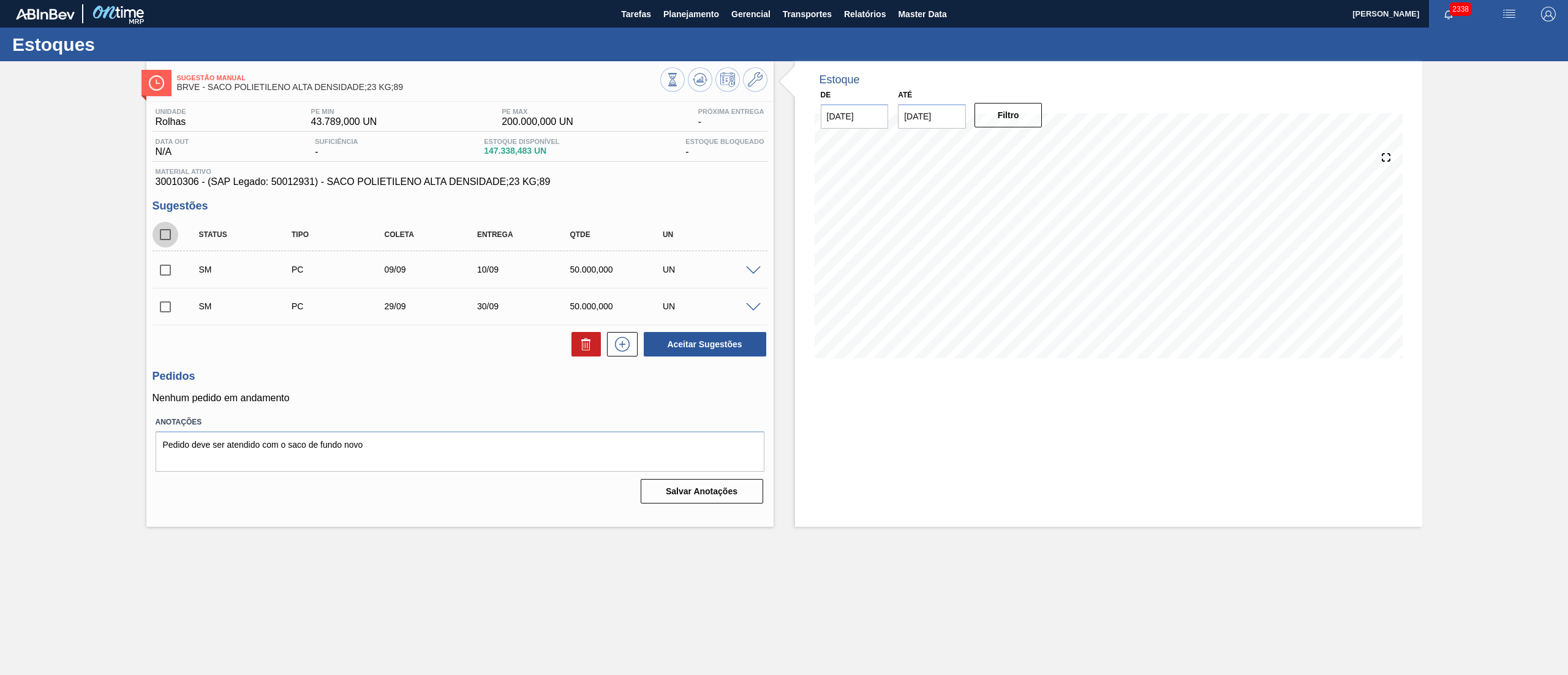
click at [167, 236] on input "checkbox" at bounding box center [165, 234] width 26 height 26
checkbox input "true"
click at [749, 300] on div "SM PC 29/09 30/09 50.000,000 UN" at bounding box center [460, 306] width 615 height 31
drag, startPoint x: 745, startPoint y: 304, endPoint x: 750, endPoint y: 312, distance: 9.4
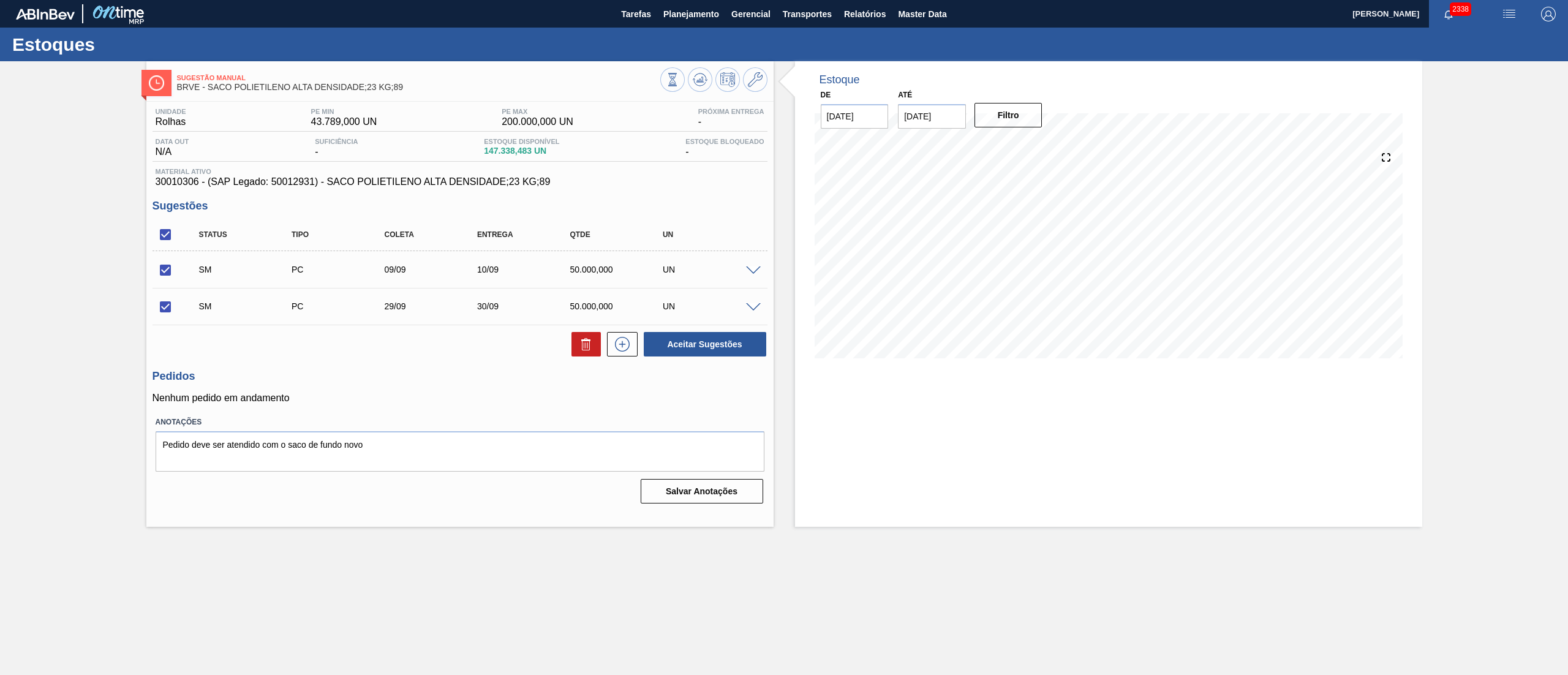
click at [747, 309] on div at bounding box center [755, 307] width 24 height 9
click at [750, 312] on div "SM PC 29/09 30/09 50.000,000 UN" at bounding box center [460, 306] width 615 height 31
click at [752, 306] on span at bounding box center [754, 307] width 15 height 9
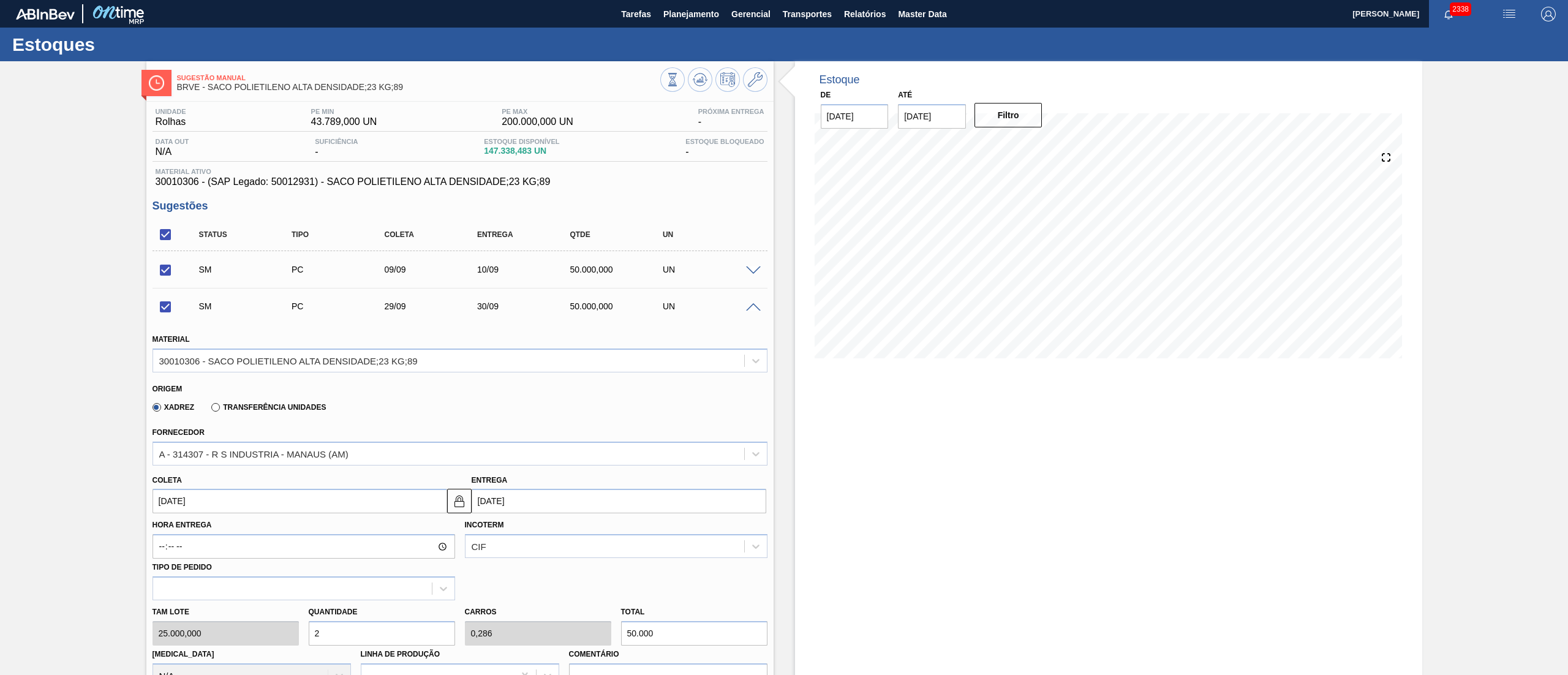
click at [550, 497] on input "30/09/2025" at bounding box center [619, 501] width 295 height 24
click at [567, 631] on div "25" at bounding box center [565, 630] width 17 height 17
checkbox input "false"
type input "24/09/2025"
type input "25/09/2025"
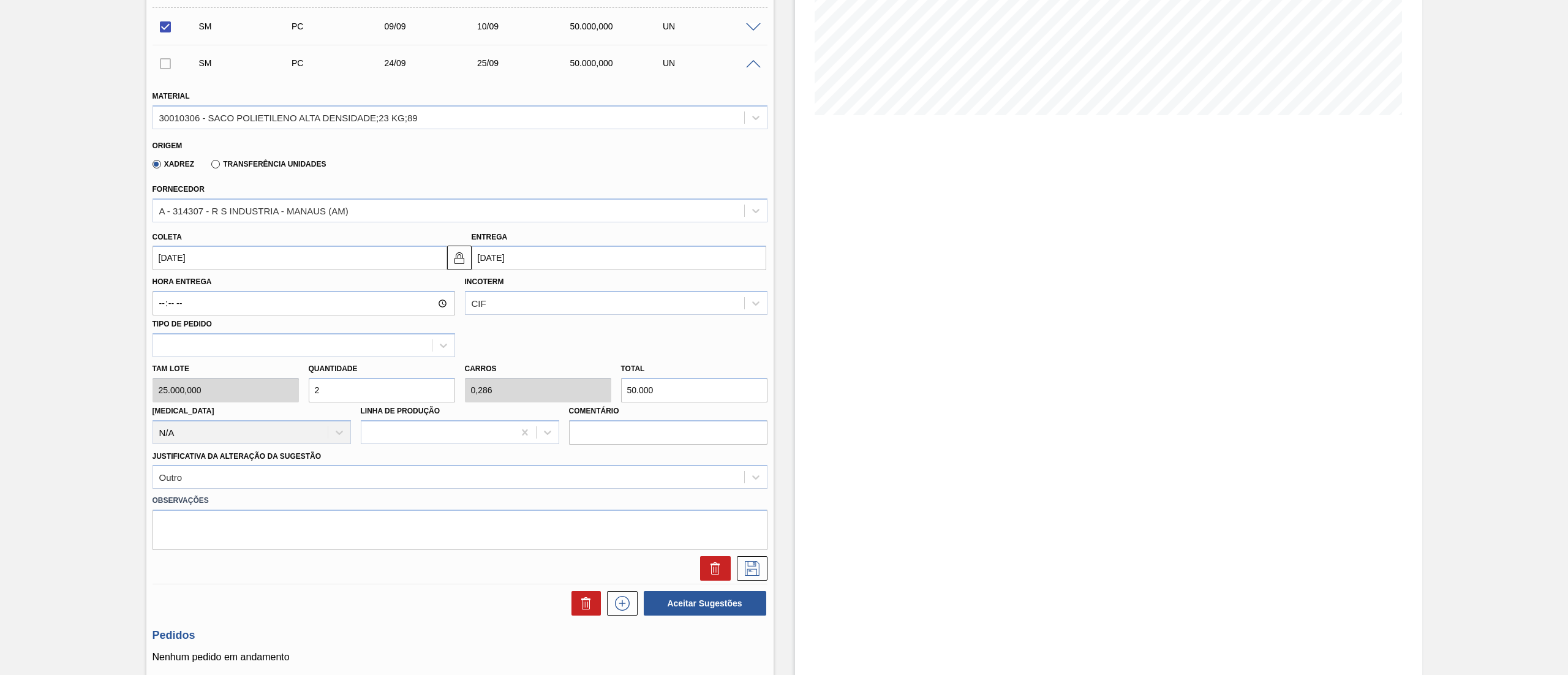
scroll to position [341, 0]
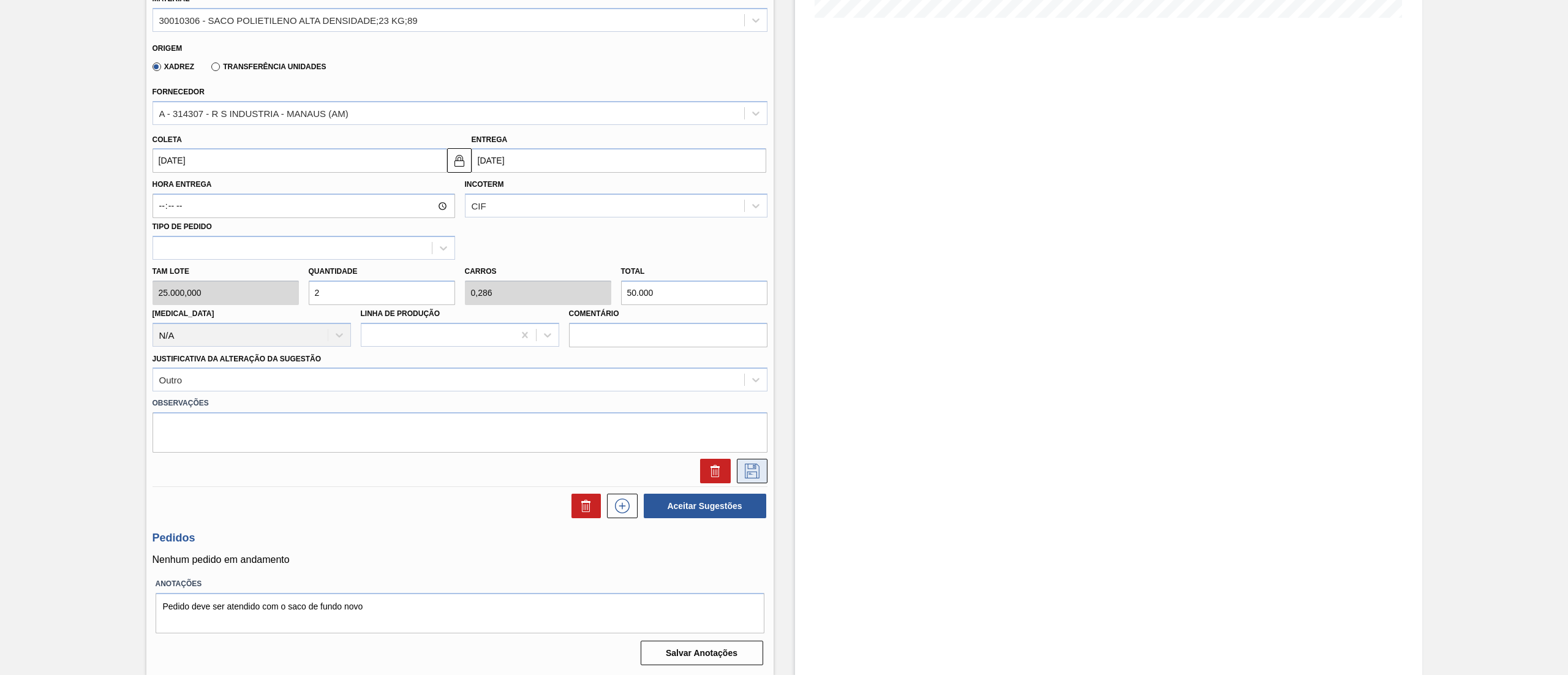
click at [745, 477] on icon at bounding box center [752, 471] width 15 height 15
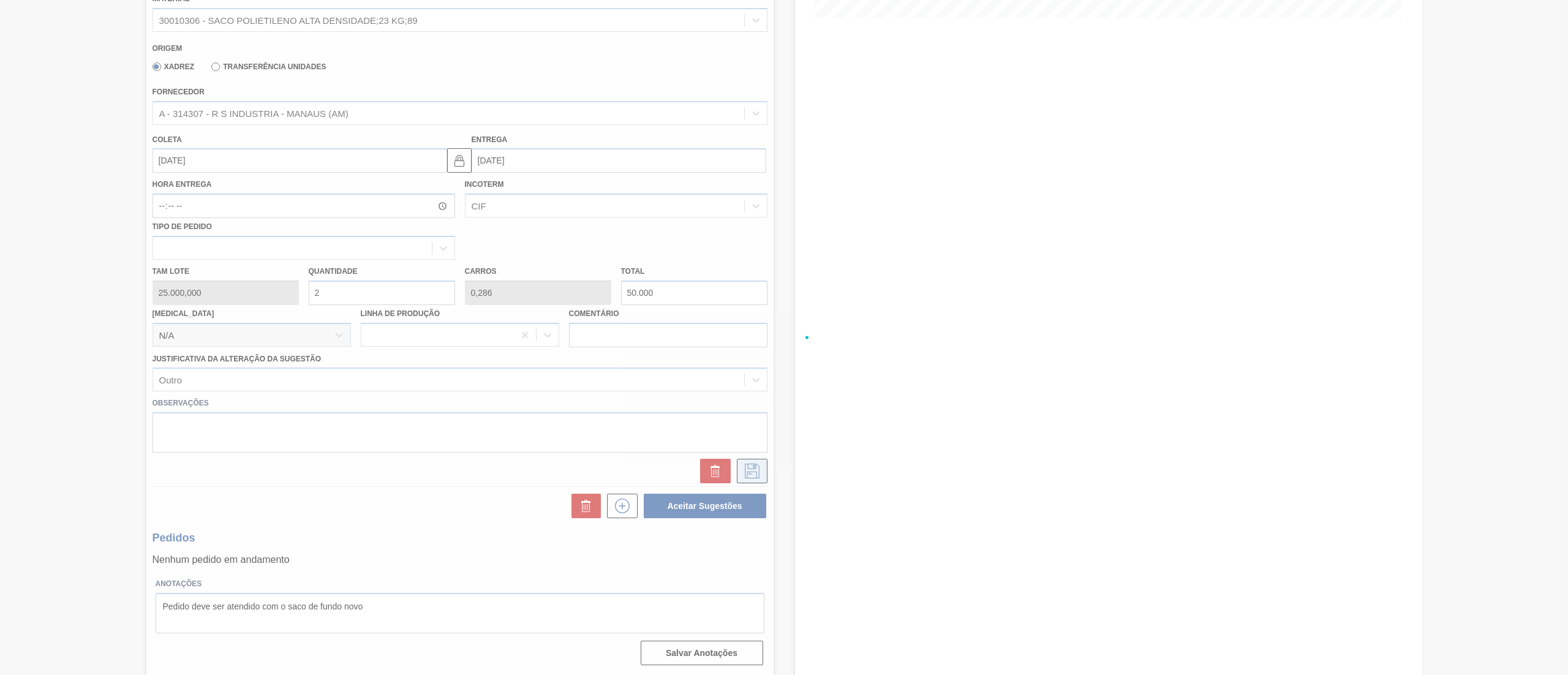
checkbox input "true"
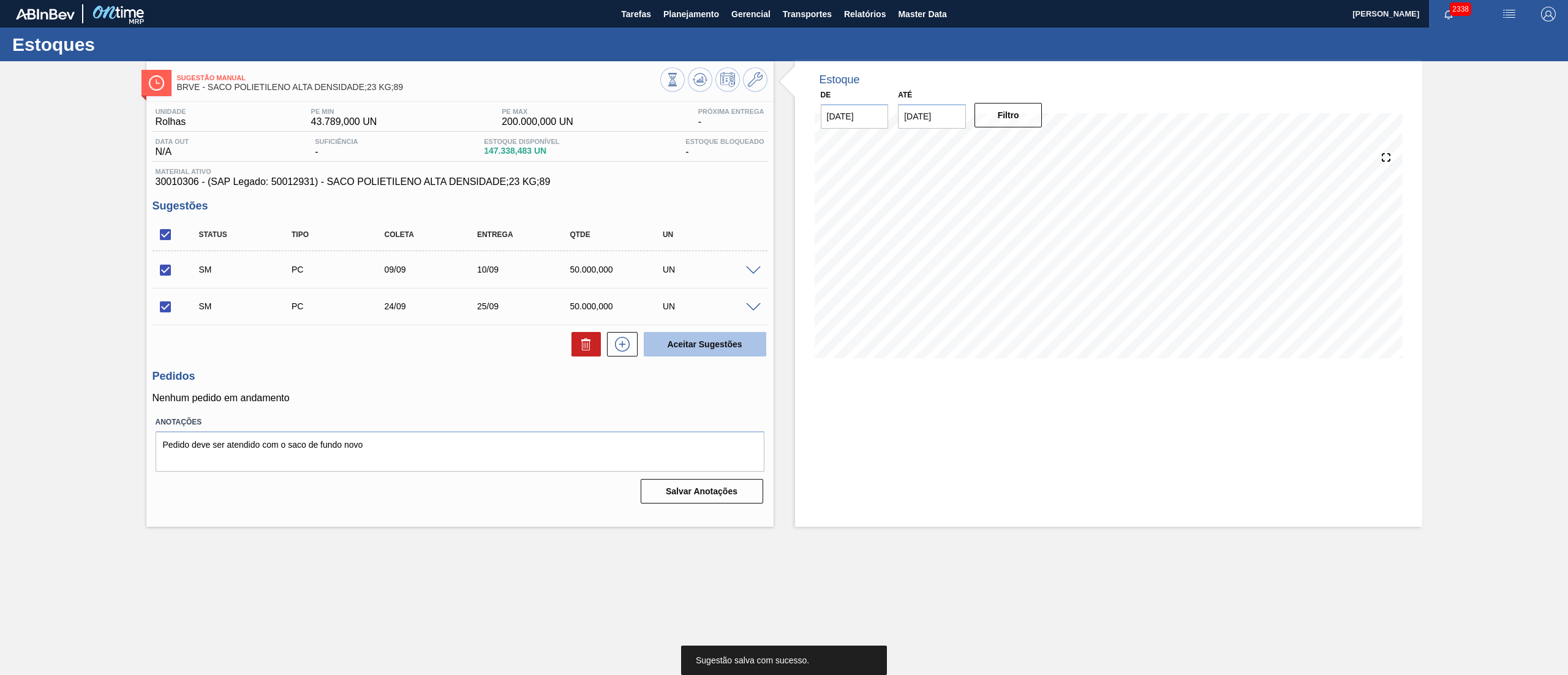
click at [699, 350] on button "Aceitar Sugestões" at bounding box center [705, 343] width 122 height 24
checkbox input "false"
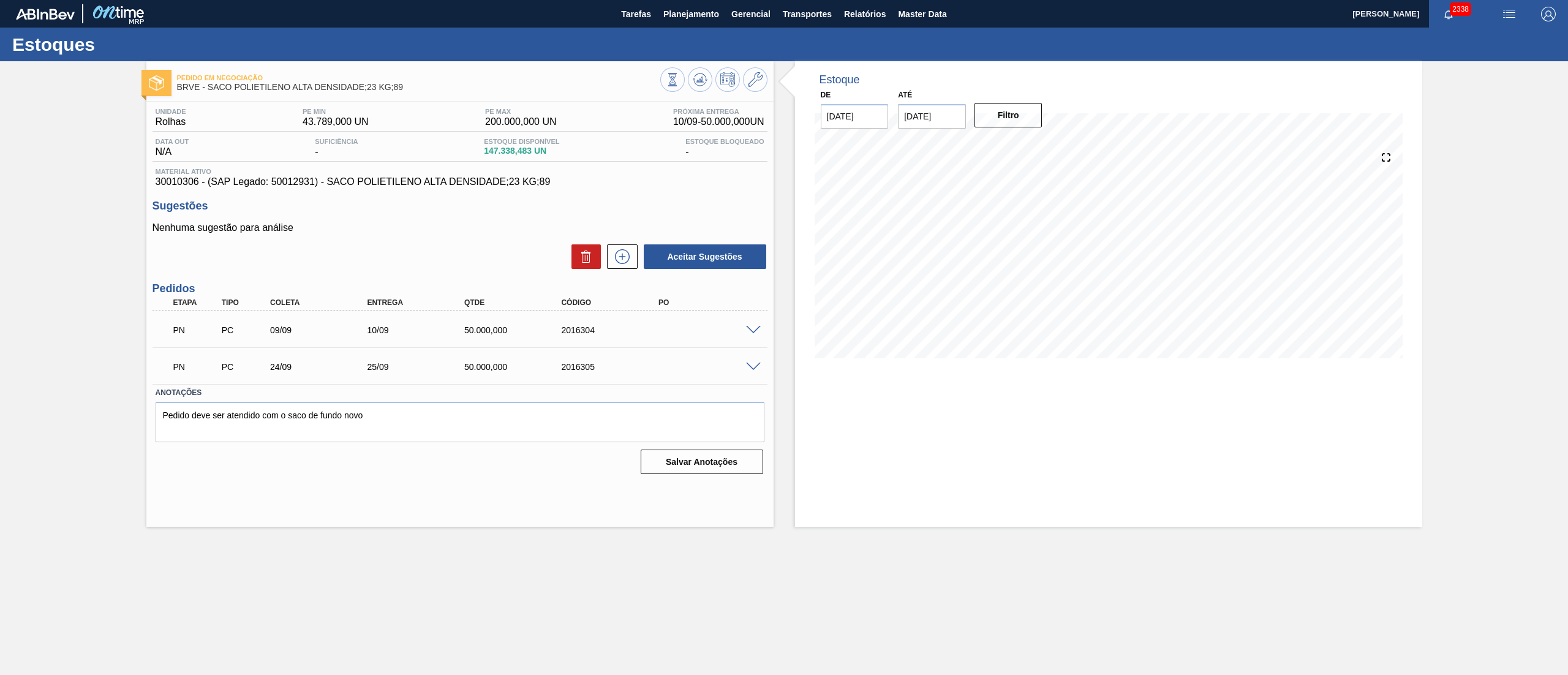
click at [333, 71] on div "Pedido em Negociação BRVE - SACO POLIETILENO ALTA DENSIDADE;23 KG;89" at bounding box center [418, 83] width 483 height 28
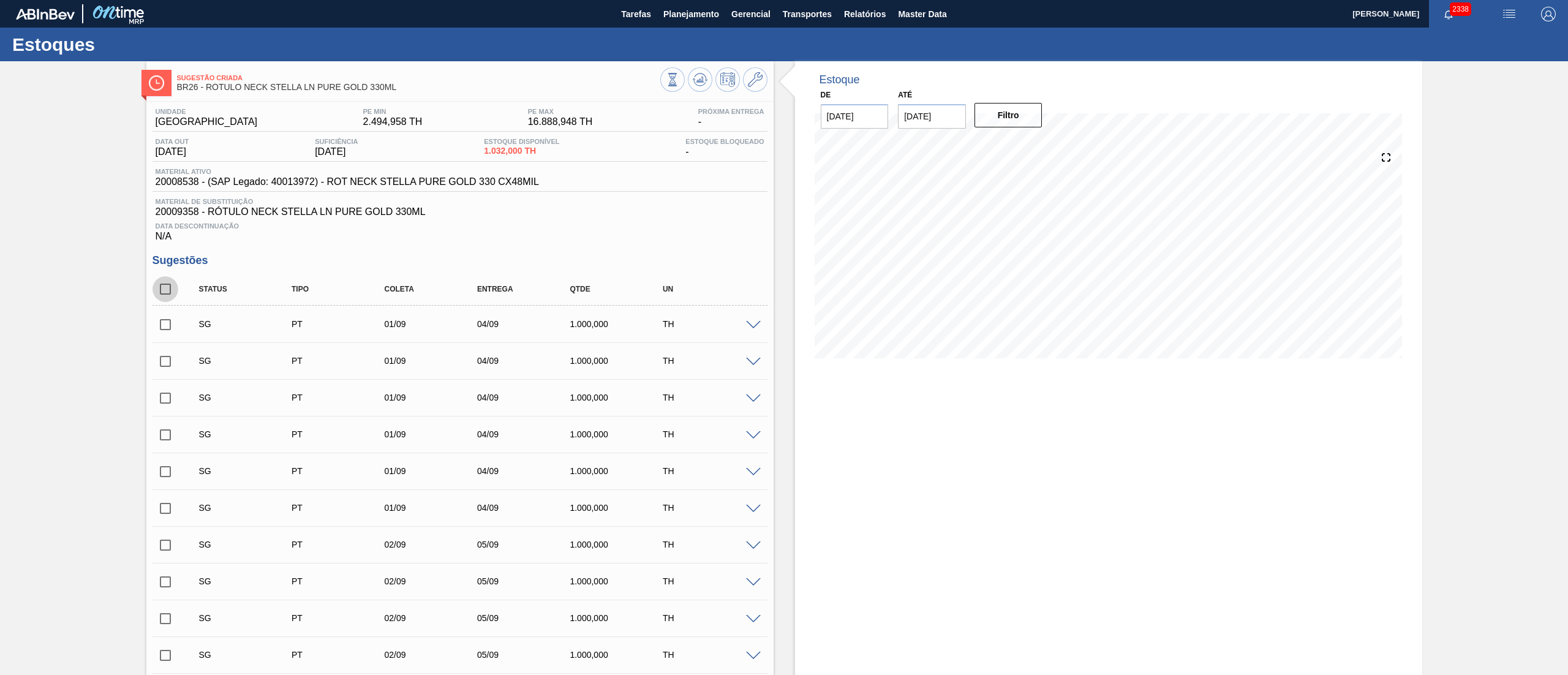
click at [157, 286] on input "checkbox" at bounding box center [165, 289] width 26 height 26
checkbox input "true"
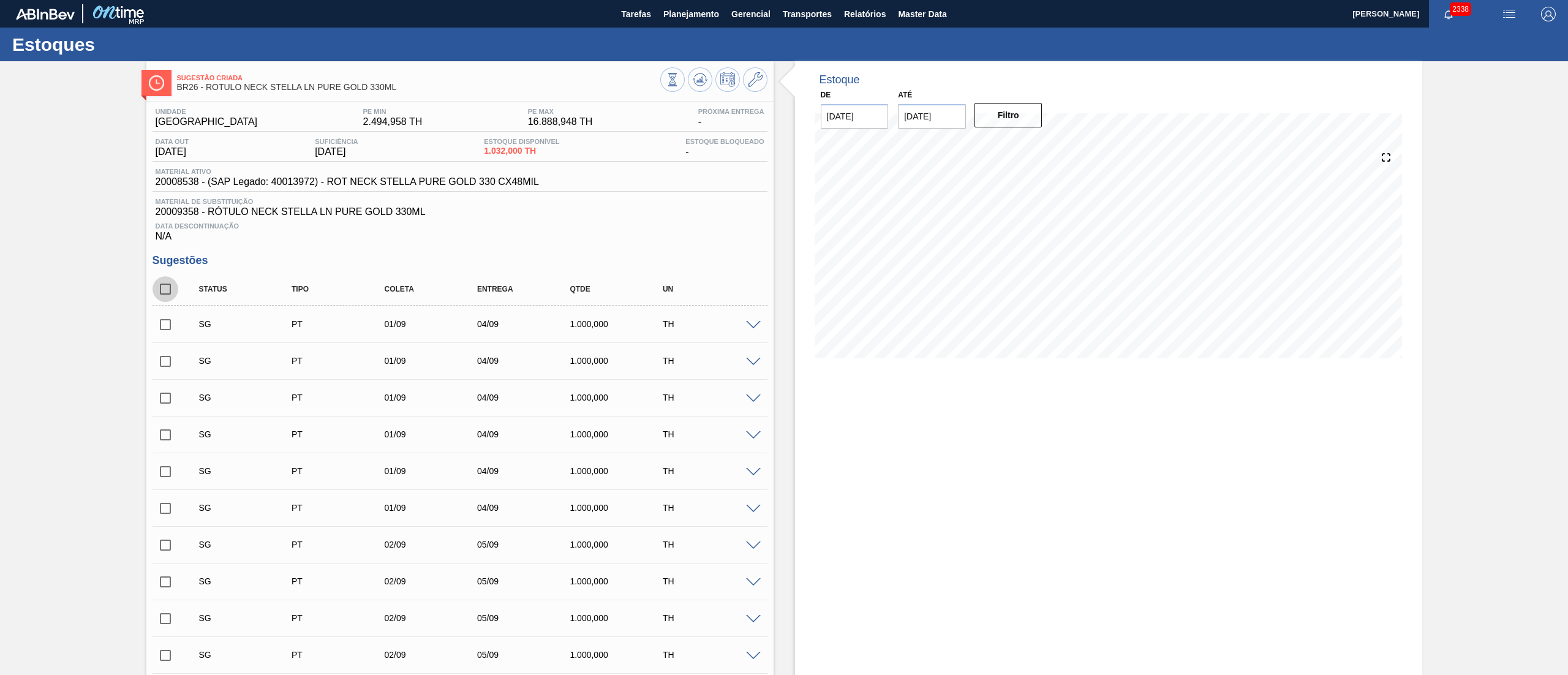
checkbox input "true"
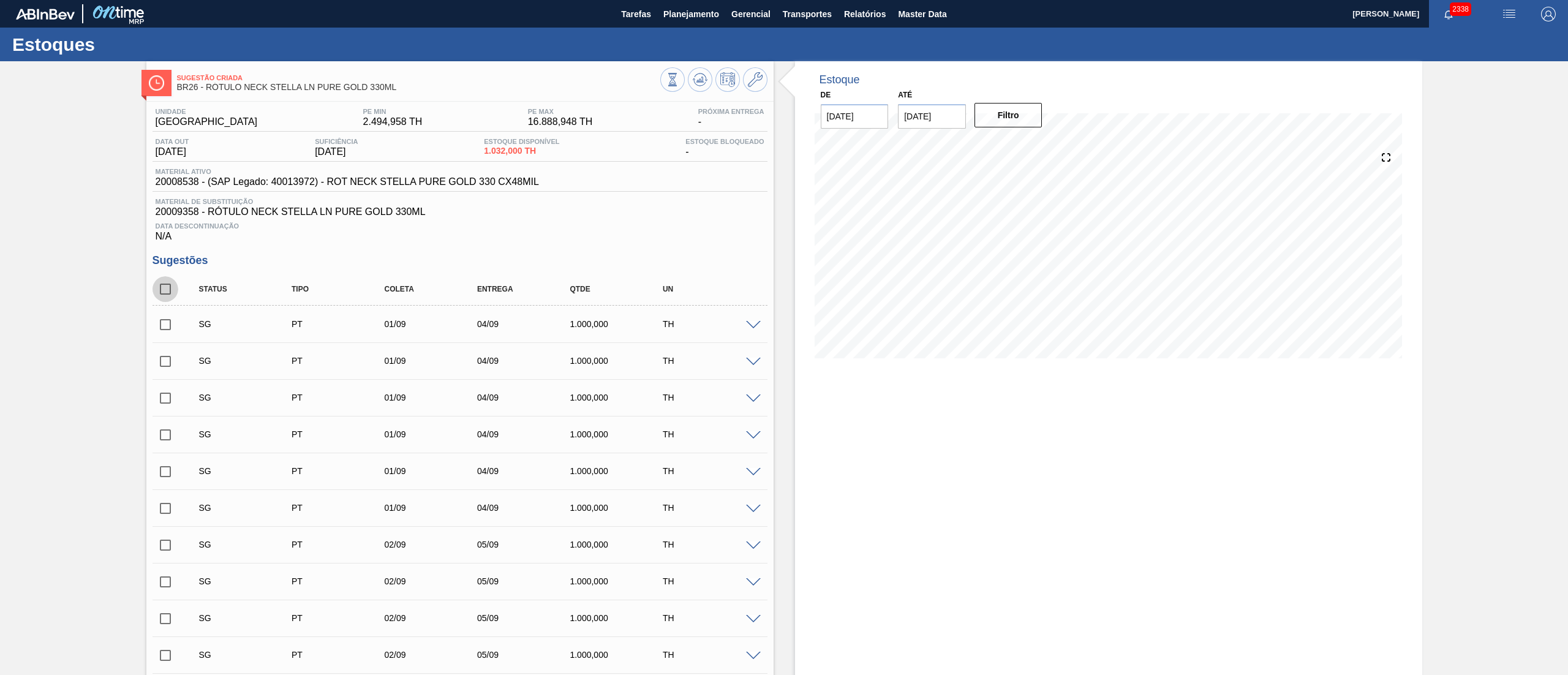
checkbox input "true"
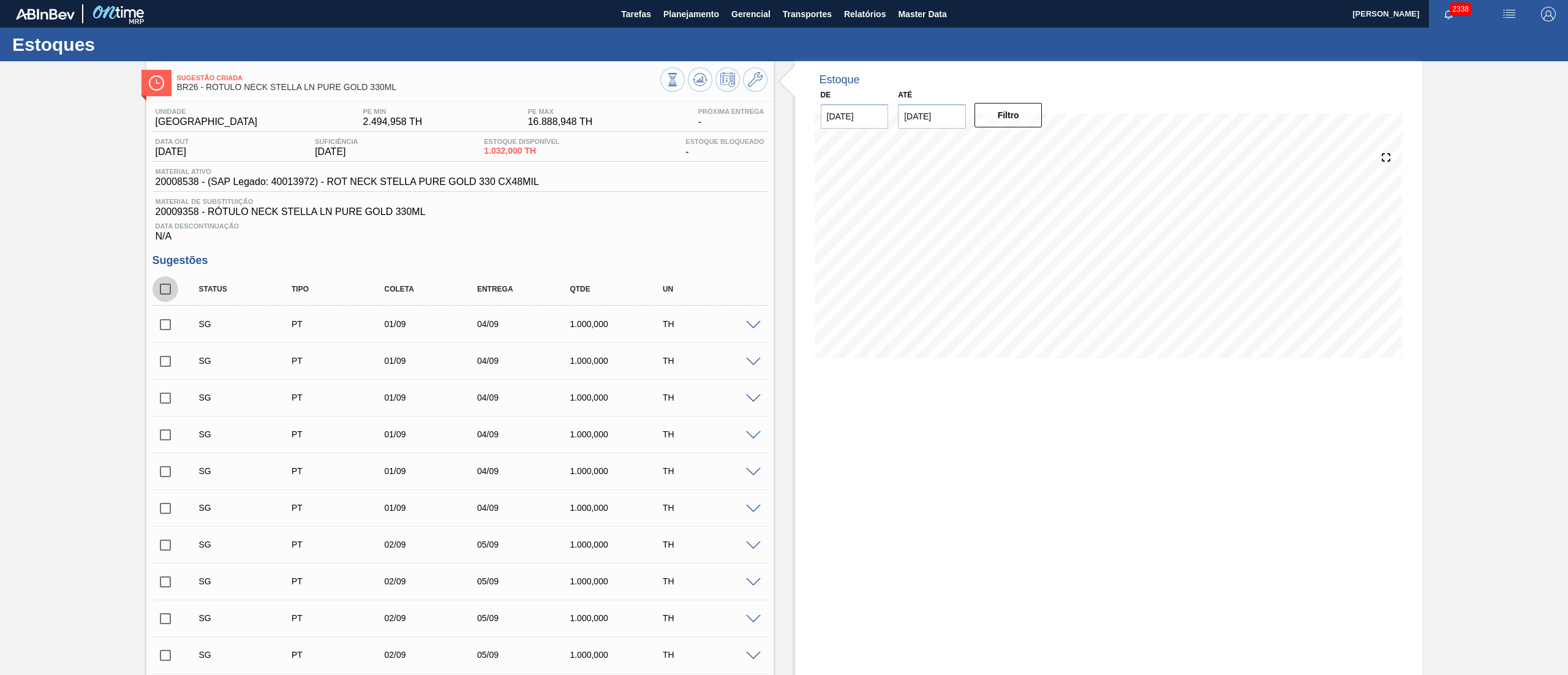
checkbox input "true"
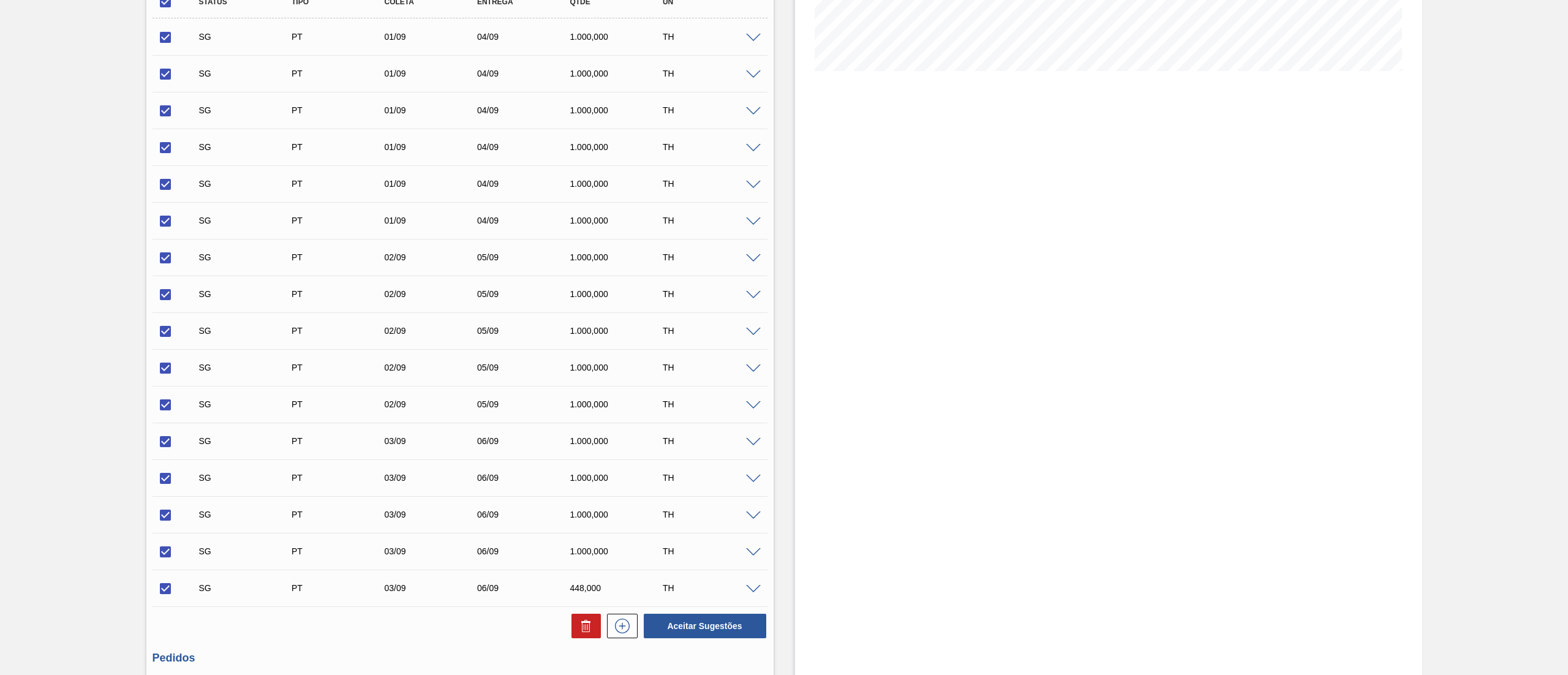
scroll to position [410, 0]
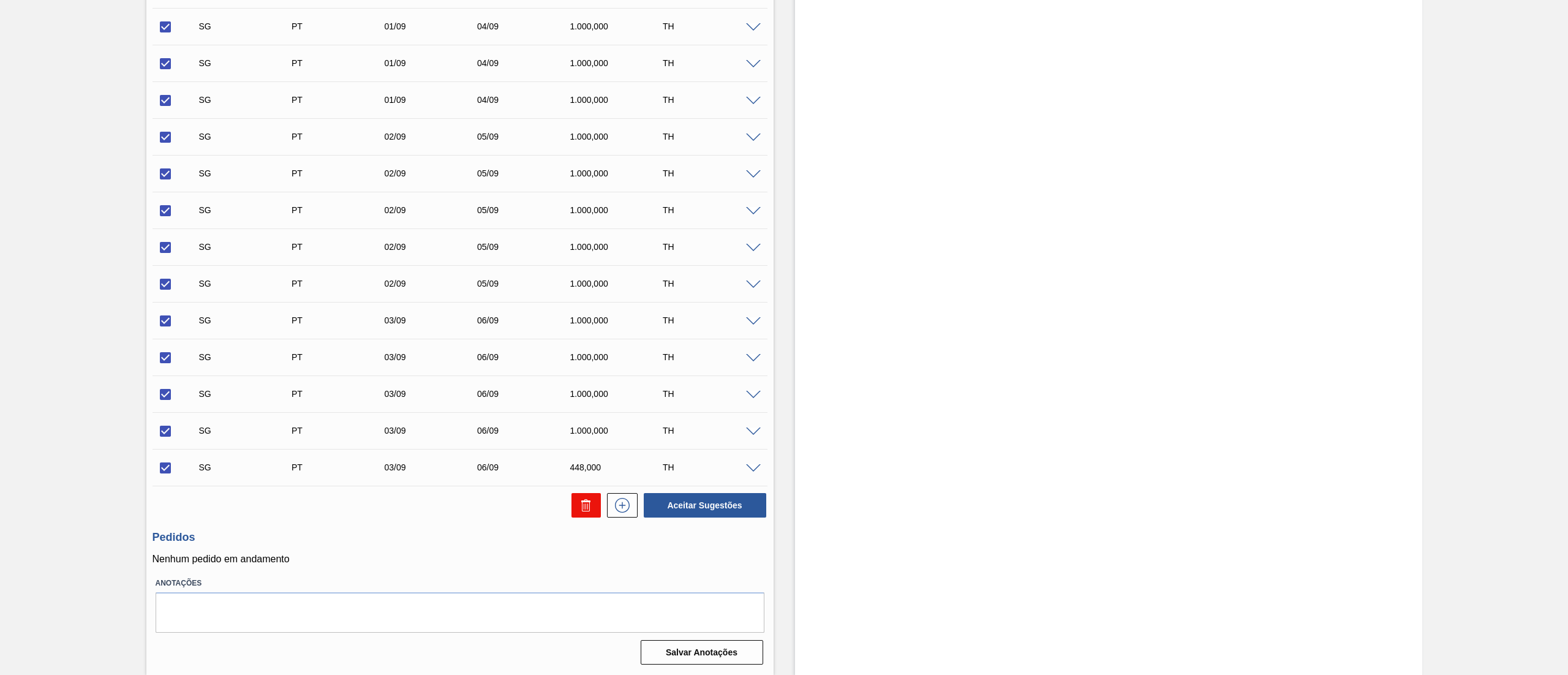
click at [594, 514] on button at bounding box center [585, 505] width 29 height 24
checkbox input "false"
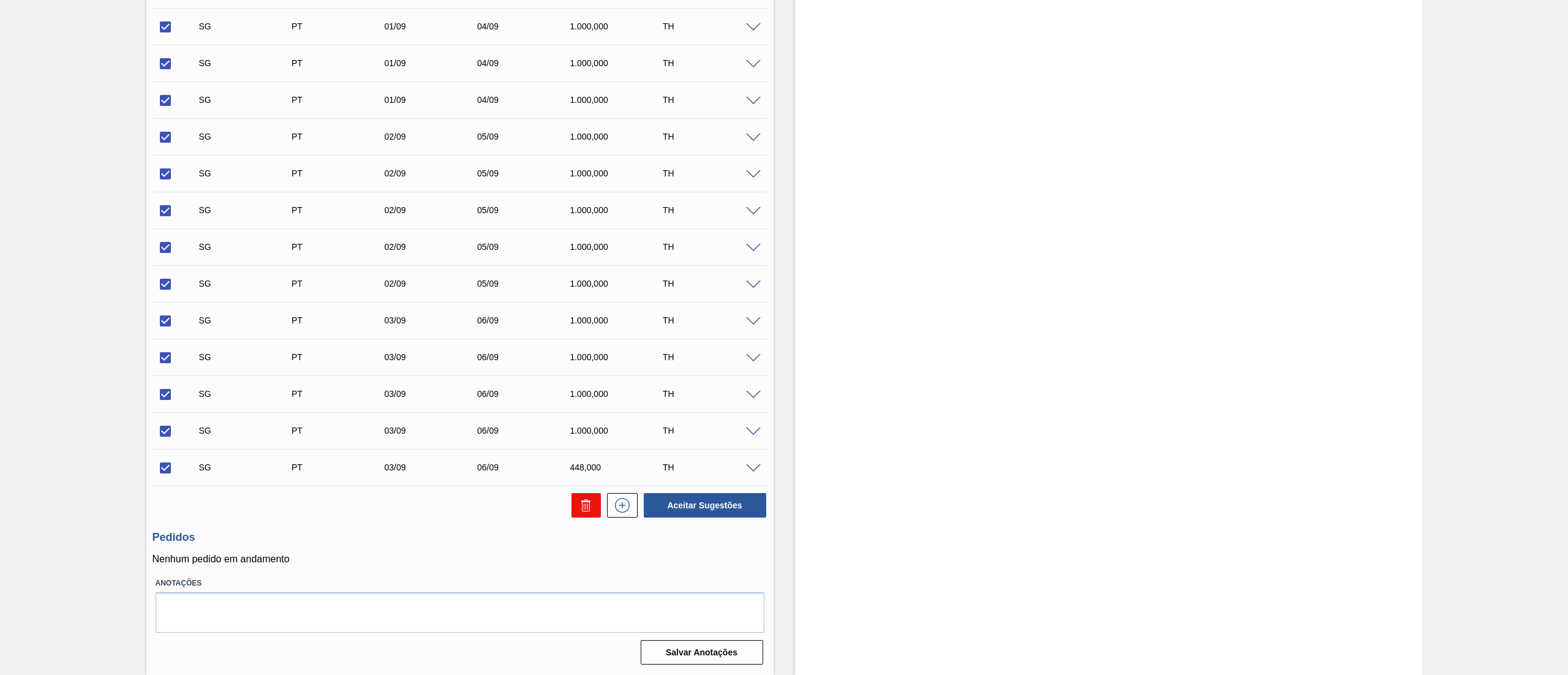
checkbox input "false"
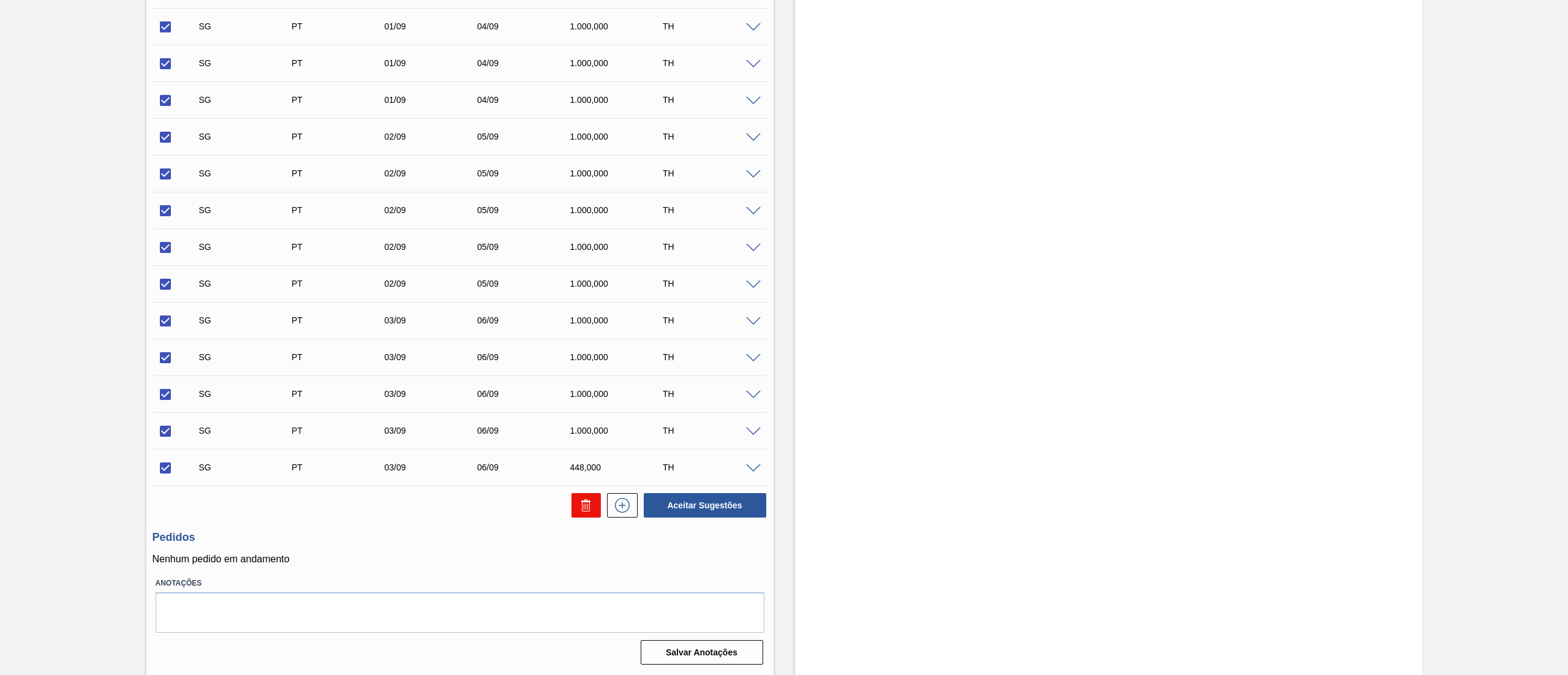
checkbox input "false"
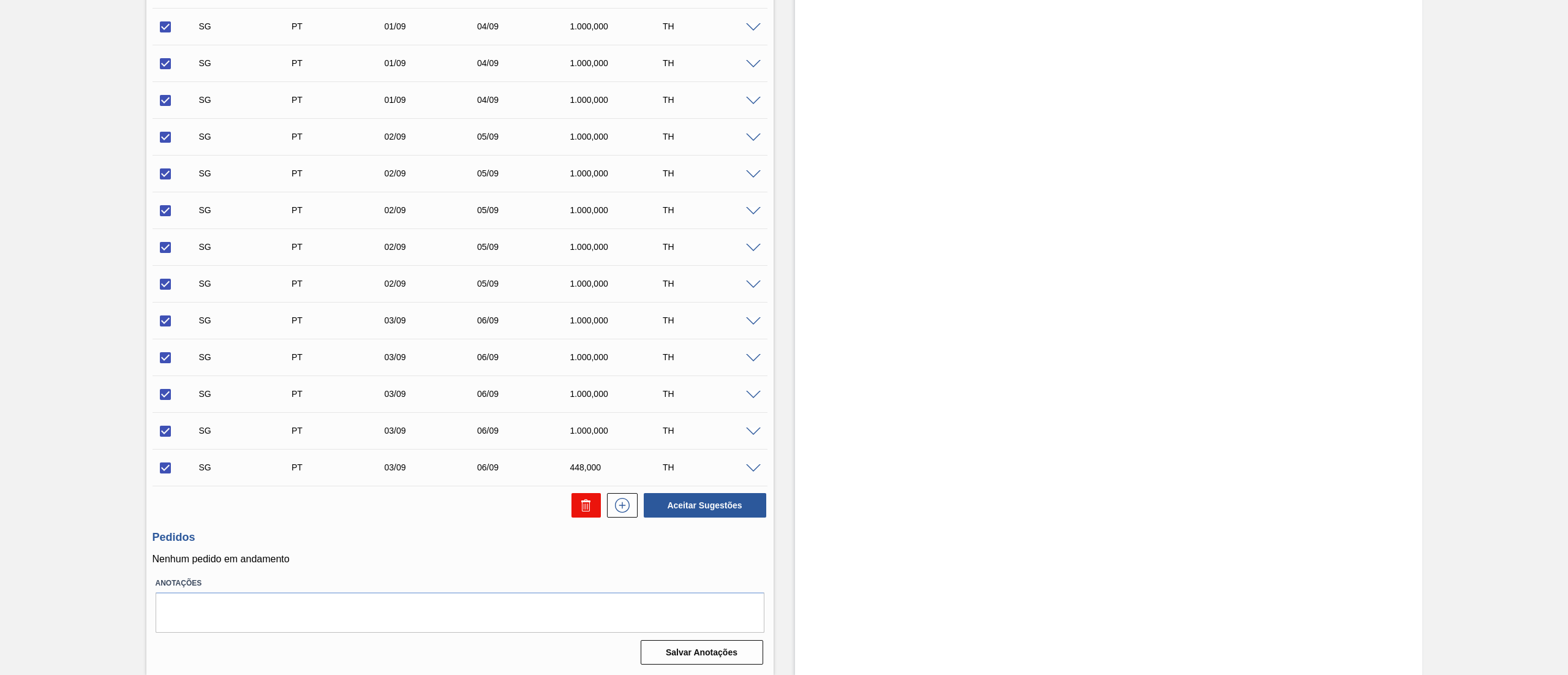
checkbox input "false"
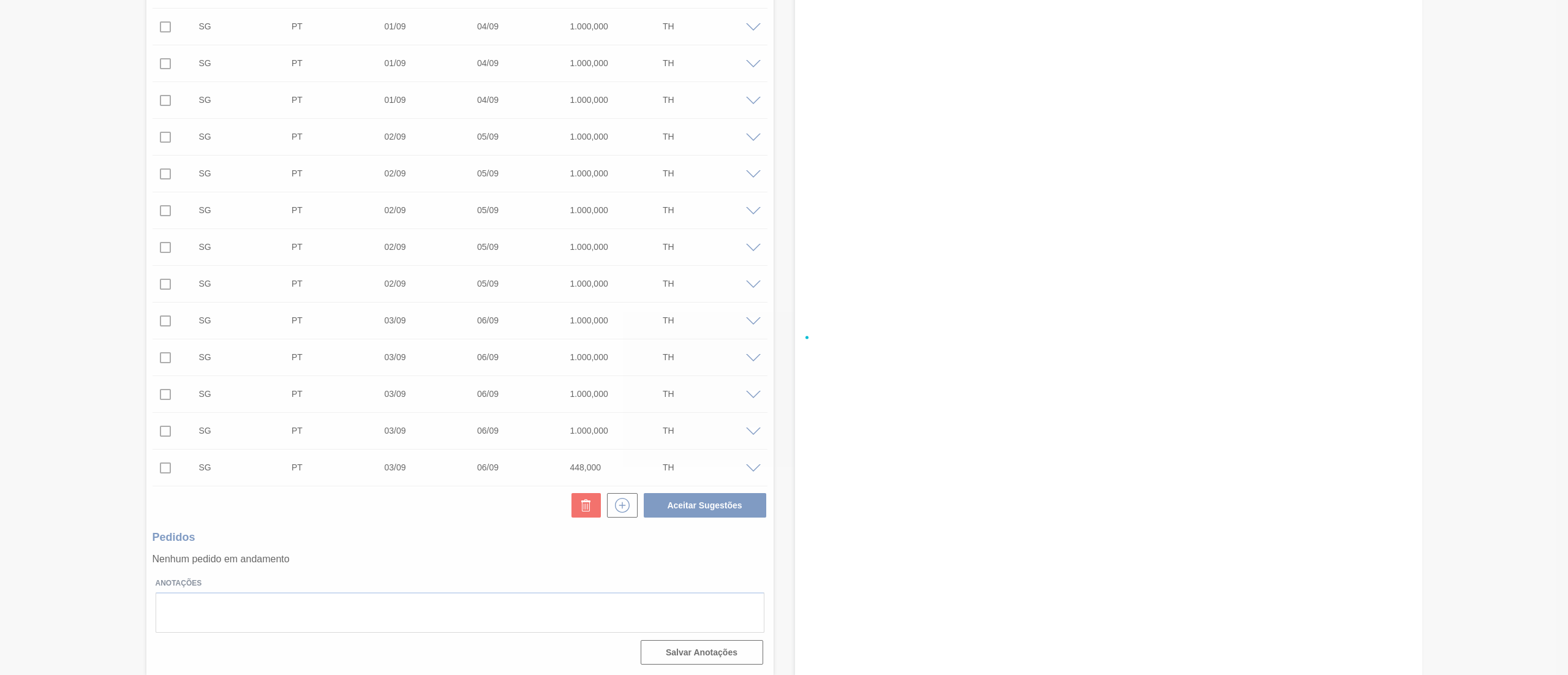
scroll to position [0, 0]
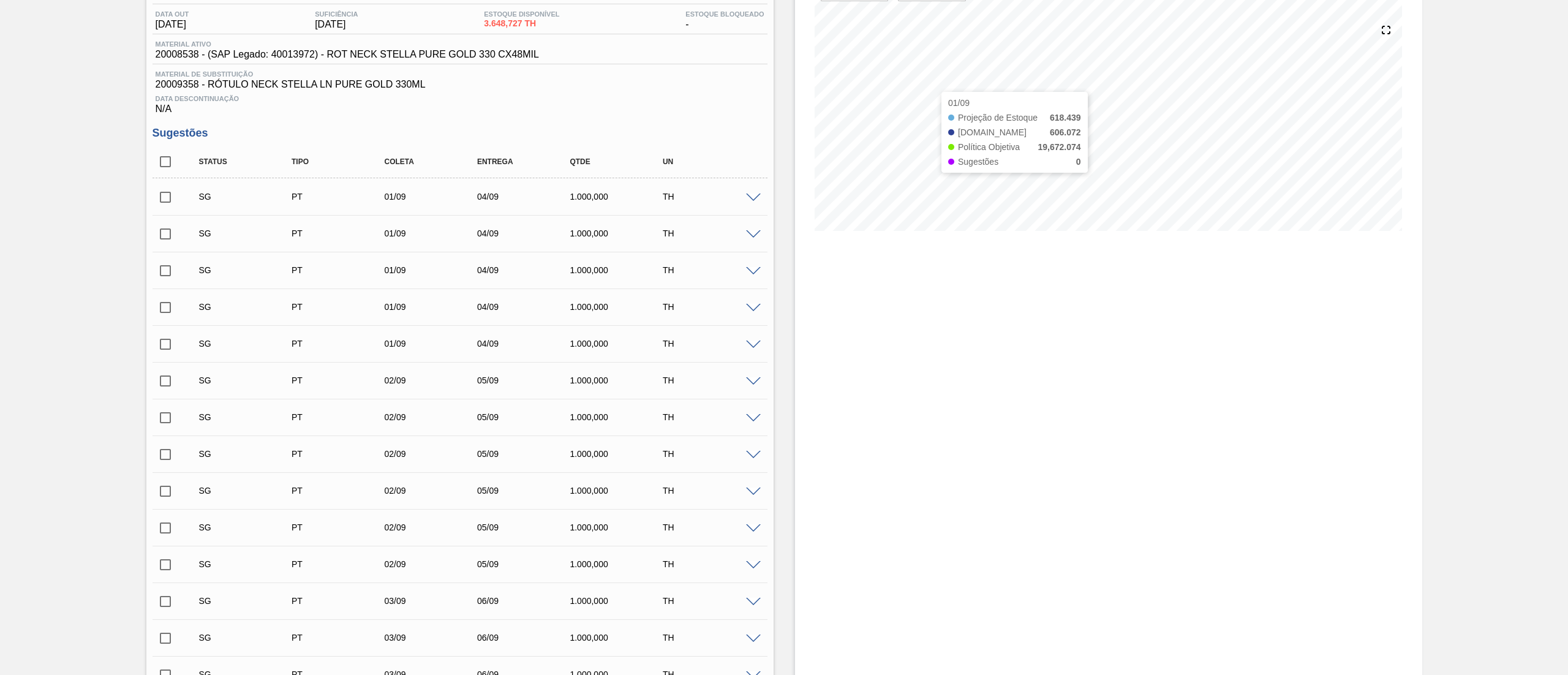
scroll to position [17, 0]
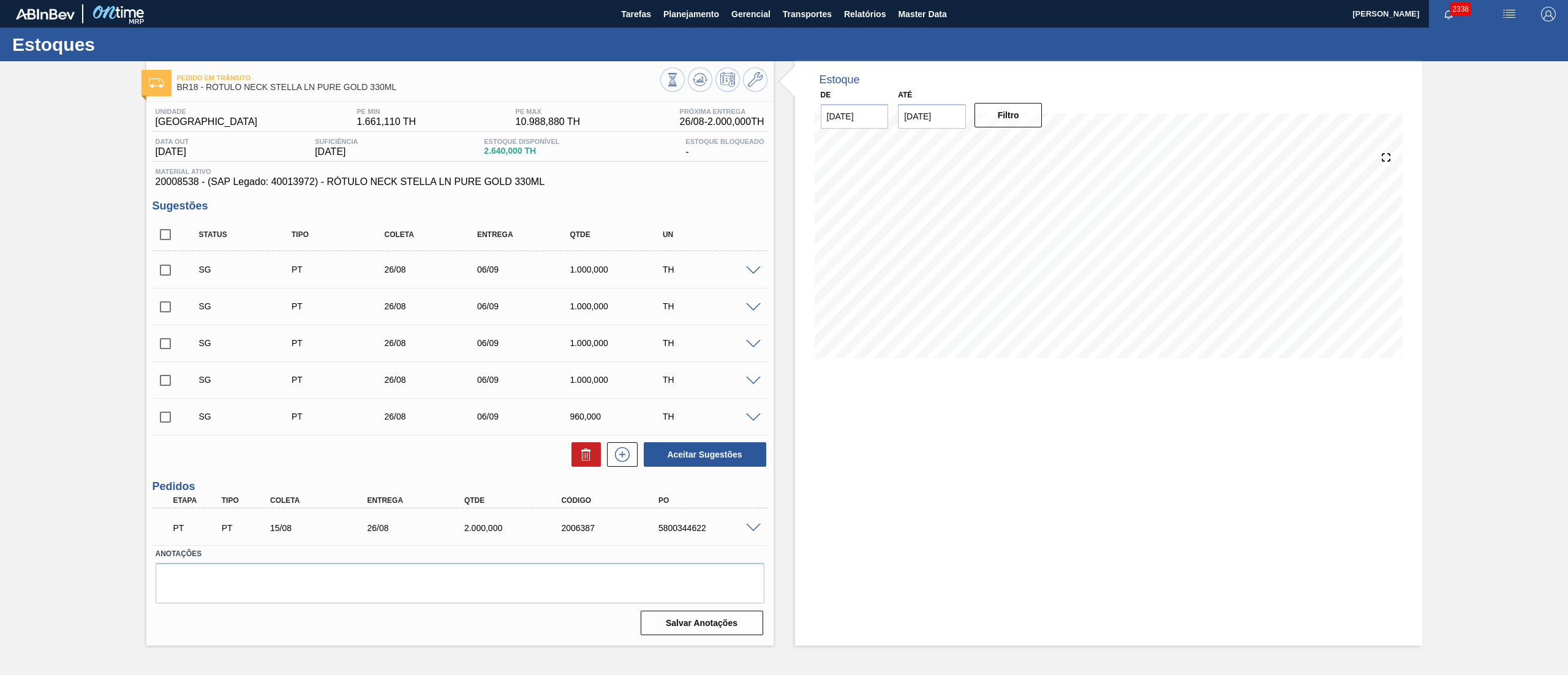
click at [161, 243] on input "checkbox" at bounding box center [165, 234] width 26 height 26
checkbox input "true"
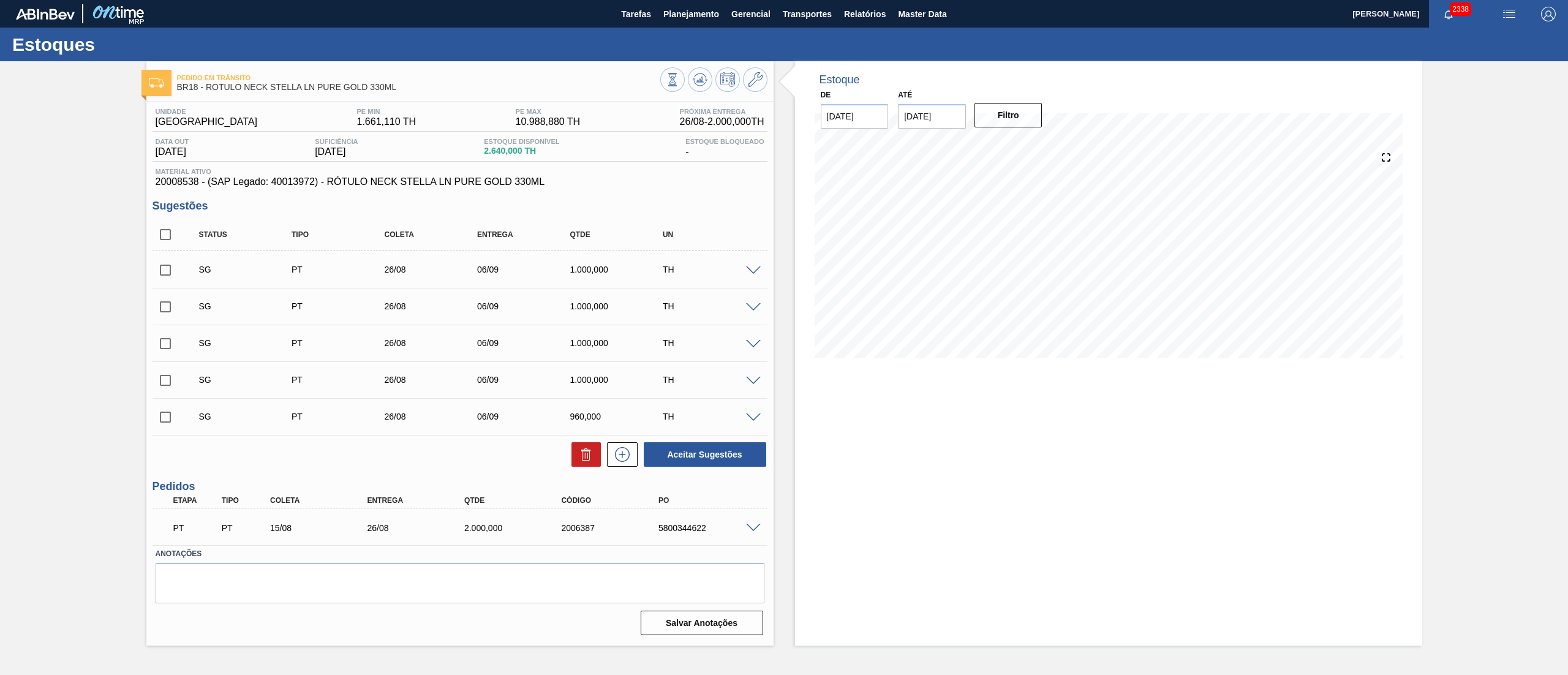
checkbox input "true"
click at [567, 453] on div at bounding box center [583, 454] width 35 height 24
click at [588, 455] on icon at bounding box center [586, 455] width 15 height 15
checkbox input "false"
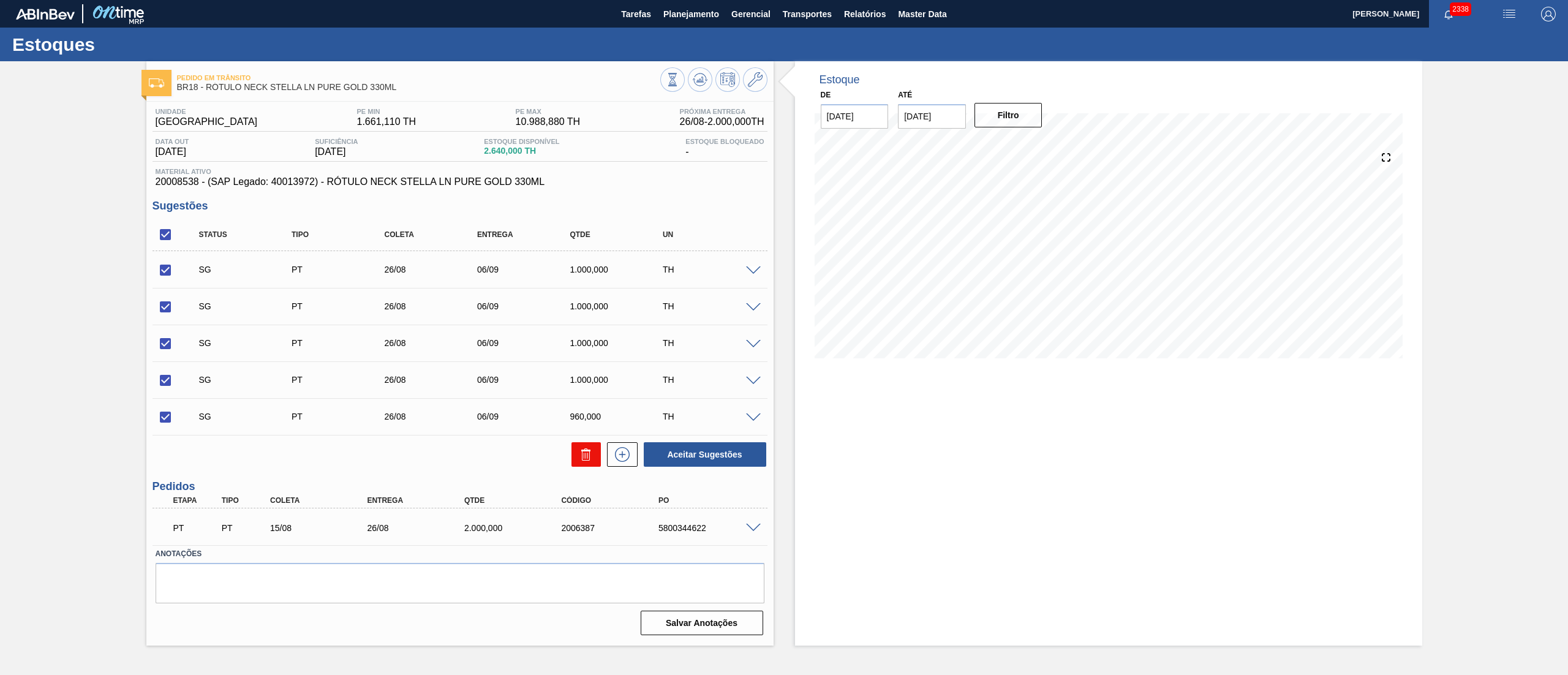
checkbox input "false"
